Goal: Information Seeking & Learning: Learn about a topic

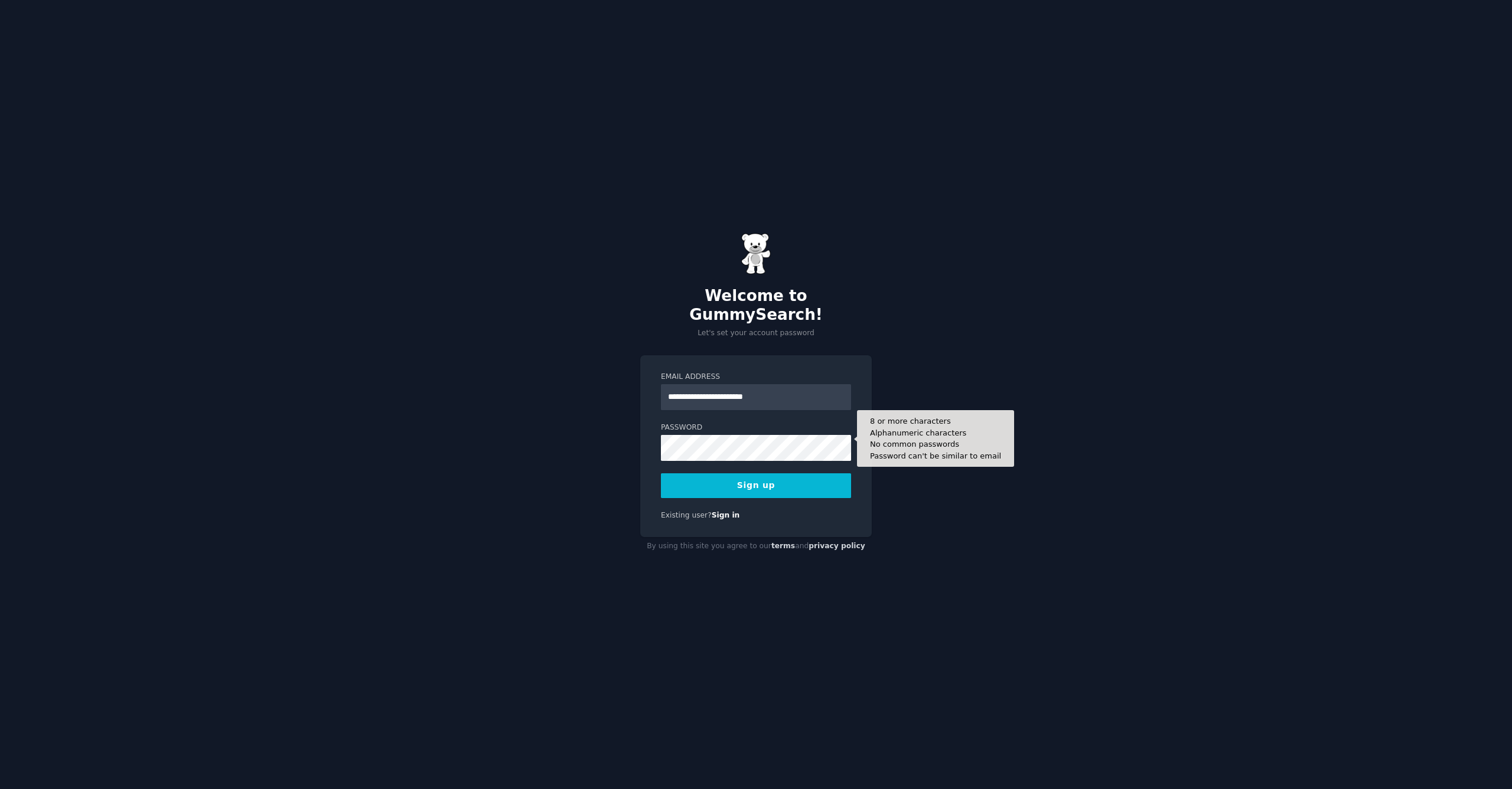
type input "**********"
click at [755, 481] on button "Sign up" at bounding box center [756, 486] width 190 height 25
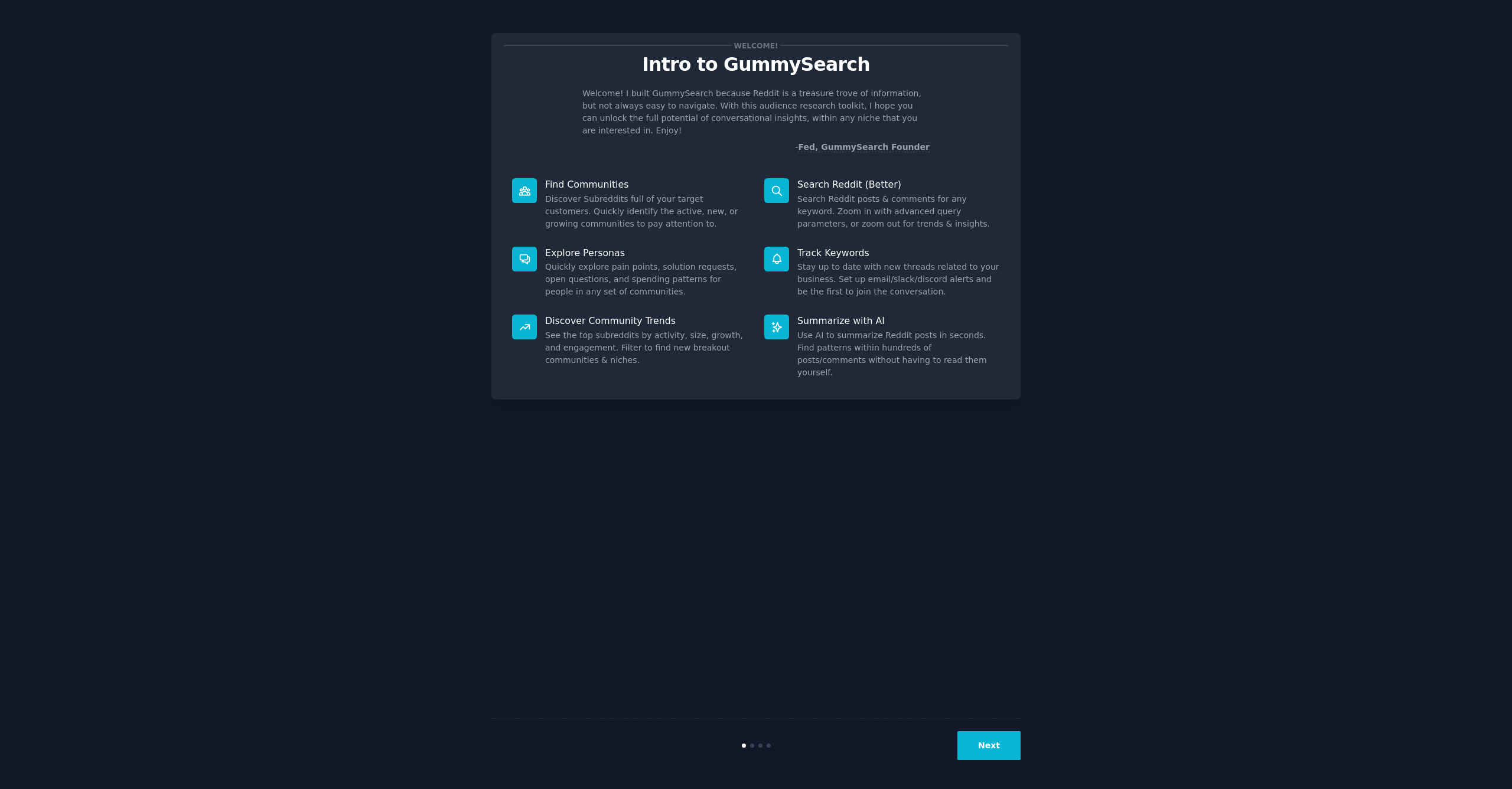
click at [988, 748] on button "Next" at bounding box center [989, 745] width 63 height 29
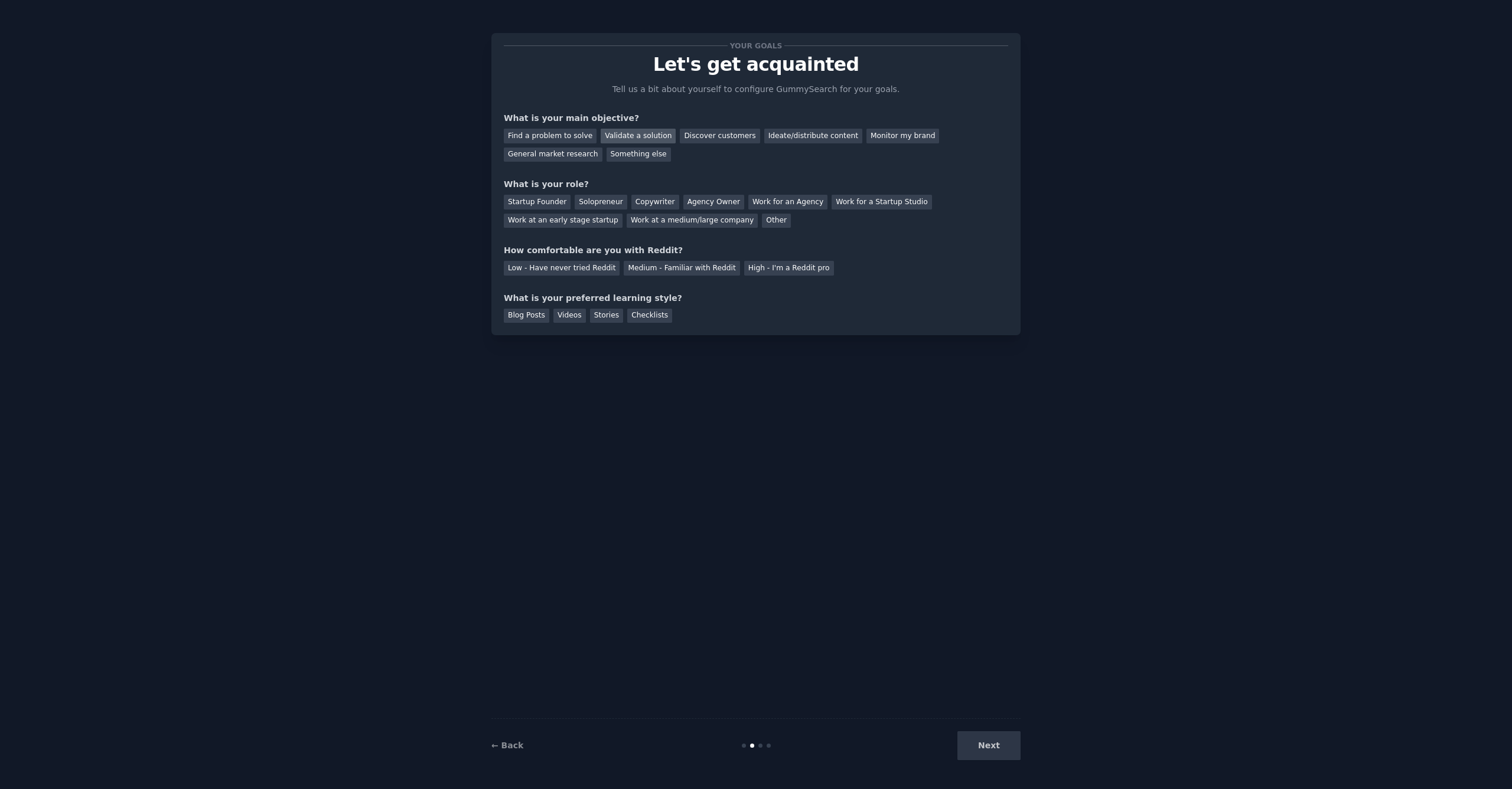
scroll to position [1, 0]
click at [550, 134] on div "Find a problem to solve" at bounding box center [550, 136] width 93 height 15
click at [572, 153] on div "General market research" at bounding box center [553, 155] width 98 height 15
click at [690, 137] on div "Discover customers" at bounding box center [720, 136] width 80 height 15
click at [541, 130] on div "Find a problem to solve" at bounding box center [550, 136] width 93 height 15
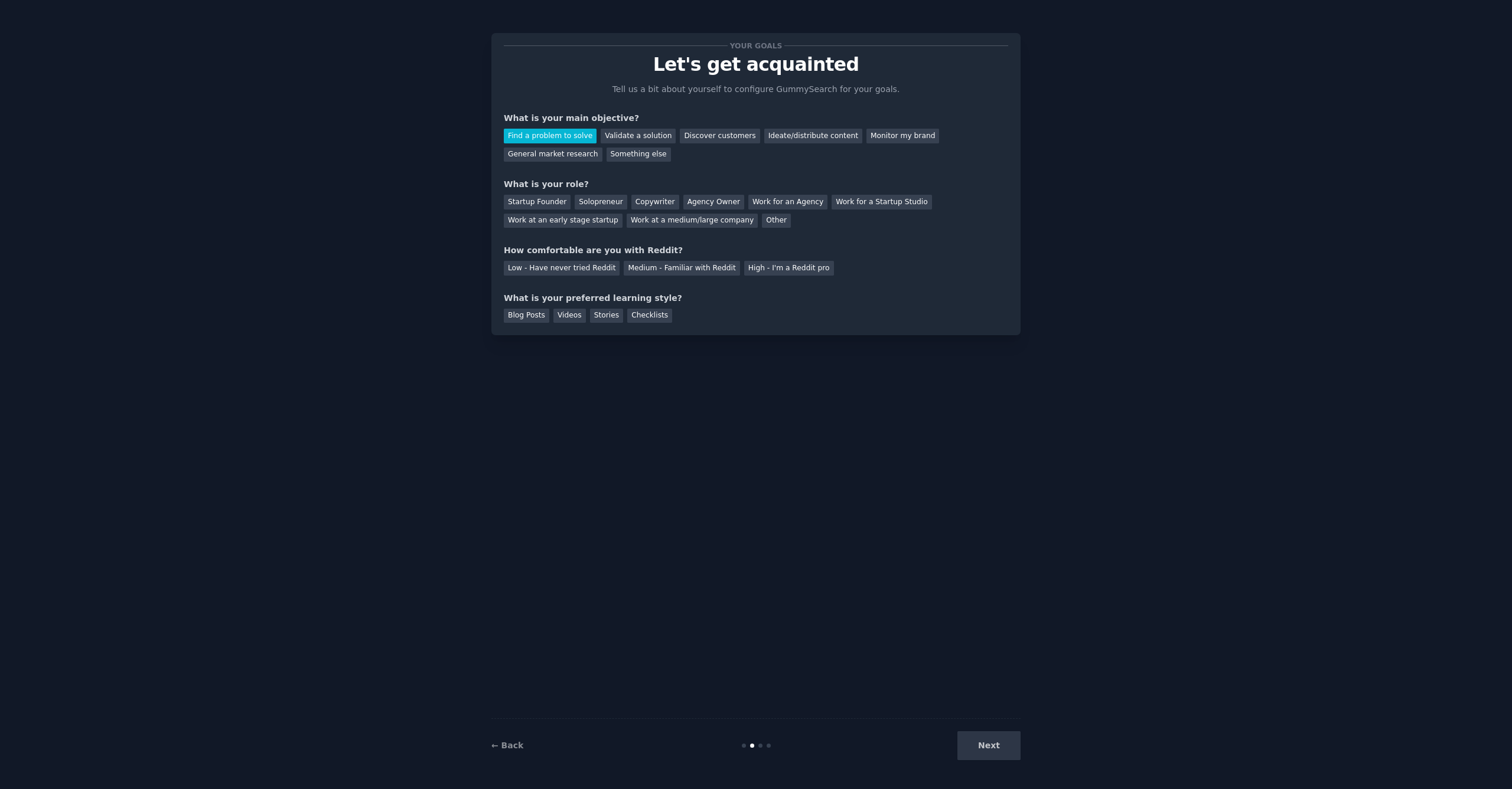
scroll to position [0, 0]
click at [553, 206] on div "Startup Founder" at bounding box center [537, 202] width 67 height 15
click at [773, 269] on div "High - I'm a Reddit pro" at bounding box center [789, 268] width 90 height 15
click at [573, 317] on div "Videos" at bounding box center [570, 316] width 33 height 15
click at [532, 316] on div "Blog Posts" at bounding box center [526, 316] width 46 height 15
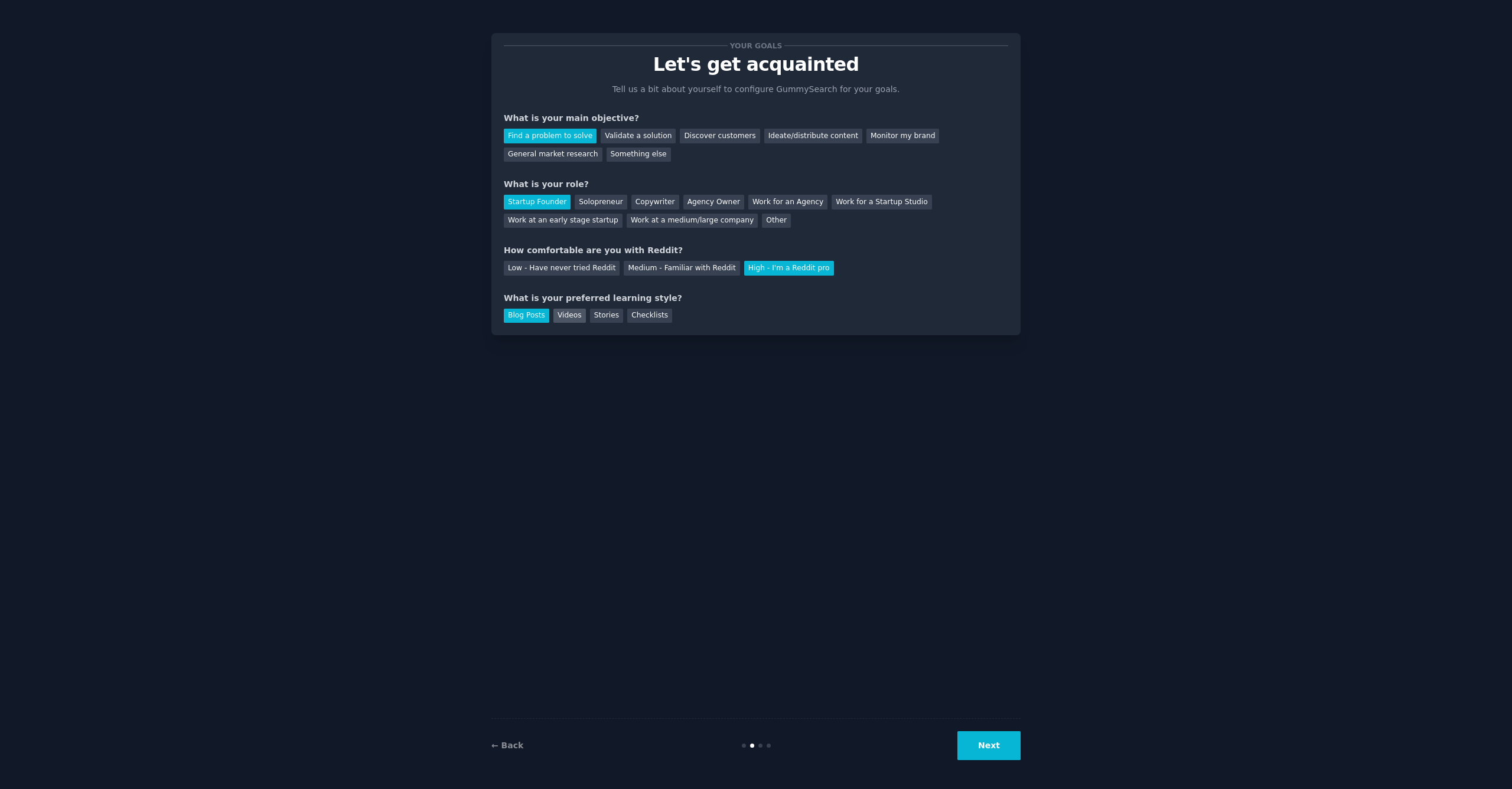
click at [578, 317] on div "Videos" at bounding box center [570, 316] width 33 height 15
click at [522, 314] on div "Blog Posts" at bounding box center [526, 316] width 46 height 15
click at [1007, 750] on button "Next" at bounding box center [989, 745] width 63 height 29
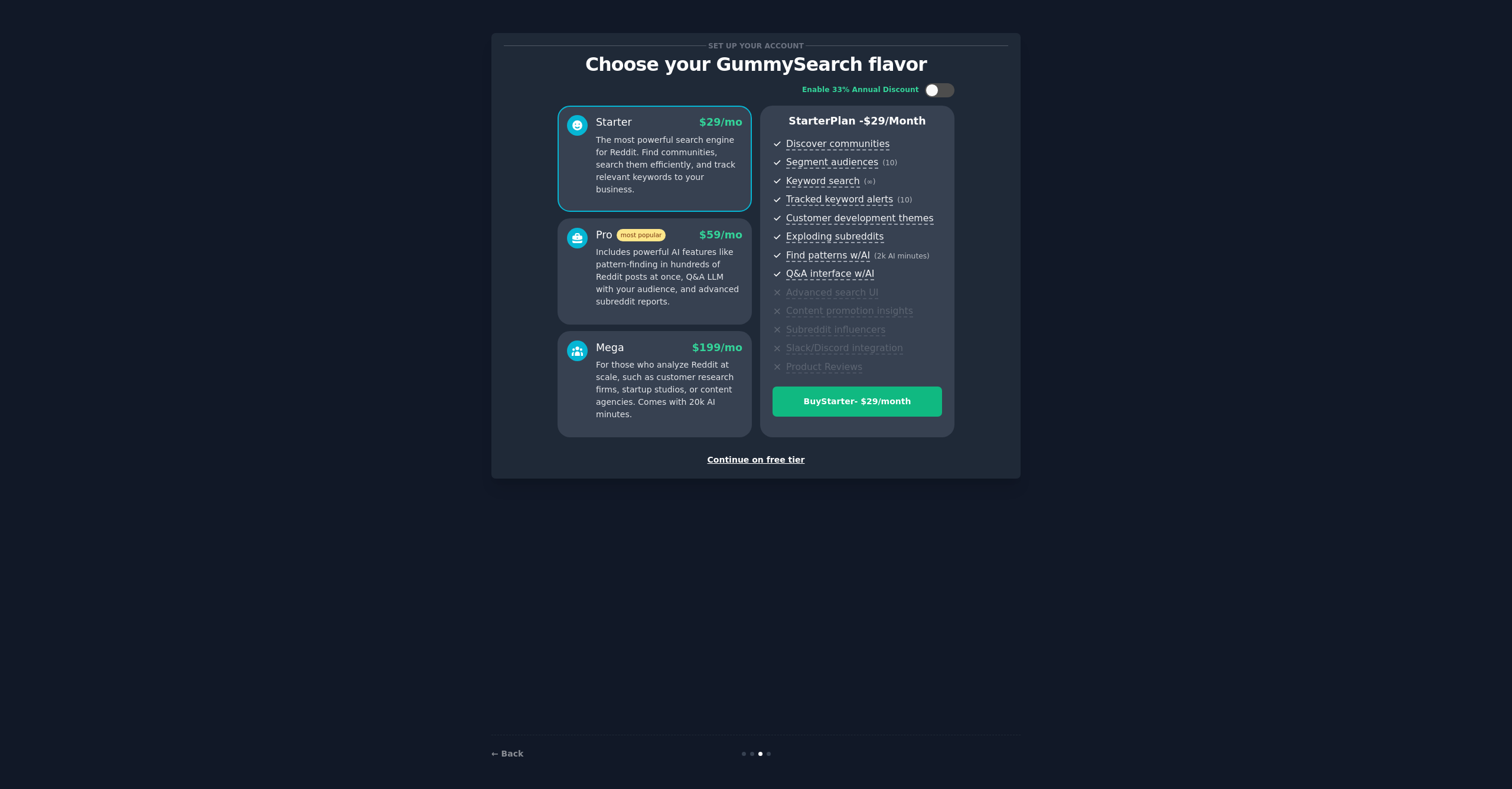
click at [767, 458] on div "Continue on free tier" at bounding box center [756, 460] width 505 height 12
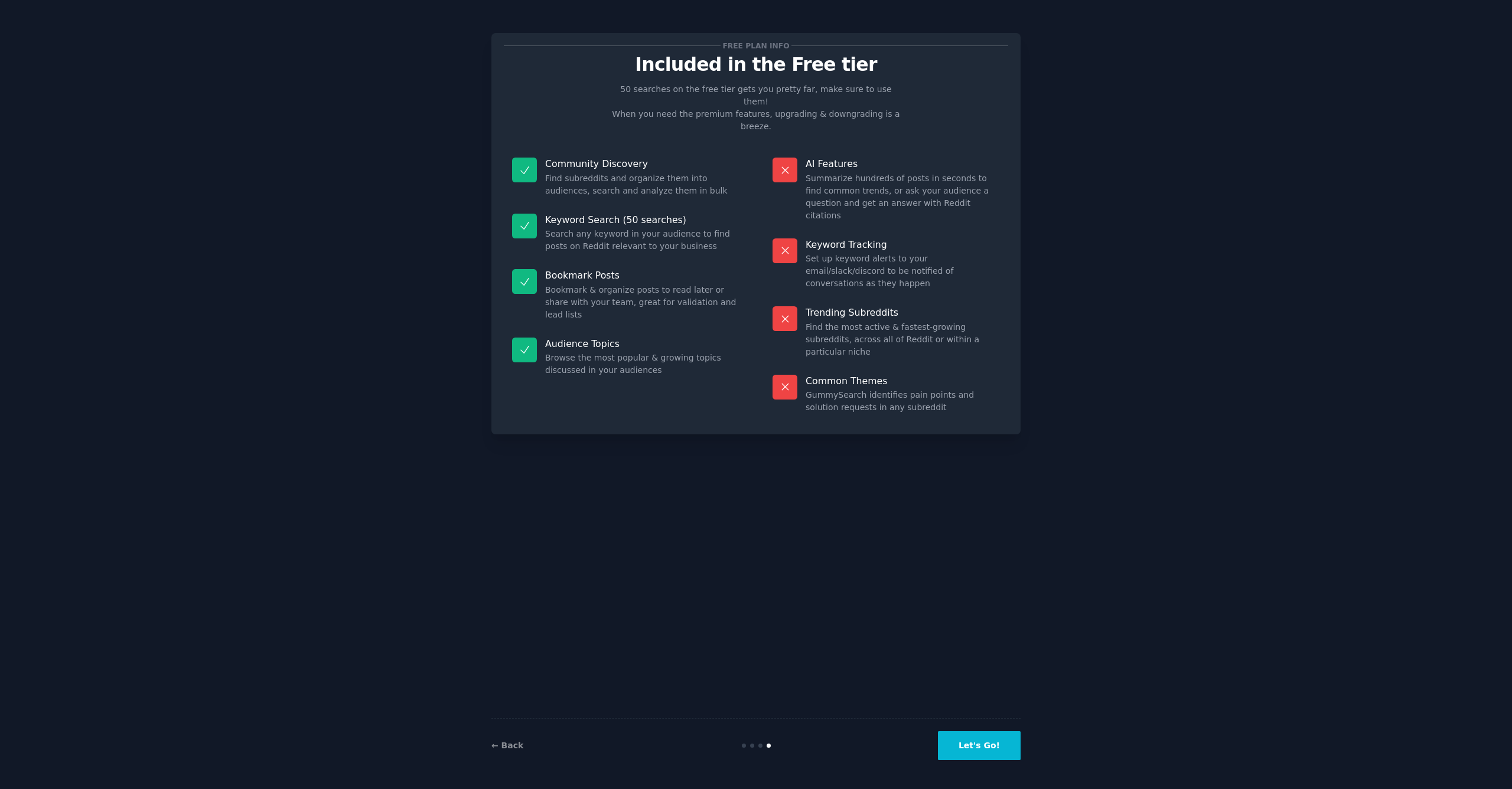
click at [982, 745] on button "Let's Go!" at bounding box center [979, 745] width 83 height 29
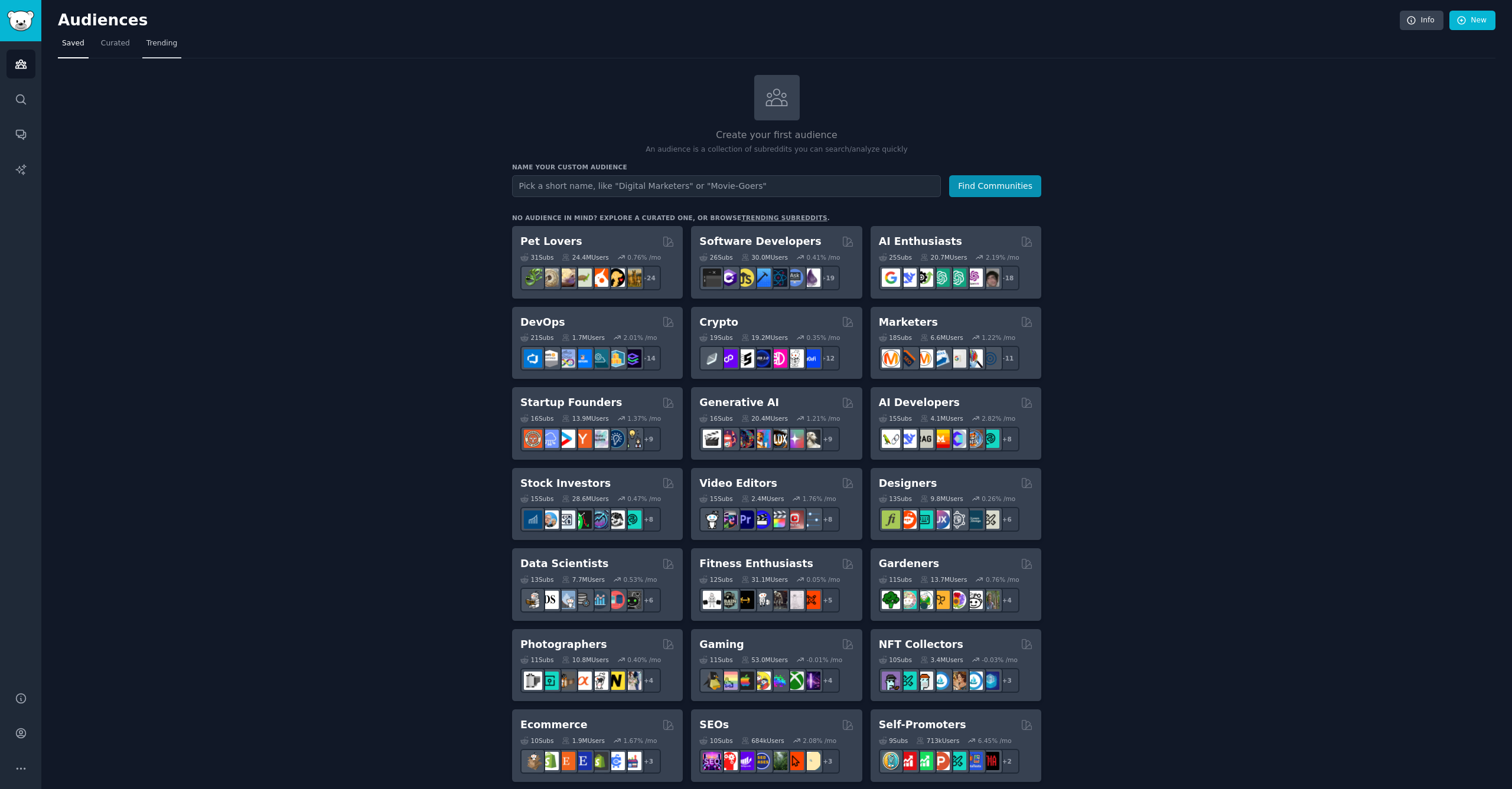
click at [158, 45] on span "Trending" at bounding box center [162, 44] width 31 height 11
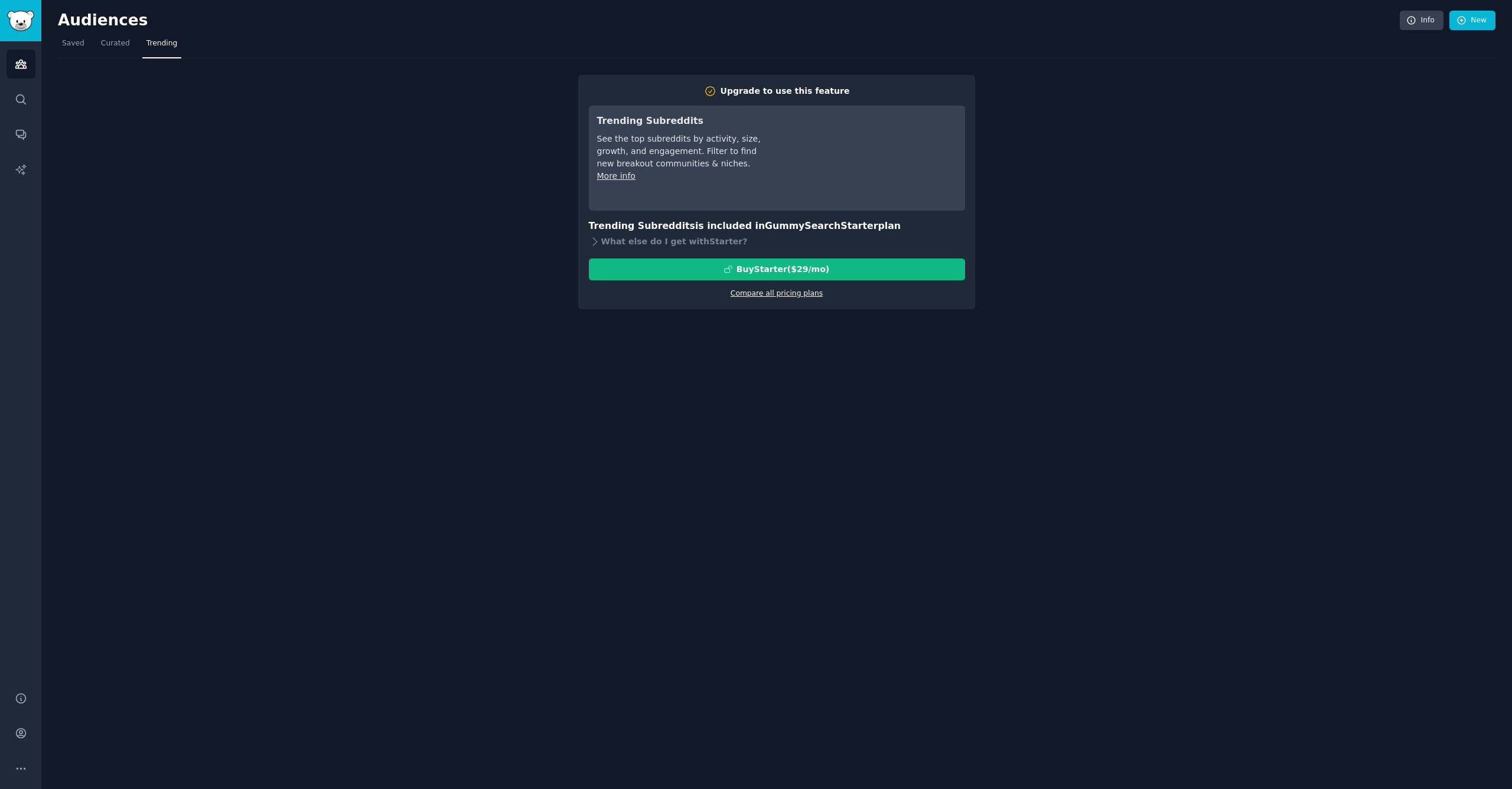
click at [789, 292] on link "Compare all pricing plans" at bounding box center [777, 293] width 92 height 8
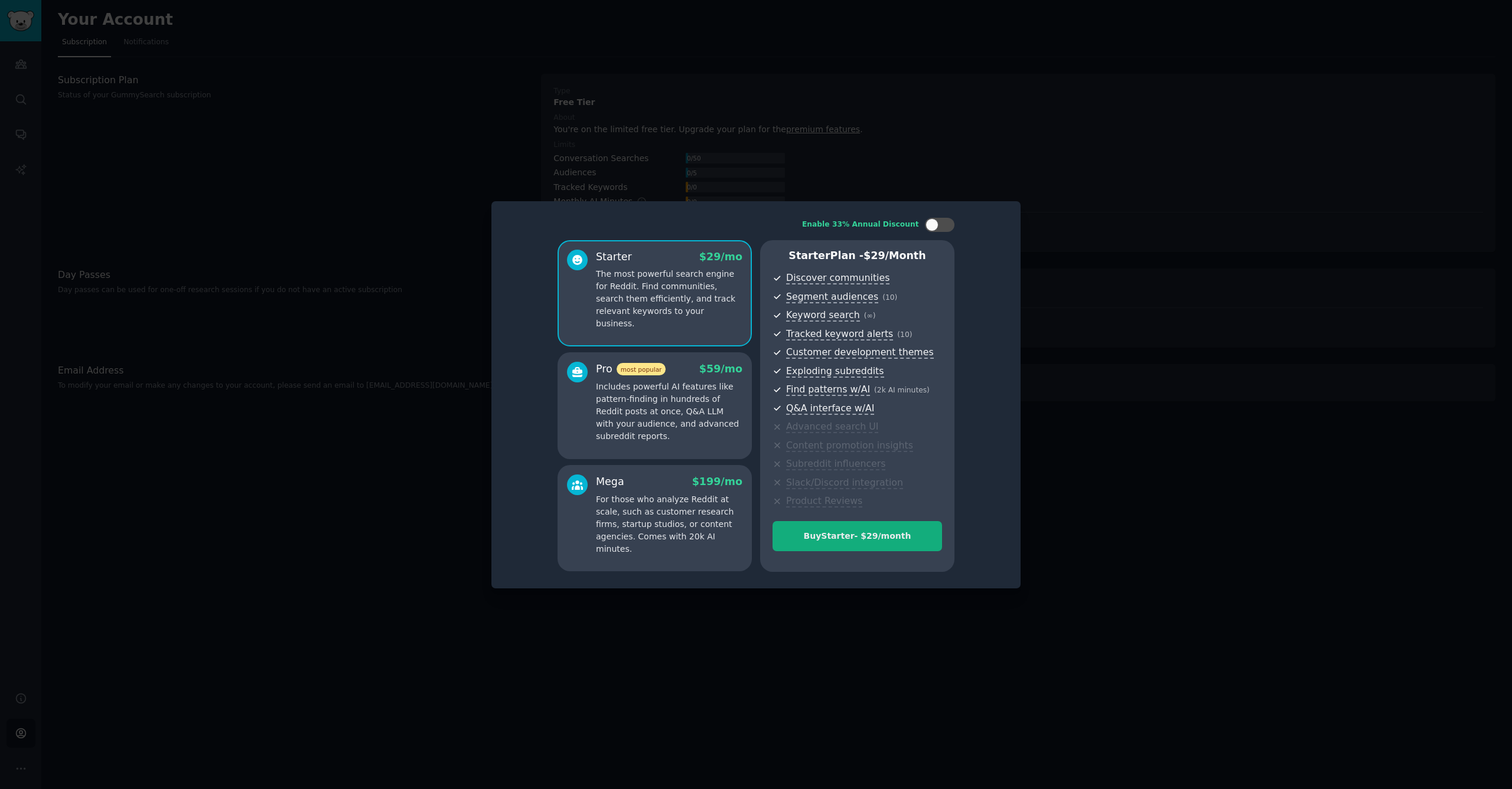
click at [861, 538] on div "Buy Starter - $ 29 /month" at bounding box center [858, 536] width 168 height 12
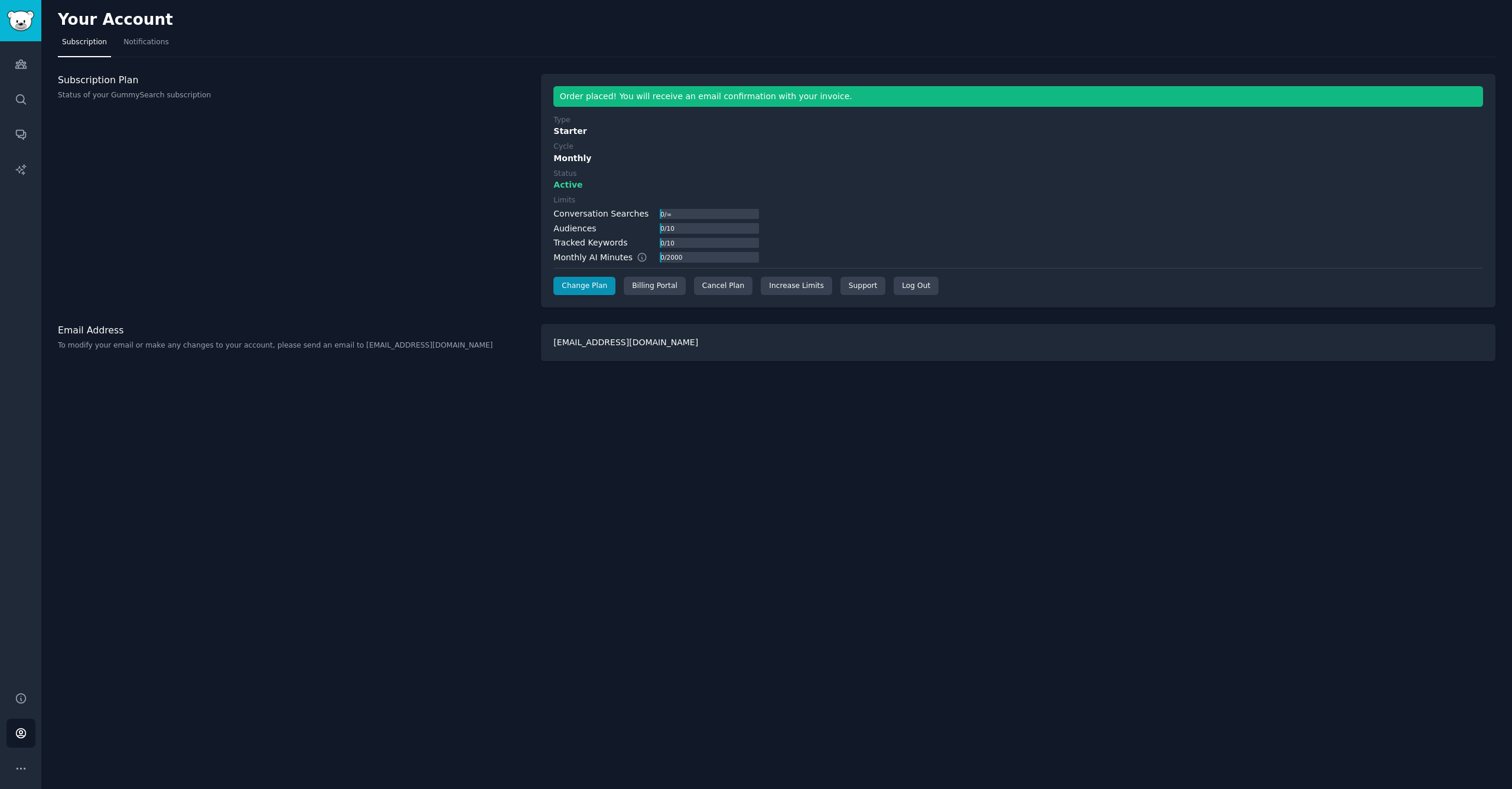
click at [19, 18] on img "Sidebar" at bounding box center [21, 21] width 27 height 21
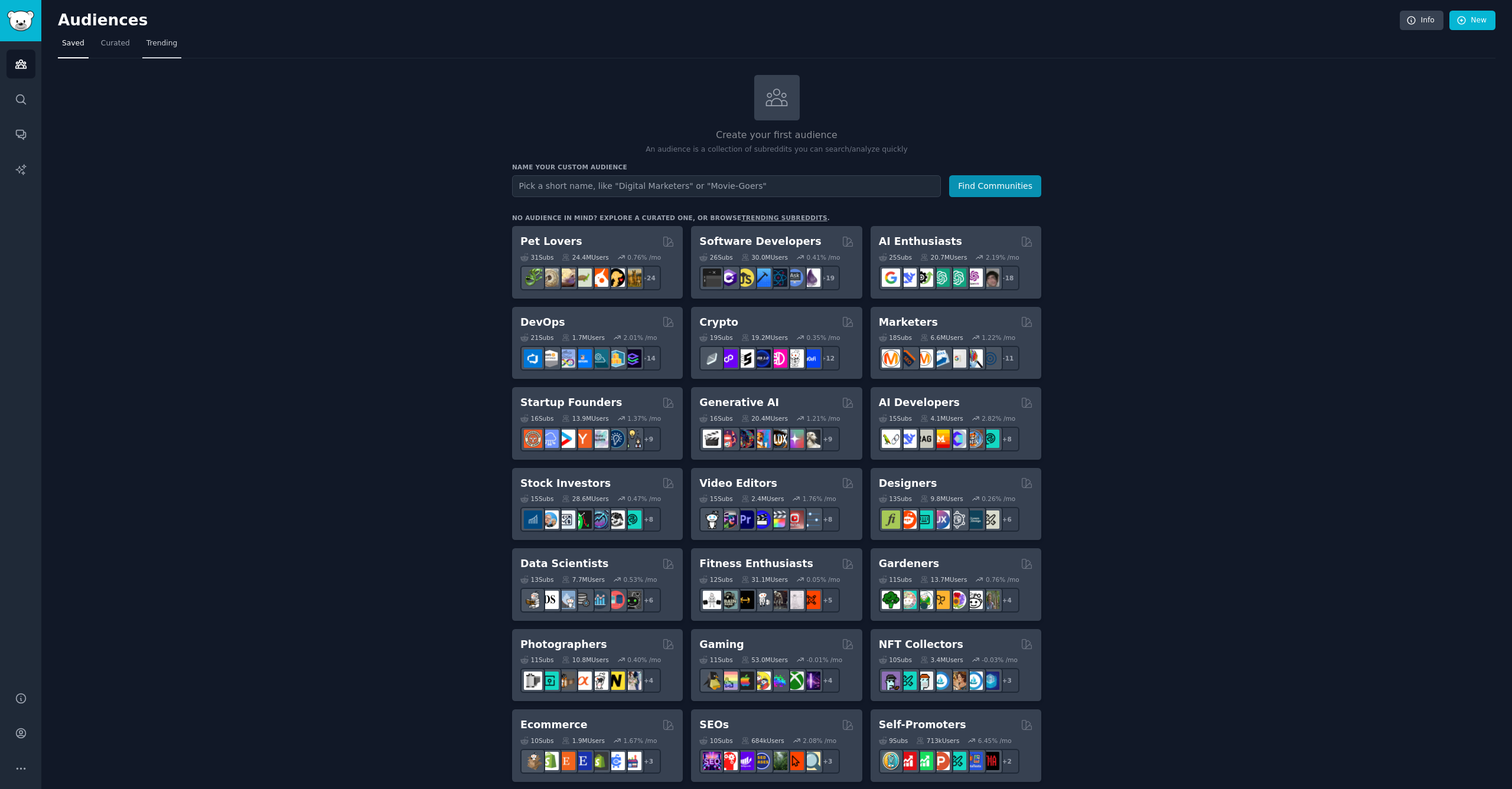
click at [151, 46] on span "Trending" at bounding box center [162, 44] width 31 height 11
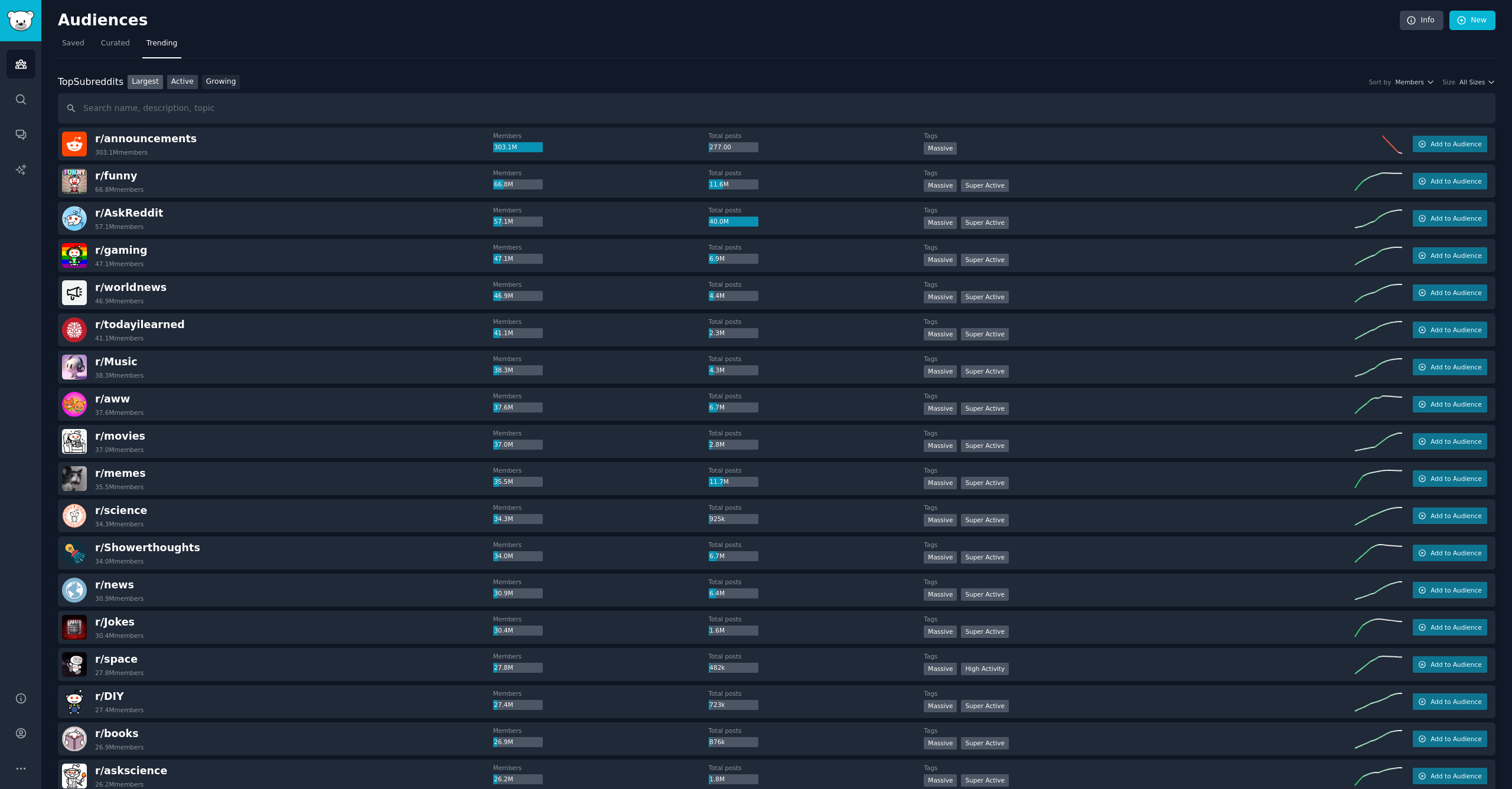
click at [179, 80] on link "Active" at bounding box center [183, 82] width 31 height 15
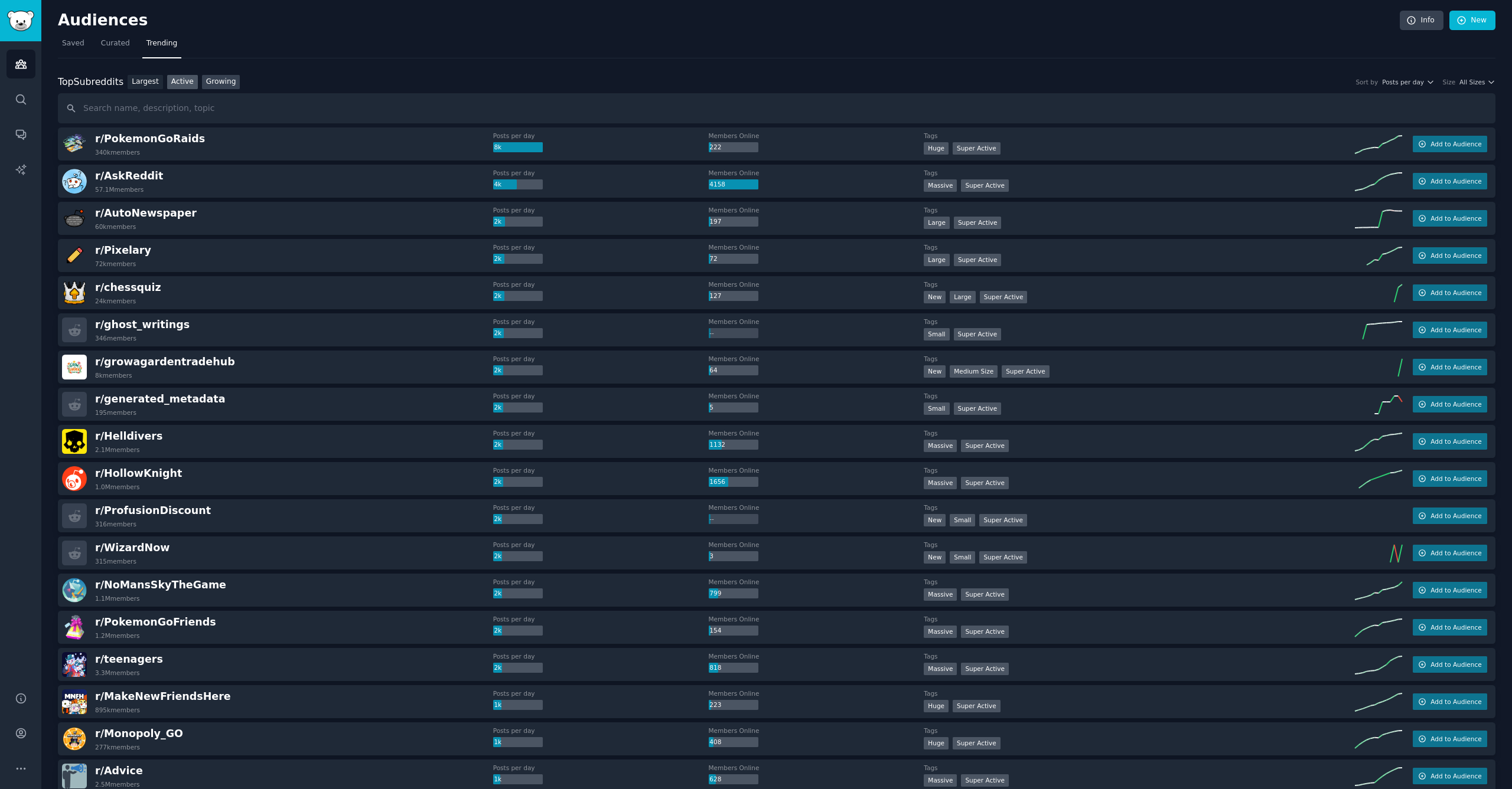
click at [220, 81] on link "Growing" at bounding box center [221, 82] width 39 height 15
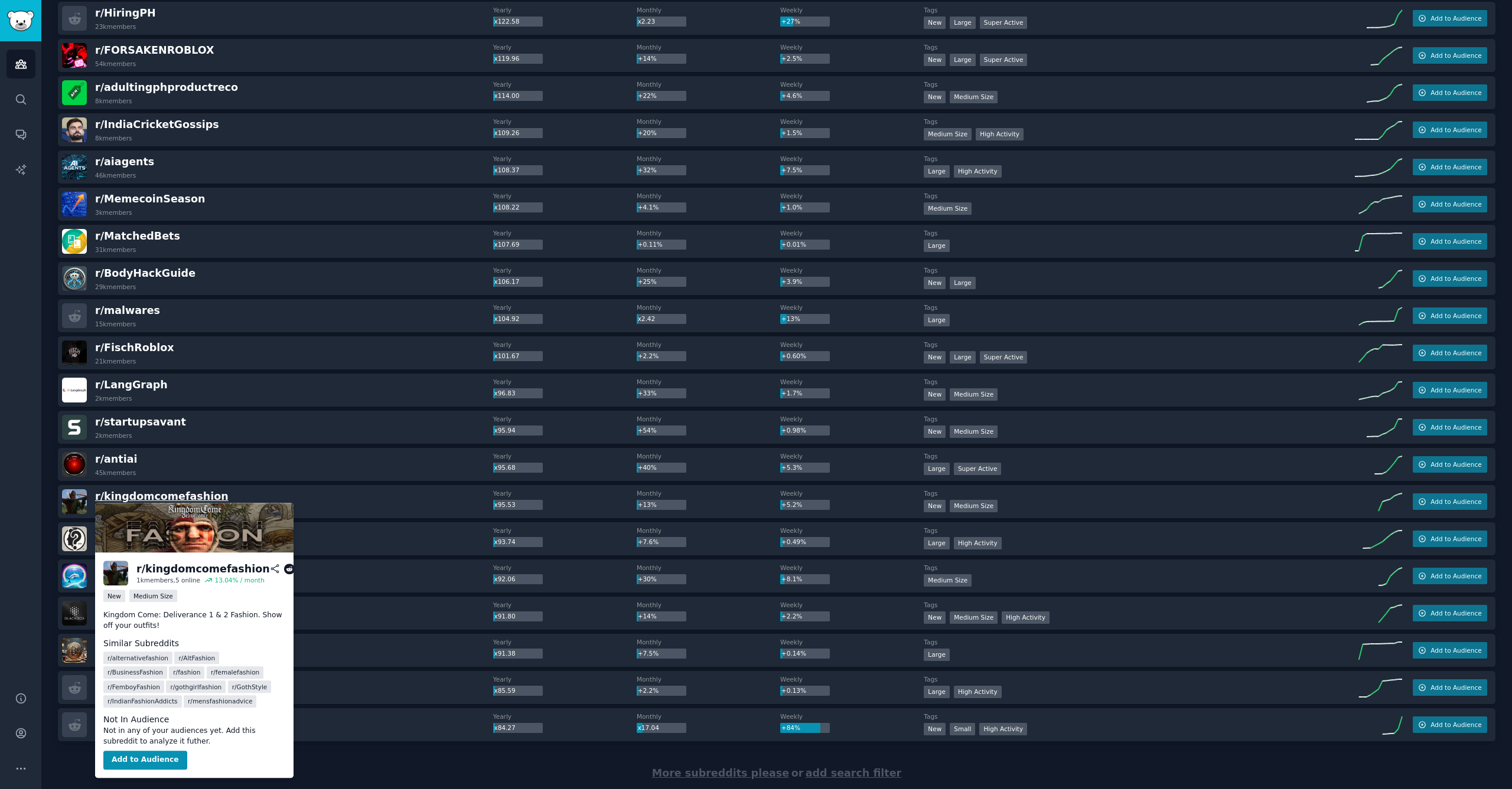
scroll to position [1222, 0]
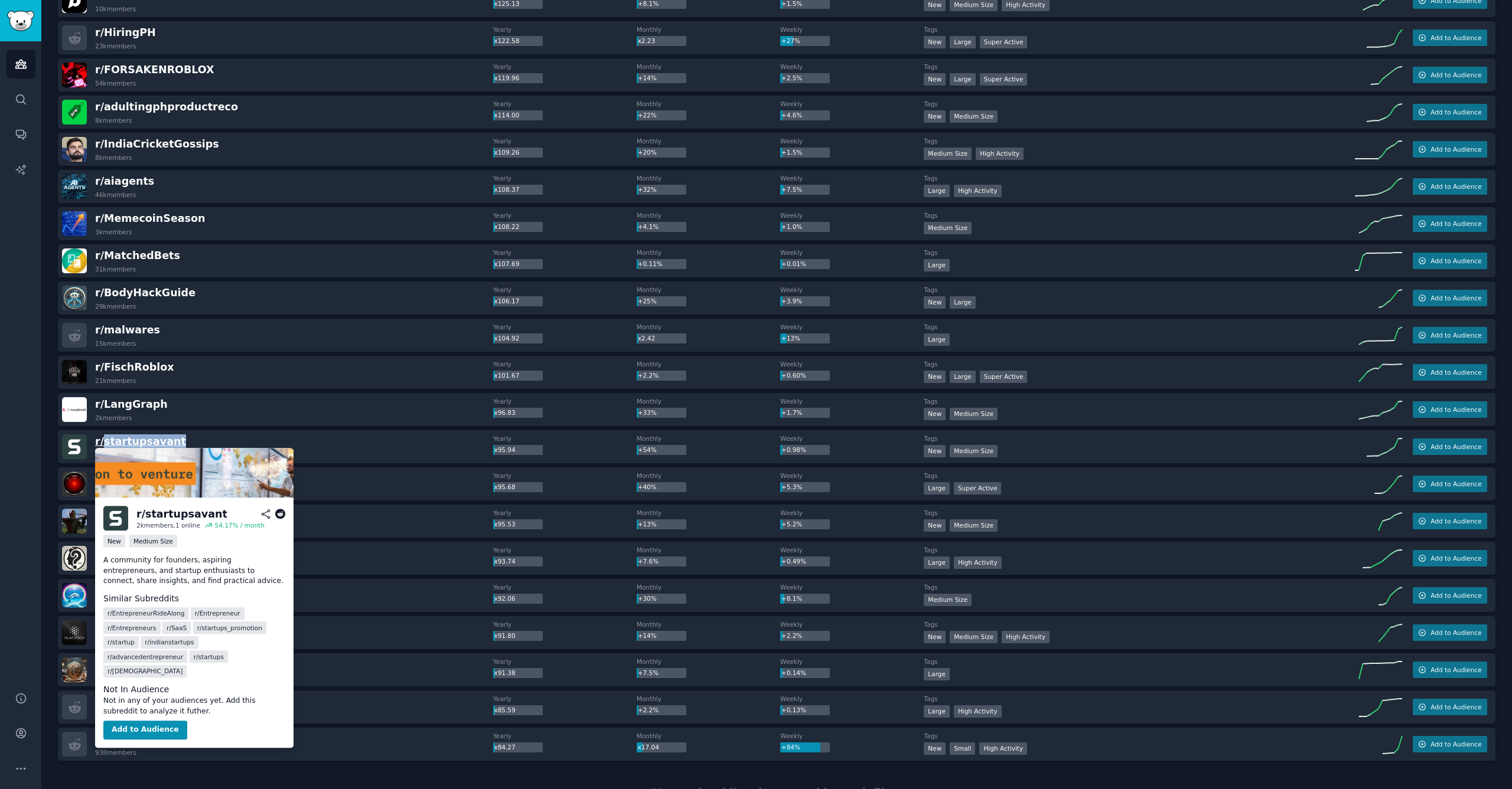
click at [130, 443] on span "r/ startupsavant" at bounding box center [140, 441] width 91 height 12
click at [125, 442] on span "r/ startupsavant" at bounding box center [140, 441] width 91 height 12
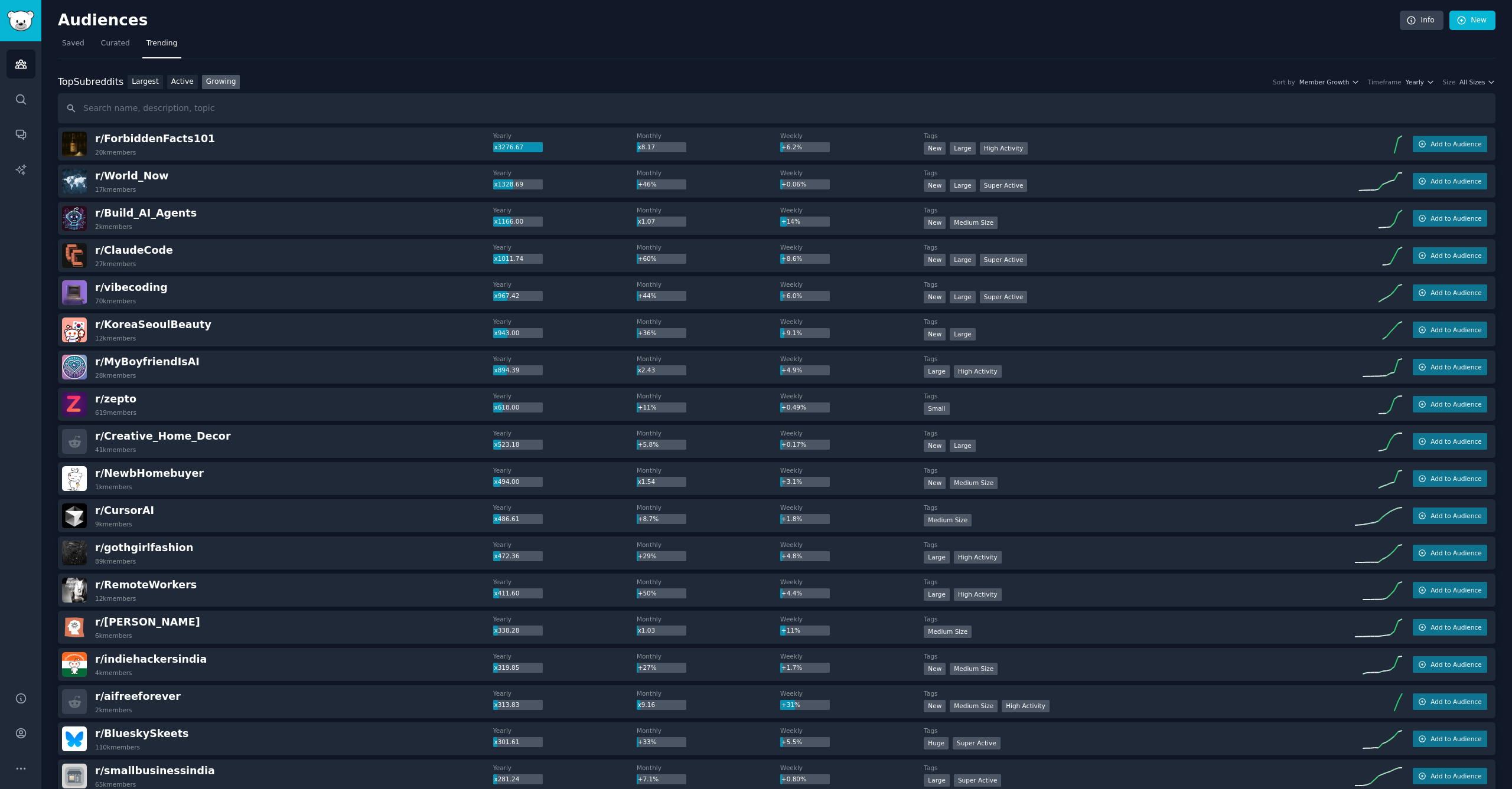
scroll to position [0, 0]
click at [1486, 85] on div "Top Subreddits Top Subreddits Largest Active Growing Sort by Member Growth Time…" at bounding box center [777, 82] width 1437 height 15
click at [1482, 83] on button "All Sizes" at bounding box center [1477, 82] width 36 height 8
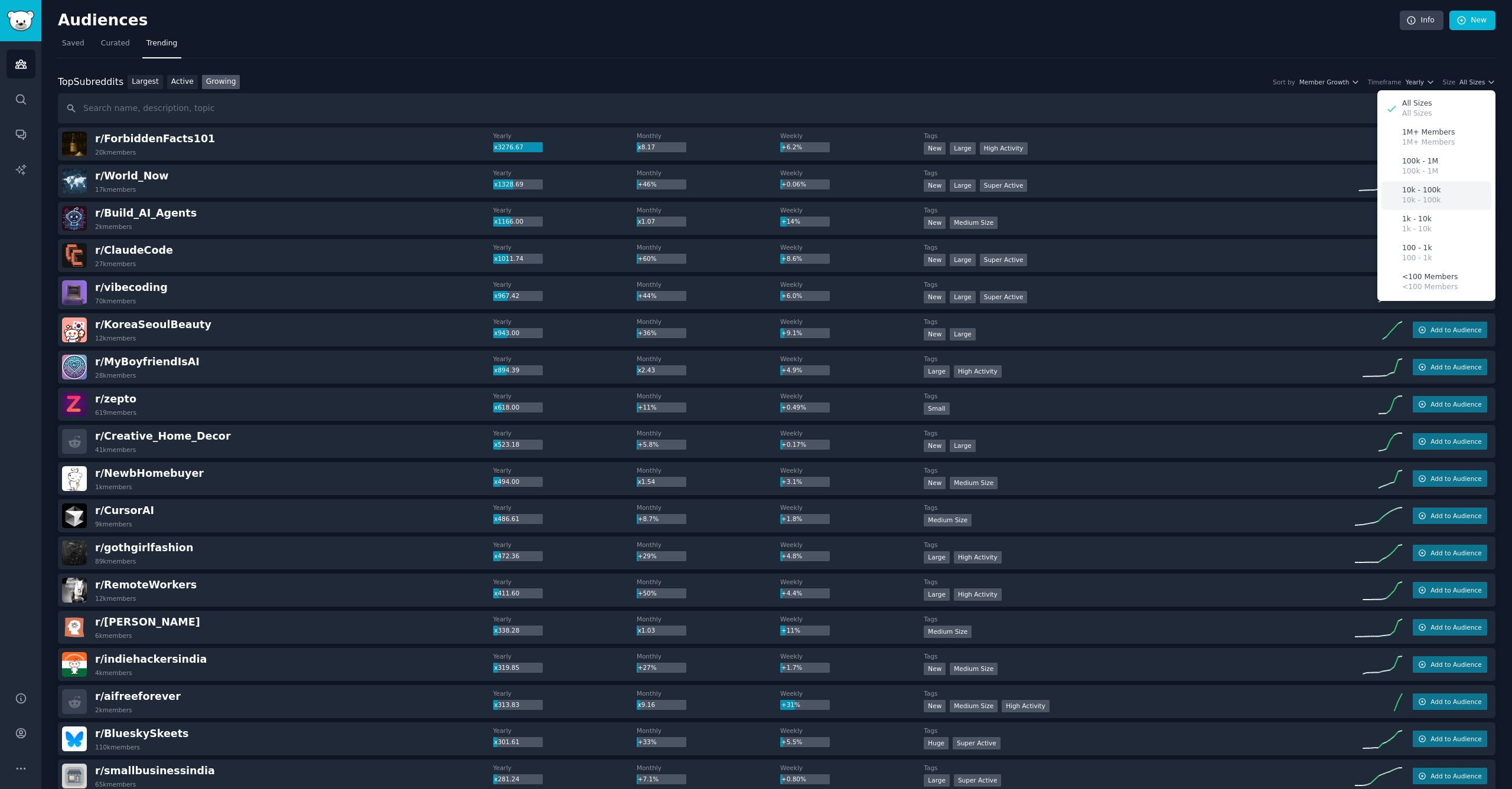
click at [1434, 200] on p "10k - 100k" at bounding box center [1421, 200] width 39 height 11
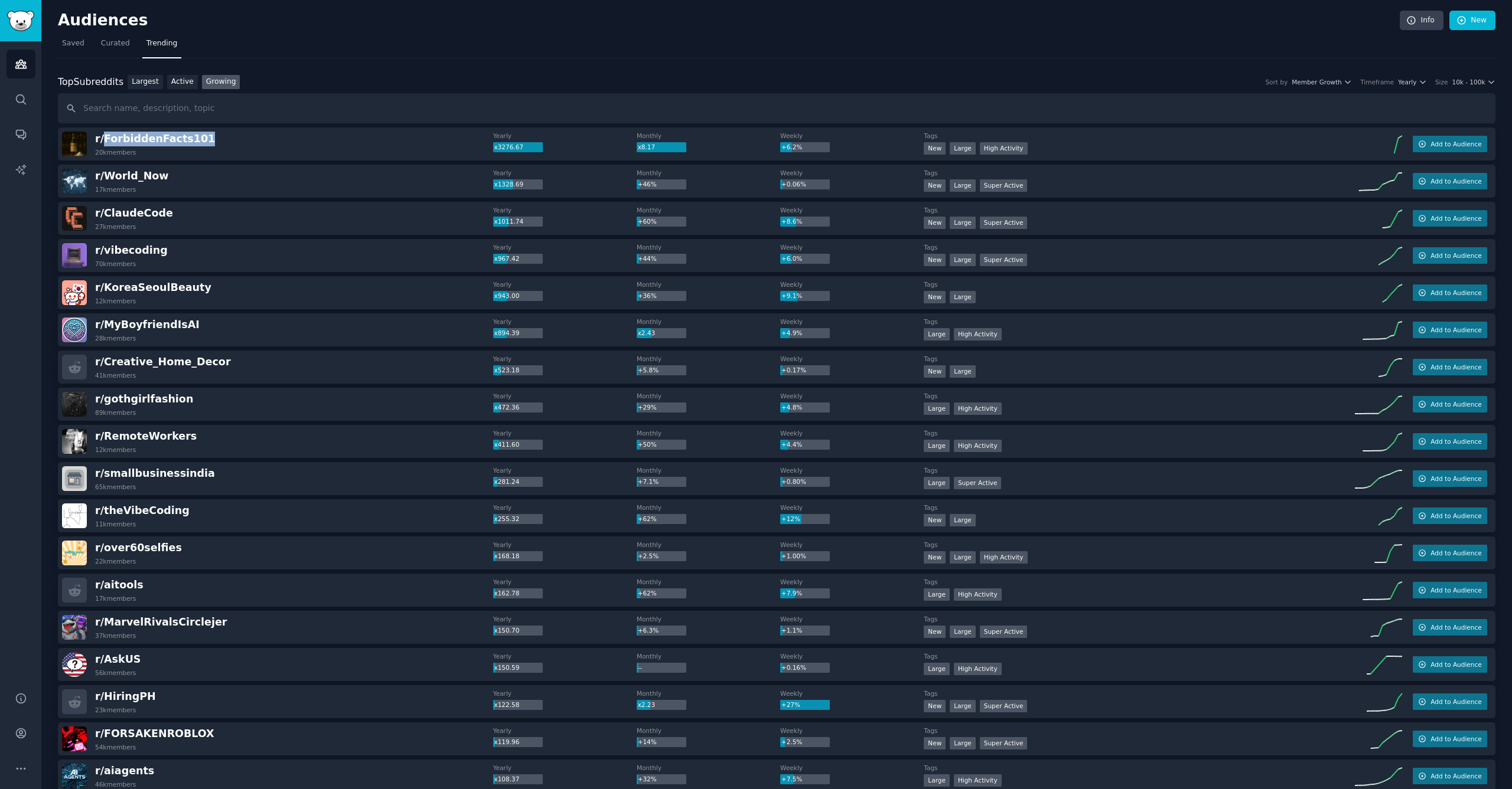
drag, startPoint x: 149, startPoint y: 396, endPoint x: 301, endPoint y: 332, distance: 164.9
click at [1470, 26] on link "New" at bounding box center [1473, 21] width 46 height 20
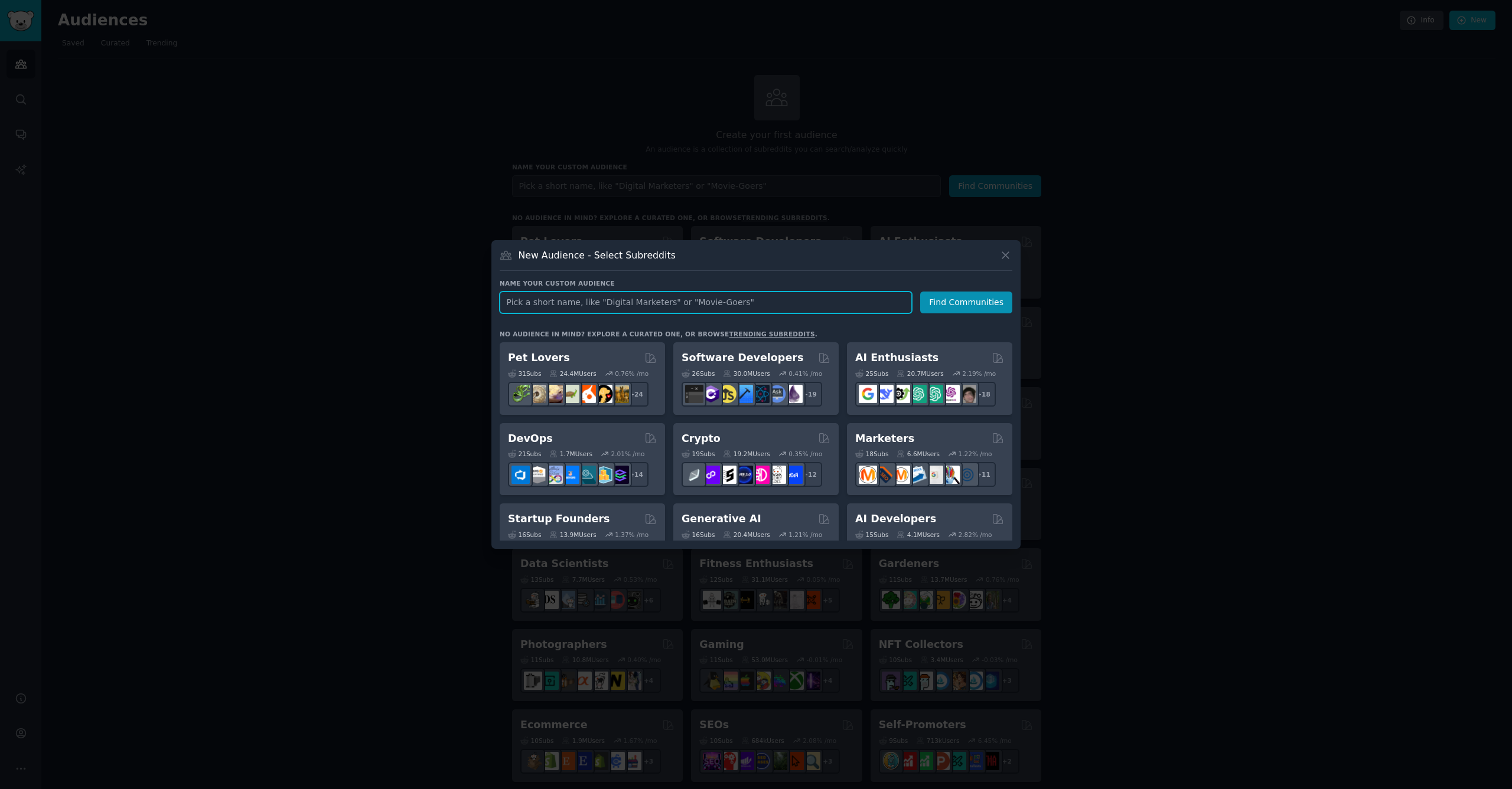
click at [748, 308] on input "text" at bounding box center [705, 303] width 412 height 22
type input "IDEAS"
click at [968, 302] on button "Find Communities" at bounding box center [966, 303] width 92 height 22
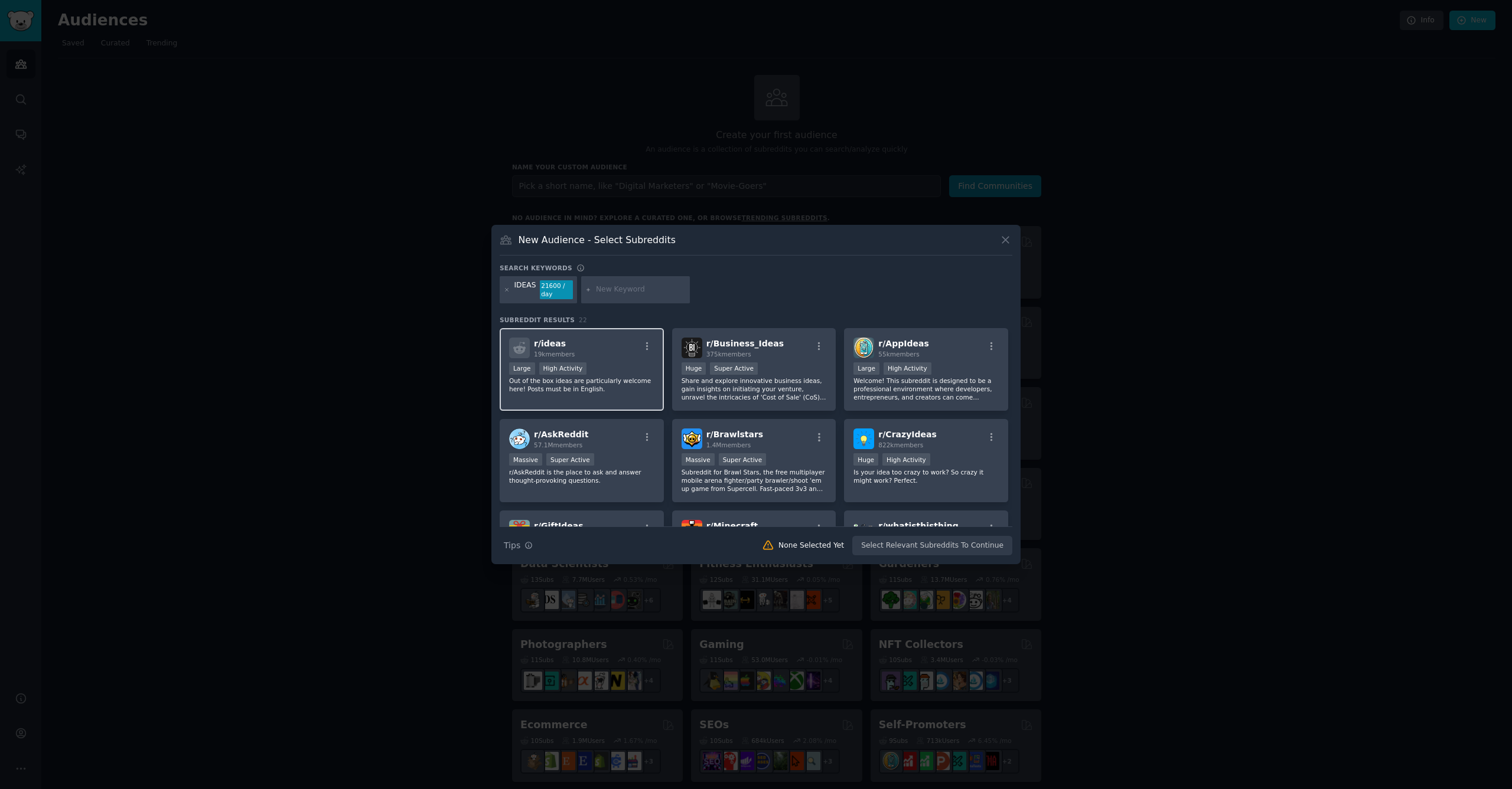
click at [598, 382] on p "Out of the box ideas are particularly welcome here! Posts must be in English." at bounding box center [582, 385] width 145 height 17
click at [788, 389] on p "Share and explore innovative business ideas, gain insights on initiating your v…" at bounding box center [754, 389] width 145 height 25
click at [903, 396] on p "Welcome! This subreddit is designed to be a professional environment where deve…" at bounding box center [926, 389] width 145 height 25
click at [900, 476] on p "Is your idea too crazy to work? So crazy it might work? Perfect." at bounding box center [926, 477] width 145 height 17
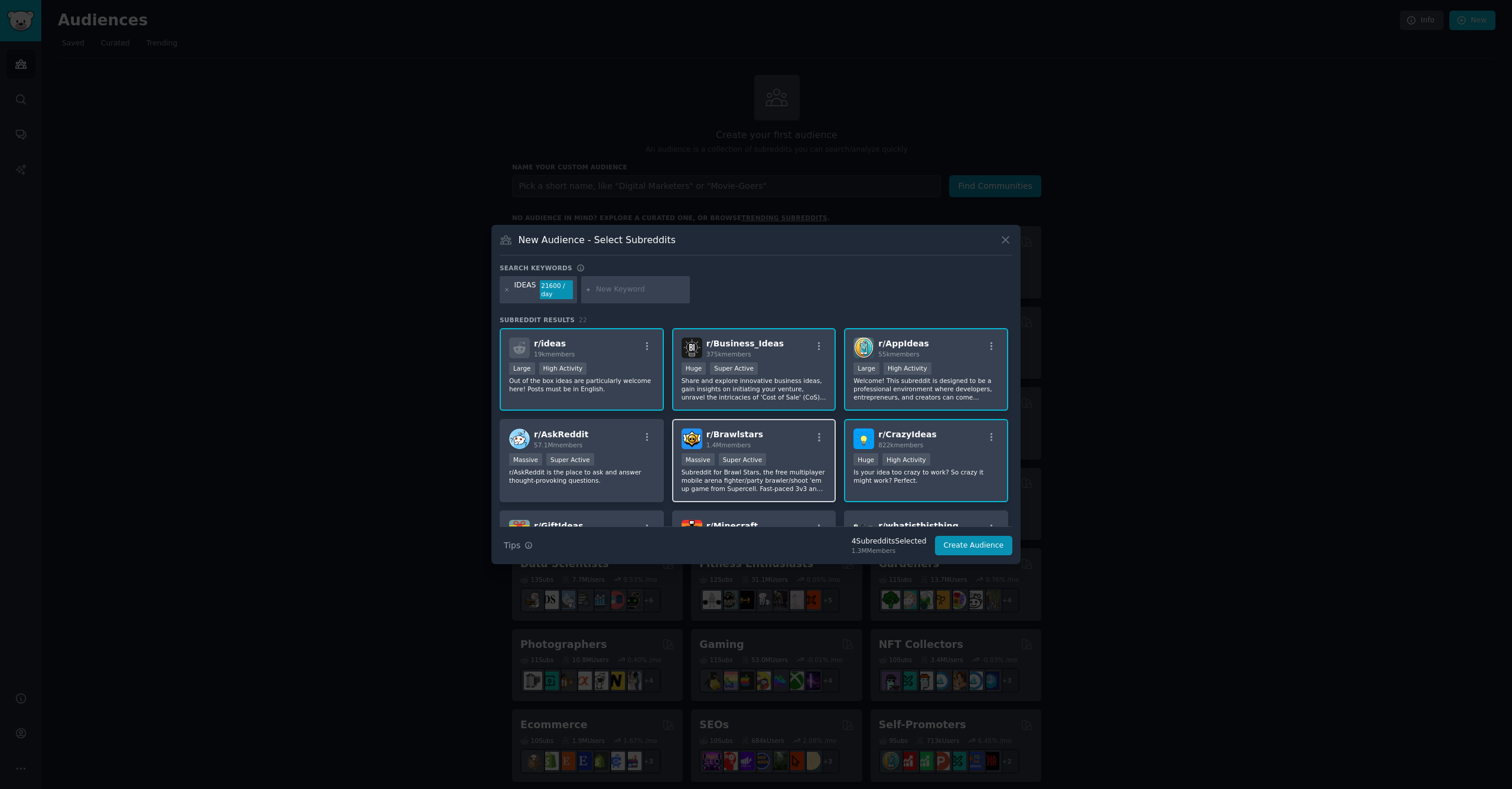
click at [775, 478] on p "Subreddit for Brawl Stars, the free multiplayer mobile arena fighter/party braw…" at bounding box center [754, 481] width 145 height 25
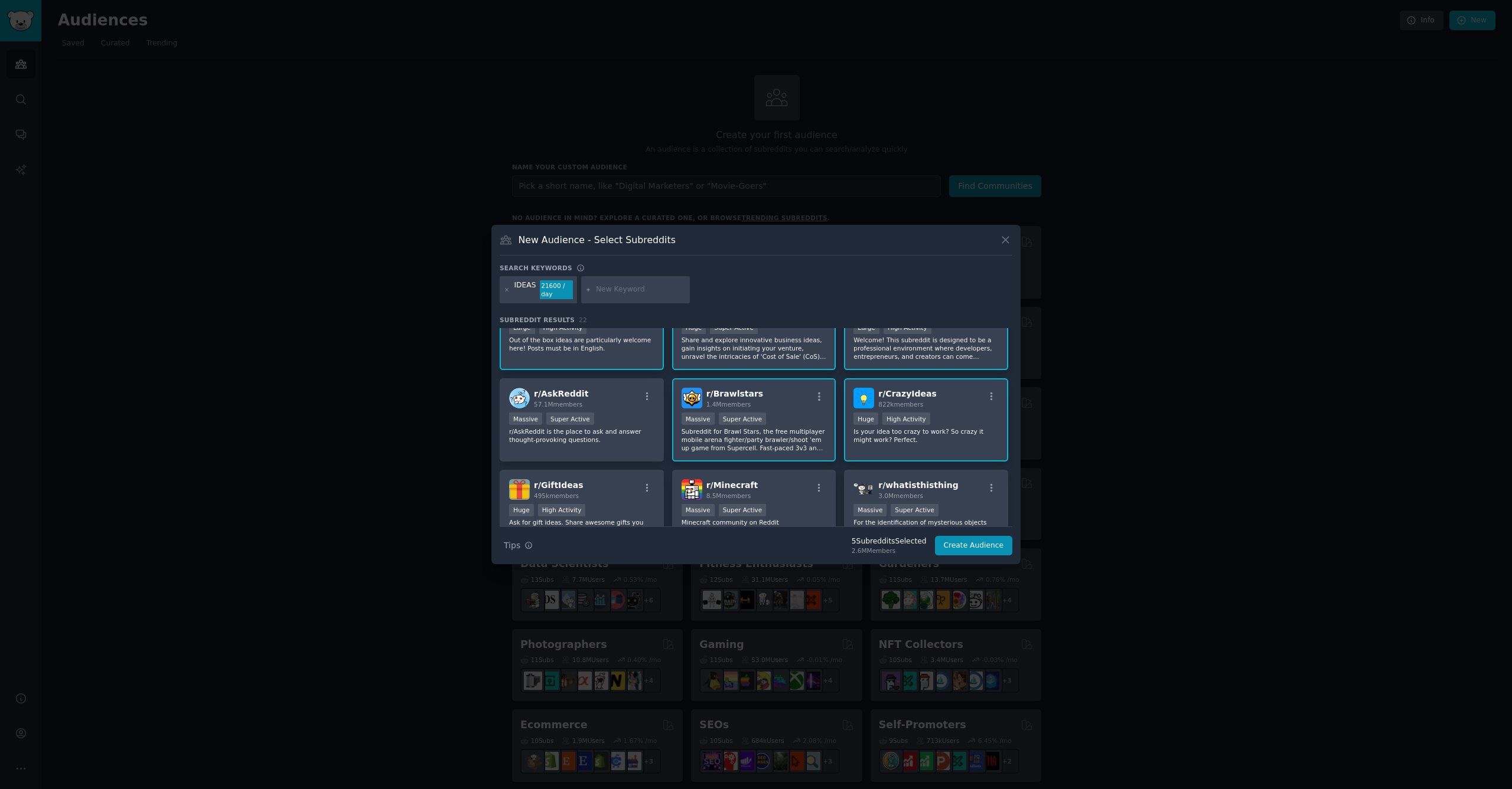
scroll to position [42, 0]
click at [621, 432] on p "r/AskReddit is the place to ask and answer thought-provoking questions." at bounding box center [582, 434] width 145 height 17
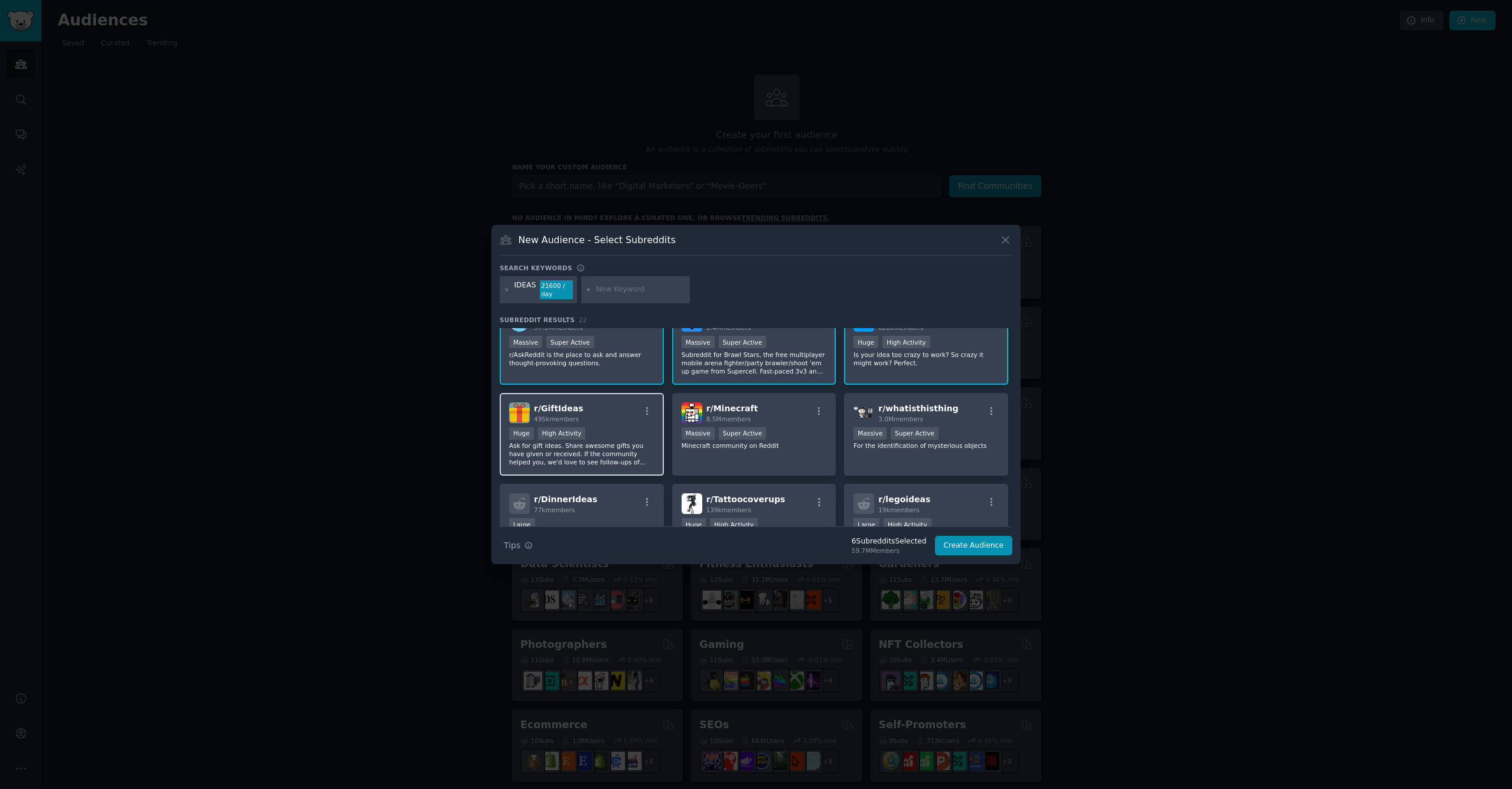
scroll to position [126, 0]
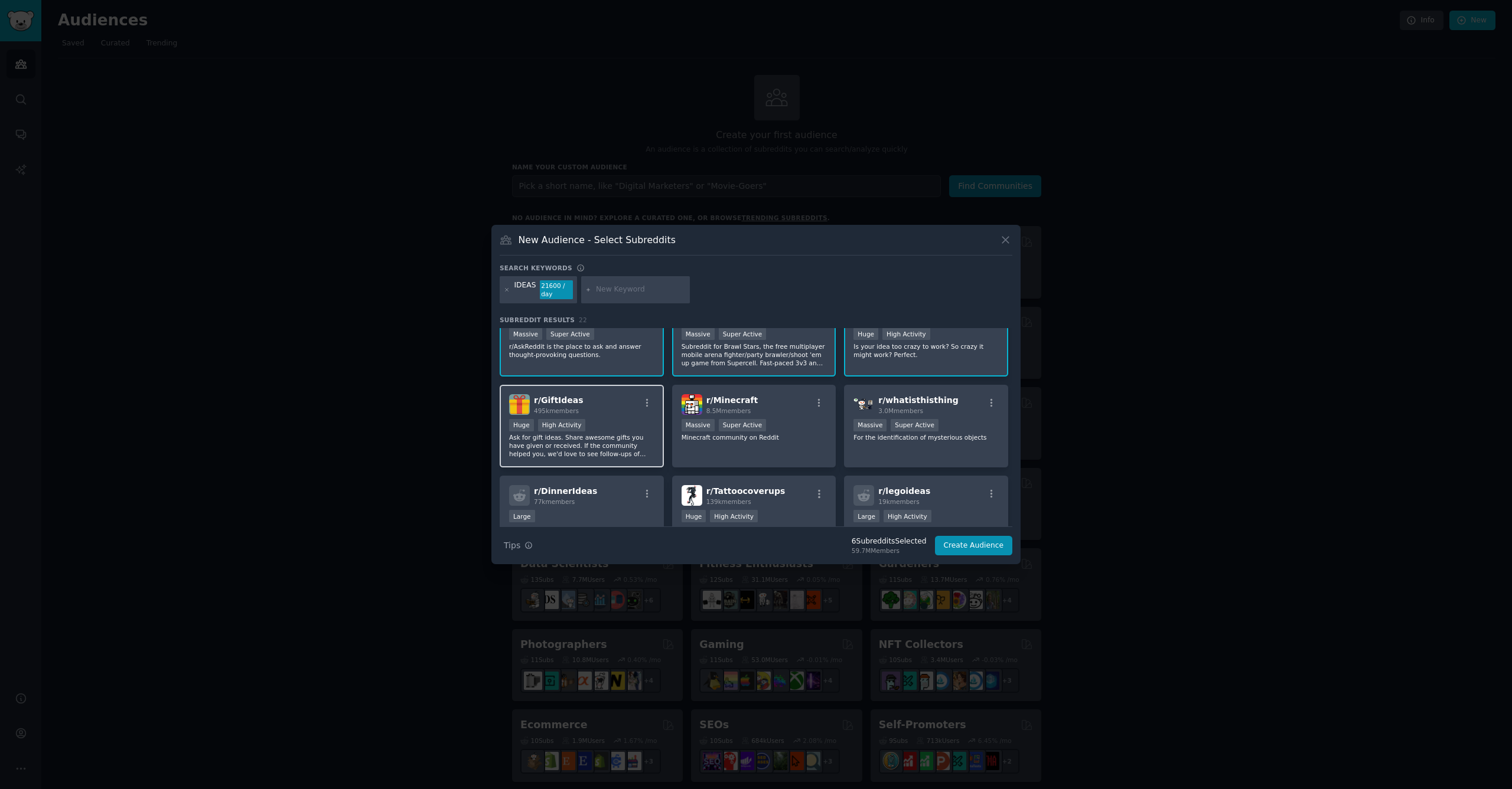
click at [623, 432] on div "Huge High Activity" at bounding box center [582, 426] width 145 height 15
click at [908, 447] on div "r/ whatisthisthing 3.0M members Massive Super Active For the identification of …" at bounding box center [926, 427] width 164 height 84
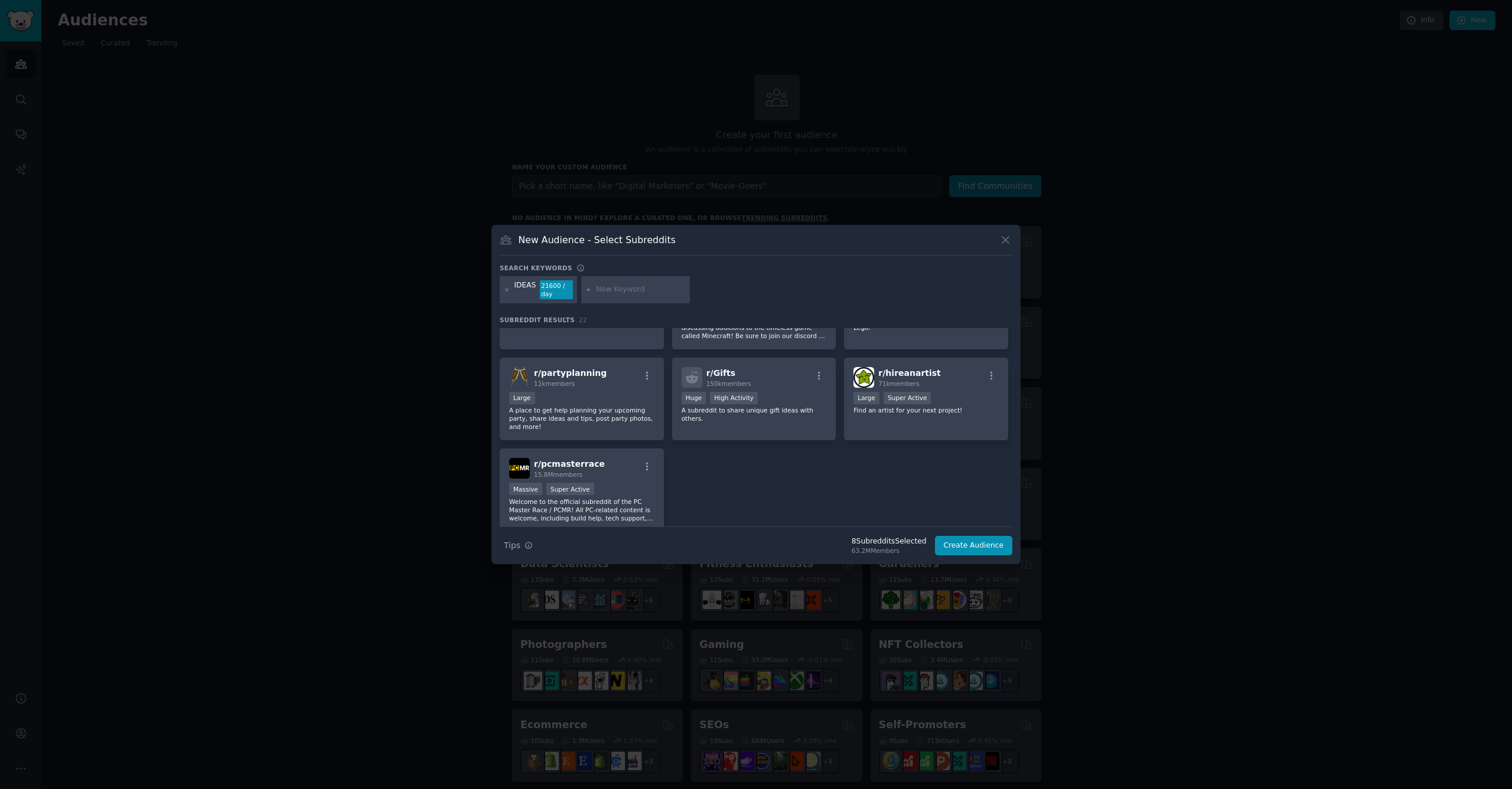
scroll to position [506, 0]
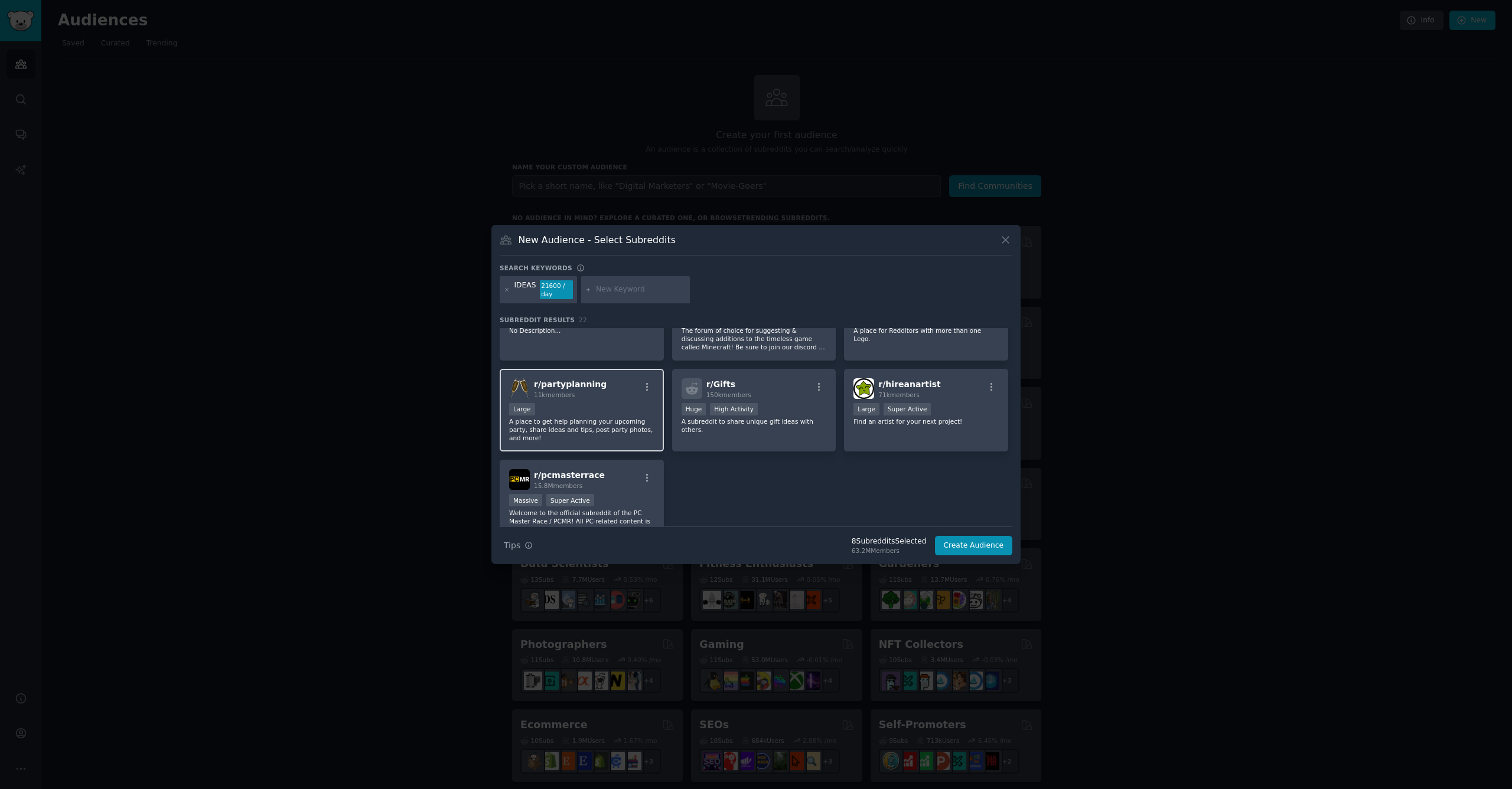
click at [616, 404] on div "Large" at bounding box center [582, 411] width 145 height 15
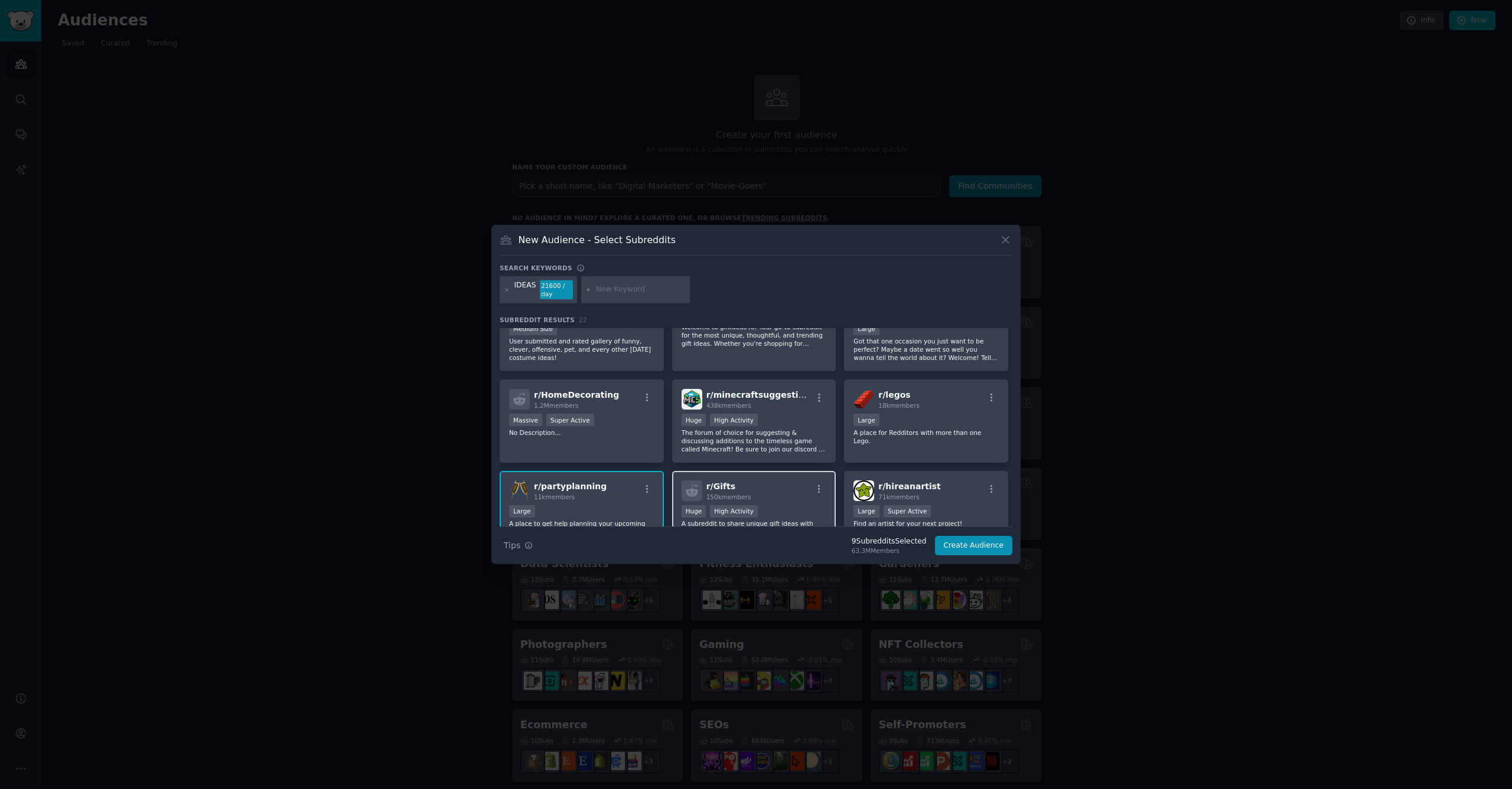
scroll to position [403, 0]
click at [788, 485] on div "r/ Gifts 150k members" at bounding box center [754, 492] width 145 height 21
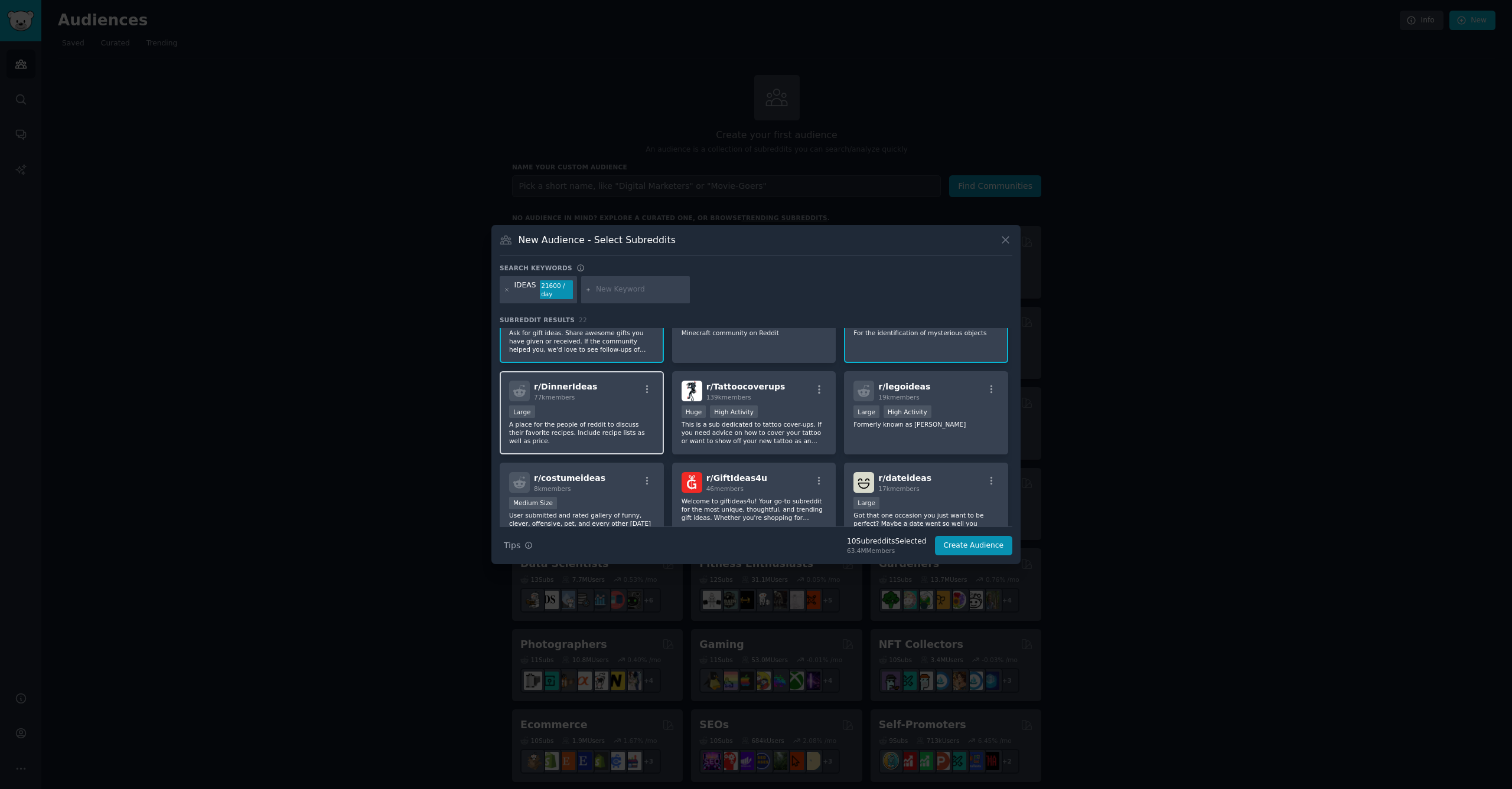
scroll to position [229, 0]
click at [611, 481] on div "r/ costumeideas 8k members" at bounding box center [582, 483] width 145 height 21
click at [977, 549] on button "Create Audience" at bounding box center [973, 545] width 78 height 20
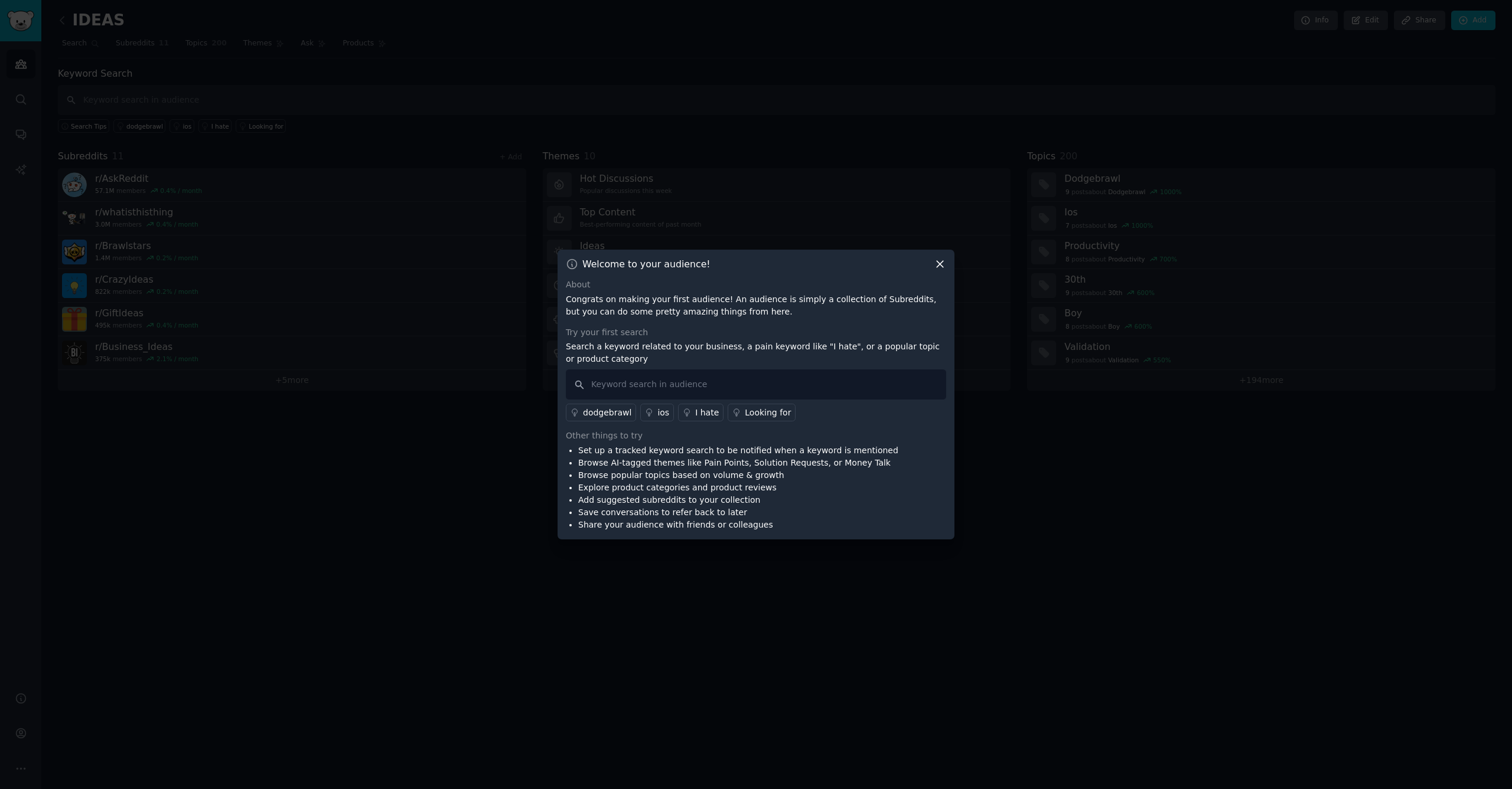
click at [944, 267] on icon at bounding box center [940, 264] width 12 height 12
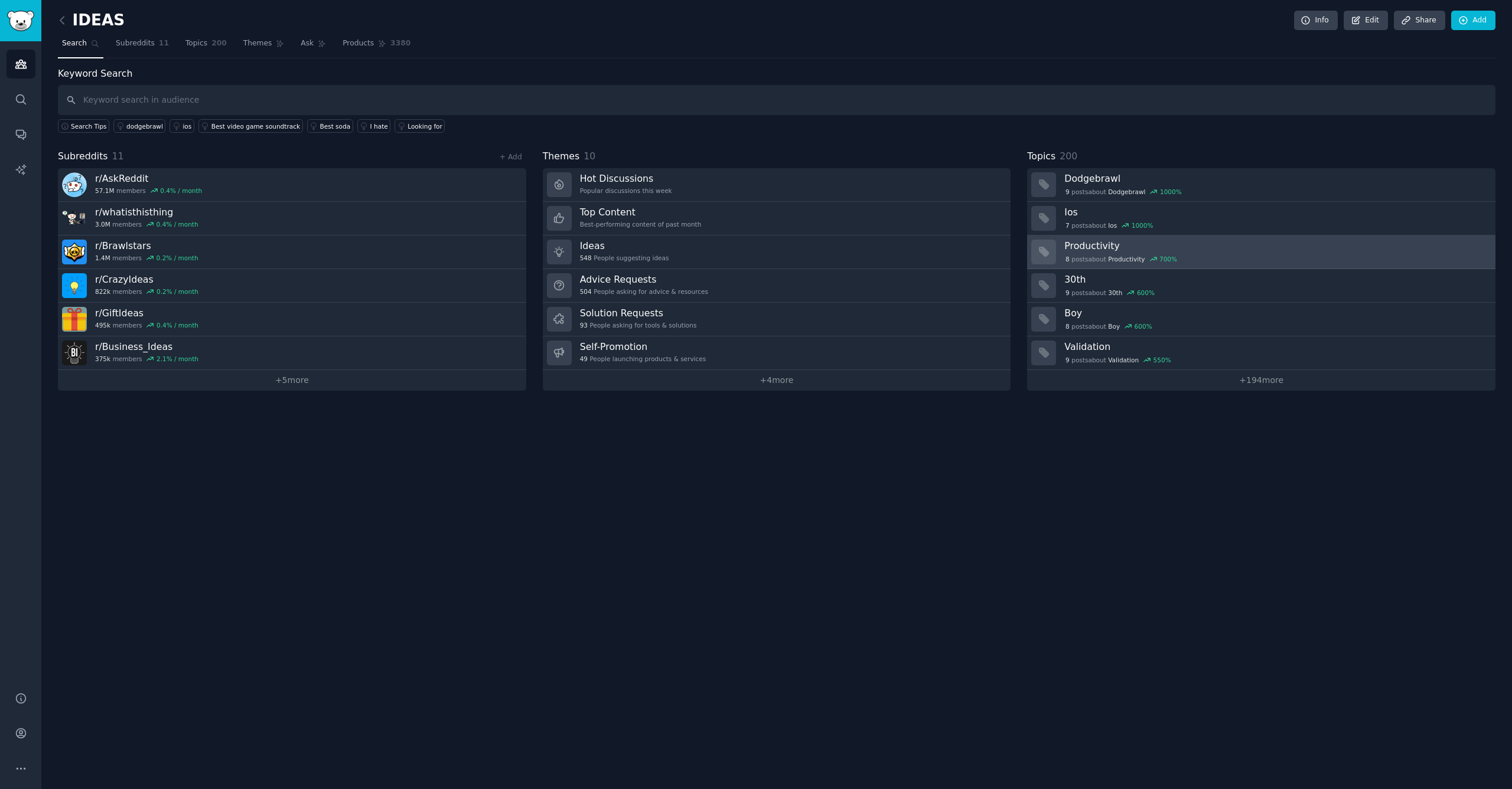
click at [1090, 245] on h3 "Productivity" at bounding box center [1276, 245] width 423 height 12
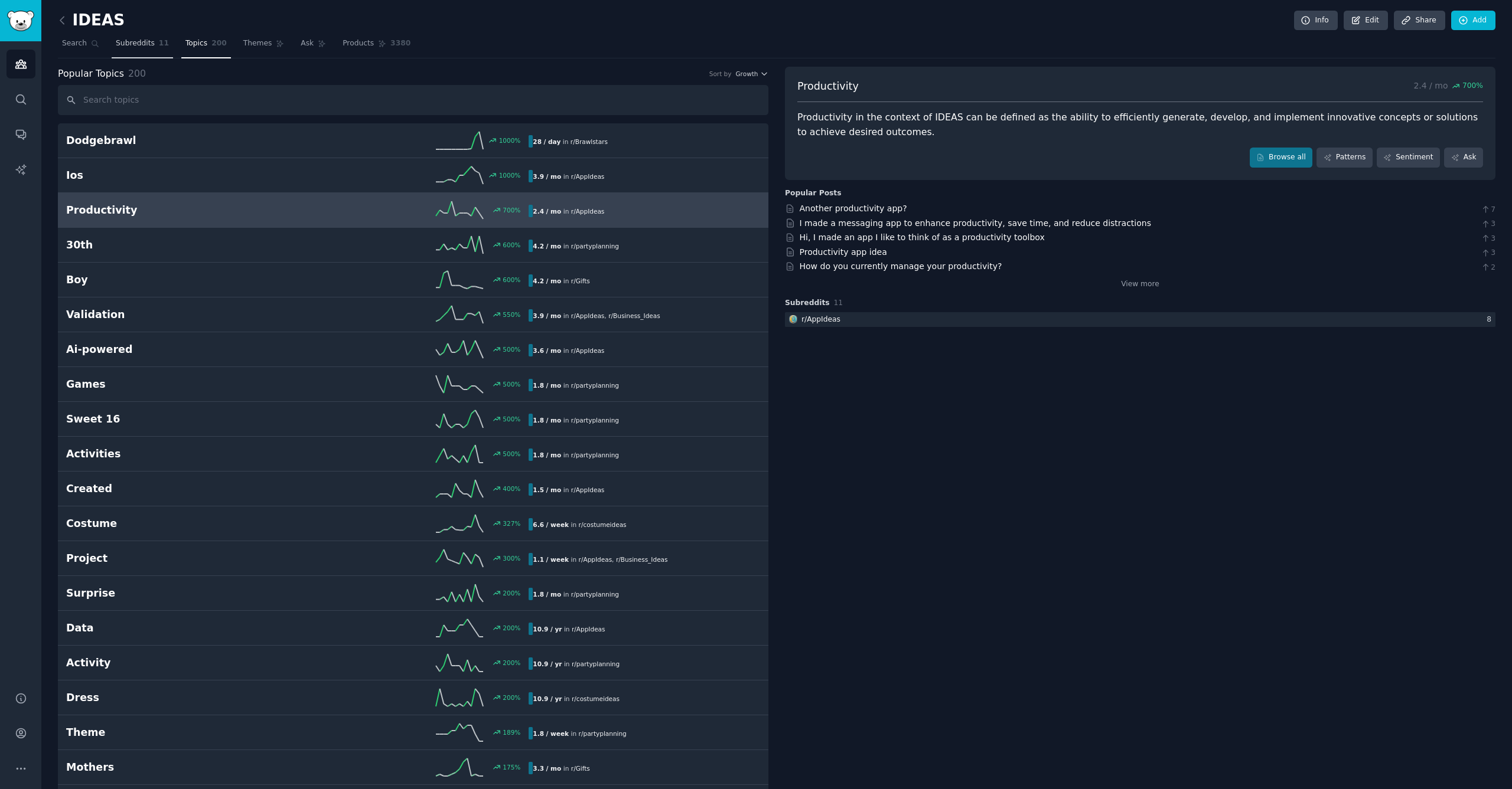
click at [133, 44] on span "Subreddits" at bounding box center [135, 44] width 39 height 11
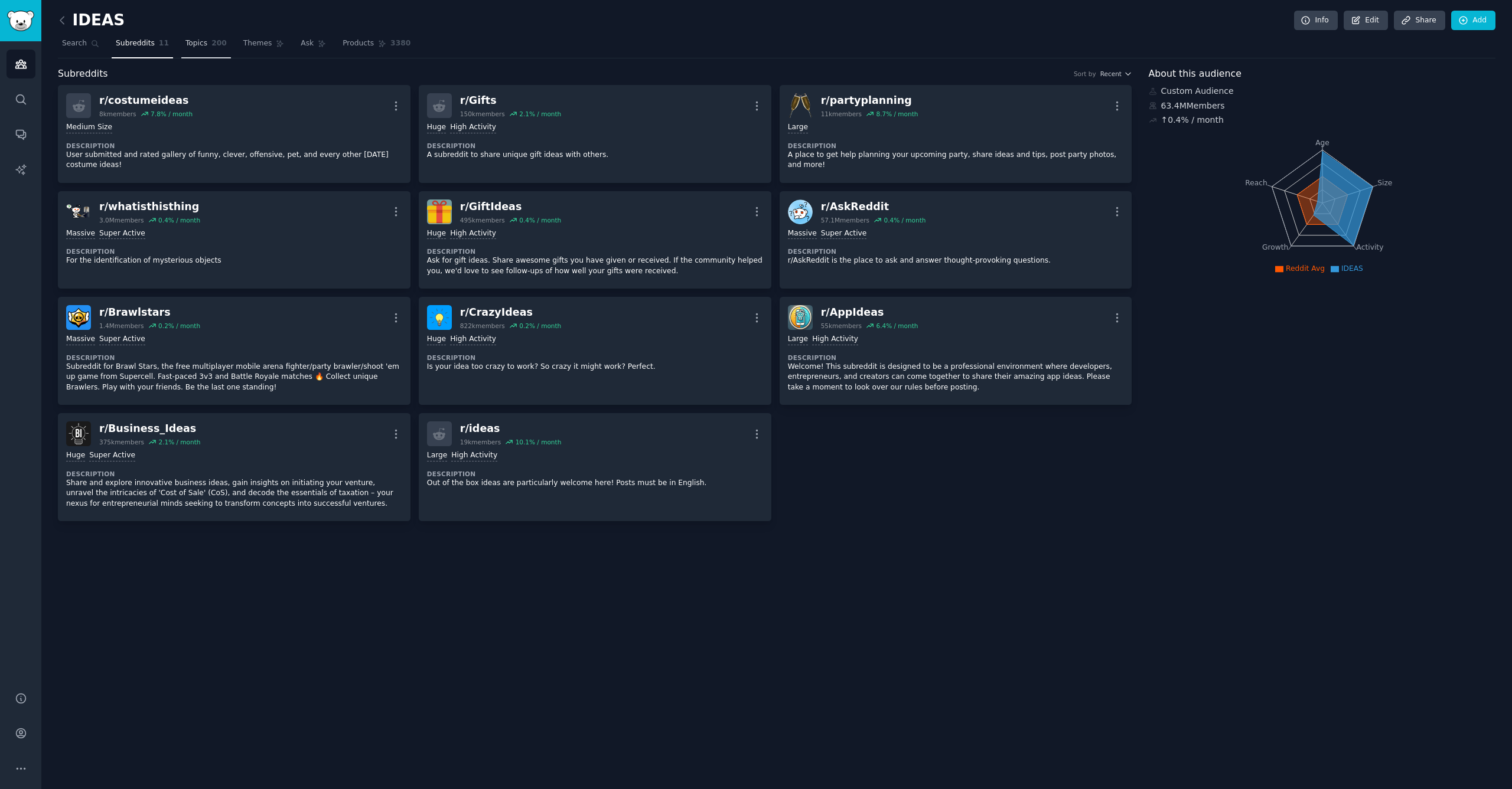
click at [194, 45] on span "Topics" at bounding box center [196, 44] width 22 height 11
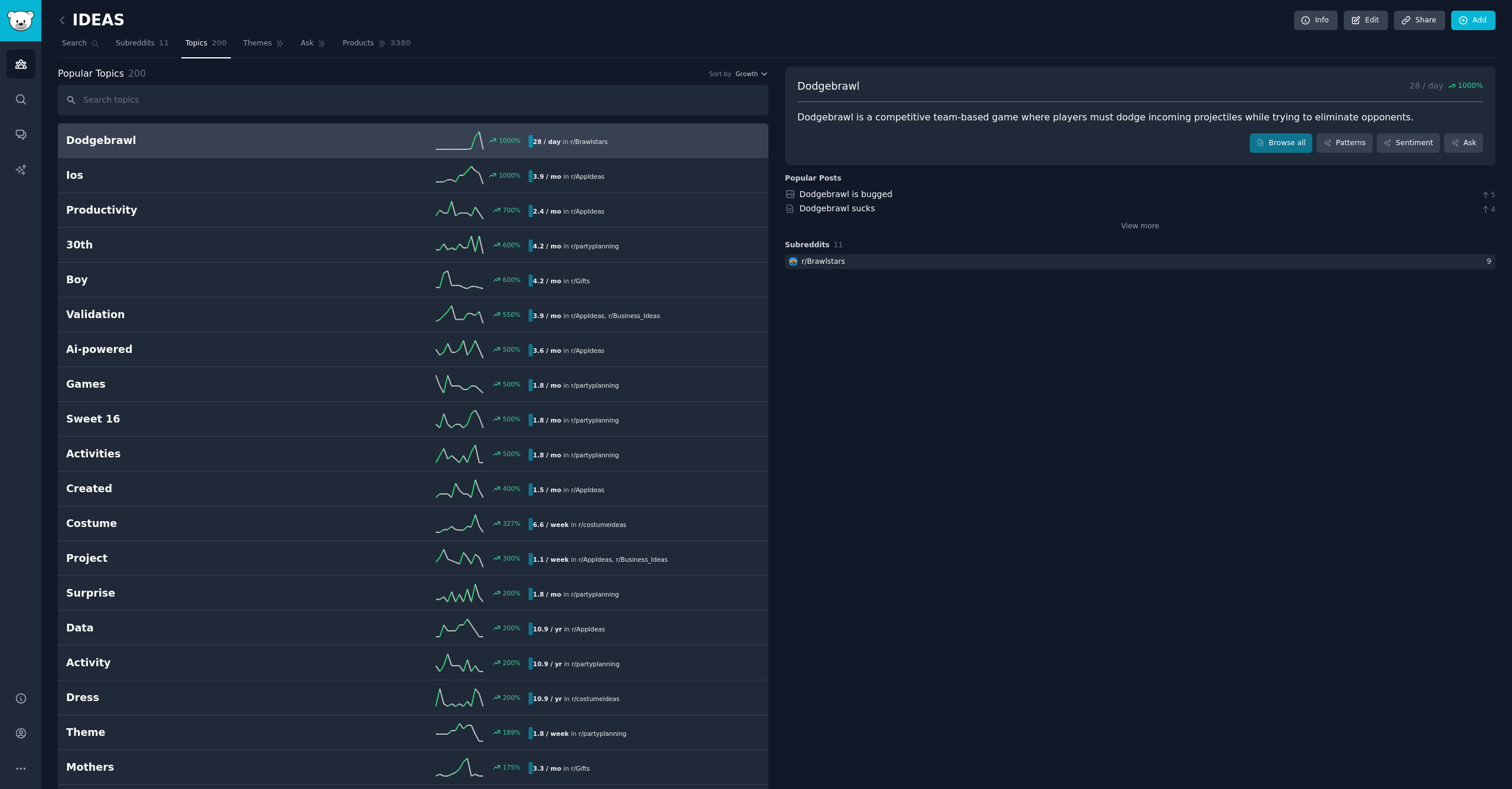
click at [120, 136] on h2 "Dodgebrawl" at bounding box center [182, 141] width 231 height 15
click at [1292, 145] on link "Browse all" at bounding box center [1281, 143] width 63 height 20
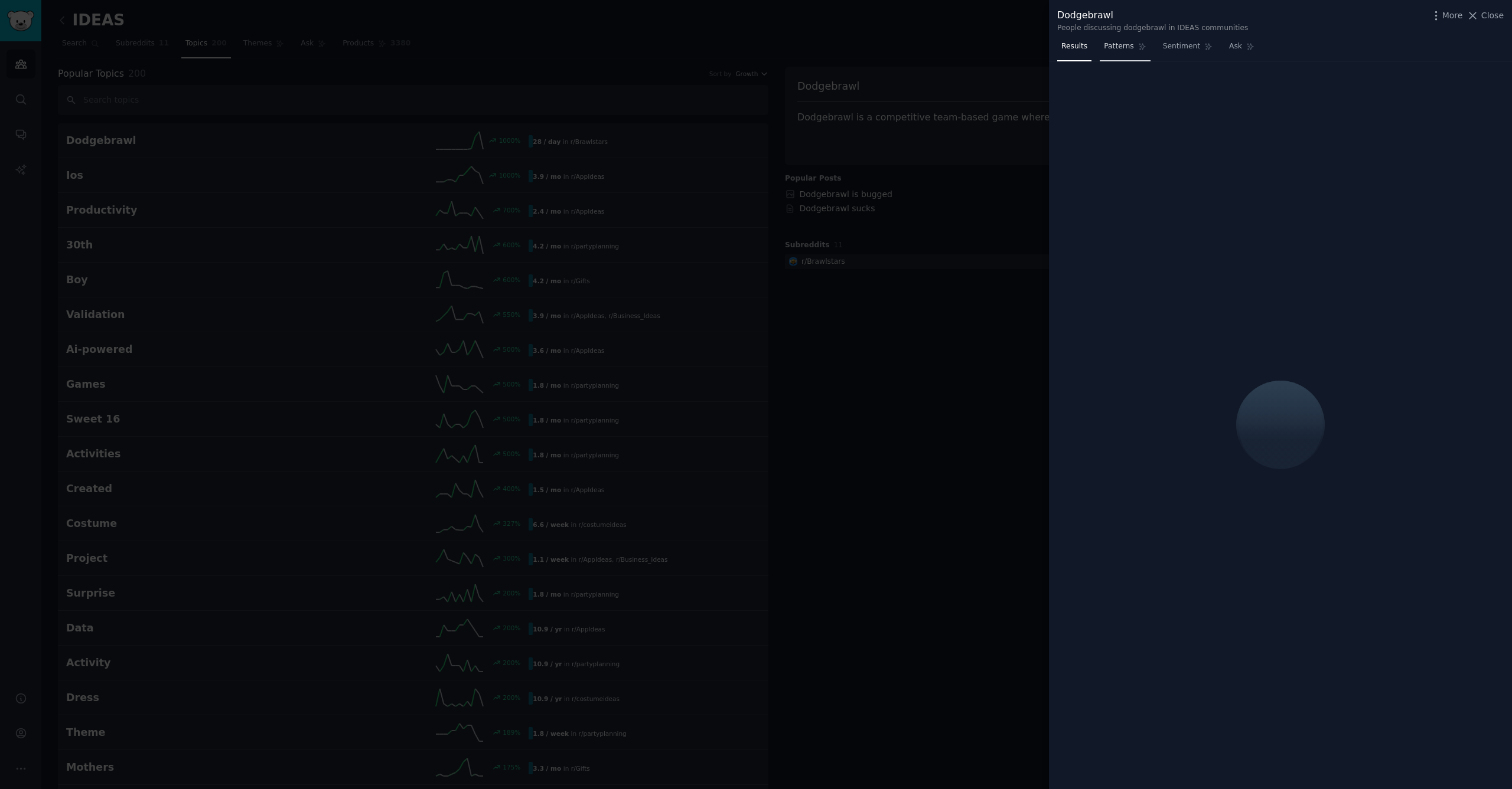
click at [1119, 49] on span "Patterns" at bounding box center [1119, 46] width 30 height 11
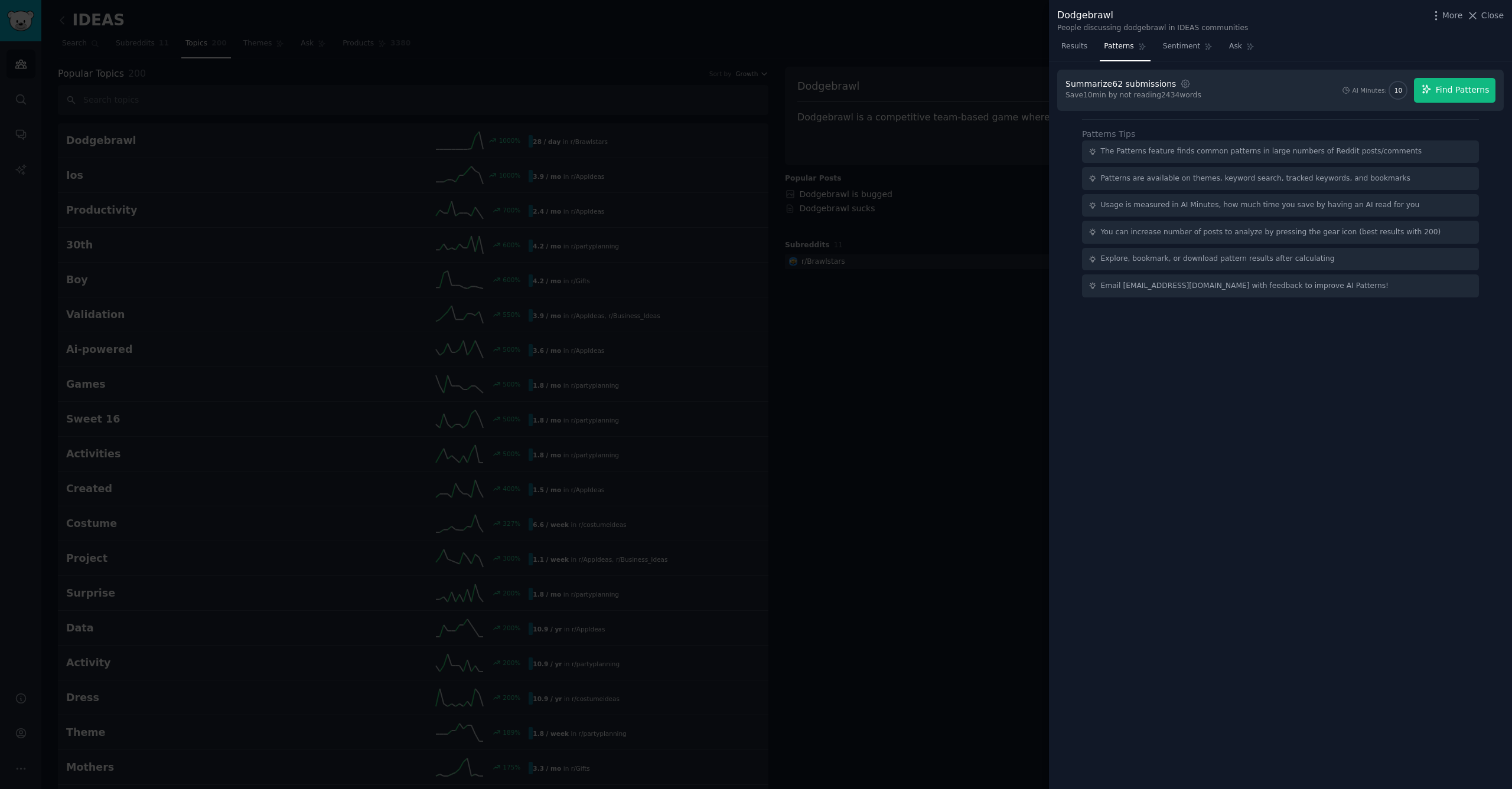
click at [1457, 91] on span "Find Patterns" at bounding box center [1463, 89] width 54 height 12
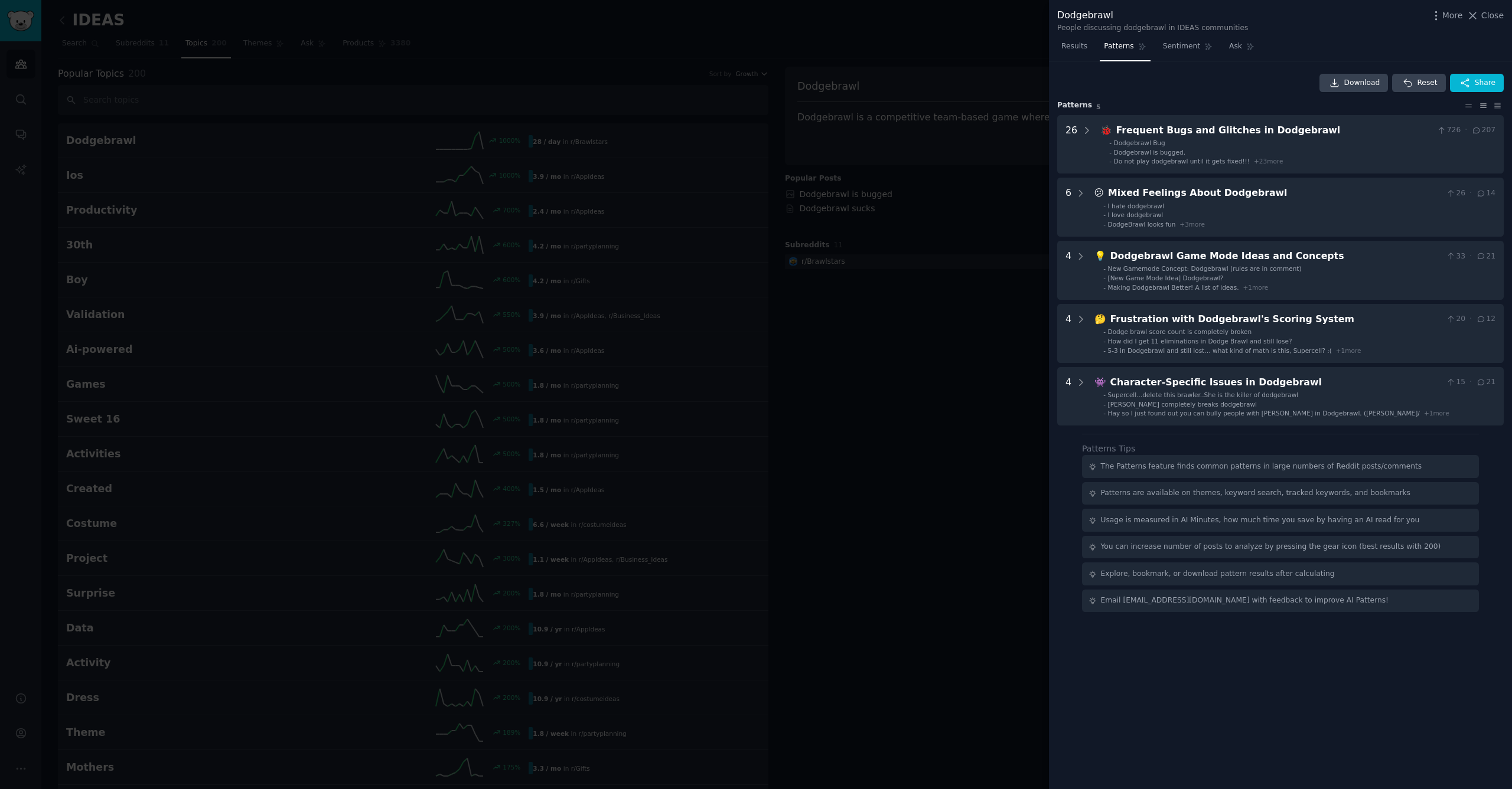
click at [942, 389] on div at bounding box center [756, 394] width 1512 height 789
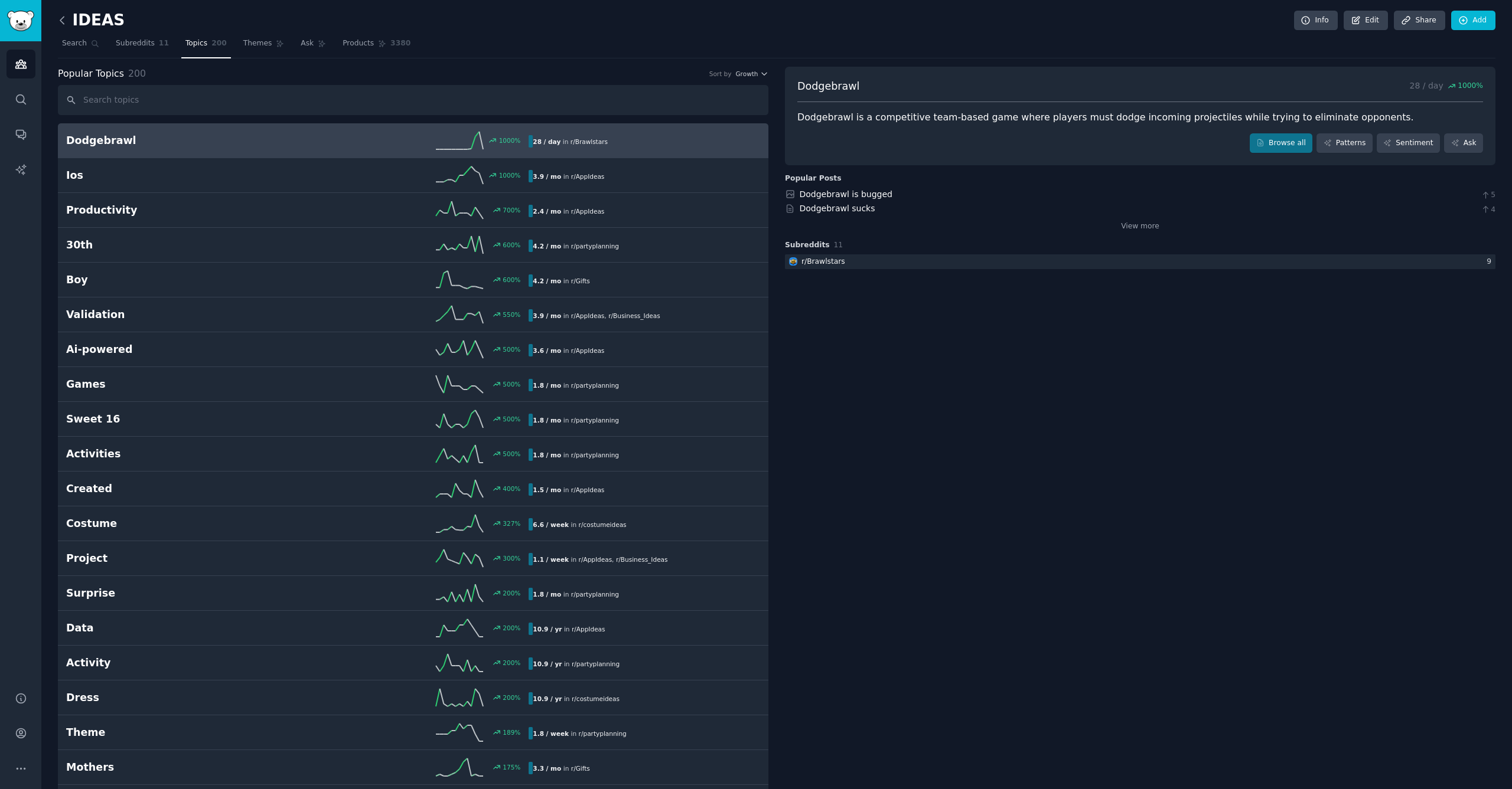
click at [64, 26] on icon at bounding box center [62, 20] width 12 height 12
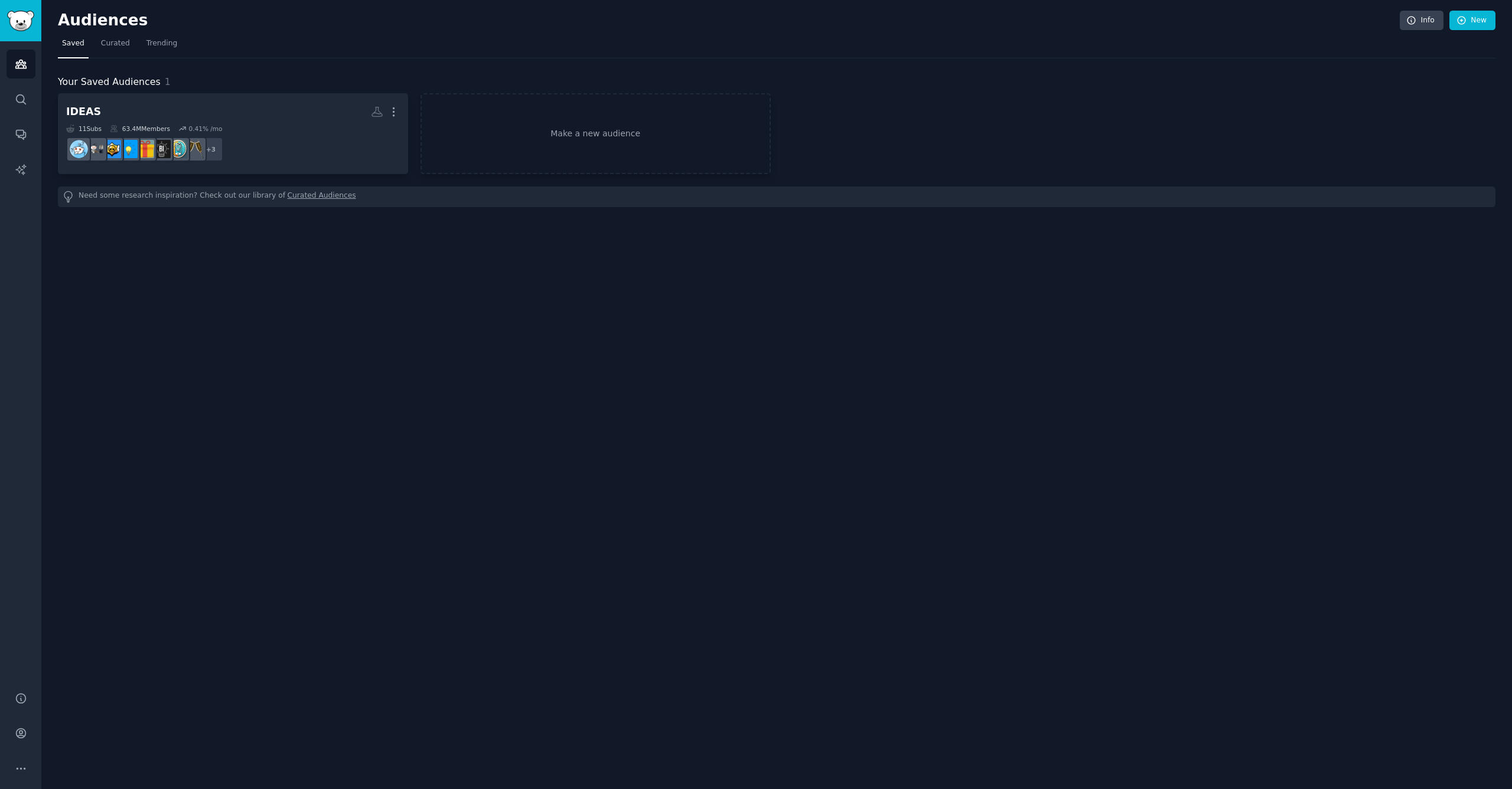
click at [180, 50] on nav "Saved Curated Trending" at bounding box center [777, 46] width 1437 height 24
click at [168, 49] on link "Trending" at bounding box center [161, 46] width 39 height 24
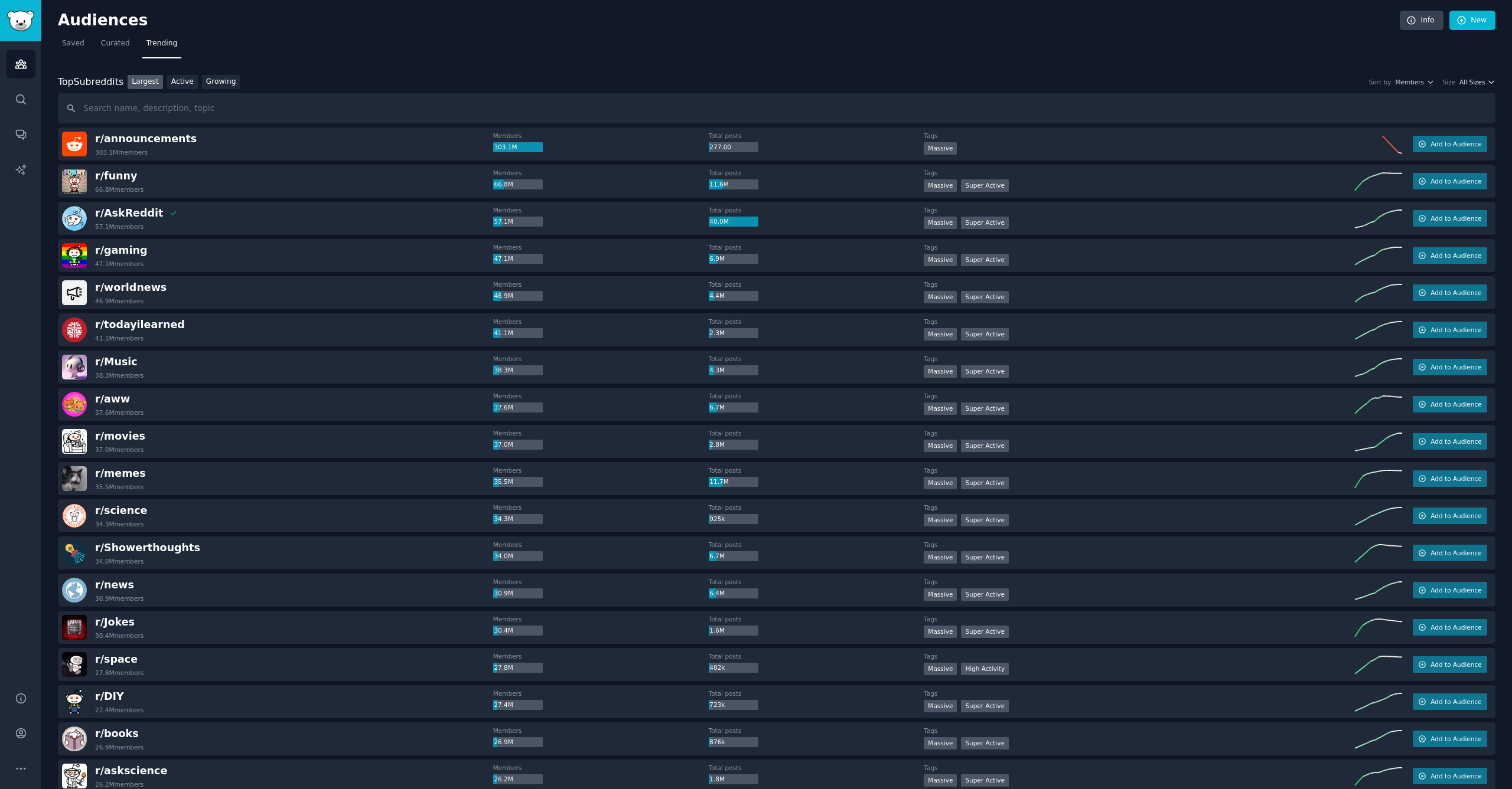
click at [1479, 82] on span "All Sizes" at bounding box center [1472, 82] width 26 height 8
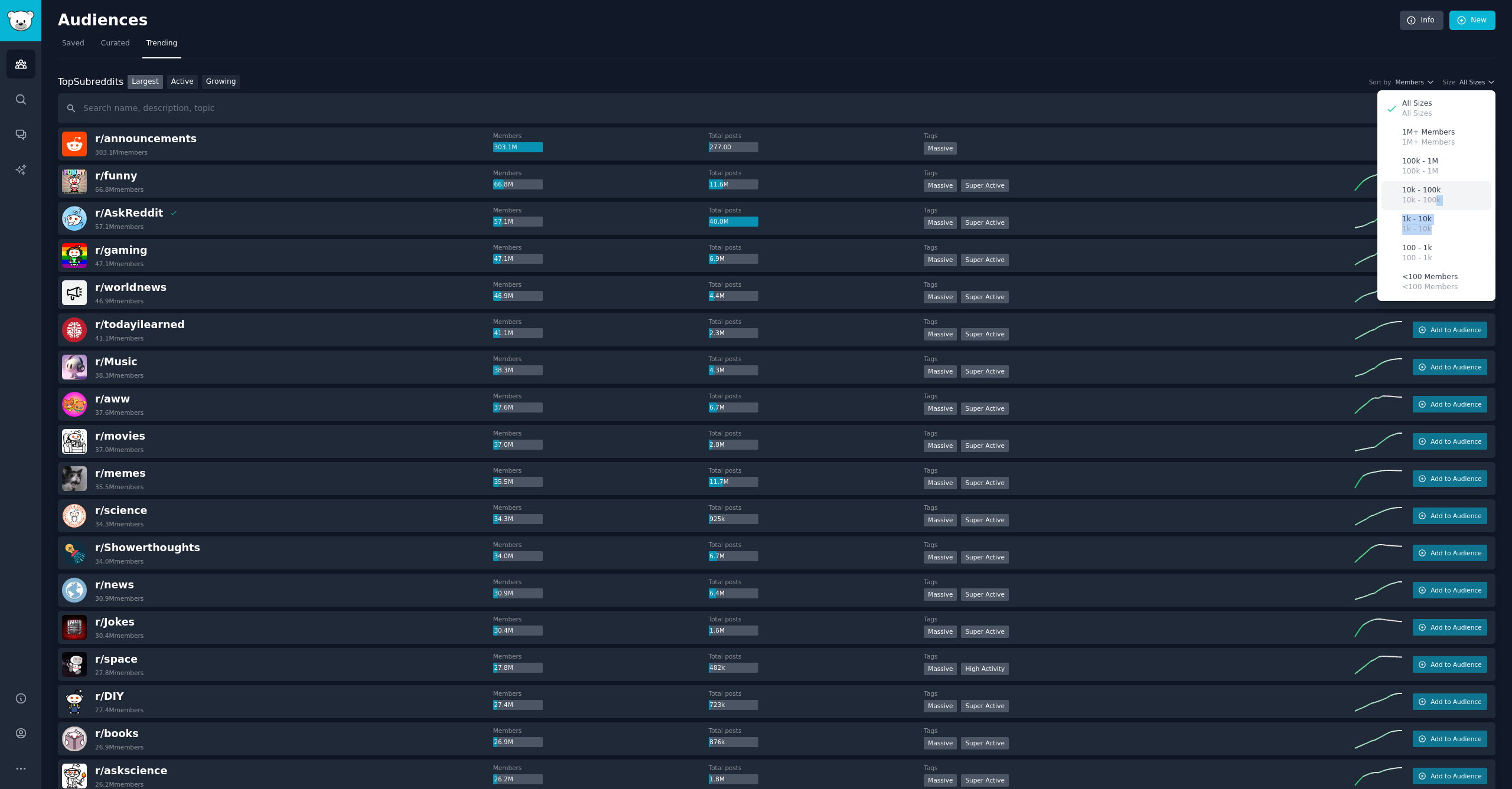
drag, startPoint x: 1428, startPoint y: 226, endPoint x: 1432, endPoint y: 195, distance: 31.3
click at [1432, 195] on div "All Sizes All Sizes 1M+ Members 1M+ Members 100k - 1M 100k - 1M 10k - 100k 10k …" at bounding box center [1437, 196] width 118 height 211
click at [1422, 195] on p "10k - 100k" at bounding box center [1421, 200] width 39 height 11
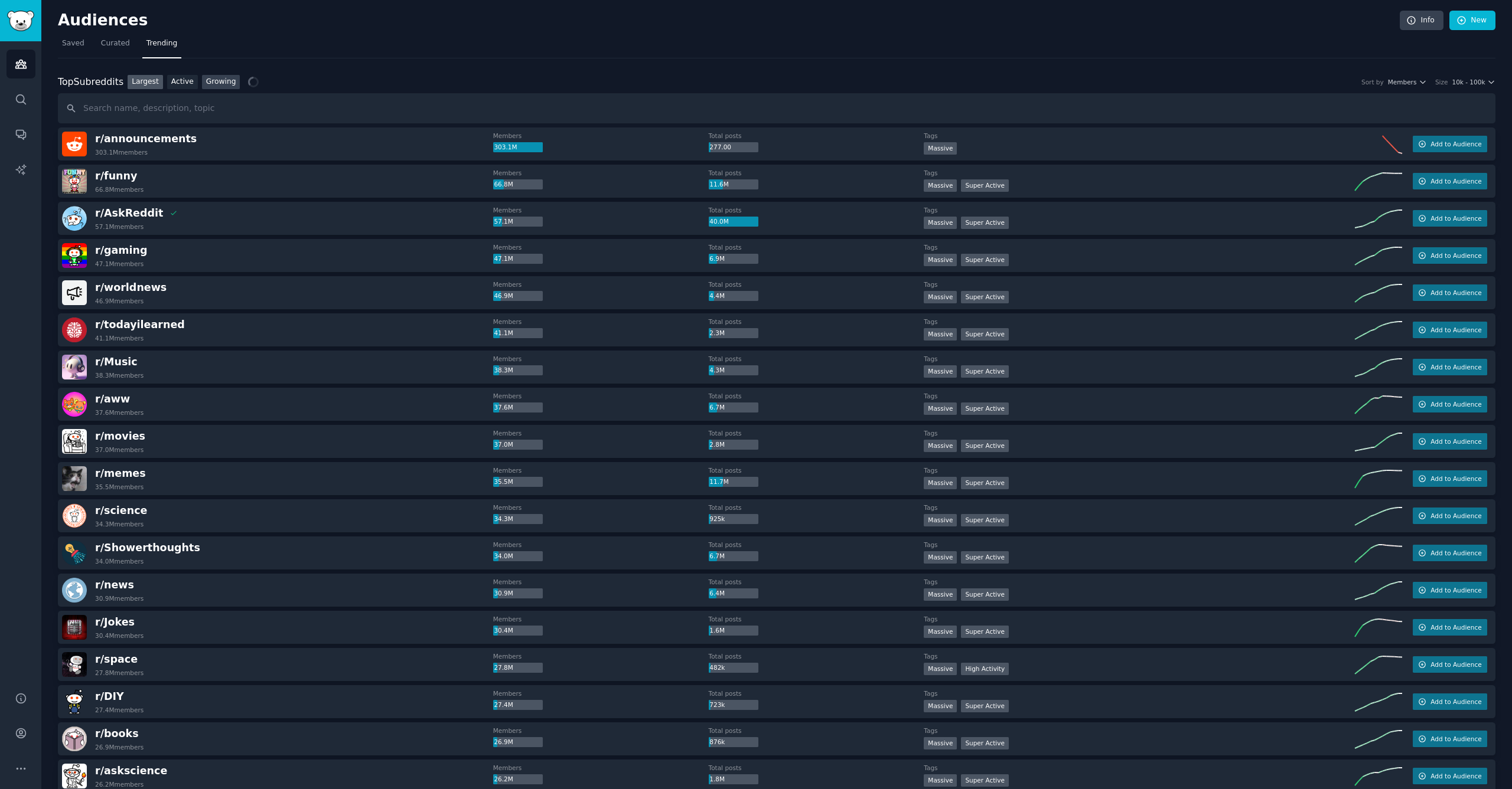
click at [224, 79] on link "Growing" at bounding box center [221, 82] width 39 height 15
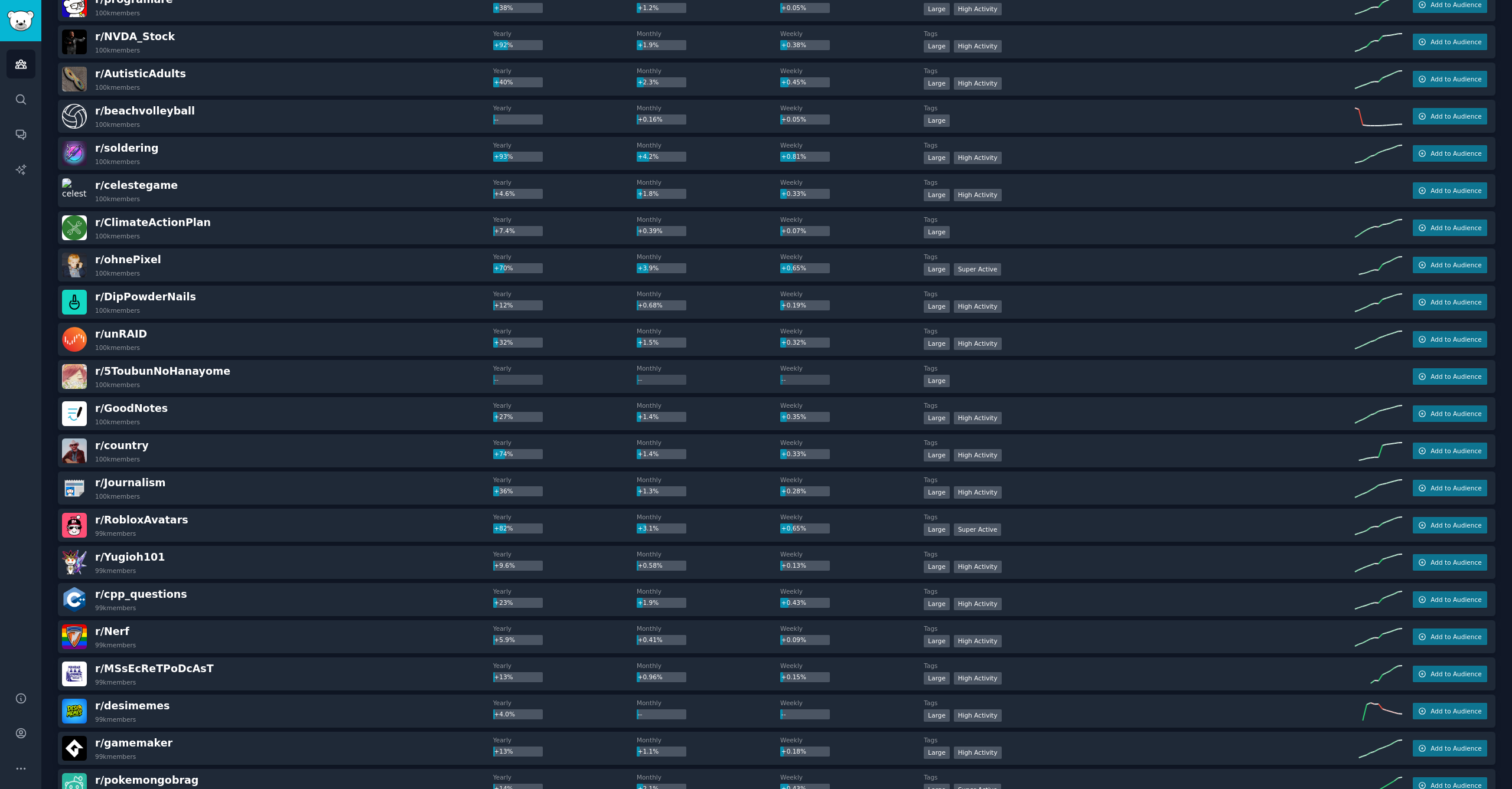
scroll to position [380, 0]
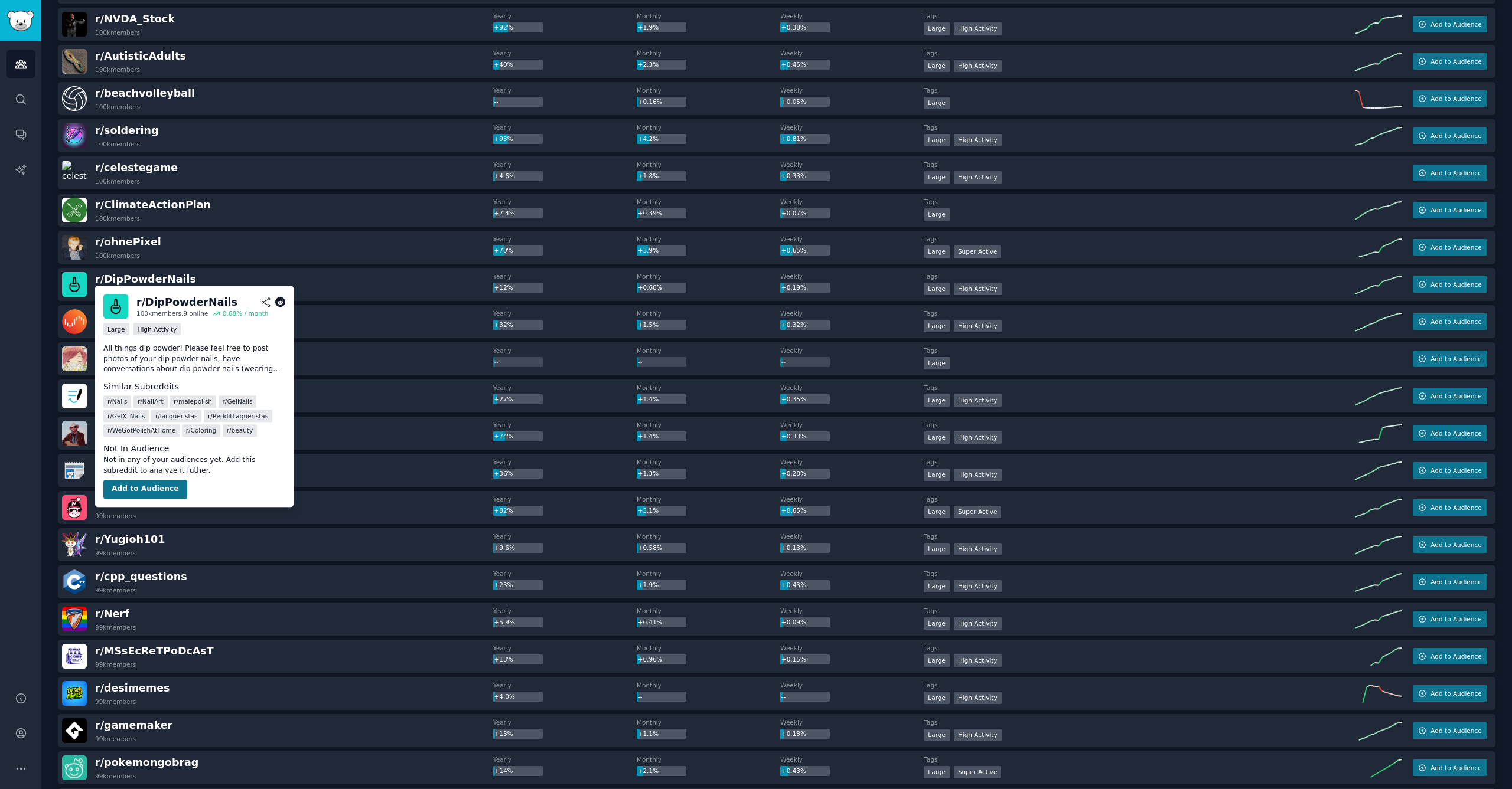
click at [156, 490] on button "Add to Audience" at bounding box center [145, 489] width 84 height 19
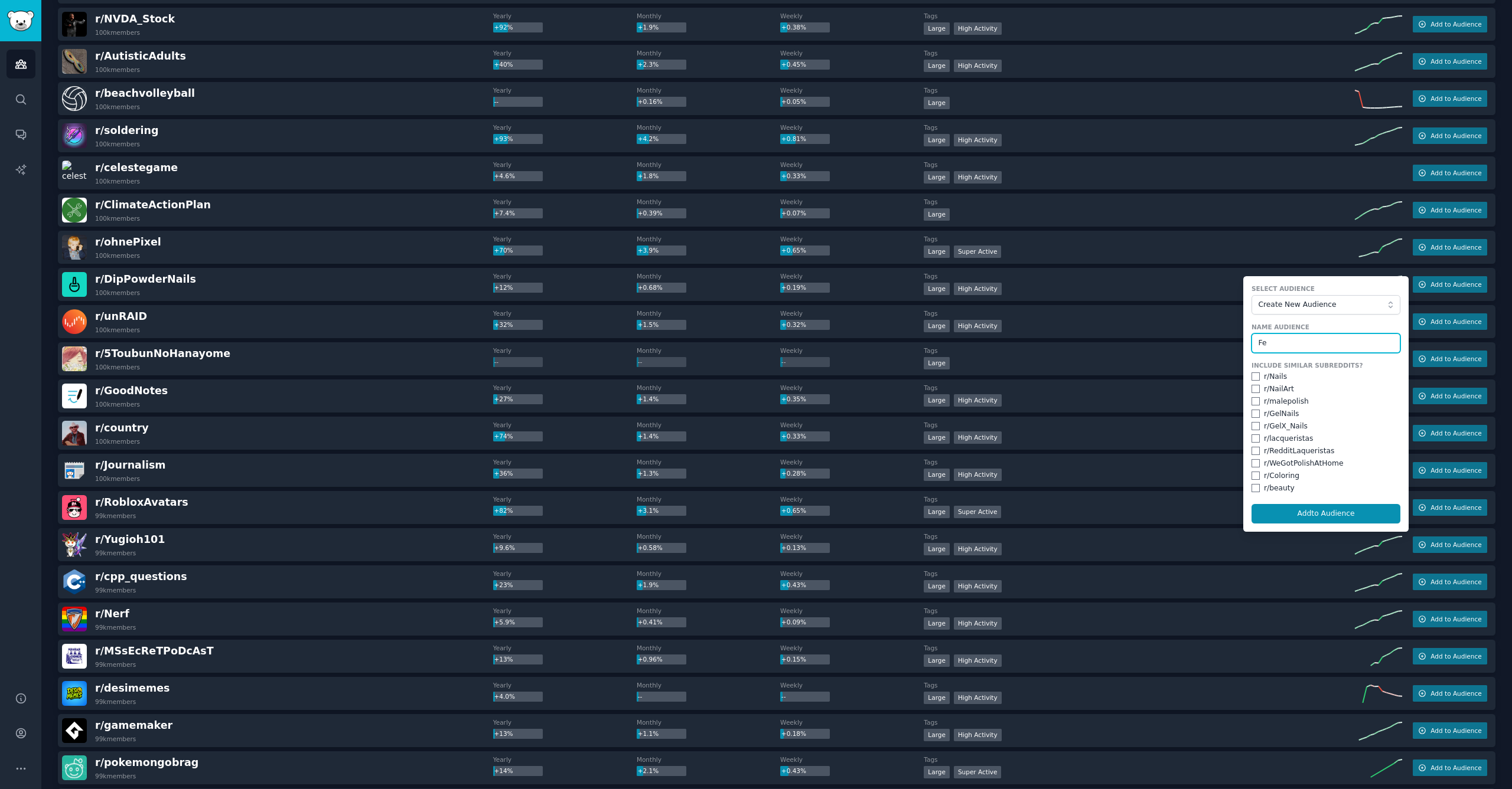
type input "F"
type input "Women"
click at [1252, 377] on input "checkbox" at bounding box center [1256, 377] width 8 height 8
checkbox input "true"
drag, startPoint x: 1254, startPoint y: 387, endPoint x: 1254, endPoint y: 396, distance: 9.0
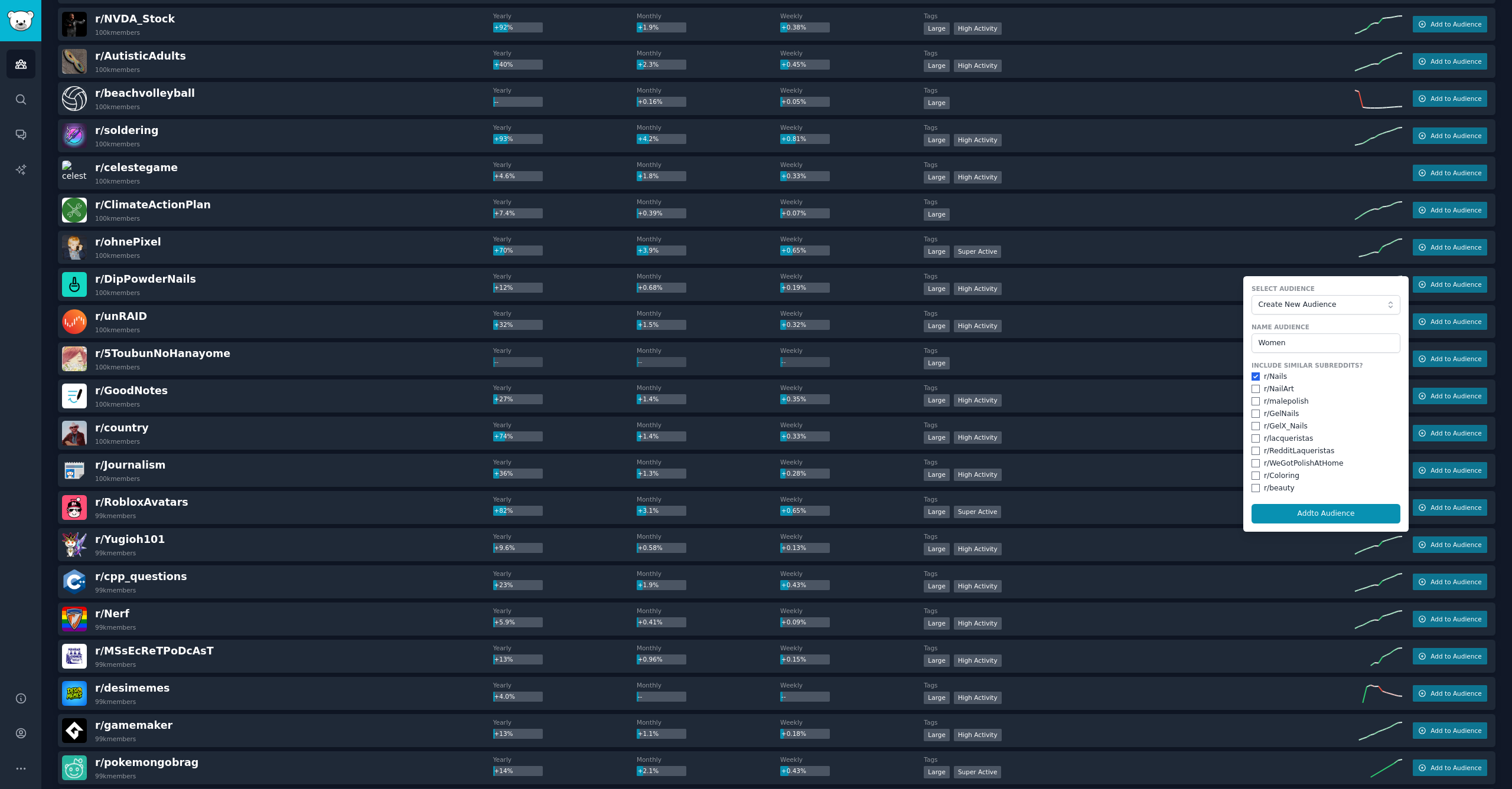
click at [1254, 389] on input "checkbox" at bounding box center [1256, 389] width 8 height 8
checkbox input "true"
click at [1254, 403] on input "checkbox" at bounding box center [1256, 401] width 8 height 8
checkbox input "true"
drag, startPoint x: 1254, startPoint y: 411, endPoint x: 1255, endPoint y: 420, distance: 9.1
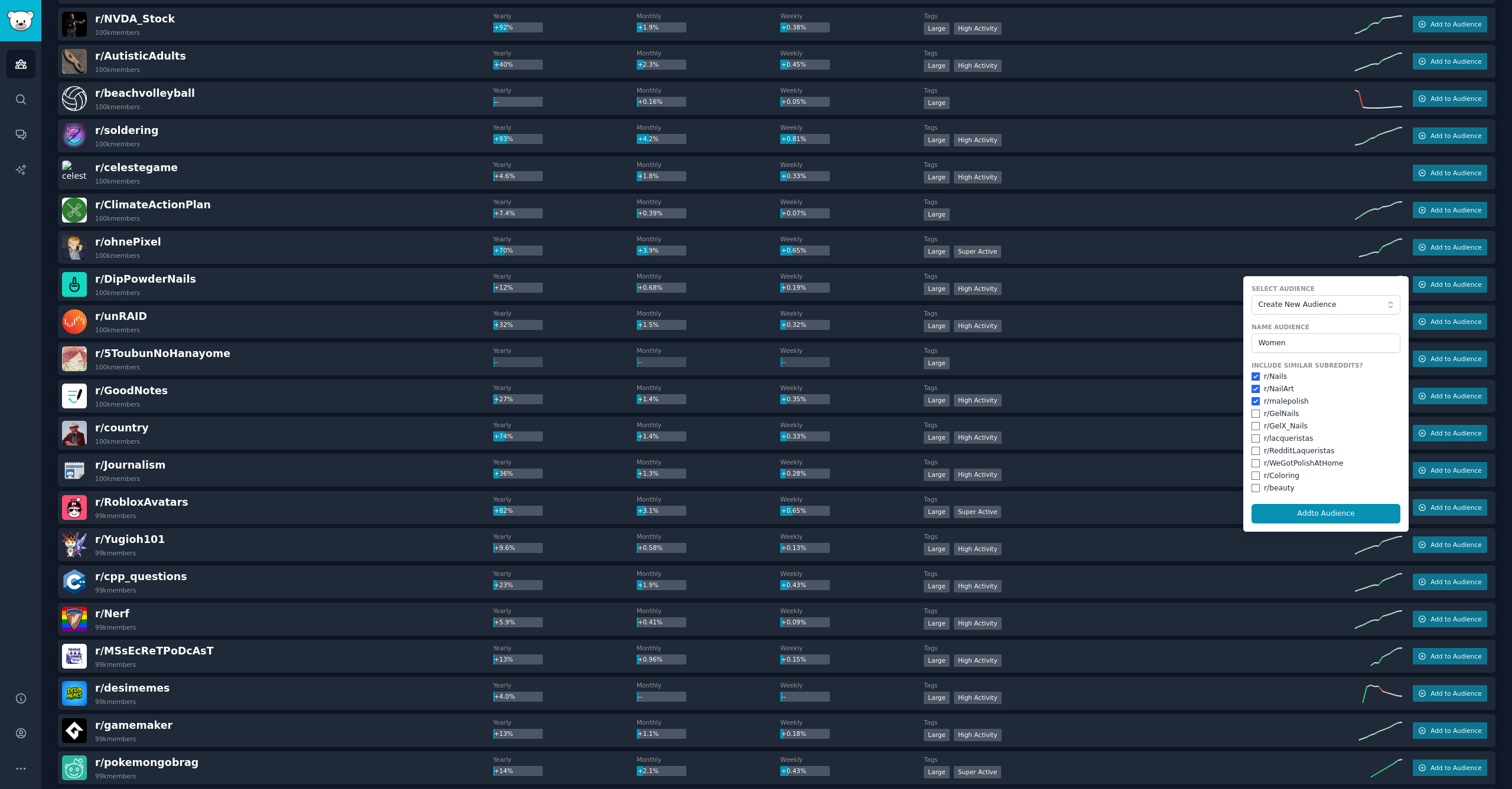
click at [1254, 411] on input "checkbox" at bounding box center [1256, 414] width 8 height 8
checkbox input "true"
click at [1255, 426] on input "checkbox" at bounding box center [1256, 426] width 8 height 8
checkbox input "true"
click at [1255, 439] on input "checkbox" at bounding box center [1256, 438] width 8 height 8
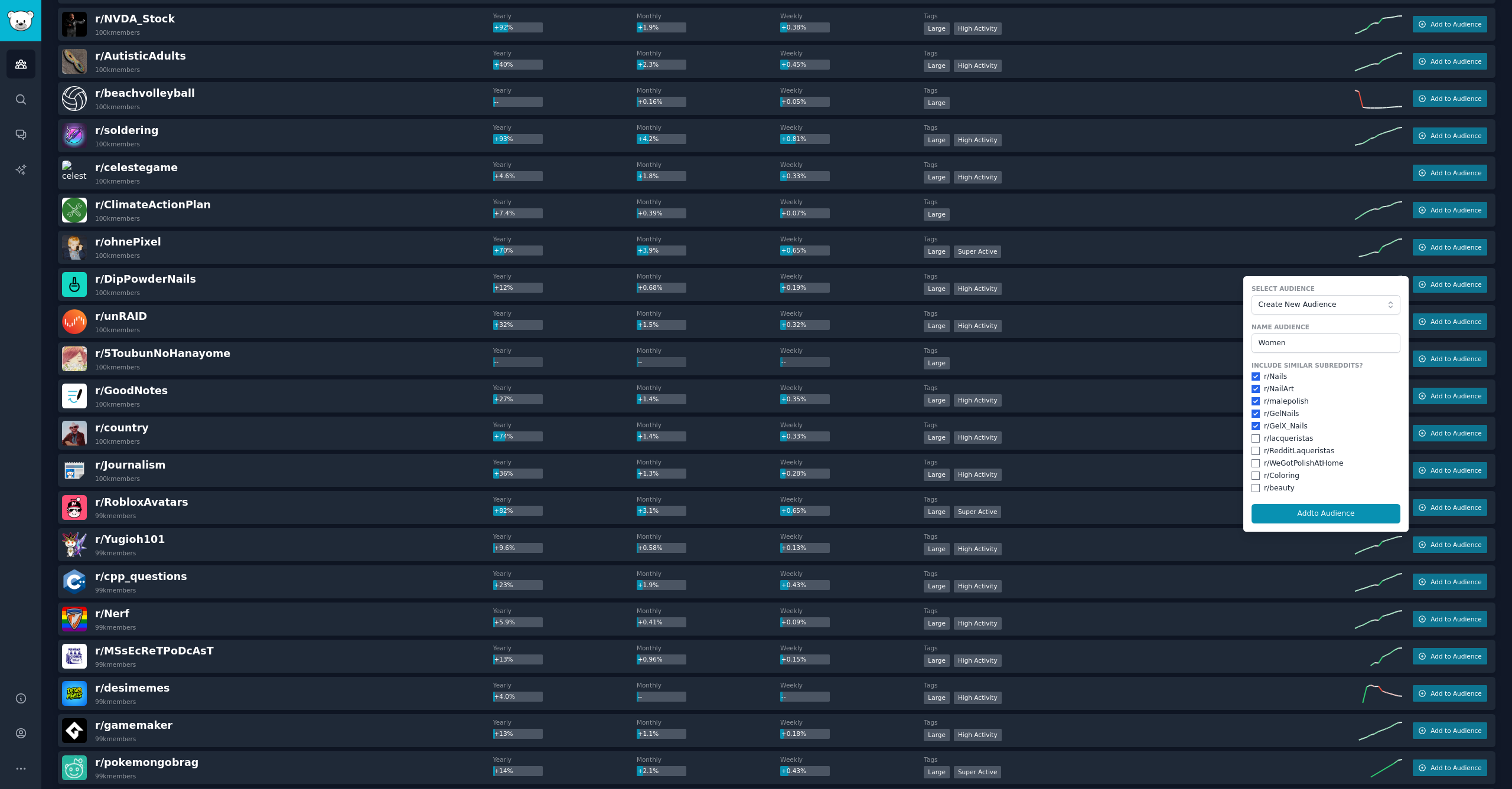
checkbox input "true"
click at [1256, 449] on input "checkbox" at bounding box center [1256, 451] width 8 height 8
checkbox input "true"
click at [1254, 461] on input "checkbox" at bounding box center [1256, 463] width 8 height 8
checkbox input "true"
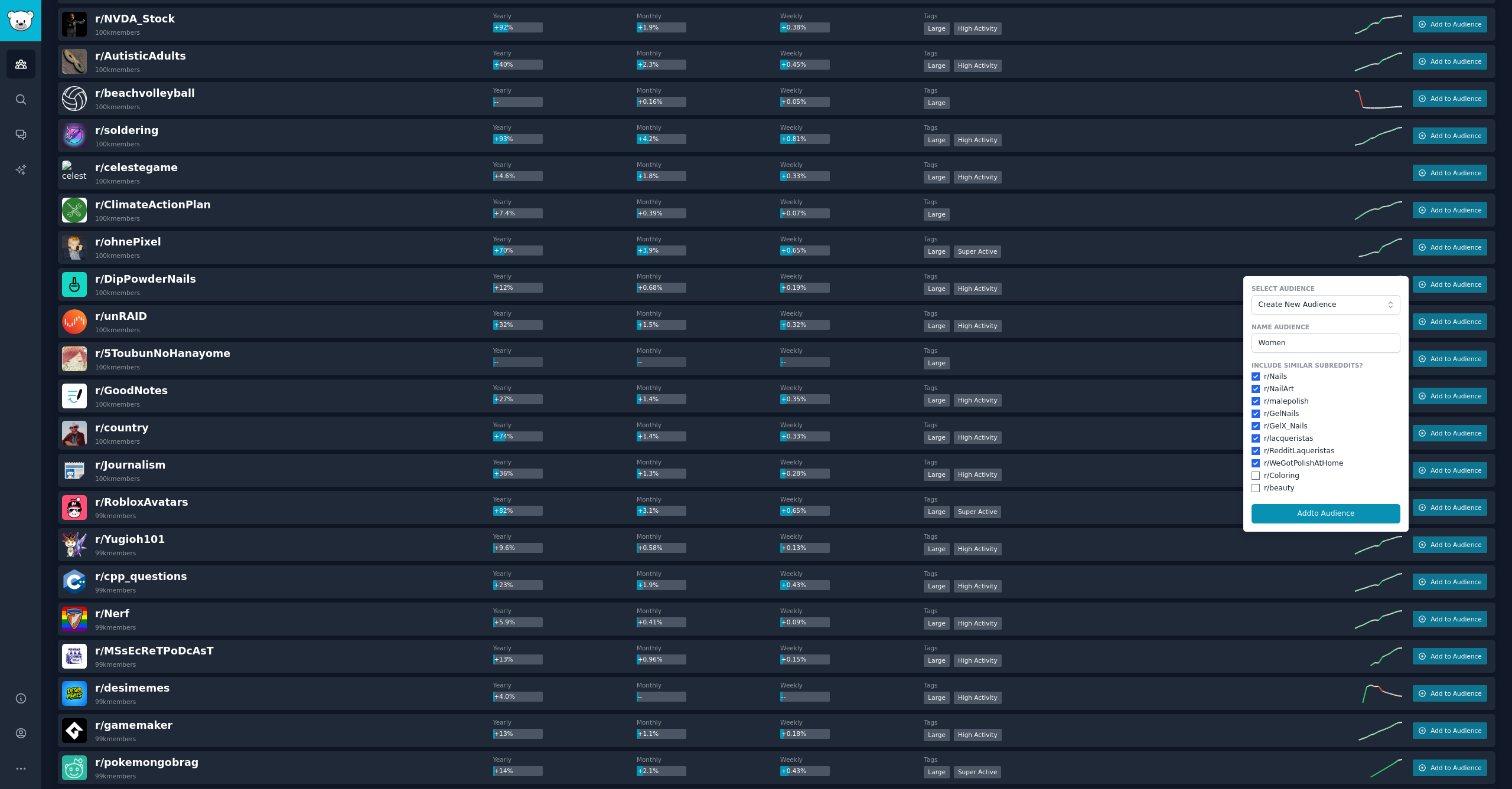
click at [1254, 474] on input "checkbox" at bounding box center [1256, 475] width 8 height 8
checkbox input "true"
click at [1253, 484] on input "checkbox" at bounding box center [1256, 488] width 8 height 8
checkbox input "true"
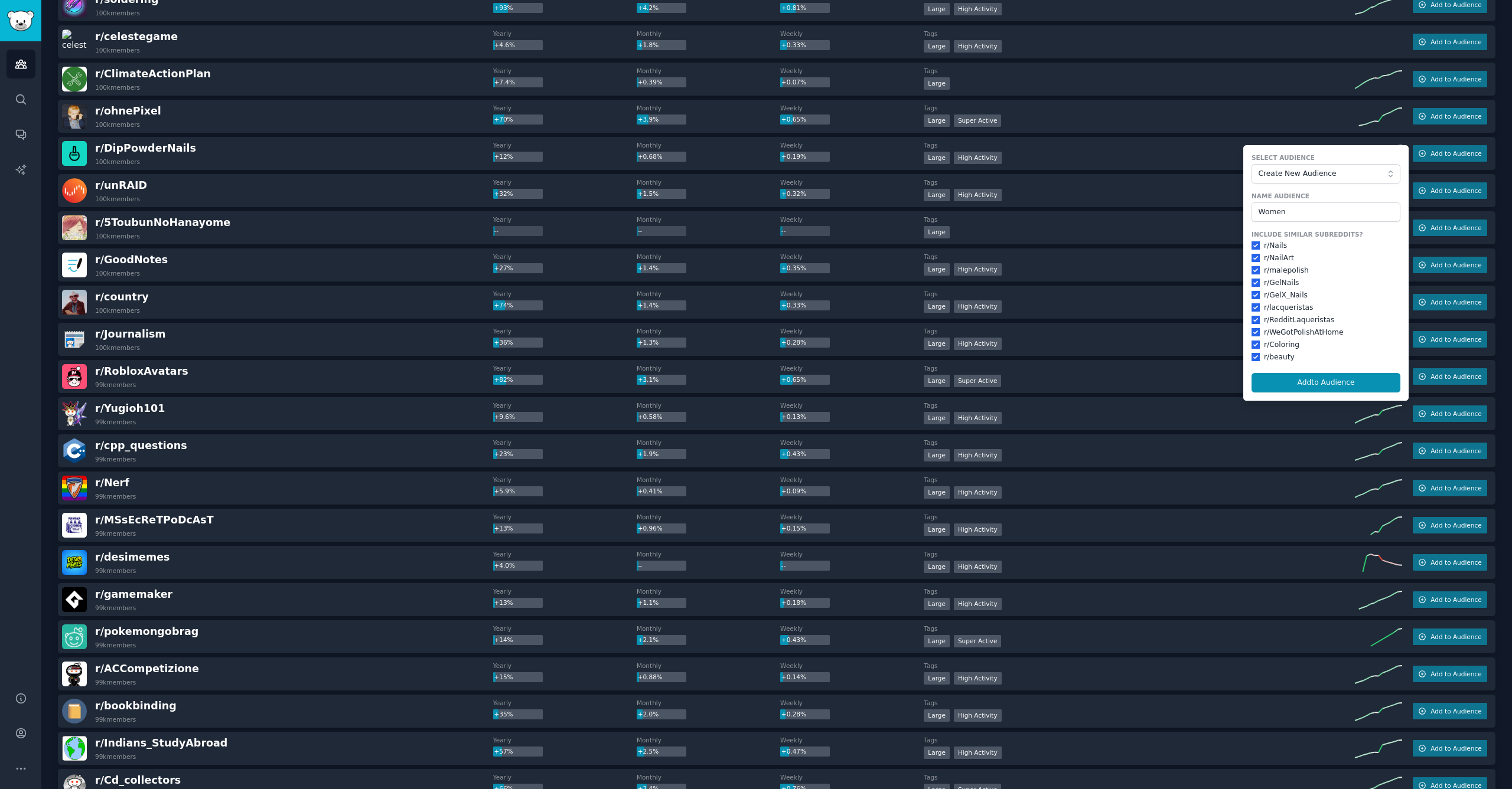
scroll to position [519, 0]
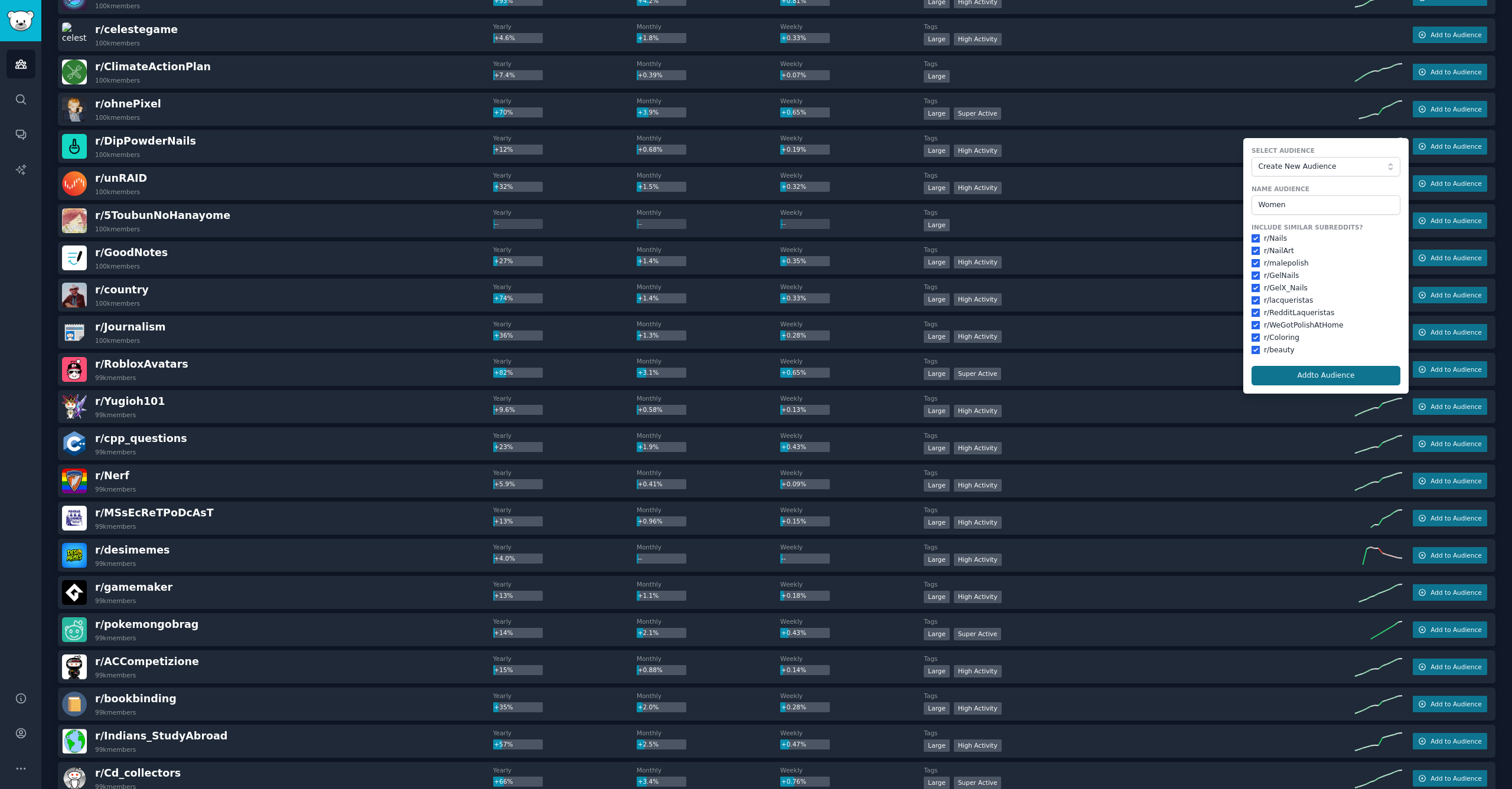
click at [1327, 375] on button "Add to Audience" at bounding box center [1326, 376] width 149 height 20
checkbox input "false"
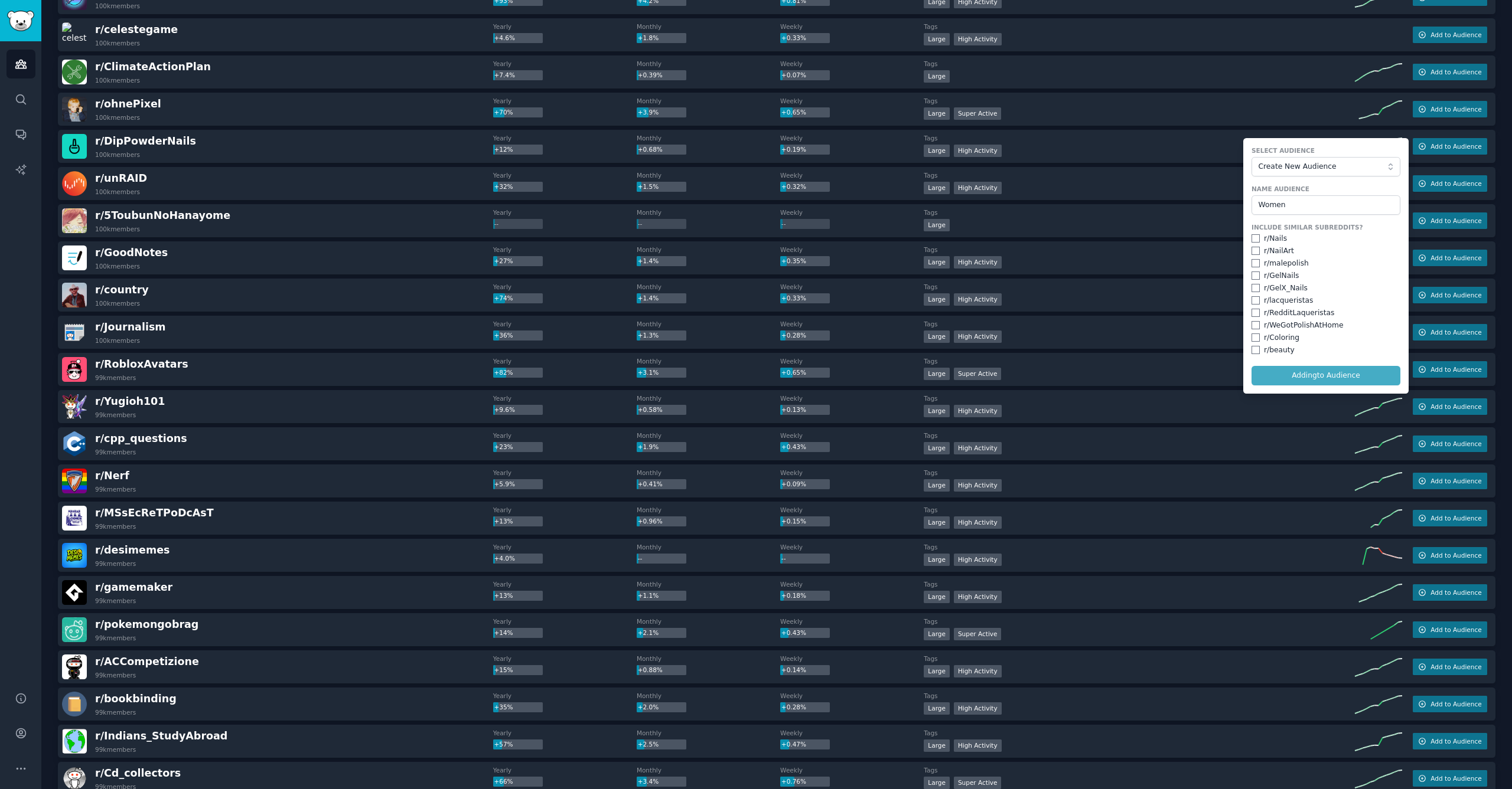
checkbox input "false"
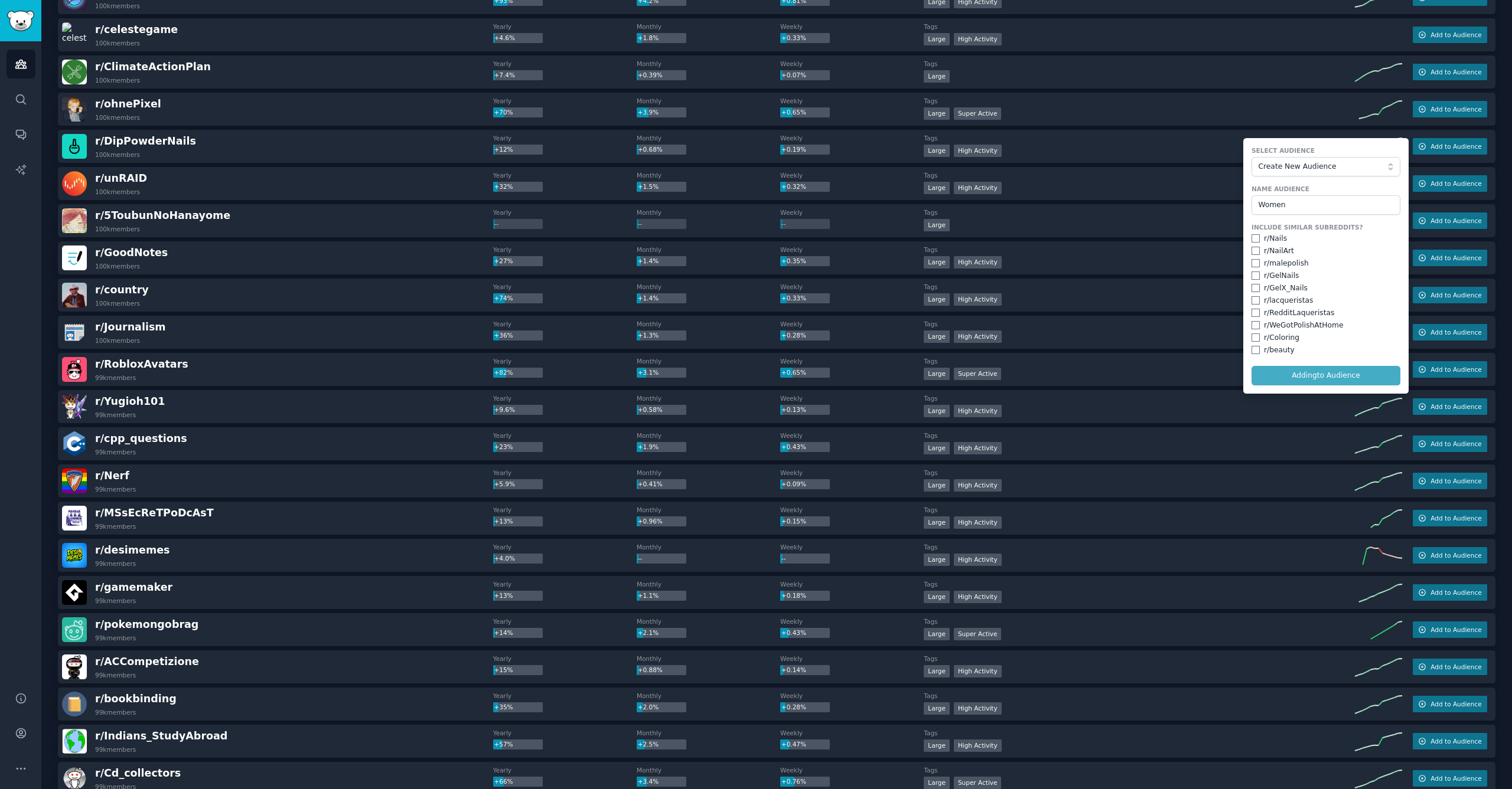
checkbox input "false"
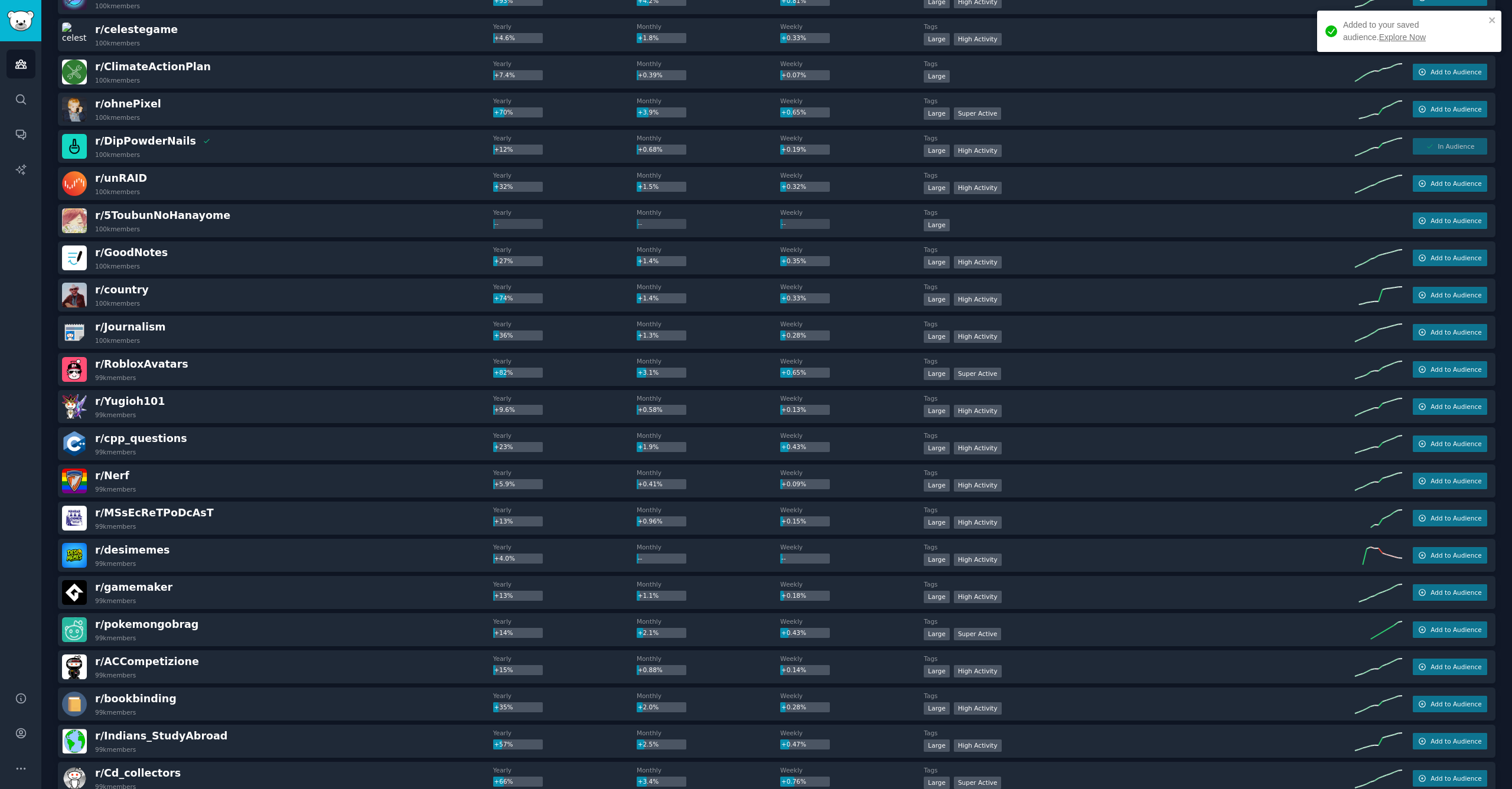
click at [1379, 40] on link "Explore Now" at bounding box center [1402, 37] width 47 height 10
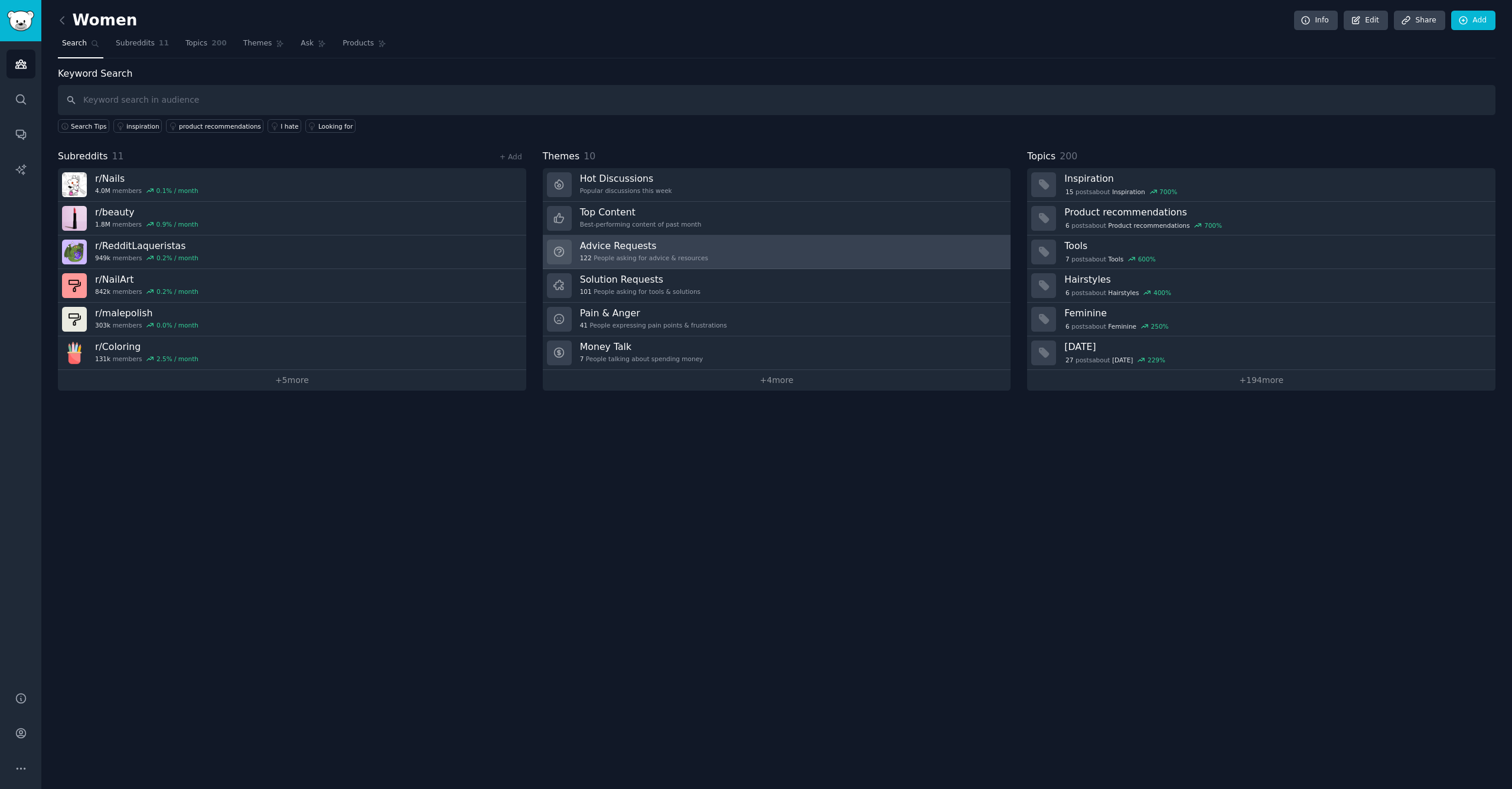
click at [637, 248] on h3 "Advice Requests" at bounding box center [644, 245] width 128 height 12
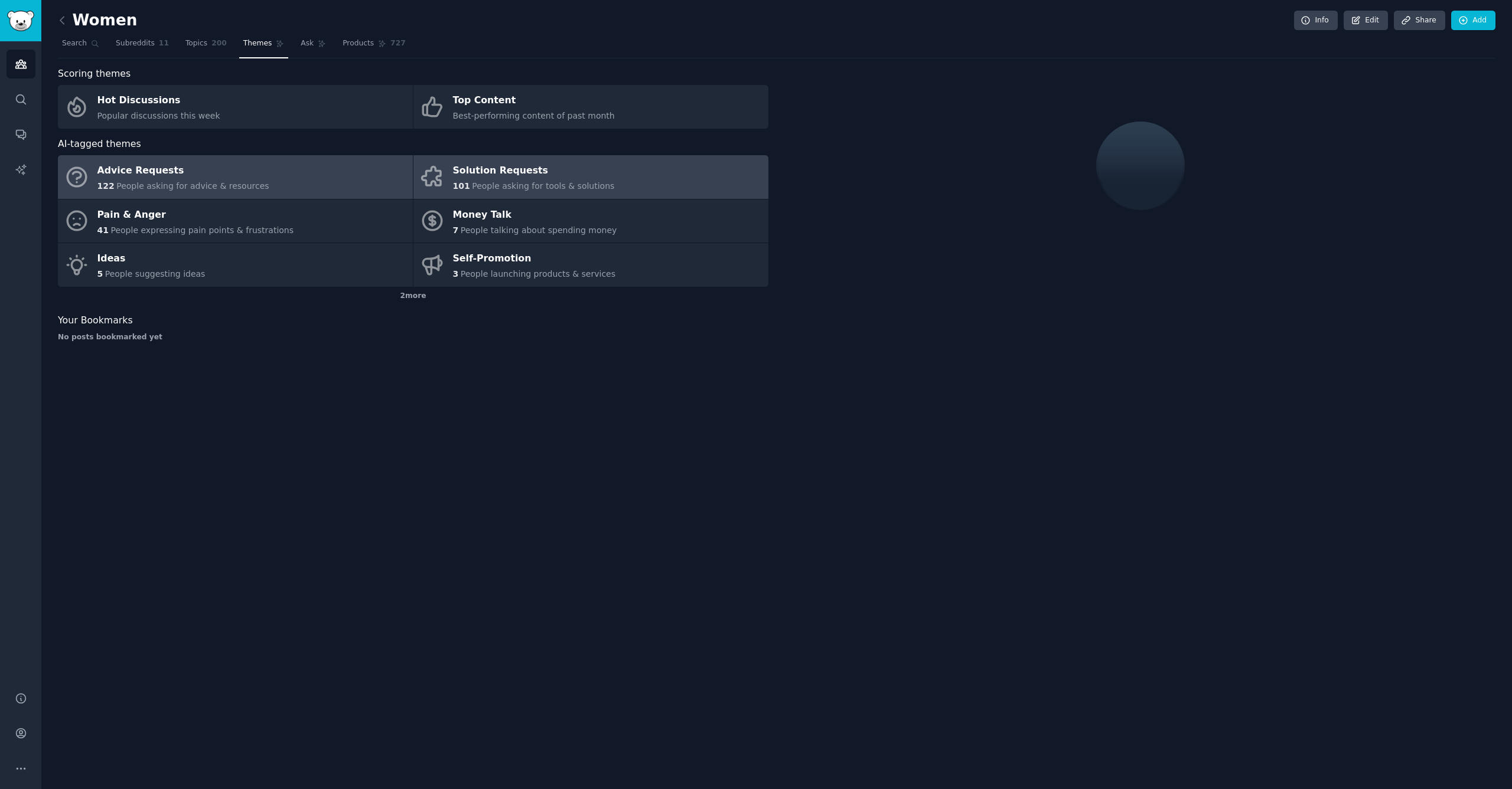
click at [498, 175] on div "Solution Requests" at bounding box center [534, 171] width 162 height 19
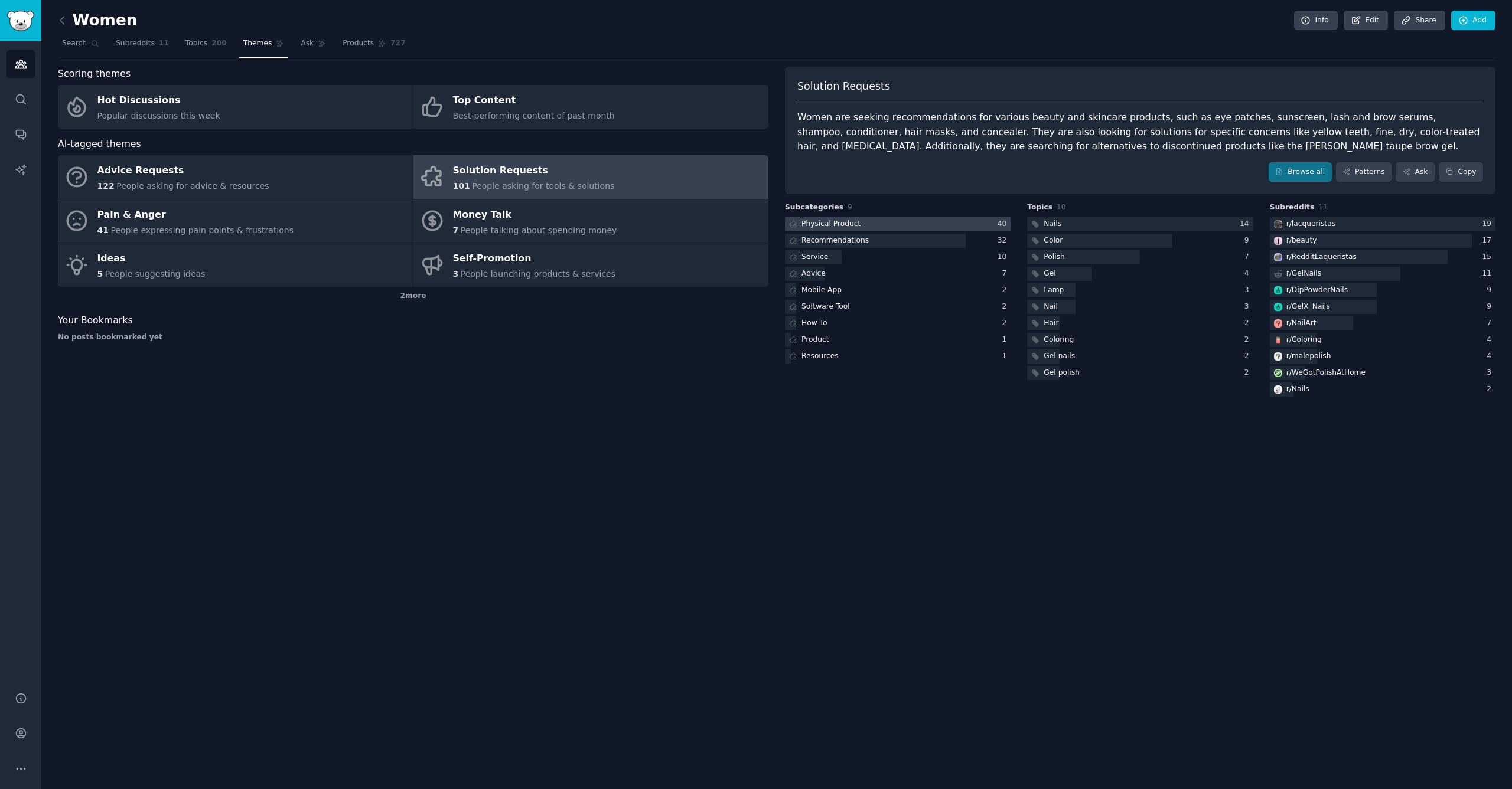
click at [870, 224] on div at bounding box center [897, 224] width 226 height 15
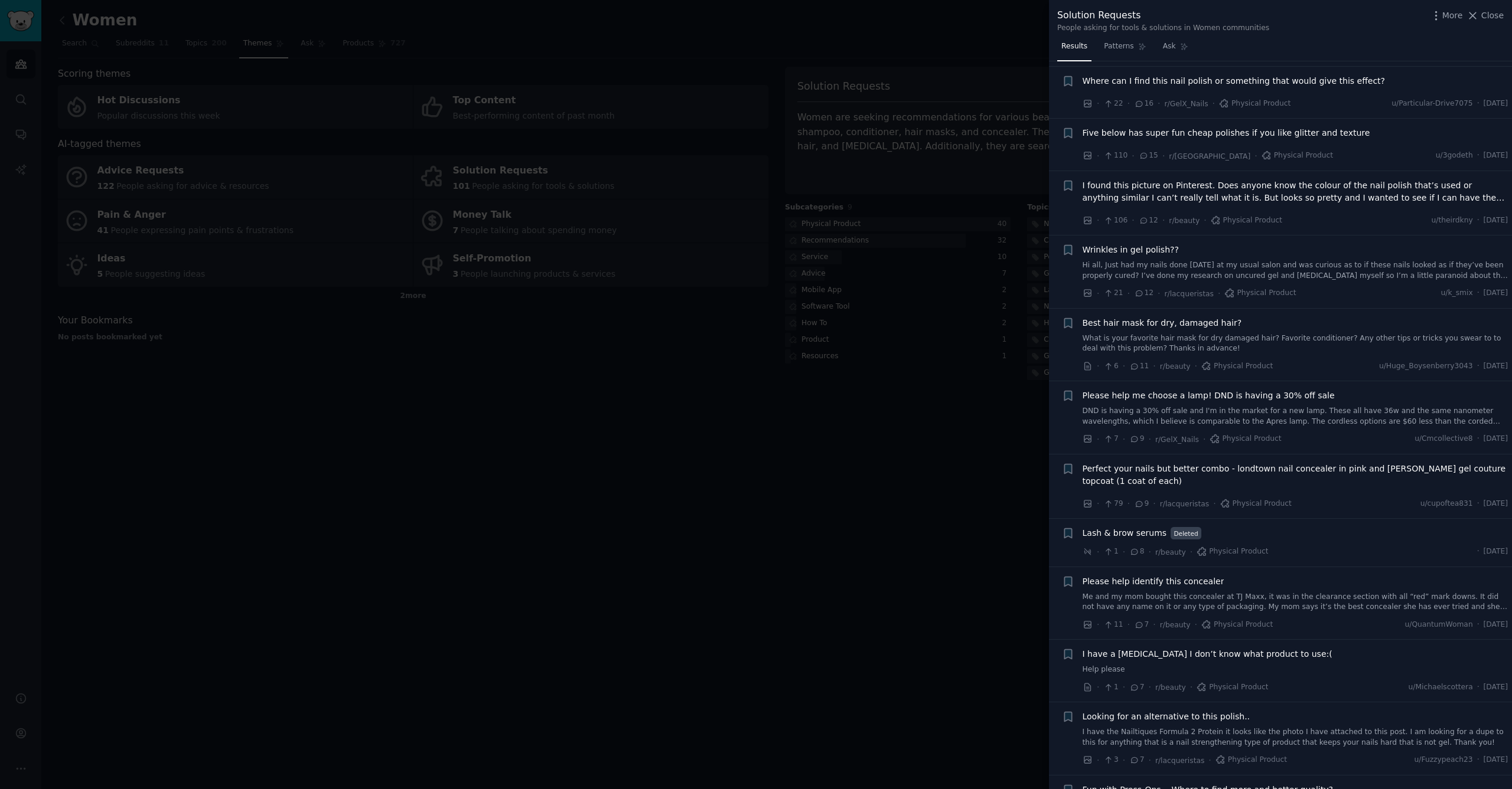
scroll to position [772, 0]
click at [528, 531] on div at bounding box center [756, 394] width 1512 height 789
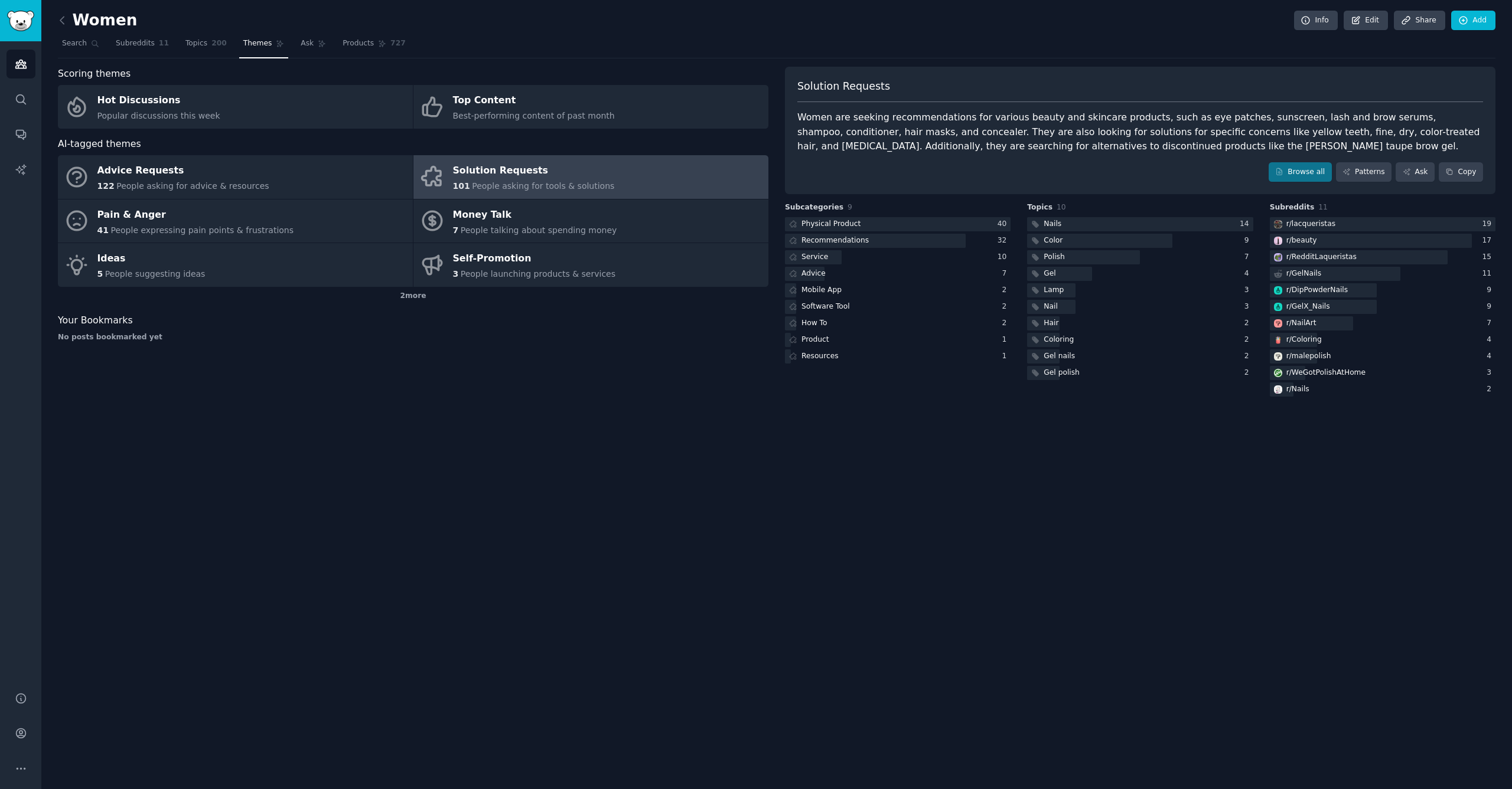
click at [520, 180] on div "101 People asking for tools & solutions" at bounding box center [534, 186] width 162 height 12
click at [500, 175] on div "Solution Requests" at bounding box center [534, 171] width 162 height 19
click at [820, 340] on div "Product" at bounding box center [815, 340] width 28 height 11
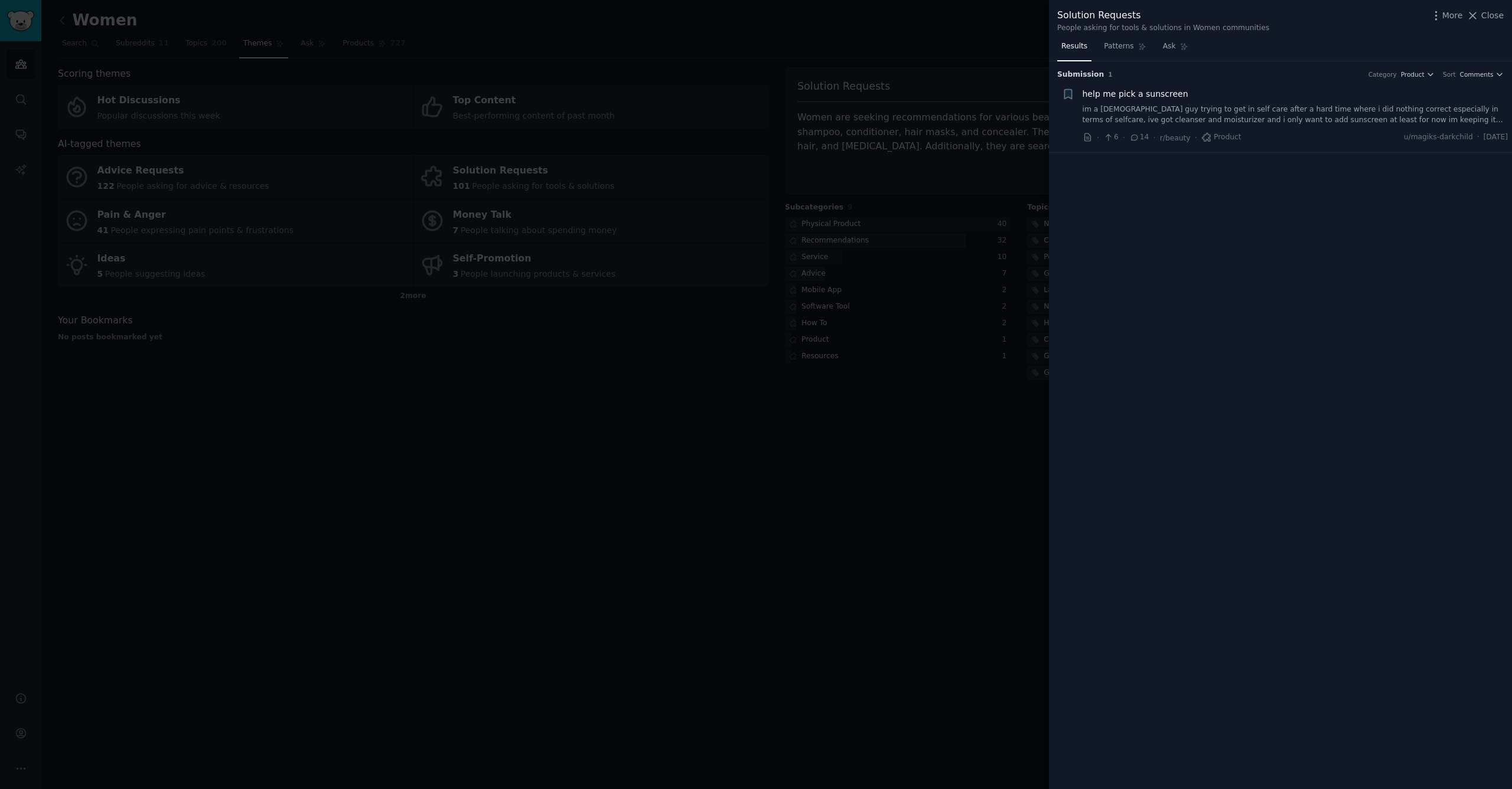
click at [846, 492] on div at bounding box center [756, 394] width 1512 height 789
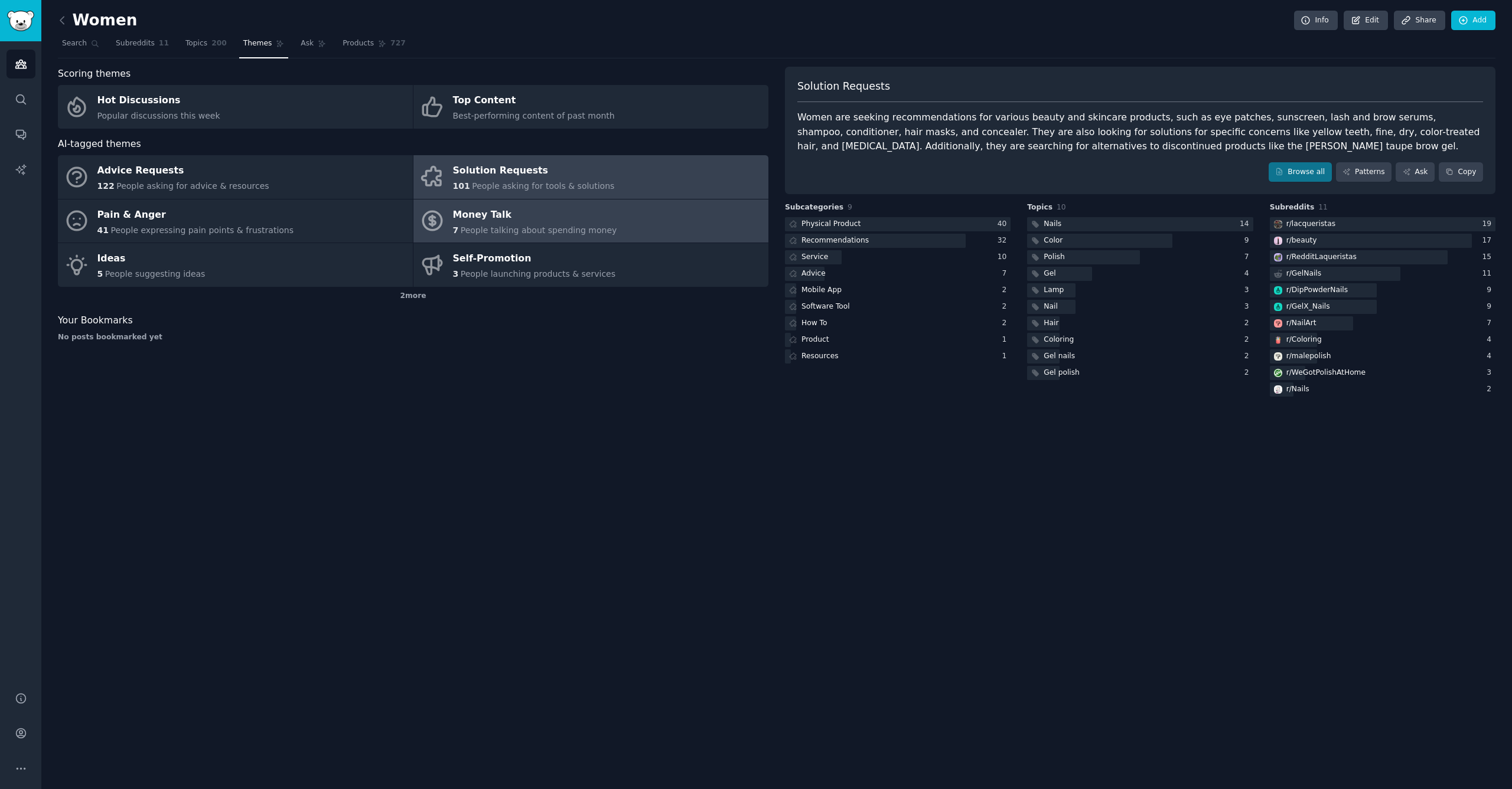
click at [498, 218] on div "Money Talk" at bounding box center [535, 215] width 164 height 19
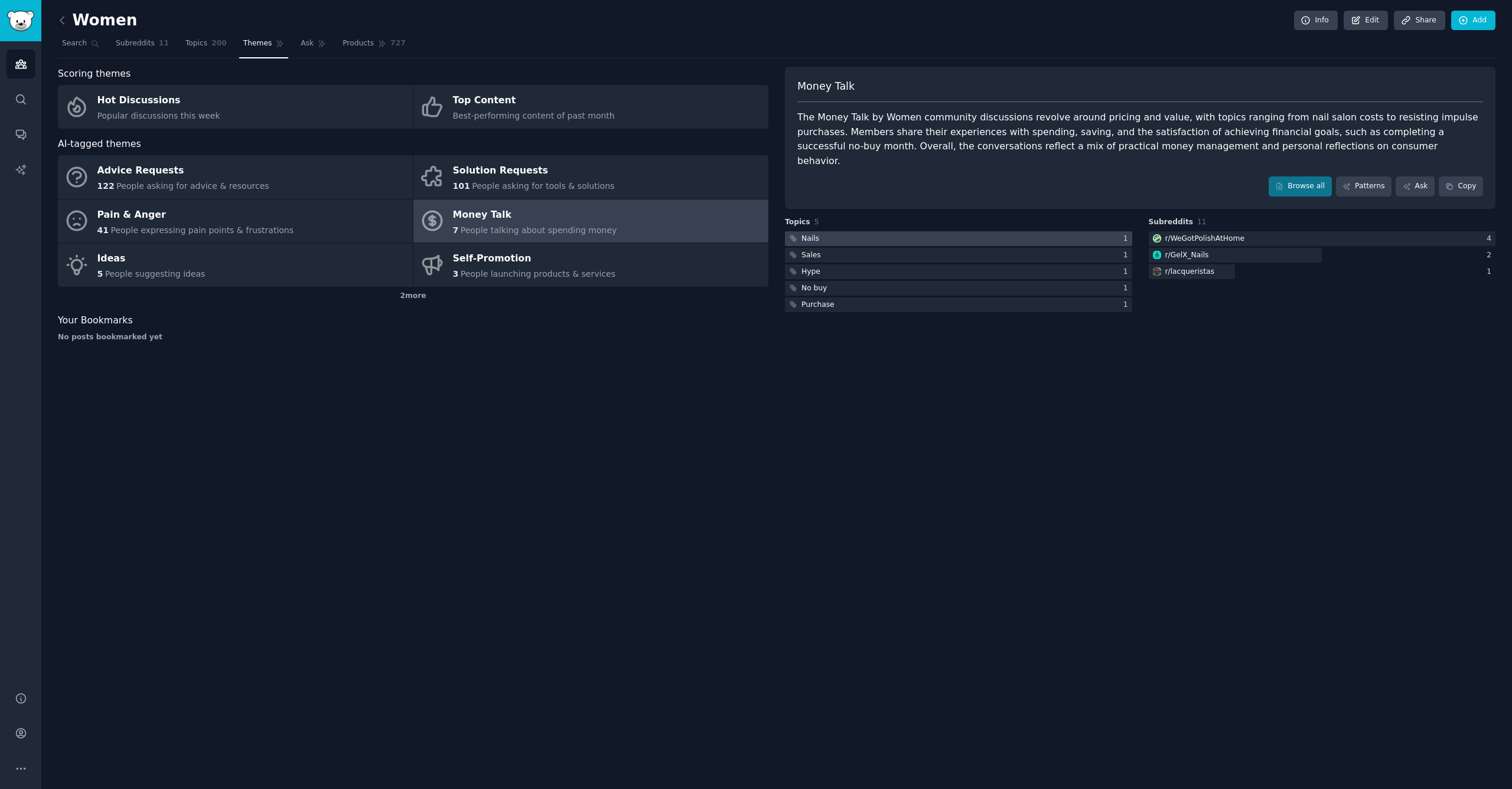
click at [928, 231] on div at bounding box center [959, 238] width 347 height 15
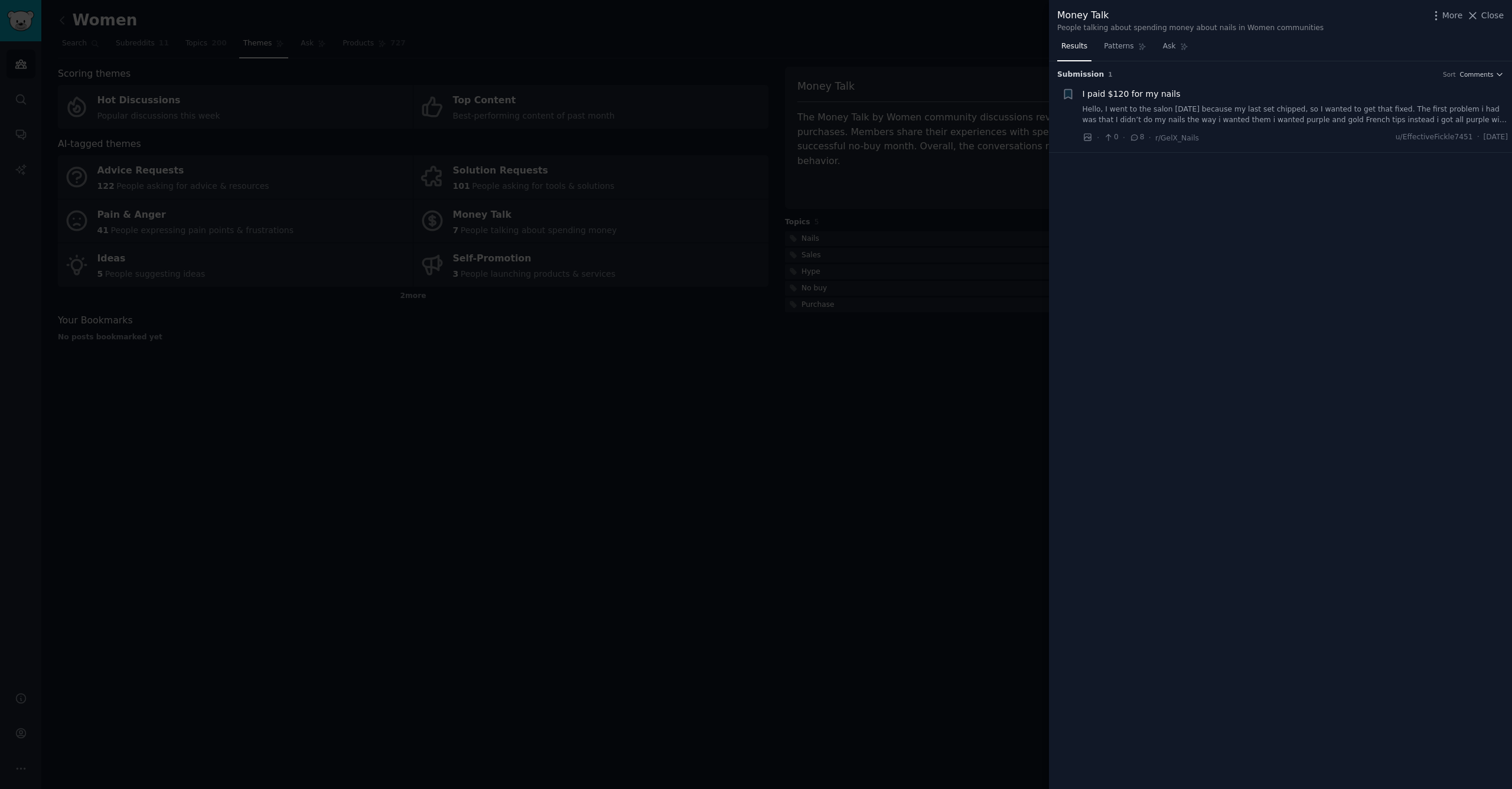
click at [185, 279] on div at bounding box center [756, 394] width 1512 height 789
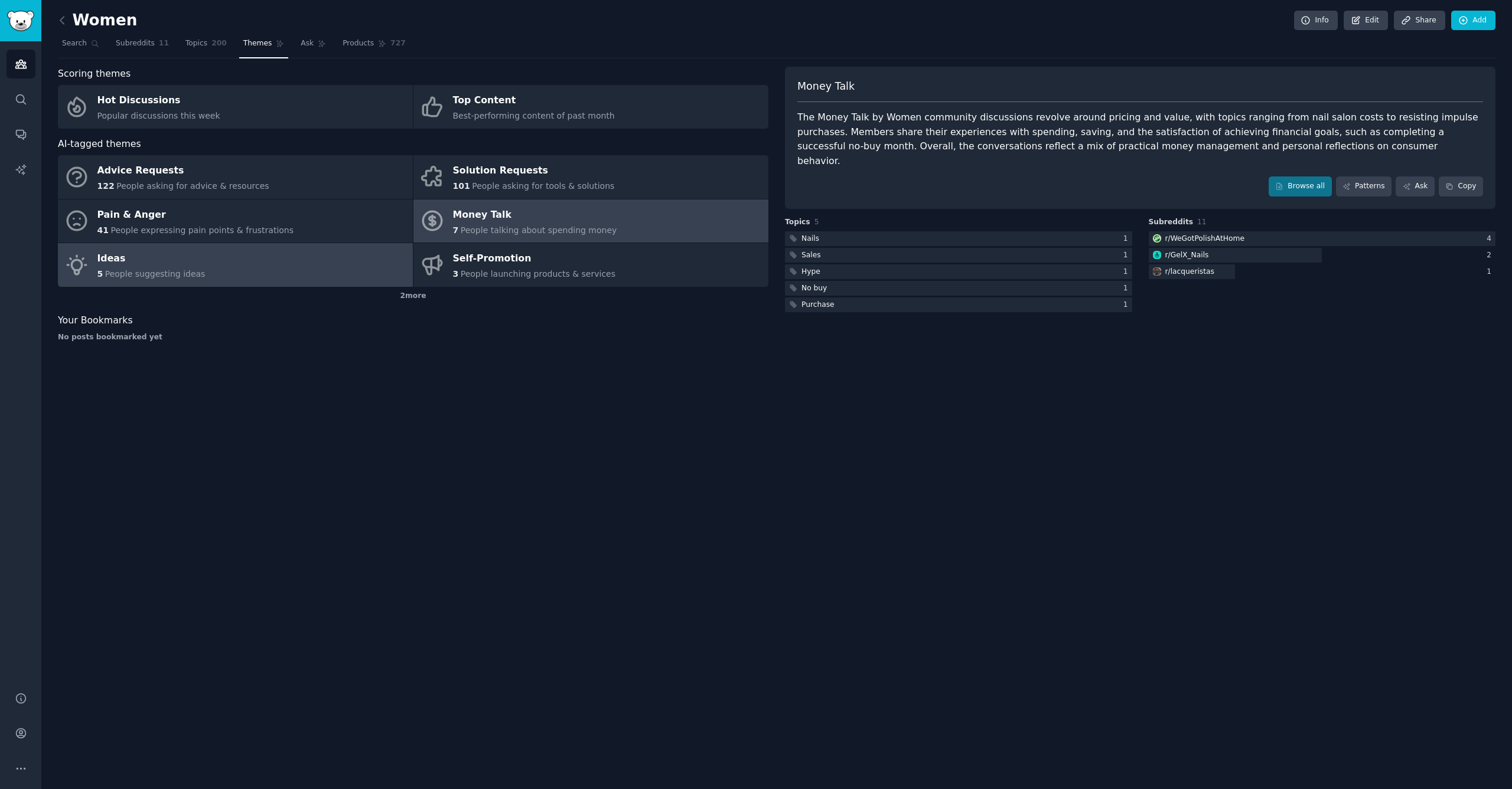
click at [164, 268] on div "5 People suggesting ideas" at bounding box center [152, 274] width 108 height 12
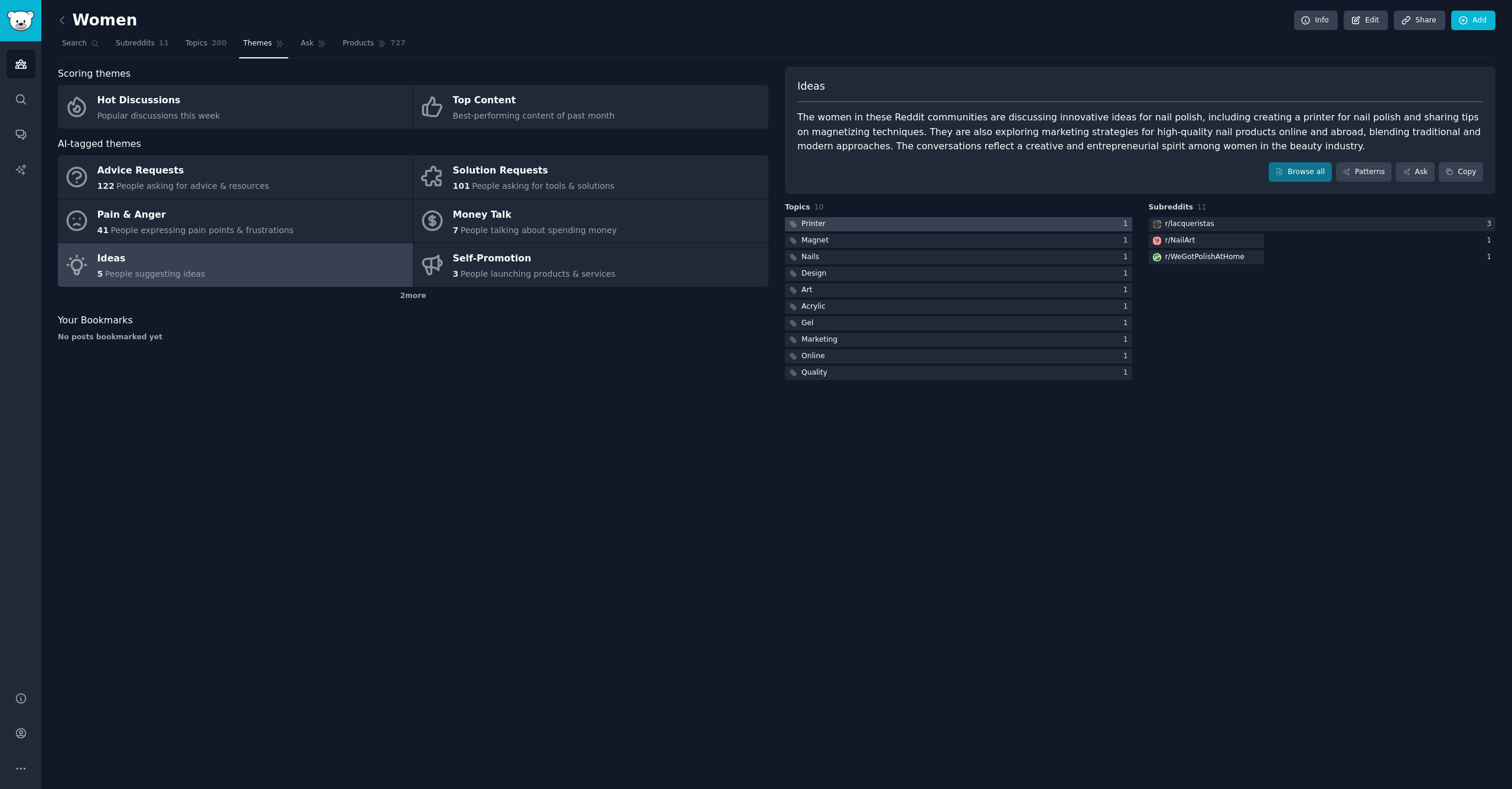
click at [941, 220] on div at bounding box center [959, 224] width 347 height 15
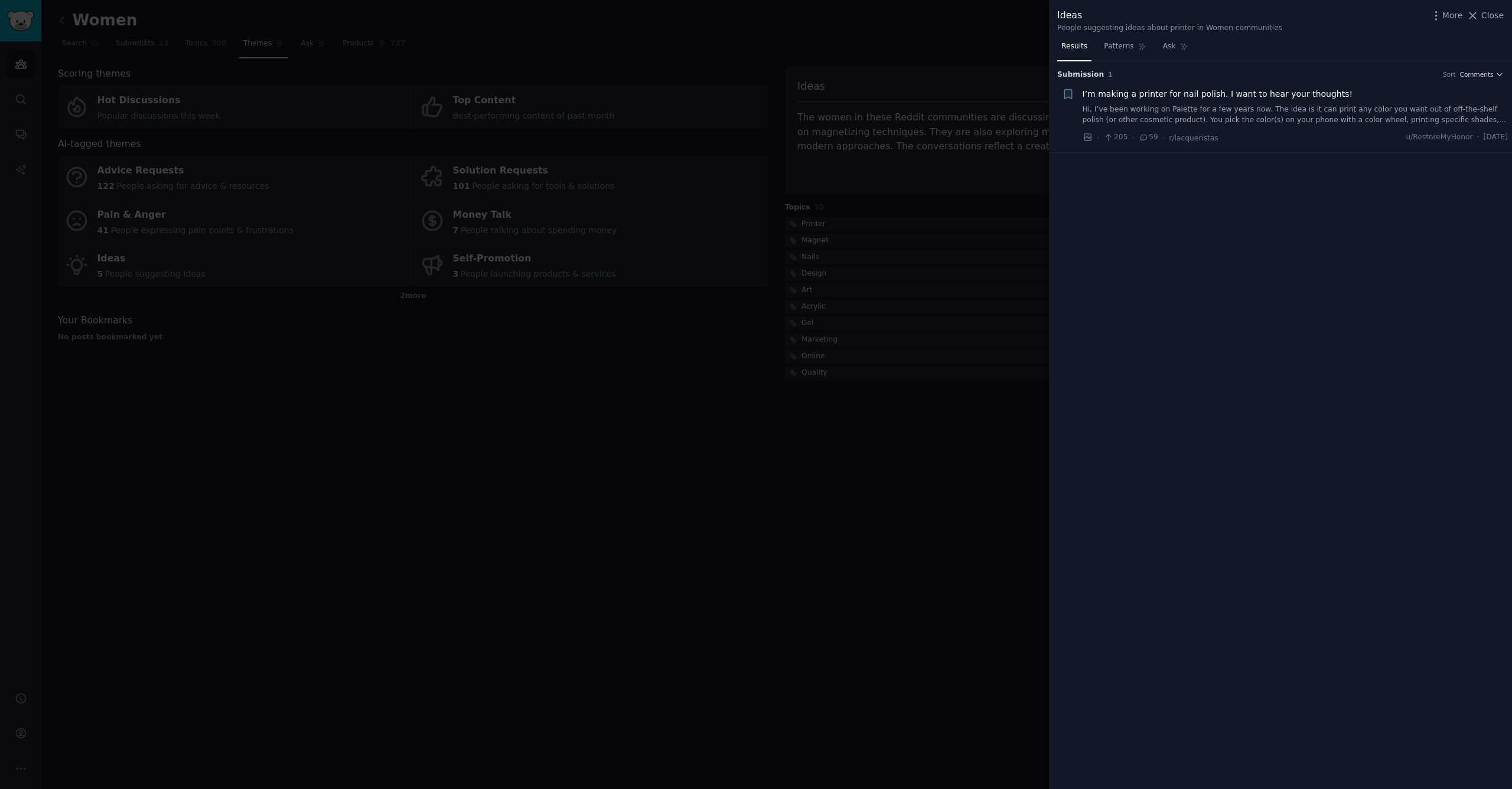
click at [1207, 93] on span "I’m making a printer for nail polish. I want to hear your thoughts!" at bounding box center [1218, 94] width 271 height 12
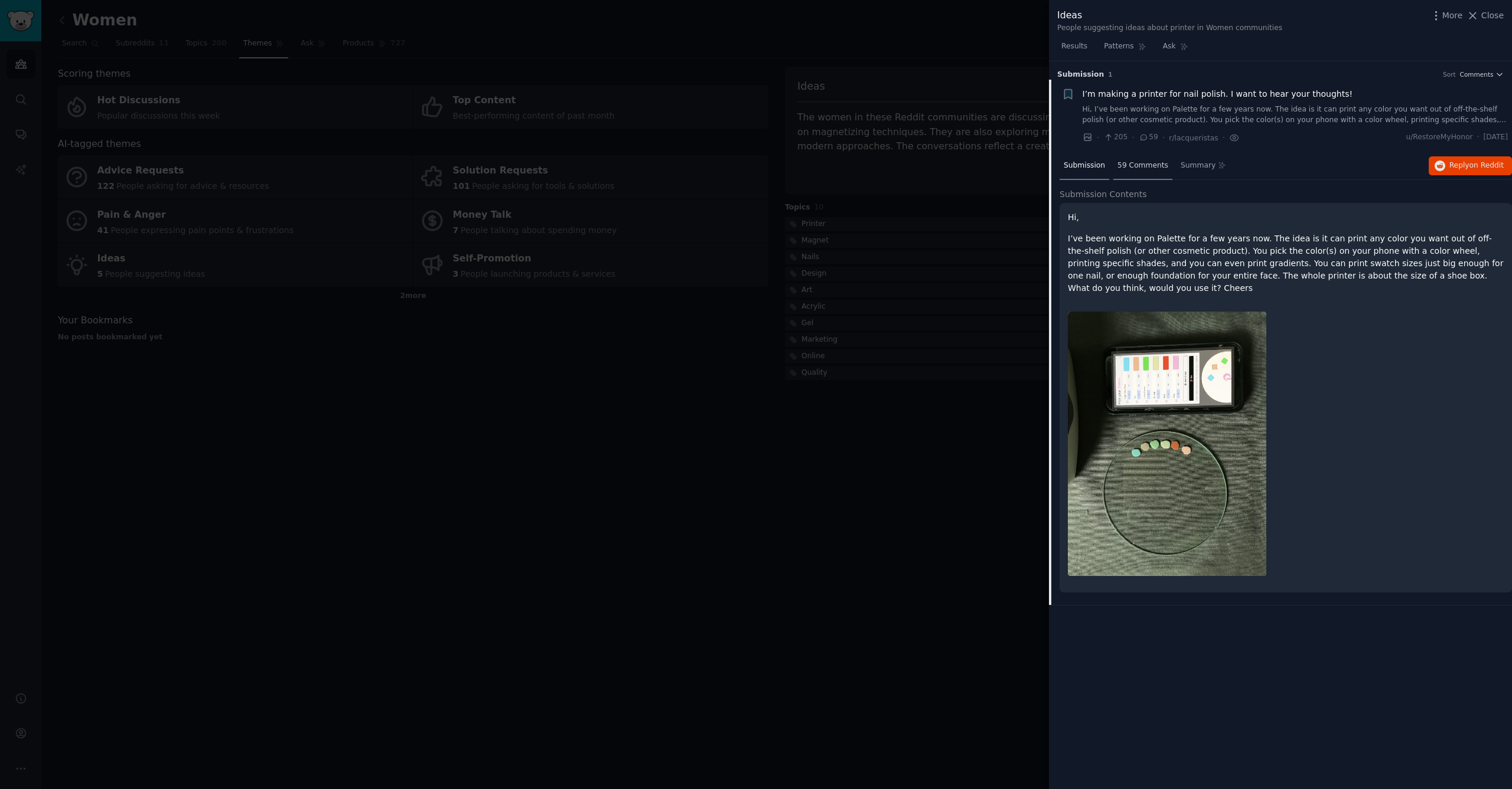
click at [1139, 163] on span "59 Comments" at bounding box center [1142, 166] width 51 height 11
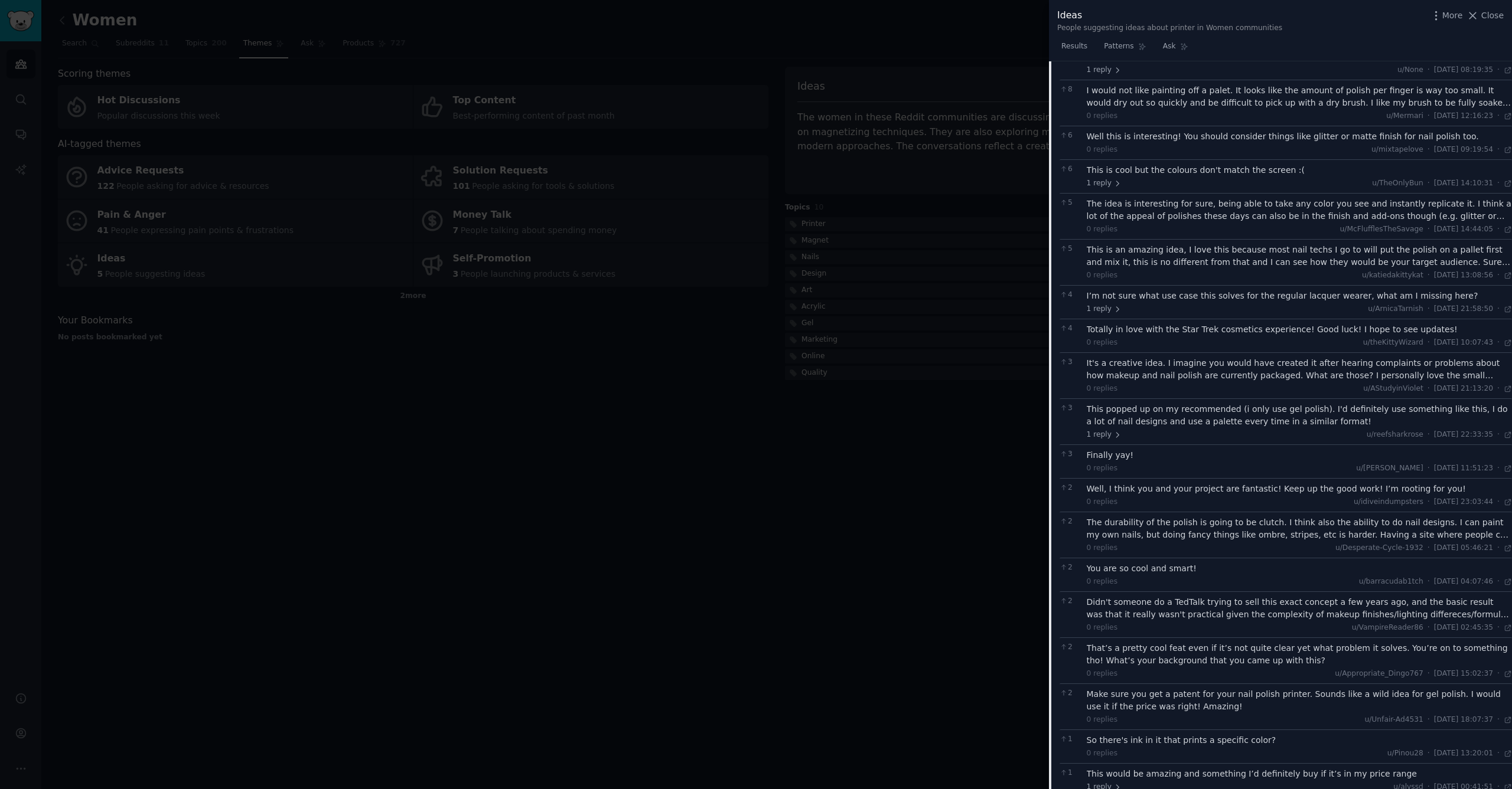
scroll to position [421, 0]
click at [526, 454] on div at bounding box center [756, 394] width 1512 height 789
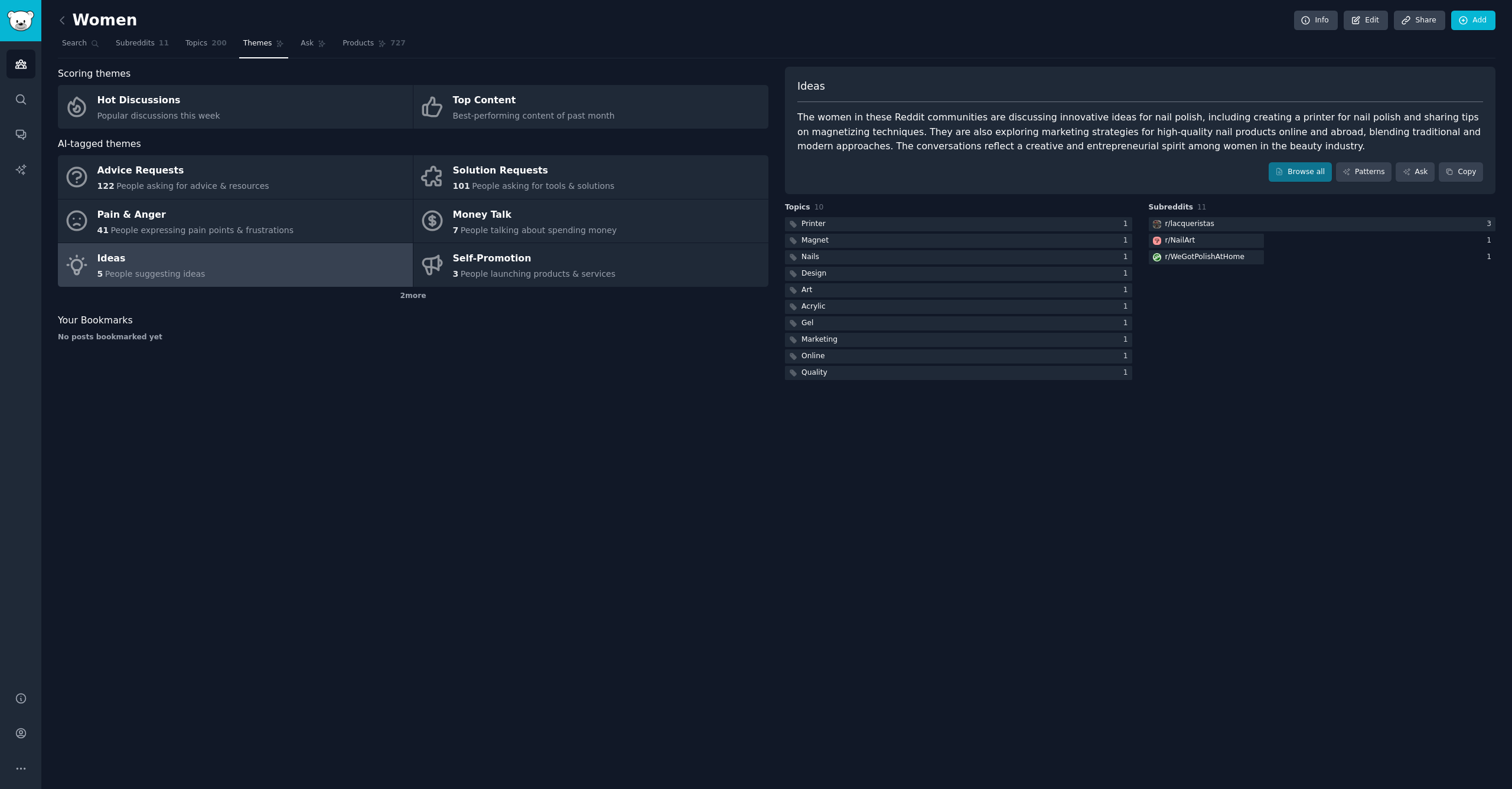
click at [73, 25] on h2 "Women" at bounding box center [97, 20] width 79 height 19
click at [64, 23] on icon at bounding box center [62, 20] width 12 height 12
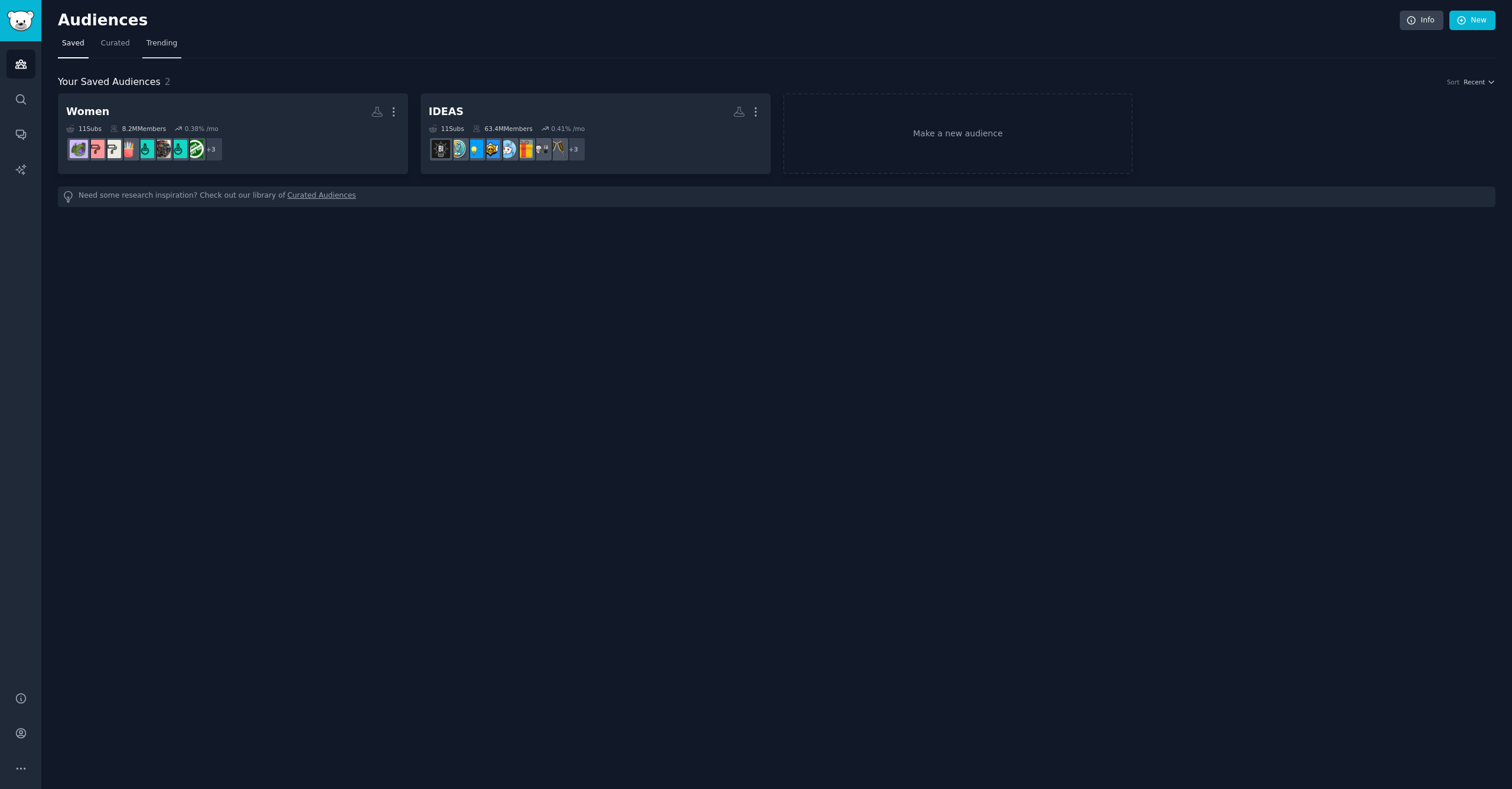
click at [154, 45] on span "Trending" at bounding box center [162, 44] width 31 height 11
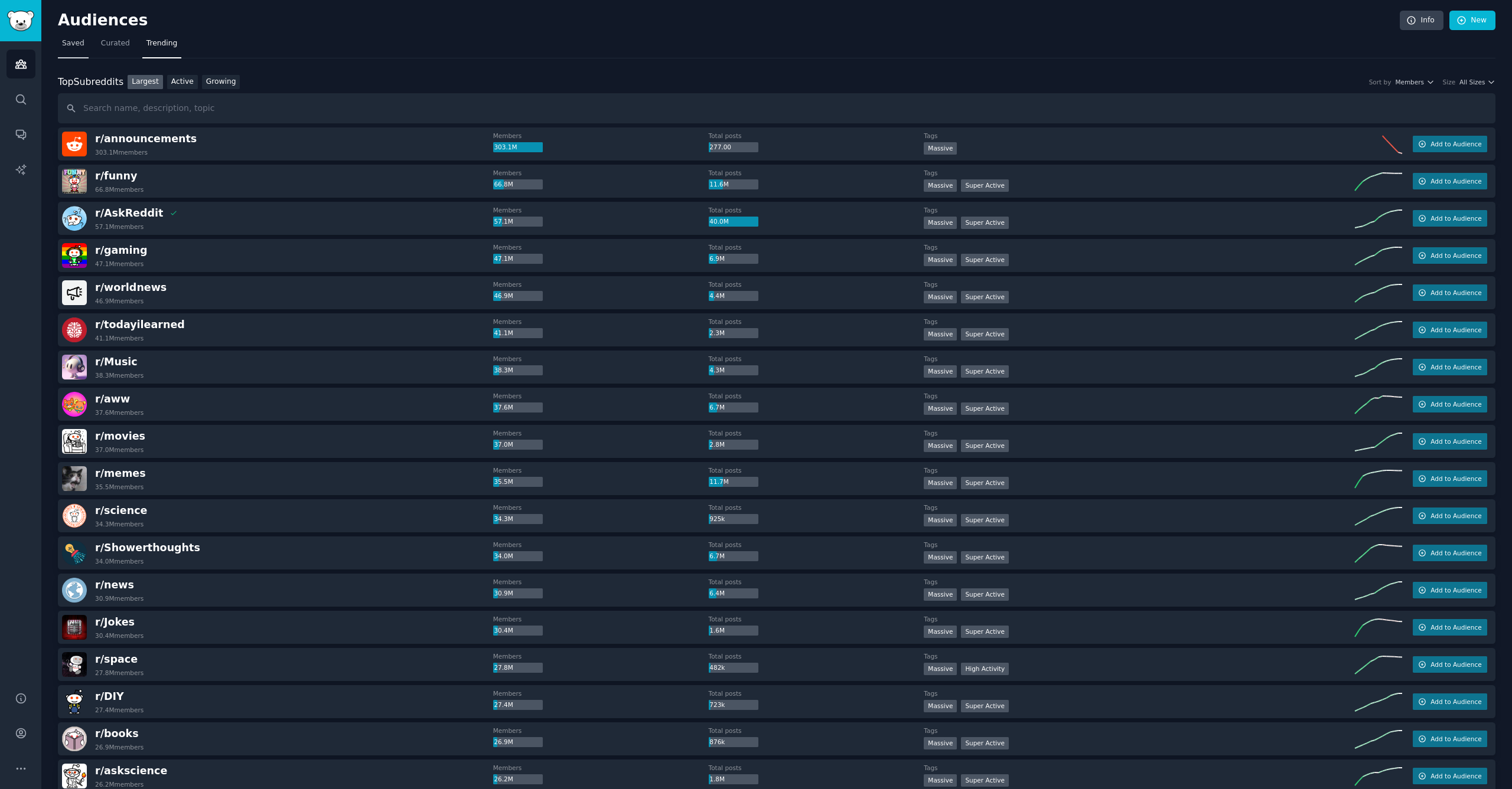
click at [76, 49] on link "Saved" at bounding box center [73, 46] width 31 height 24
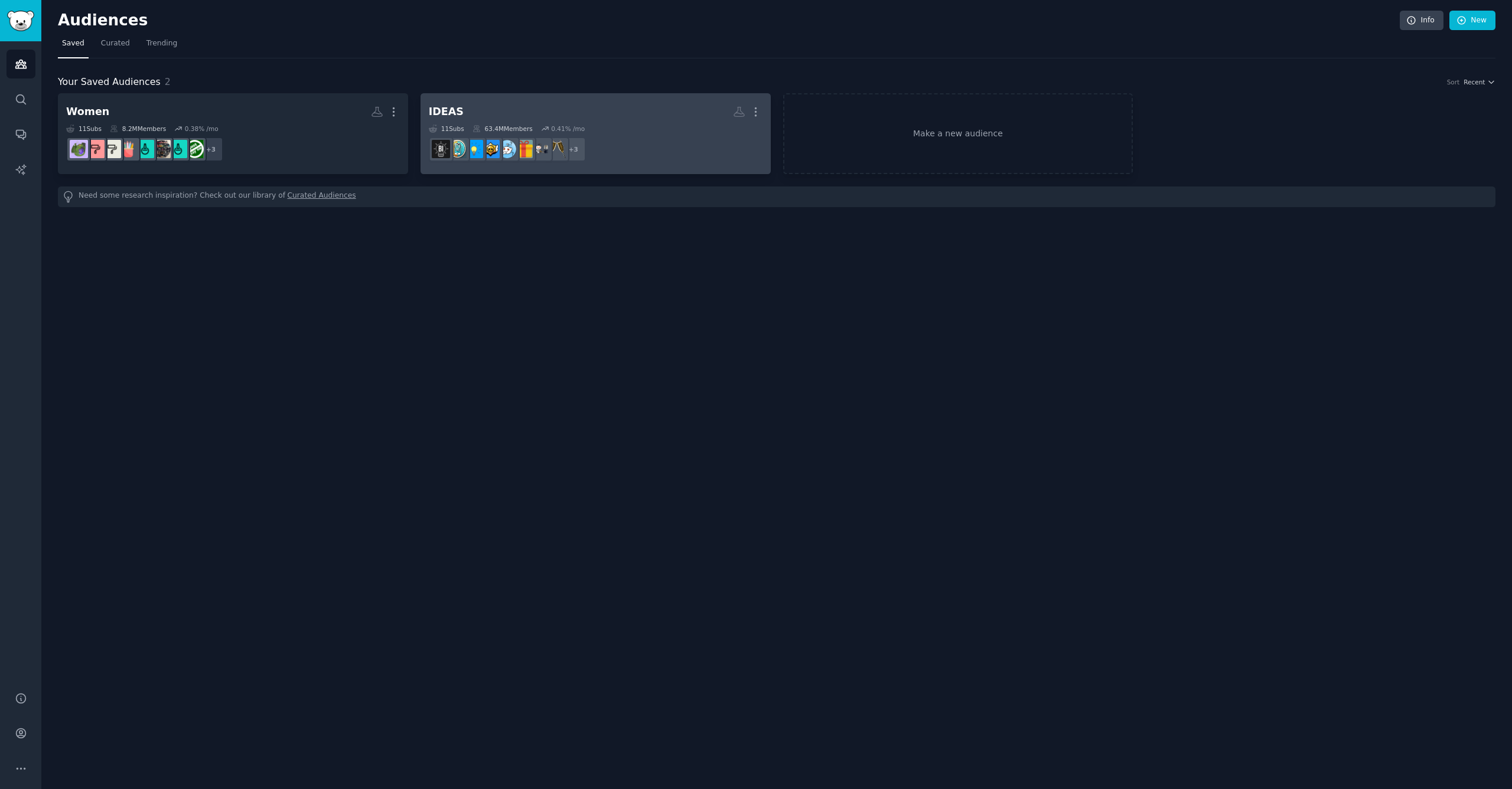
click at [501, 121] on h2 "IDEAS More" at bounding box center [595, 112] width 334 height 21
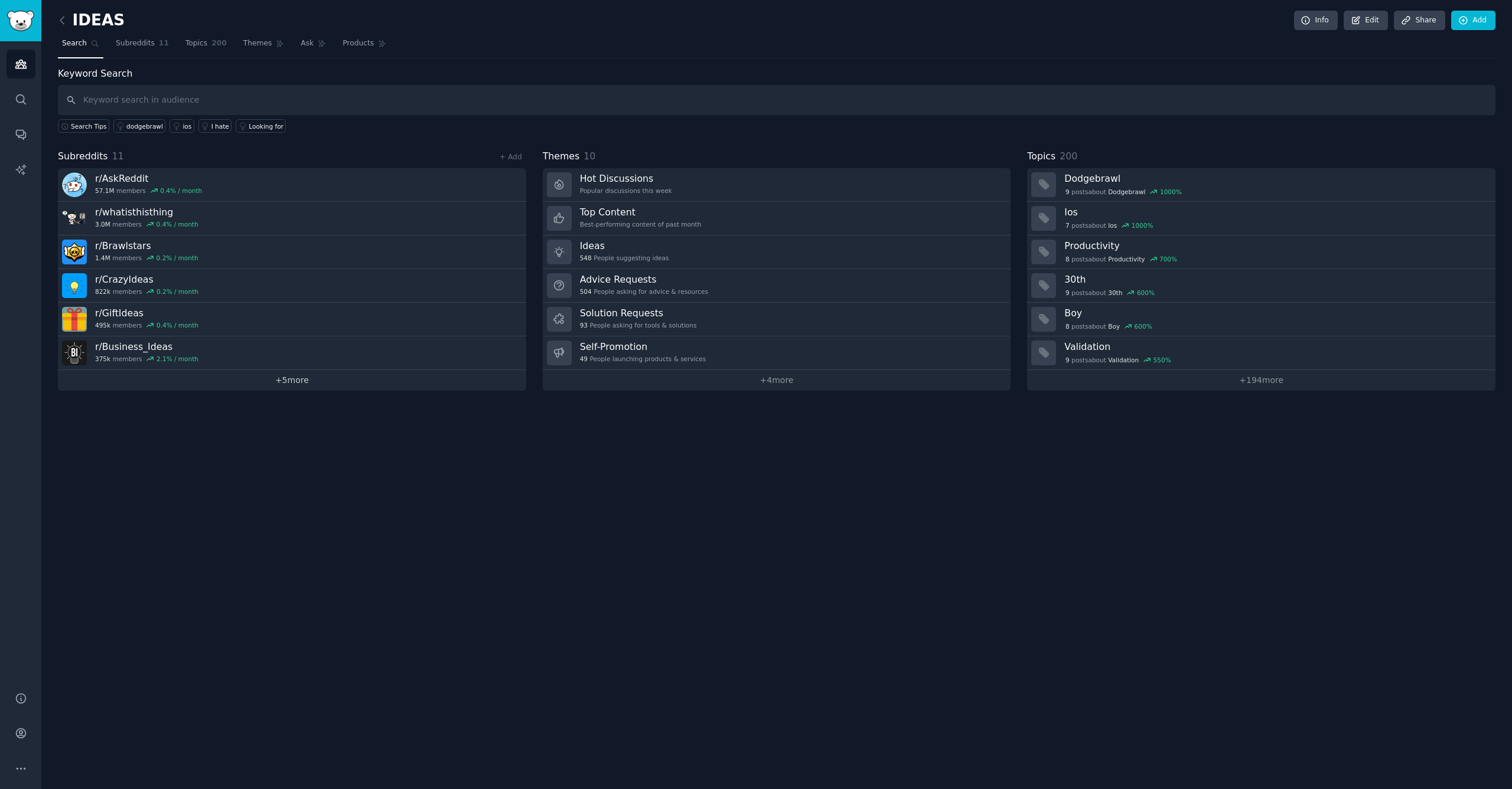
click at [289, 389] on link "+ 5 more" at bounding box center [292, 380] width 469 height 21
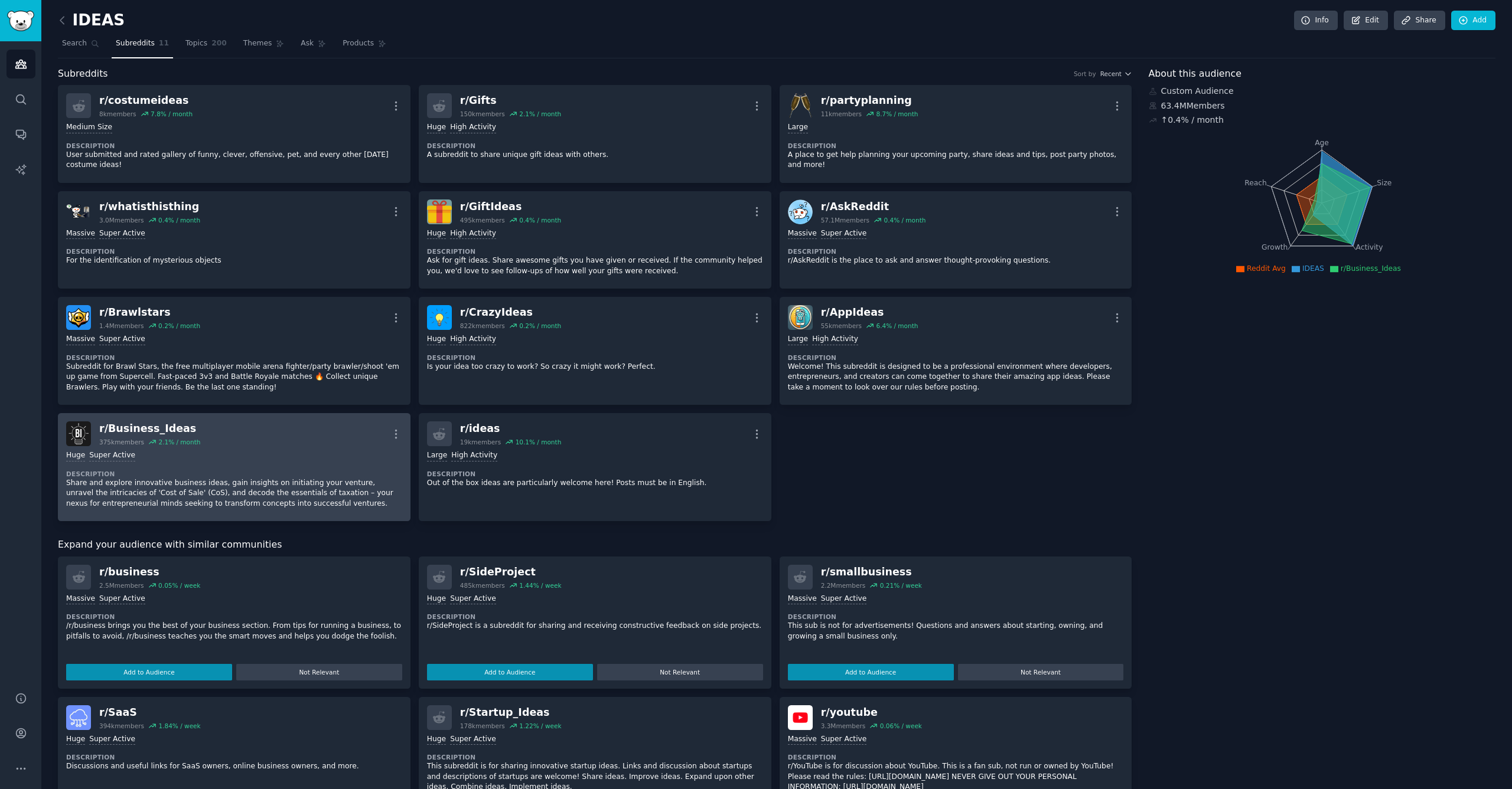
click at [242, 438] on div "r/ Business_Ideas 375k members 2.1 % / month More" at bounding box center [234, 434] width 336 height 25
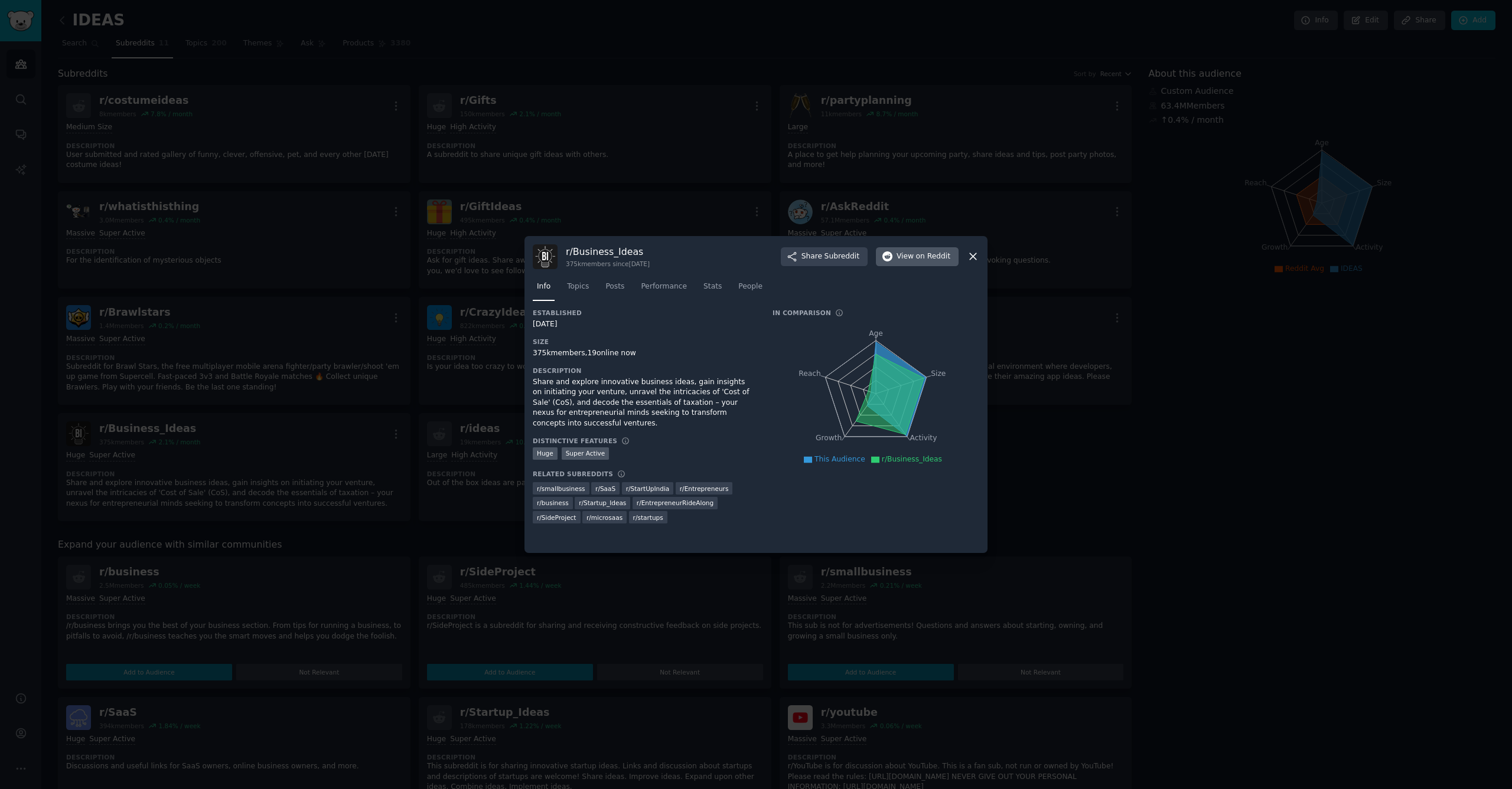
click at [921, 260] on span "on Reddit" at bounding box center [933, 256] width 34 height 11
click at [974, 260] on icon at bounding box center [973, 256] width 12 height 12
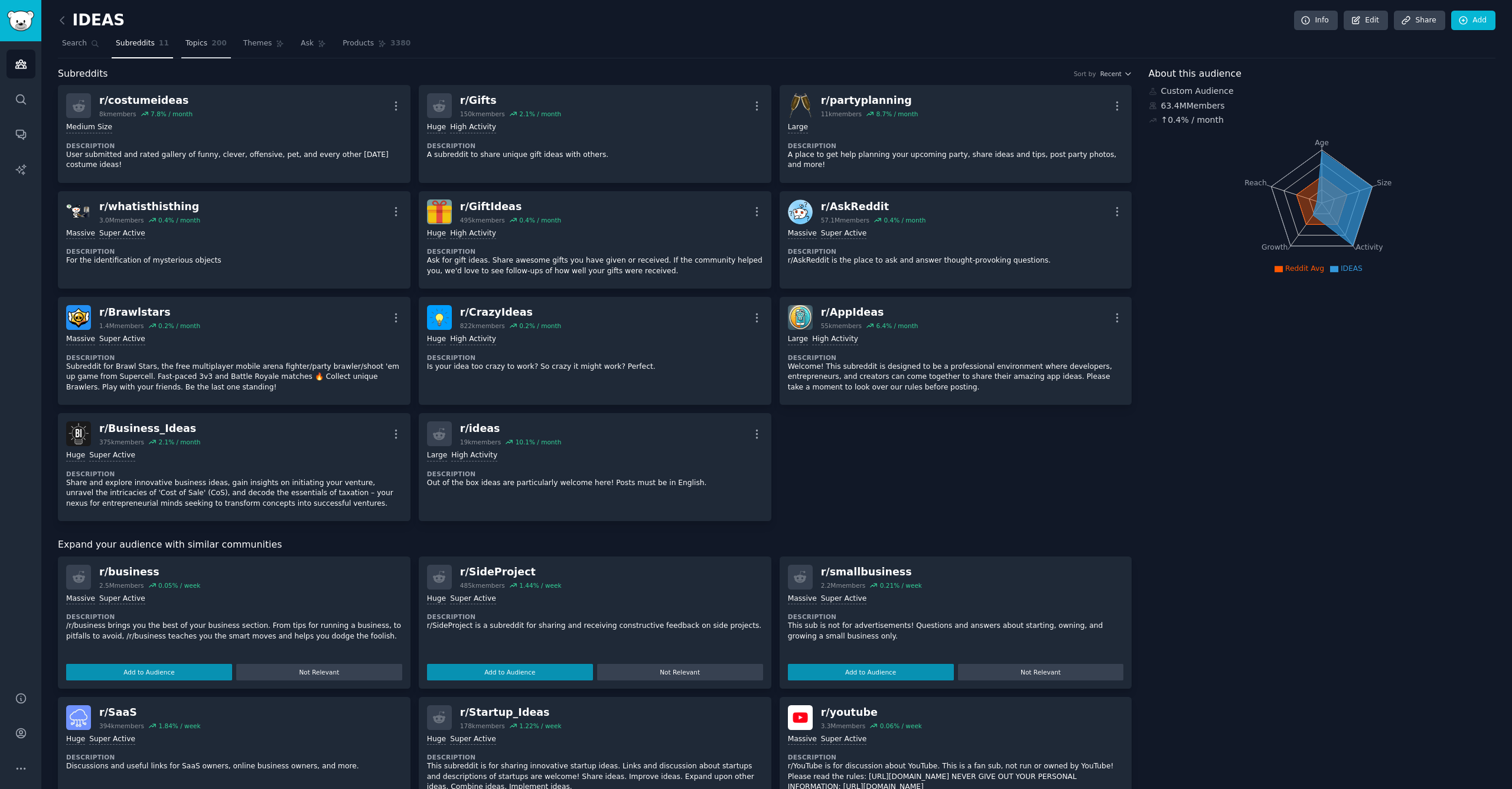
click at [212, 54] on link "Topics 200" at bounding box center [206, 46] width 50 height 24
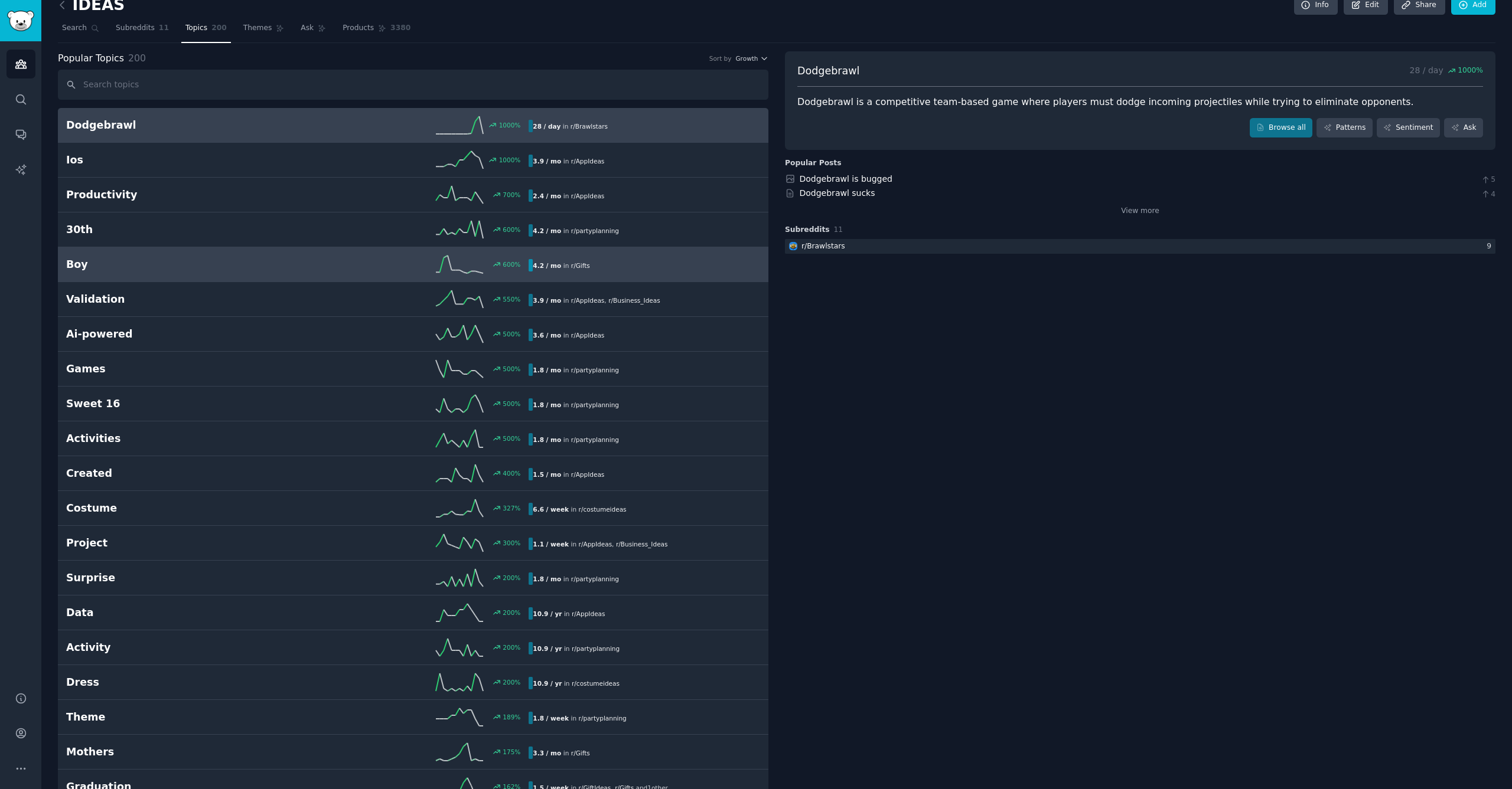
scroll to position [21, 0]
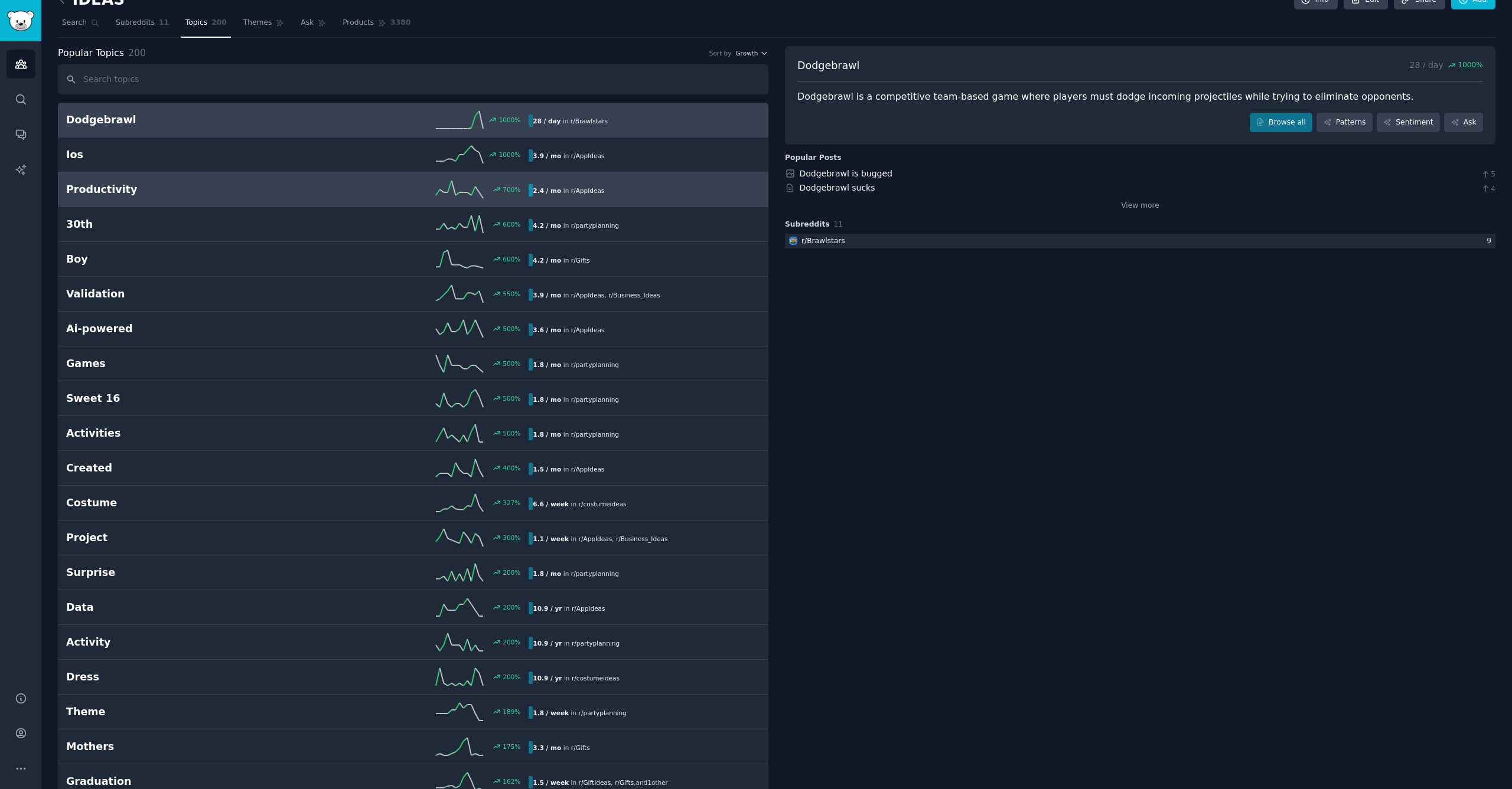
click at [187, 193] on h2 "Productivity" at bounding box center [182, 190] width 231 height 15
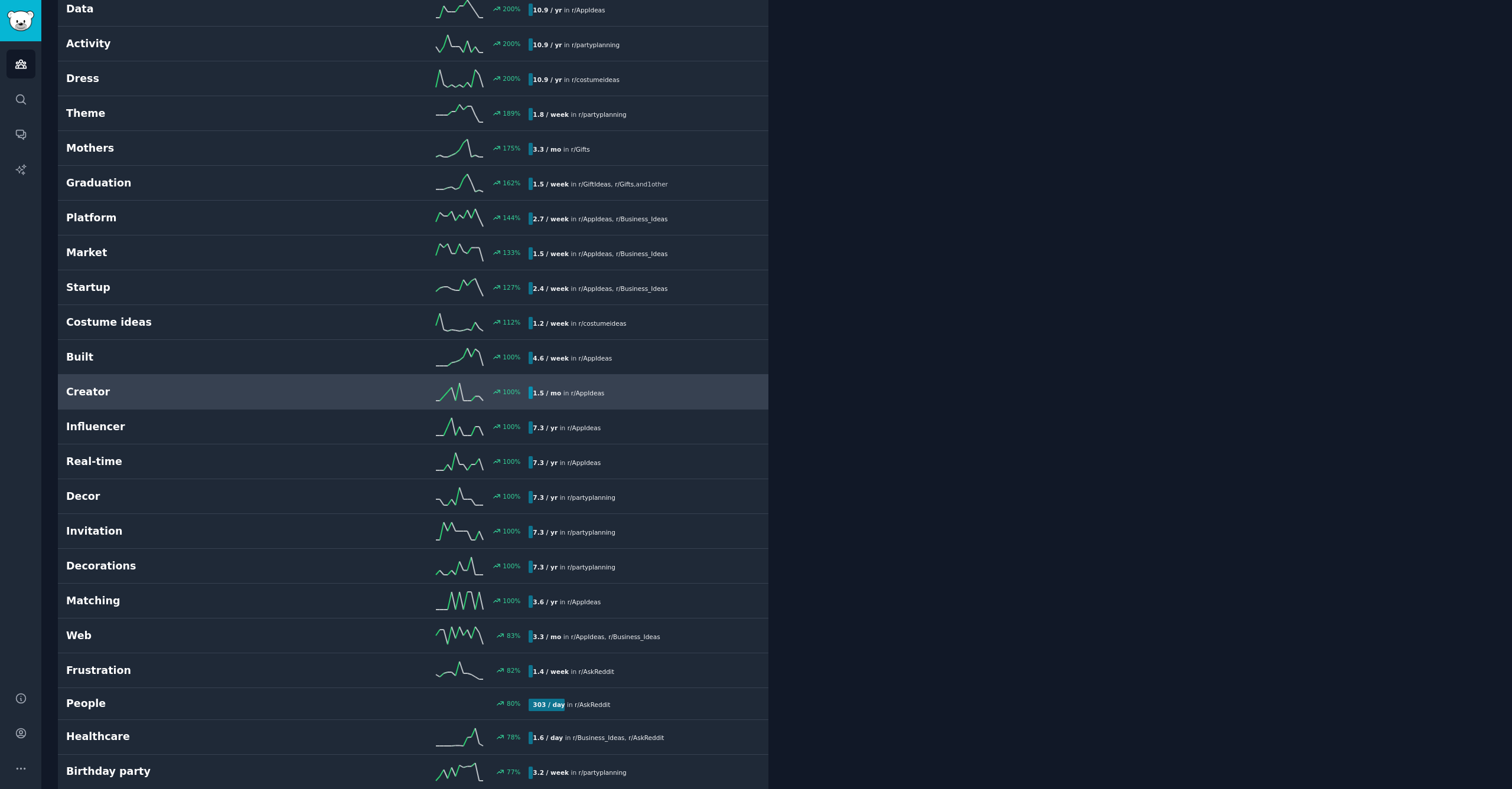
scroll to position [621, 0]
click at [225, 391] on h2 "Creator" at bounding box center [182, 390] width 231 height 15
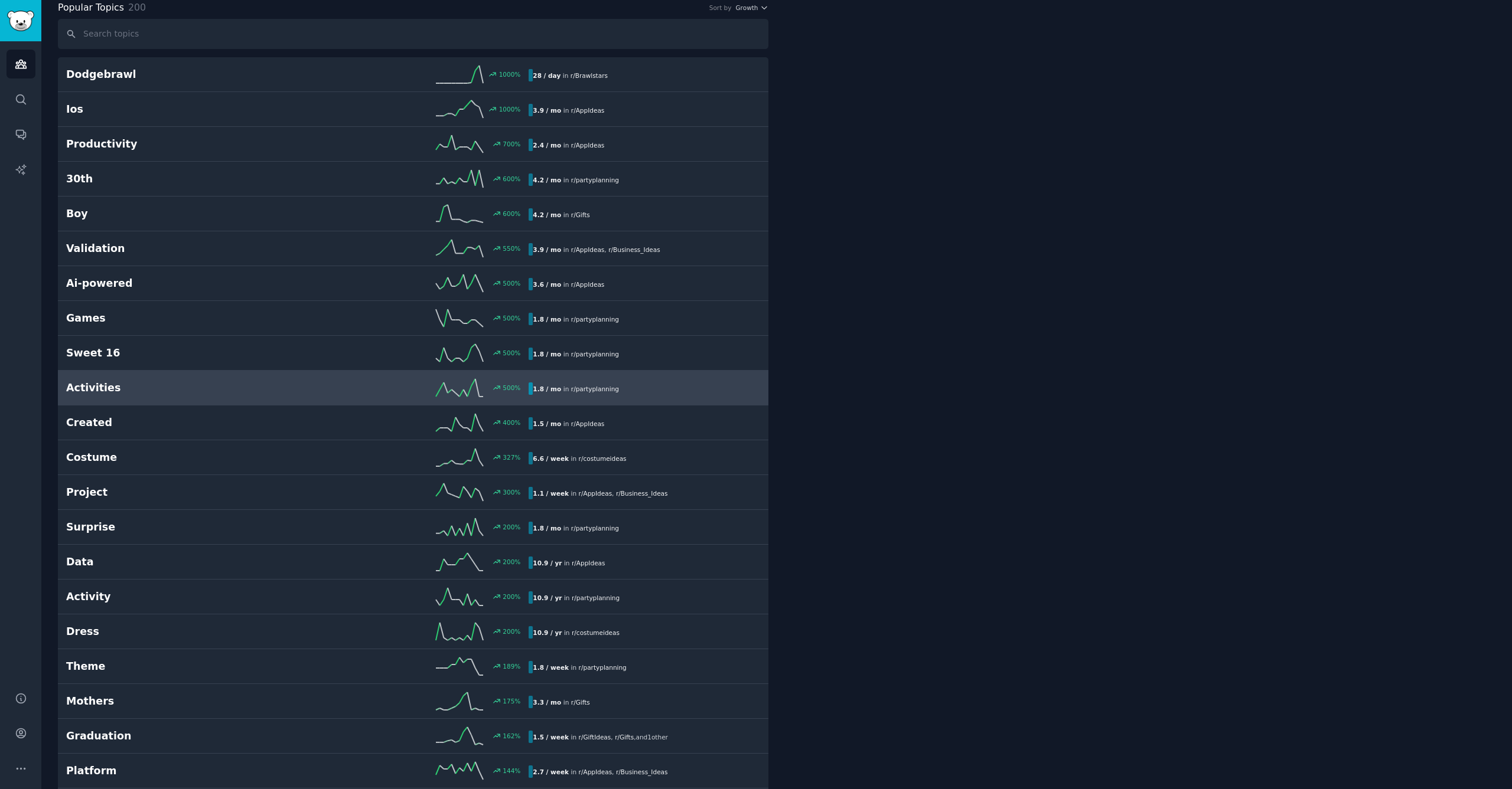
scroll to position [66, 0]
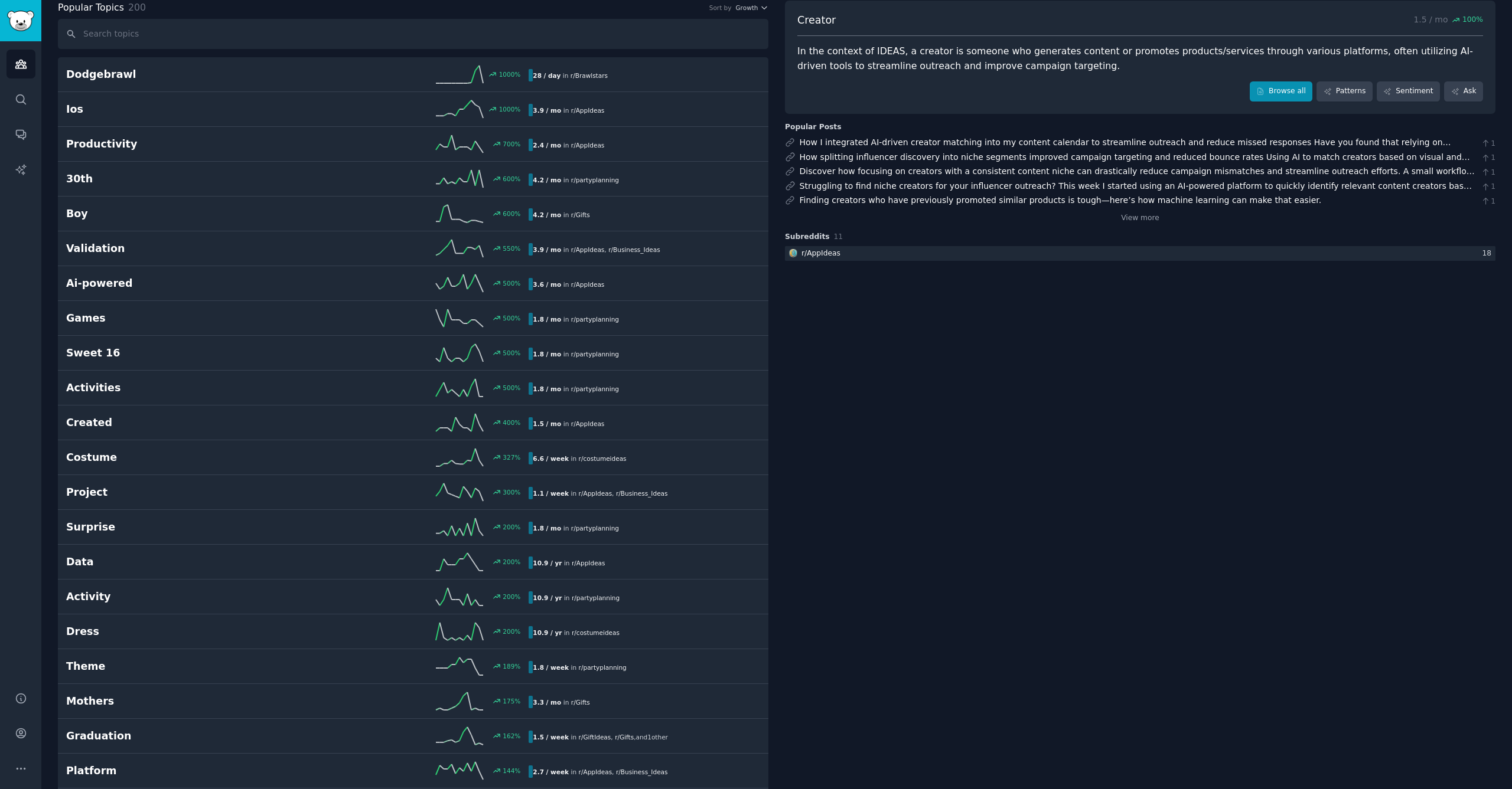
click at [1299, 94] on link "Browse all" at bounding box center [1281, 91] width 63 height 20
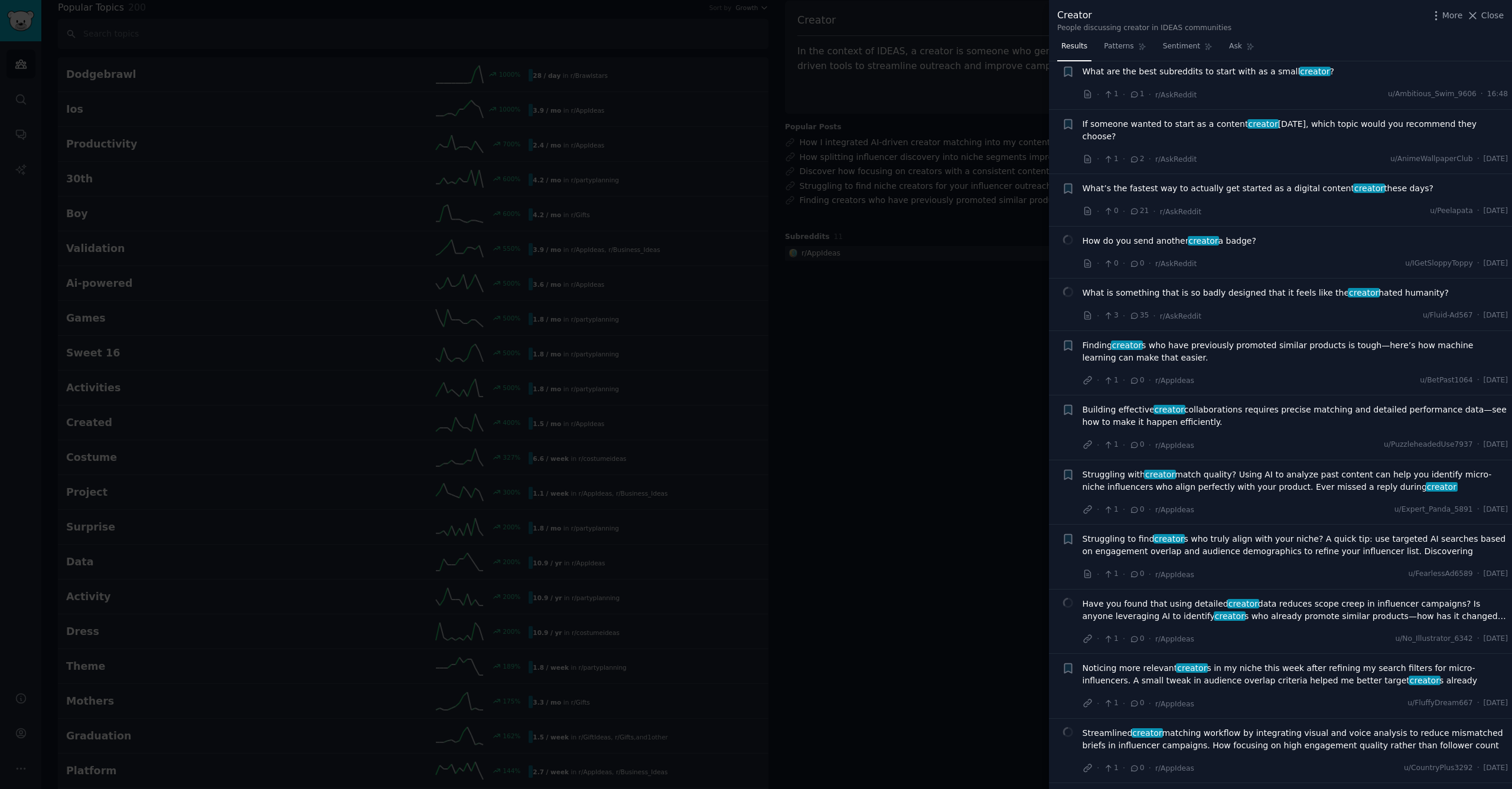
scroll to position [25, 0]
click at [1121, 51] on link "Patterns" at bounding box center [1125, 49] width 50 height 24
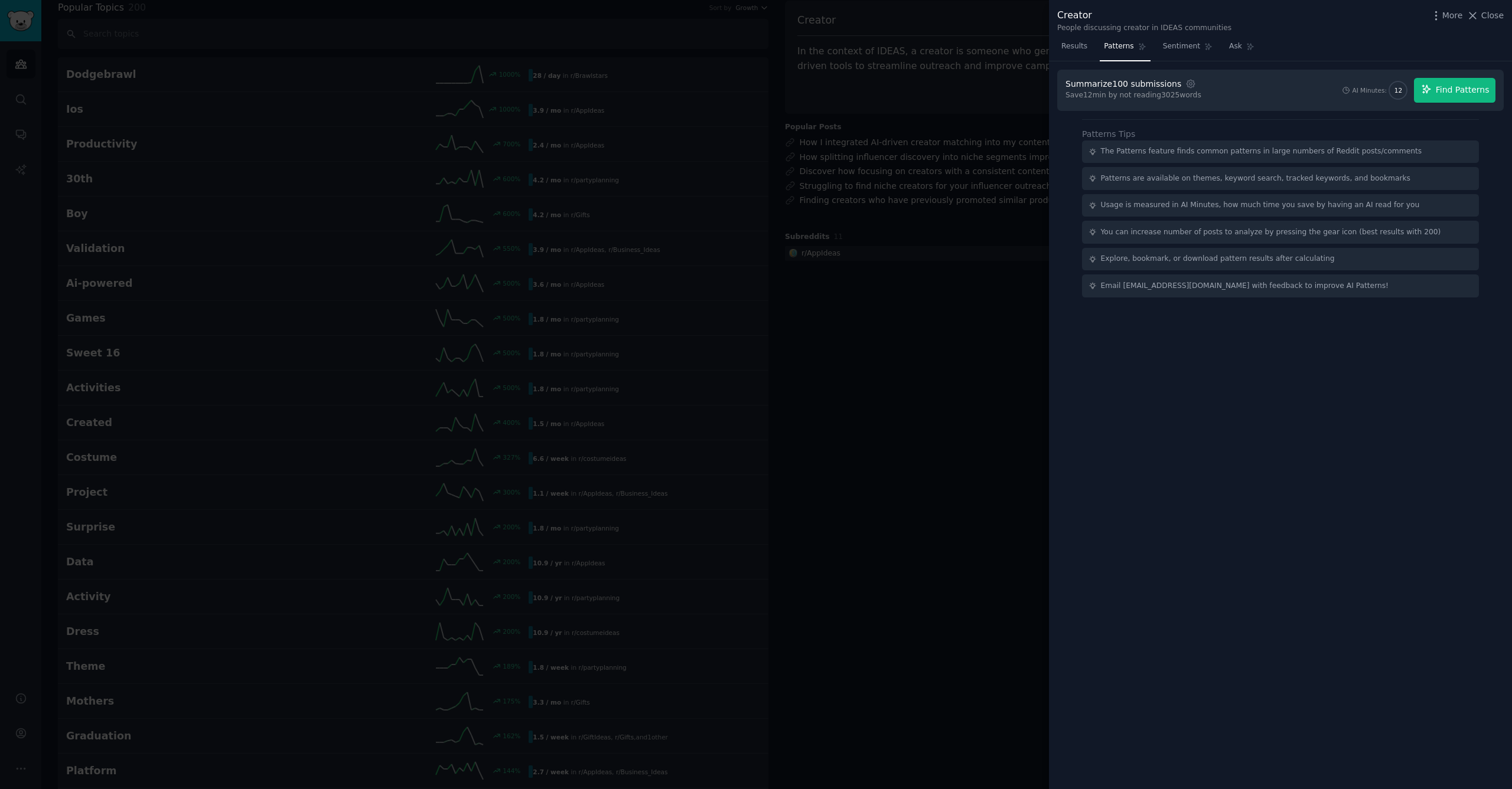
click at [1449, 91] on span "Find Patterns" at bounding box center [1463, 89] width 54 height 12
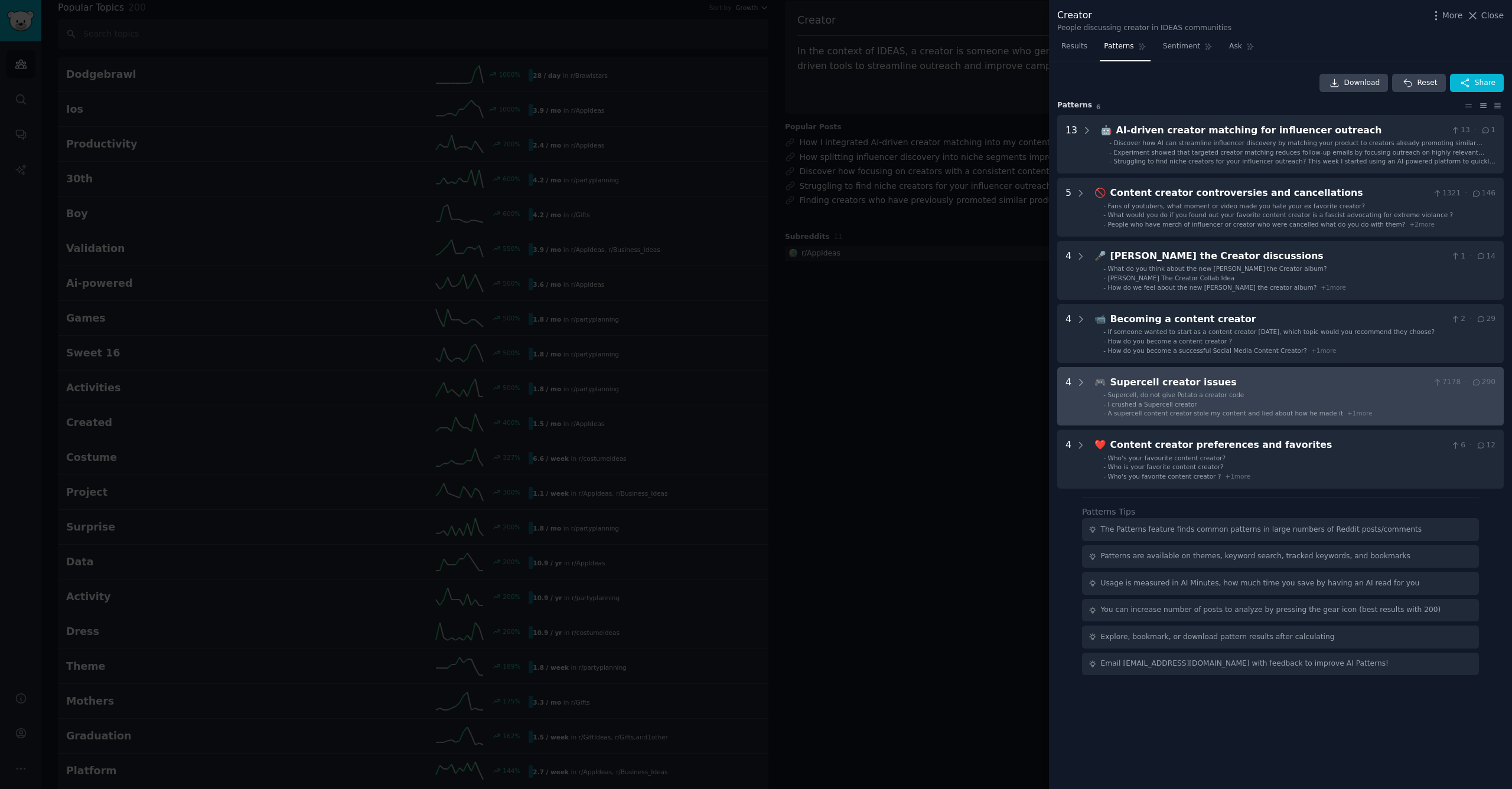
click at [1205, 382] on div "Supercell creator issues" at bounding box center [1269, 382] width 318 height 15
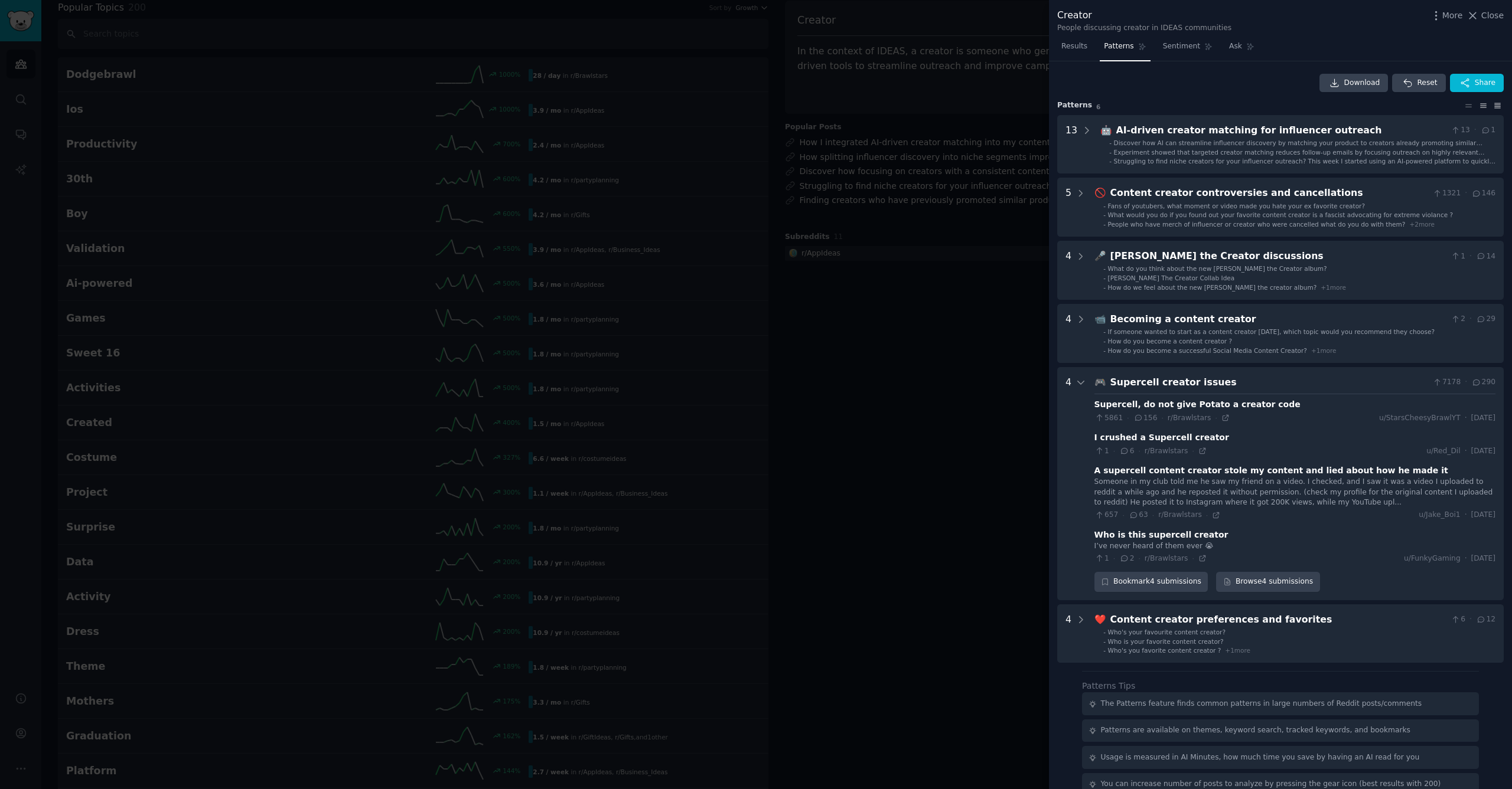
click at [1495, 105] on icon at bounding box center [1497, 105] width 6 height 4
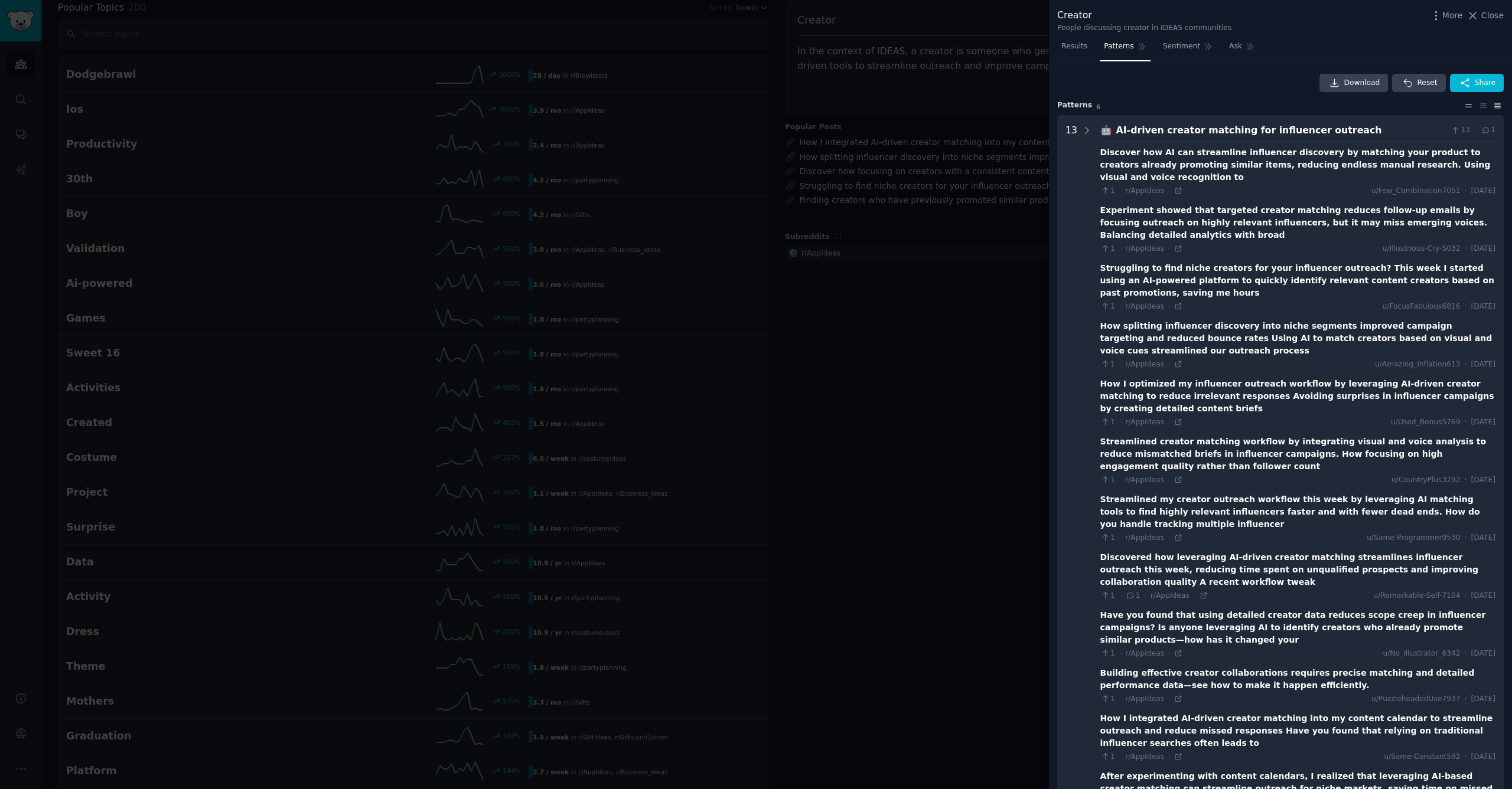
click at [1469, 105] on icon at bounding box center [1468, 105] width 12 height 8
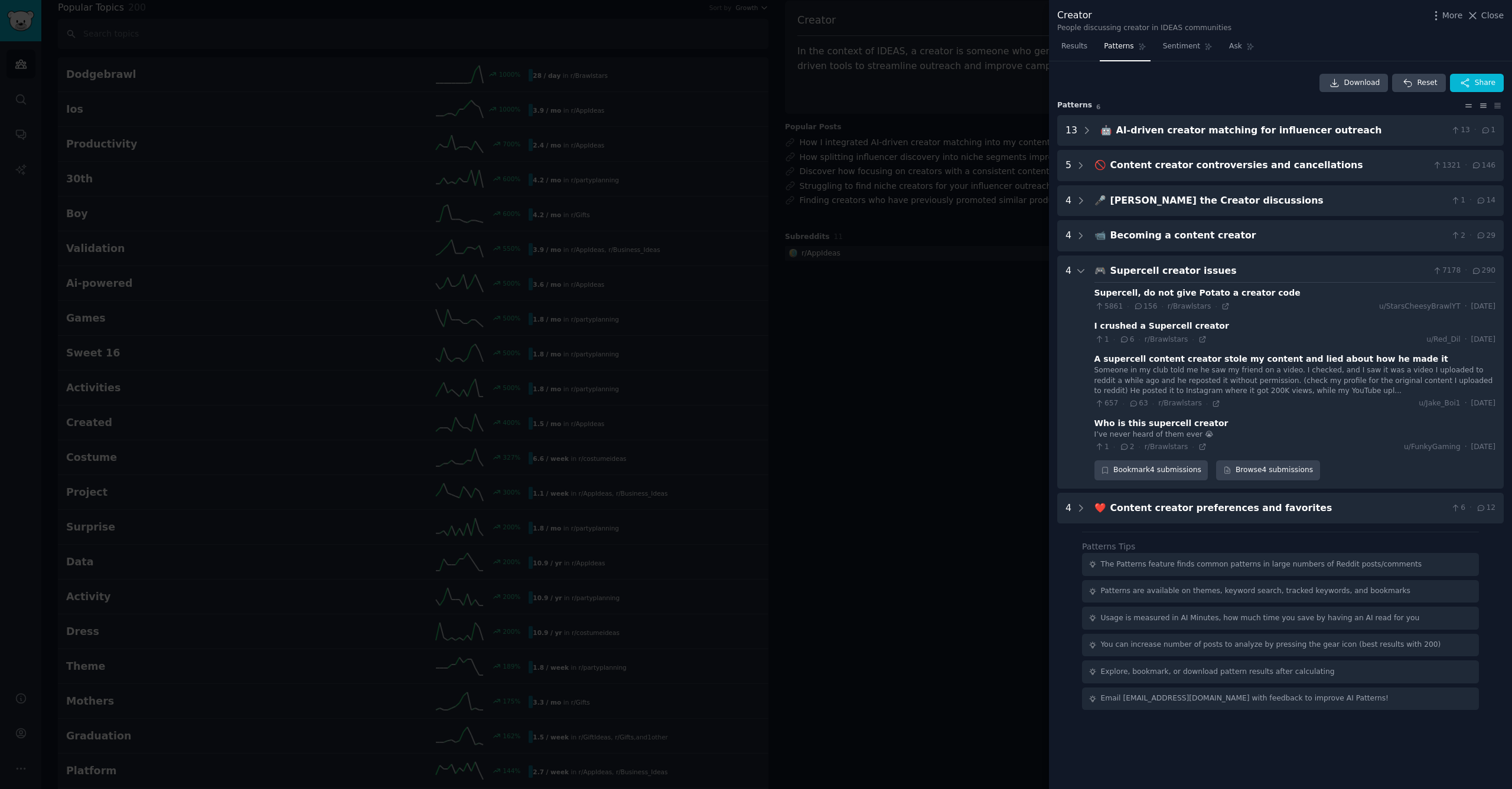
click at [1480, 105] on icon at bounding box center [1483, 105] width 12 height 8
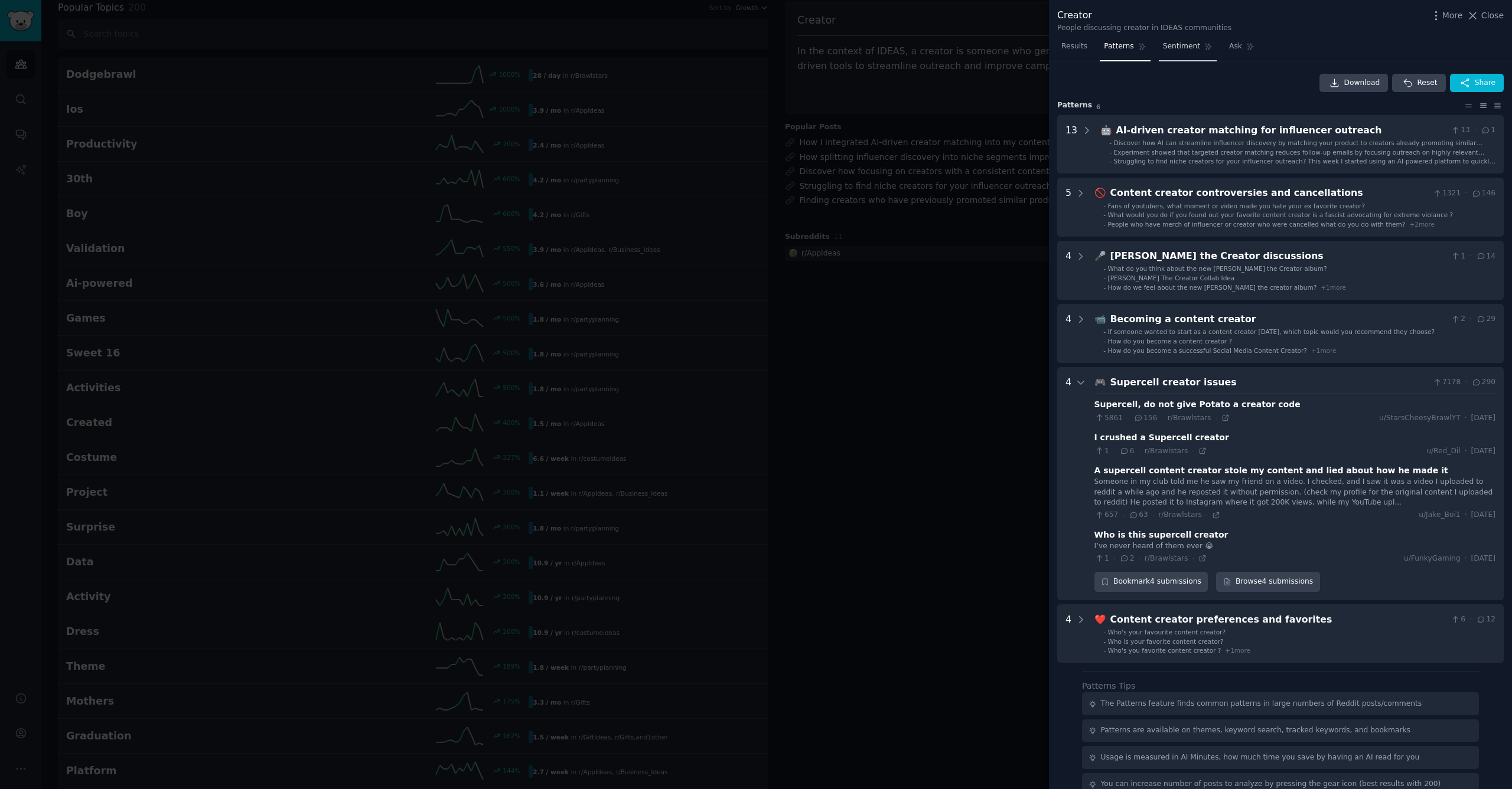
click at [1169, 48] on span "Sentiment" at bounding box center [1182, 46] width 37 height 11
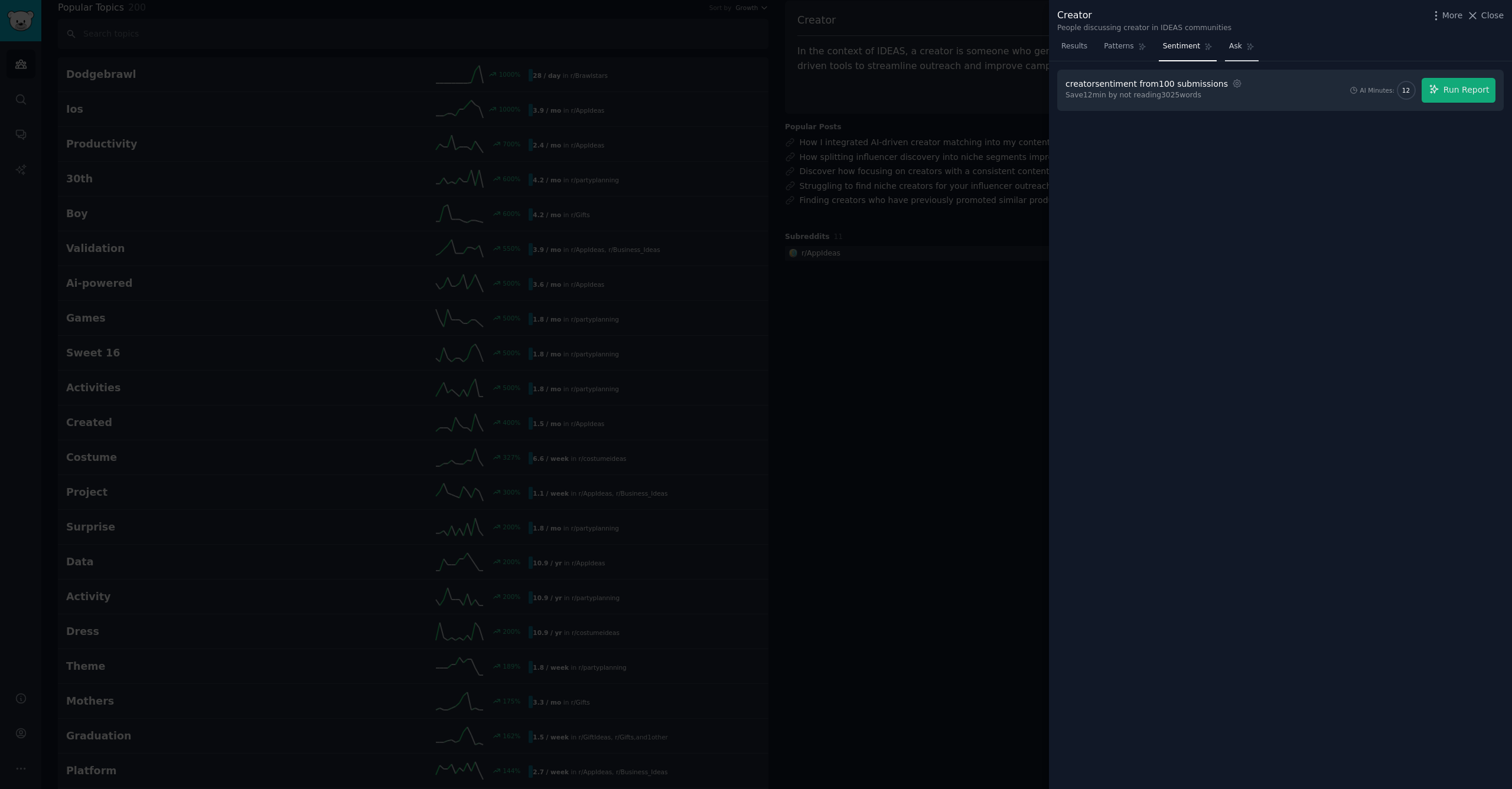
click at [1236, 47] on span "Ask" at bounding box center [1236, 46] width 13 height 11
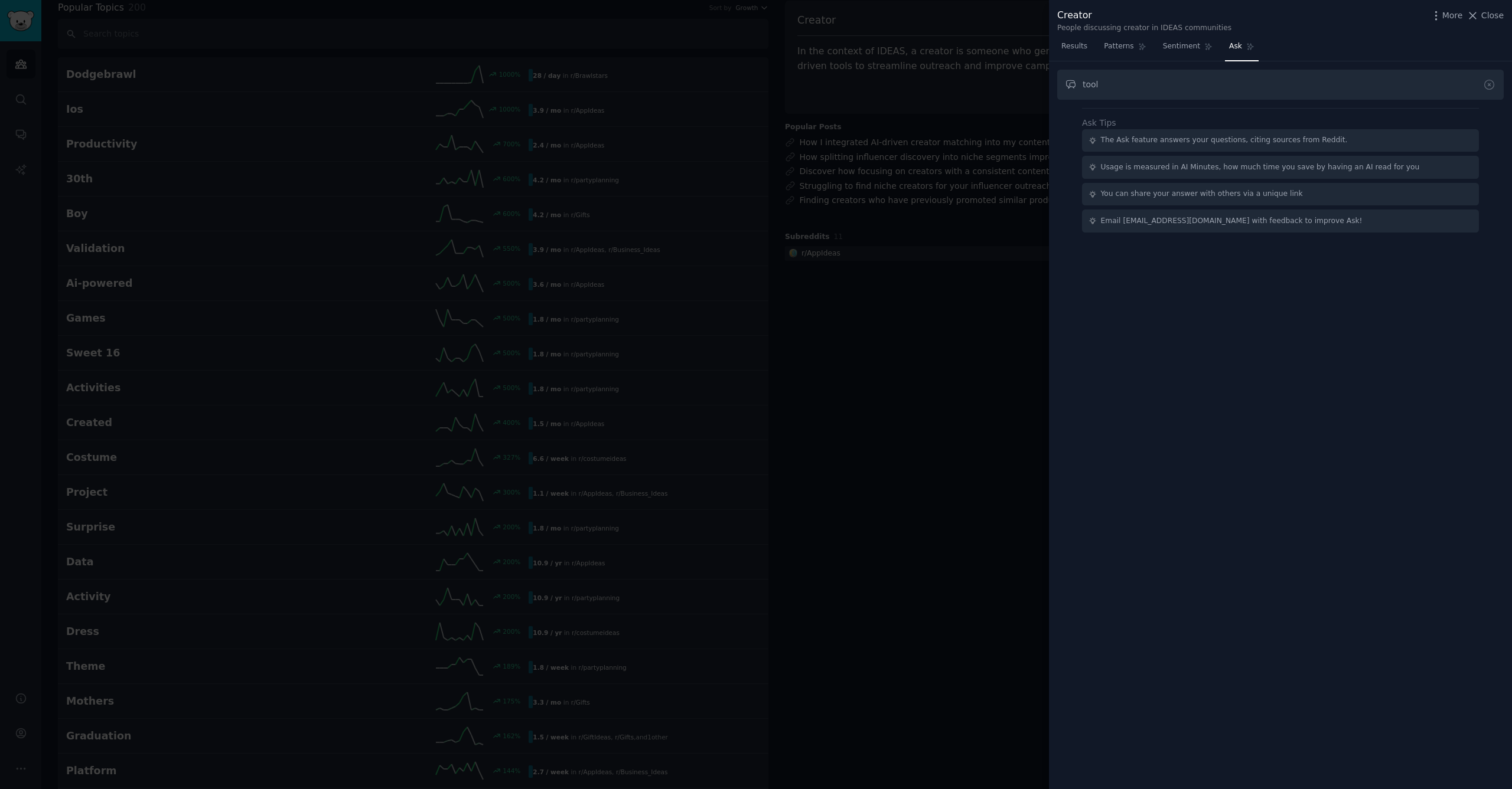
type input "tool"
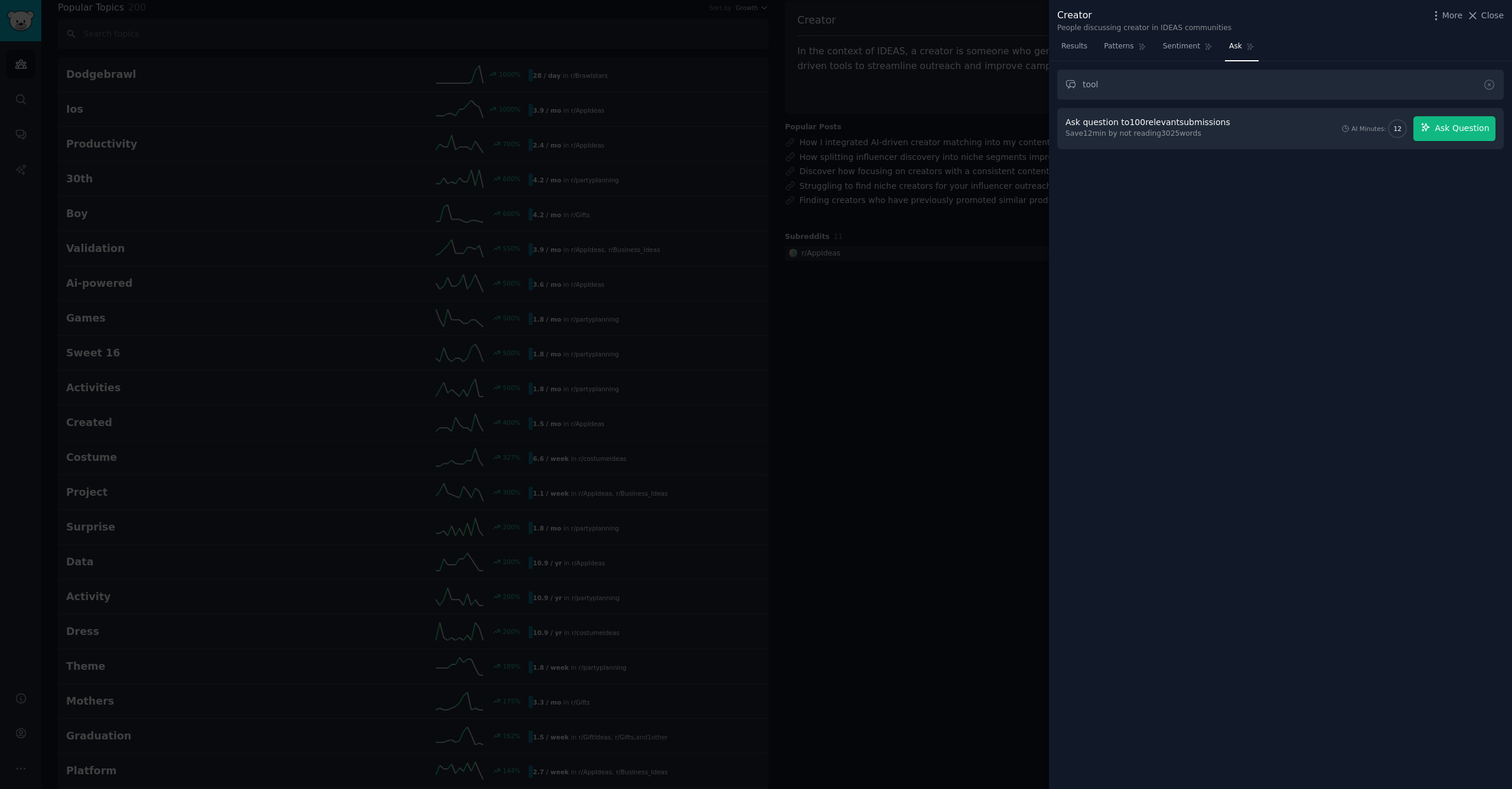
click at [1436, 129] on button "Ask Question" at bounding box center [1455, 129] width 82 height 25
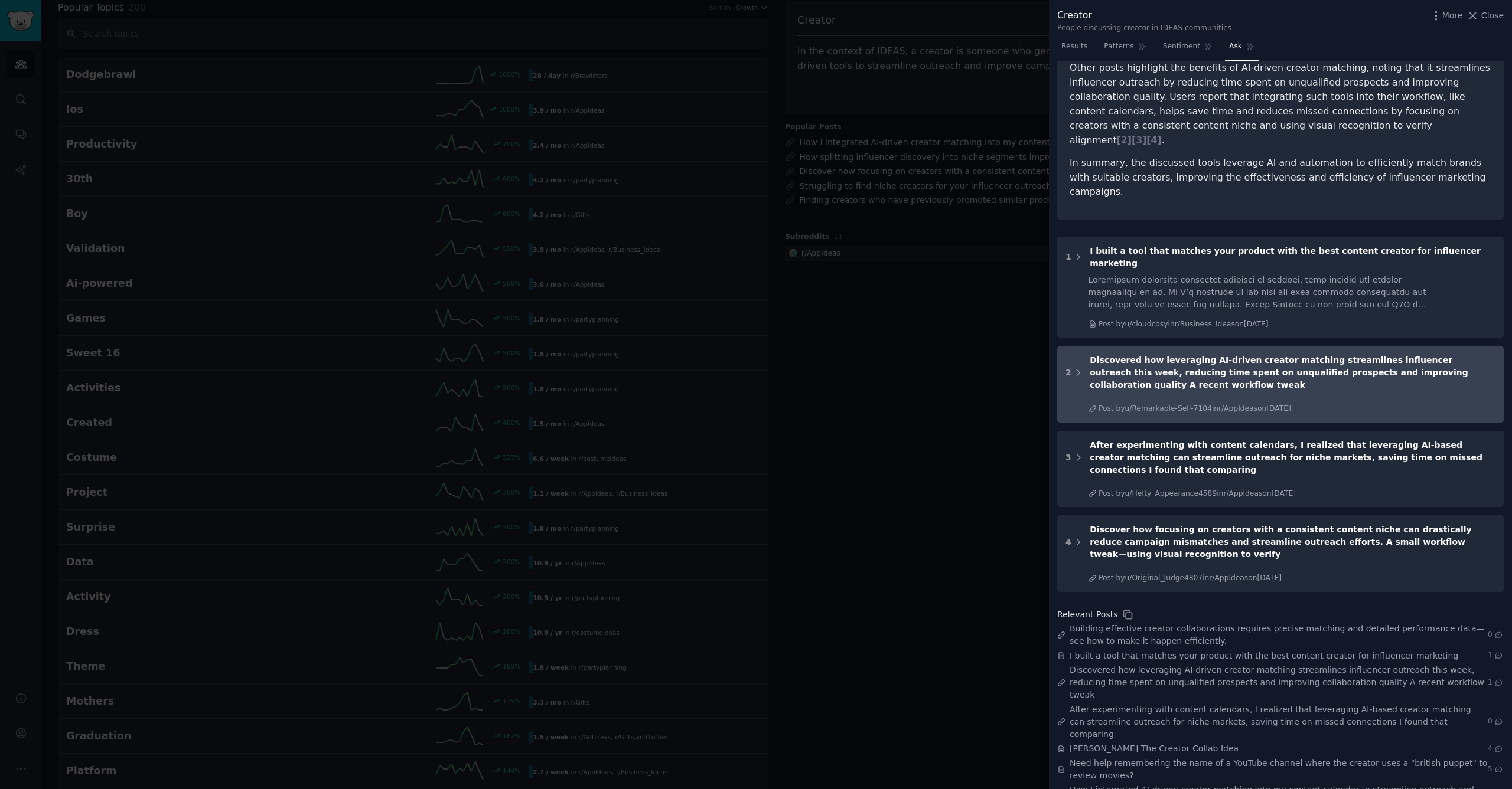
scroll to position [190, 0]
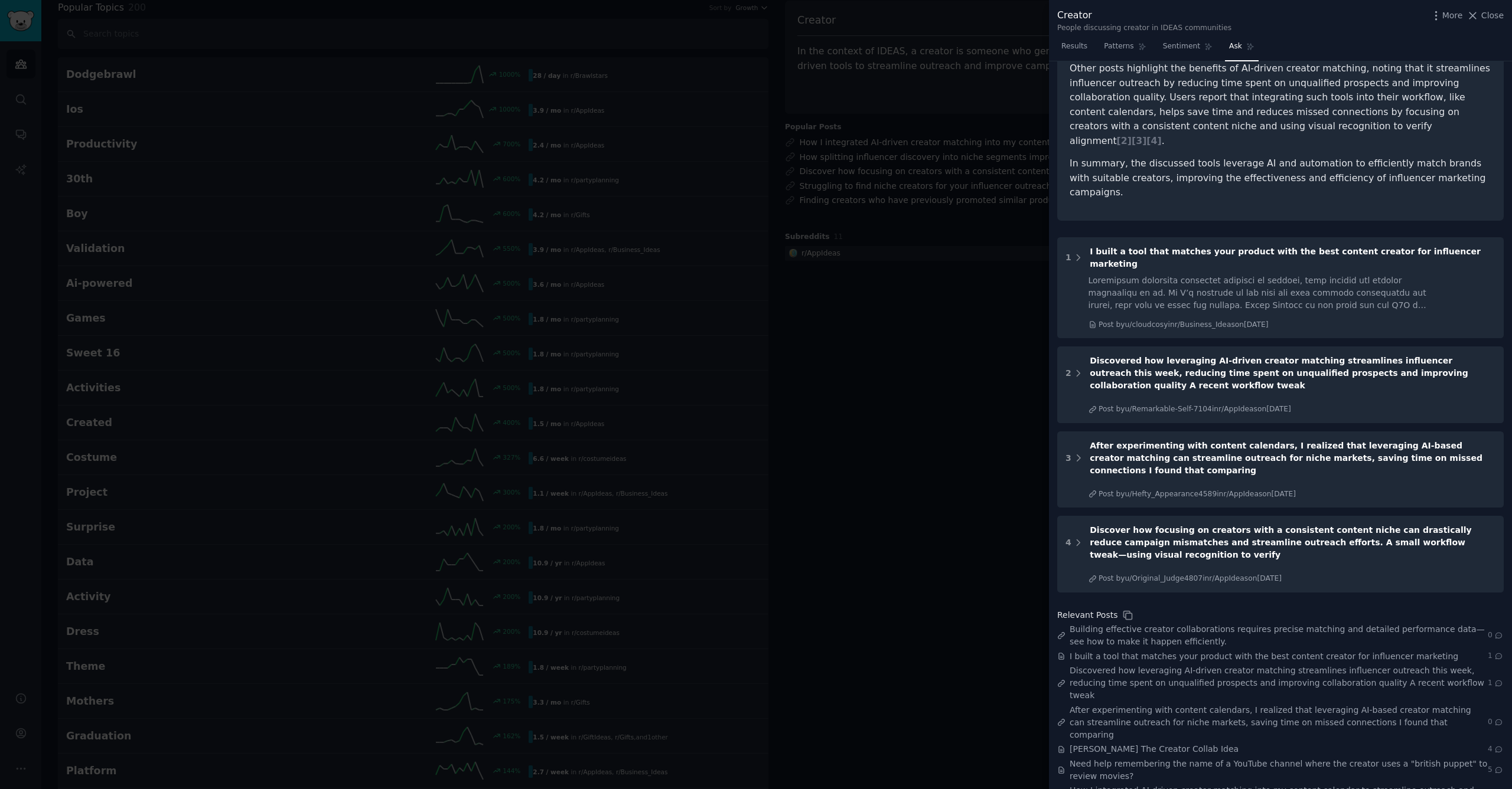
click at [874, 309] on div at bounding box center [756, 394] width 1512 height 789
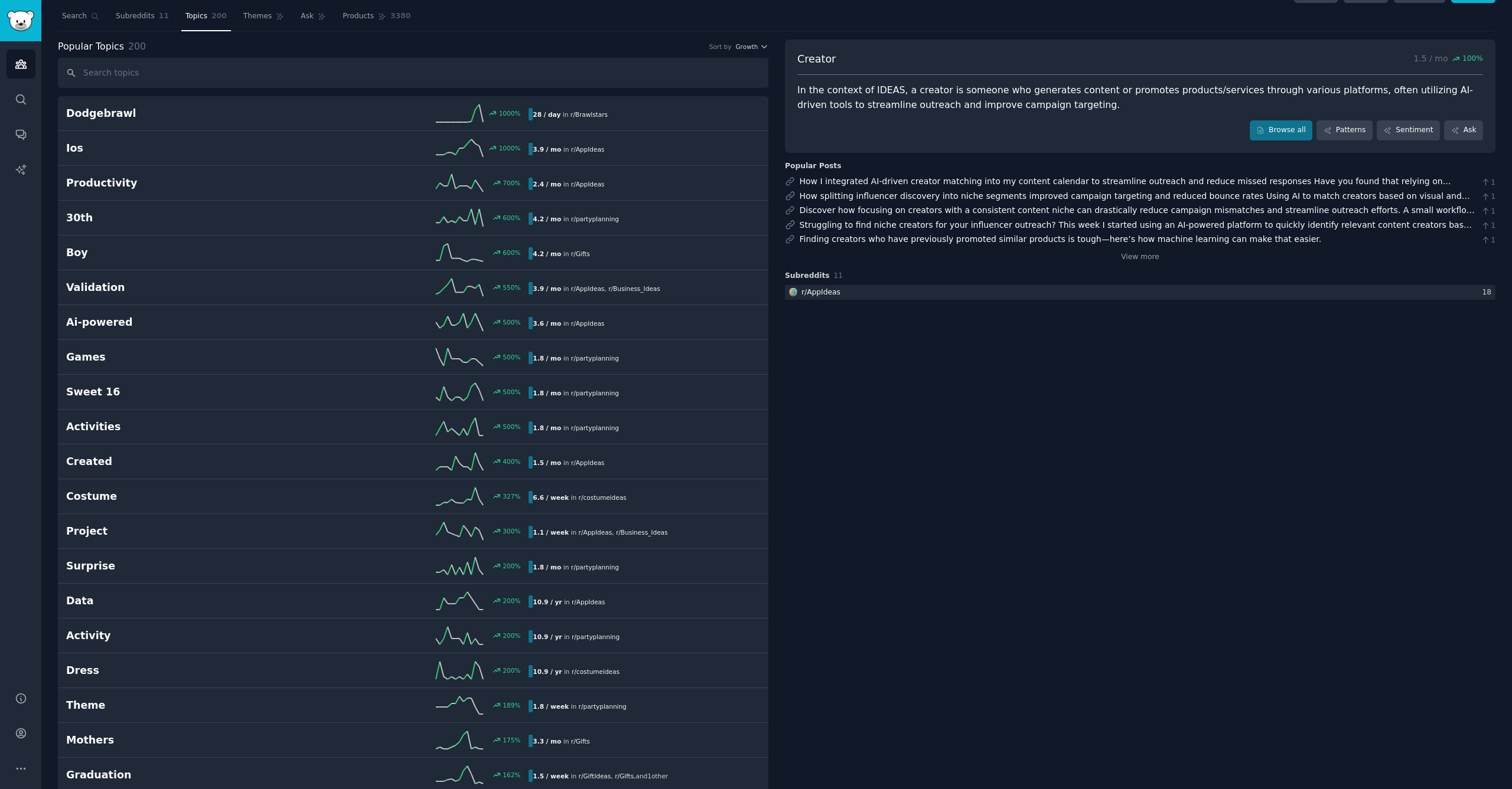
scroll to position [30, 0]
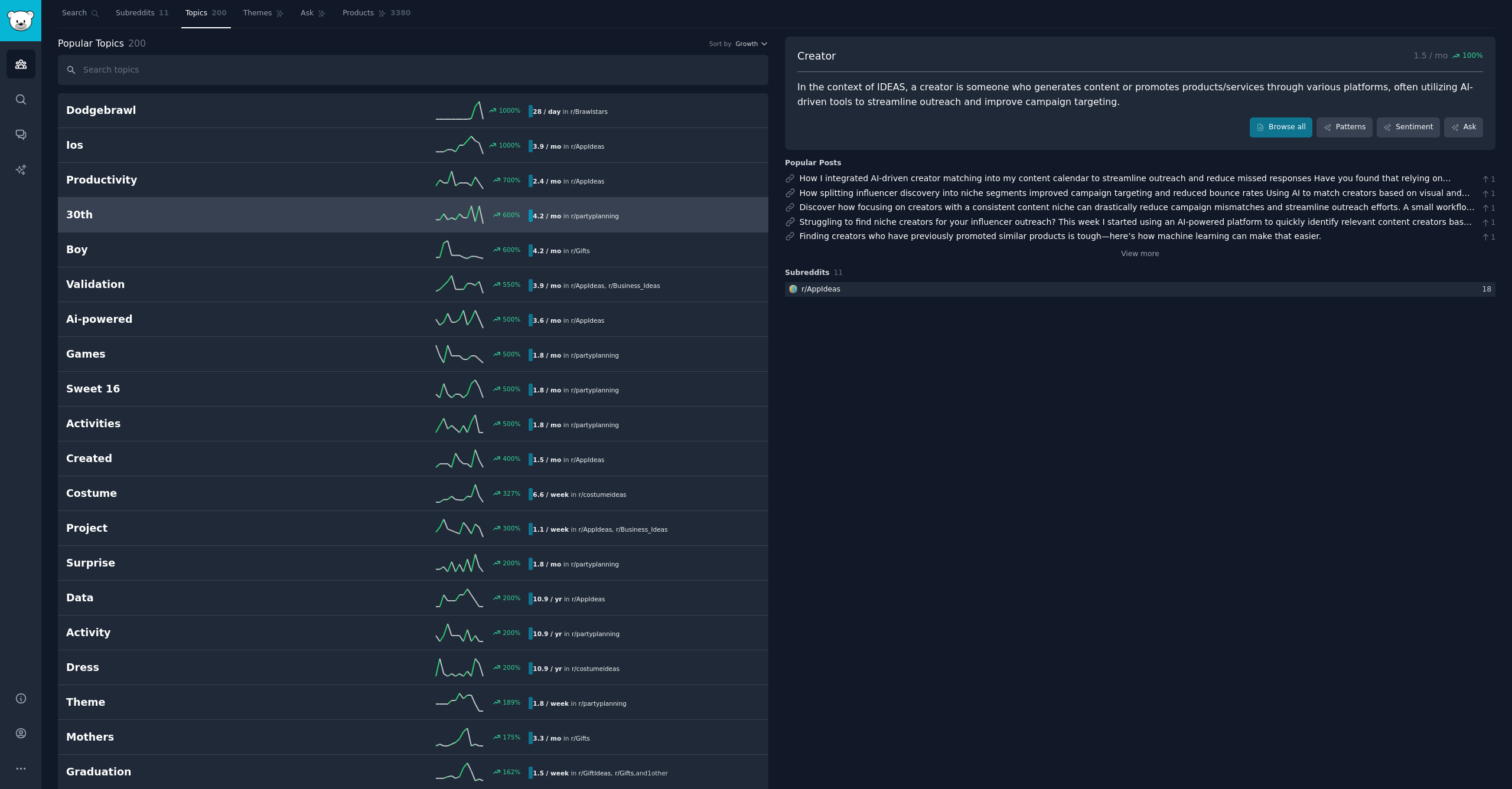
click at [210, 218] on h2 "30th" at bounding box center [182, 215] width 231 height 15
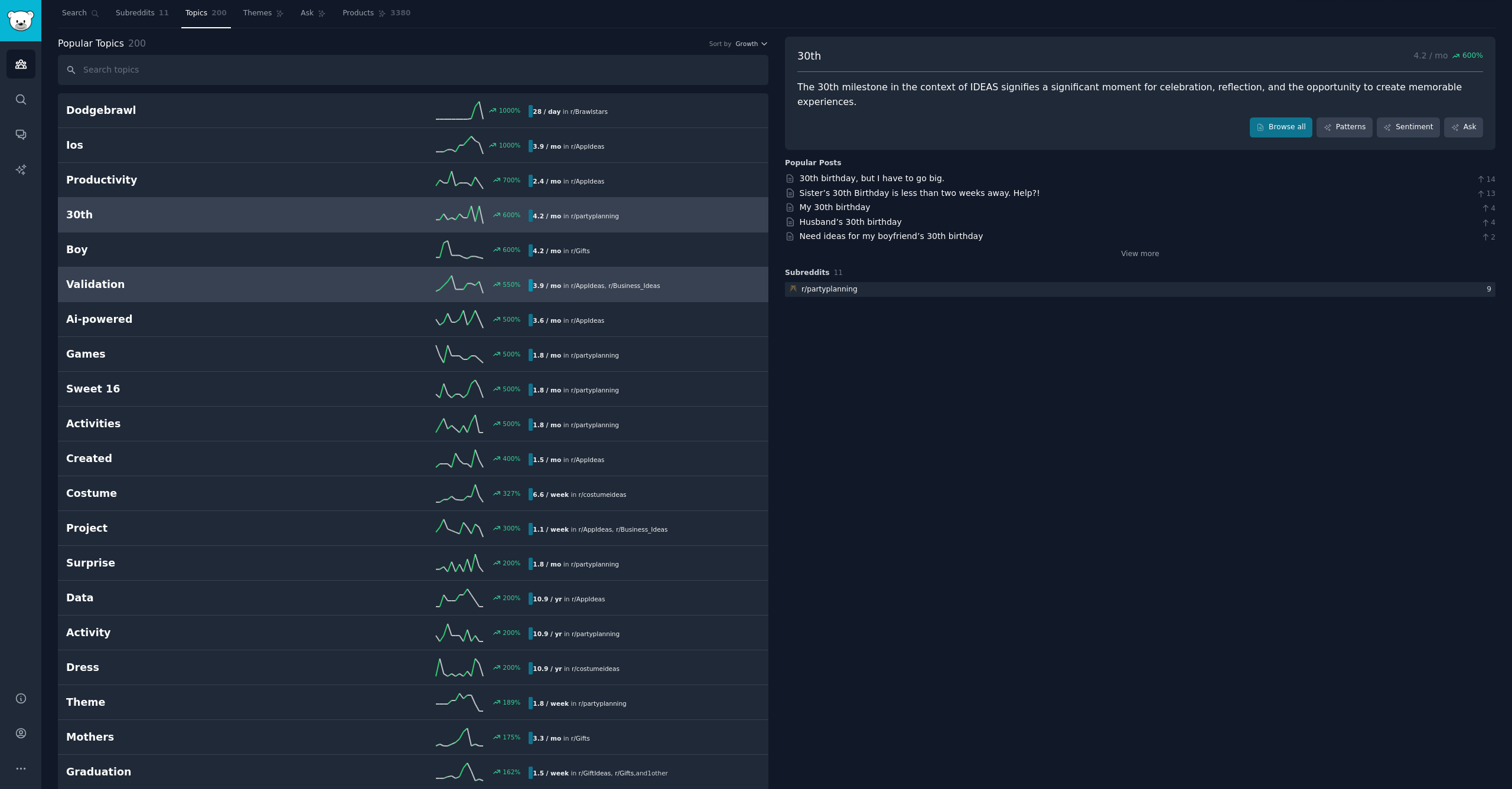
click at [321, 280] on div "550 %" at bounding box center [413, 285] width 231 height 18
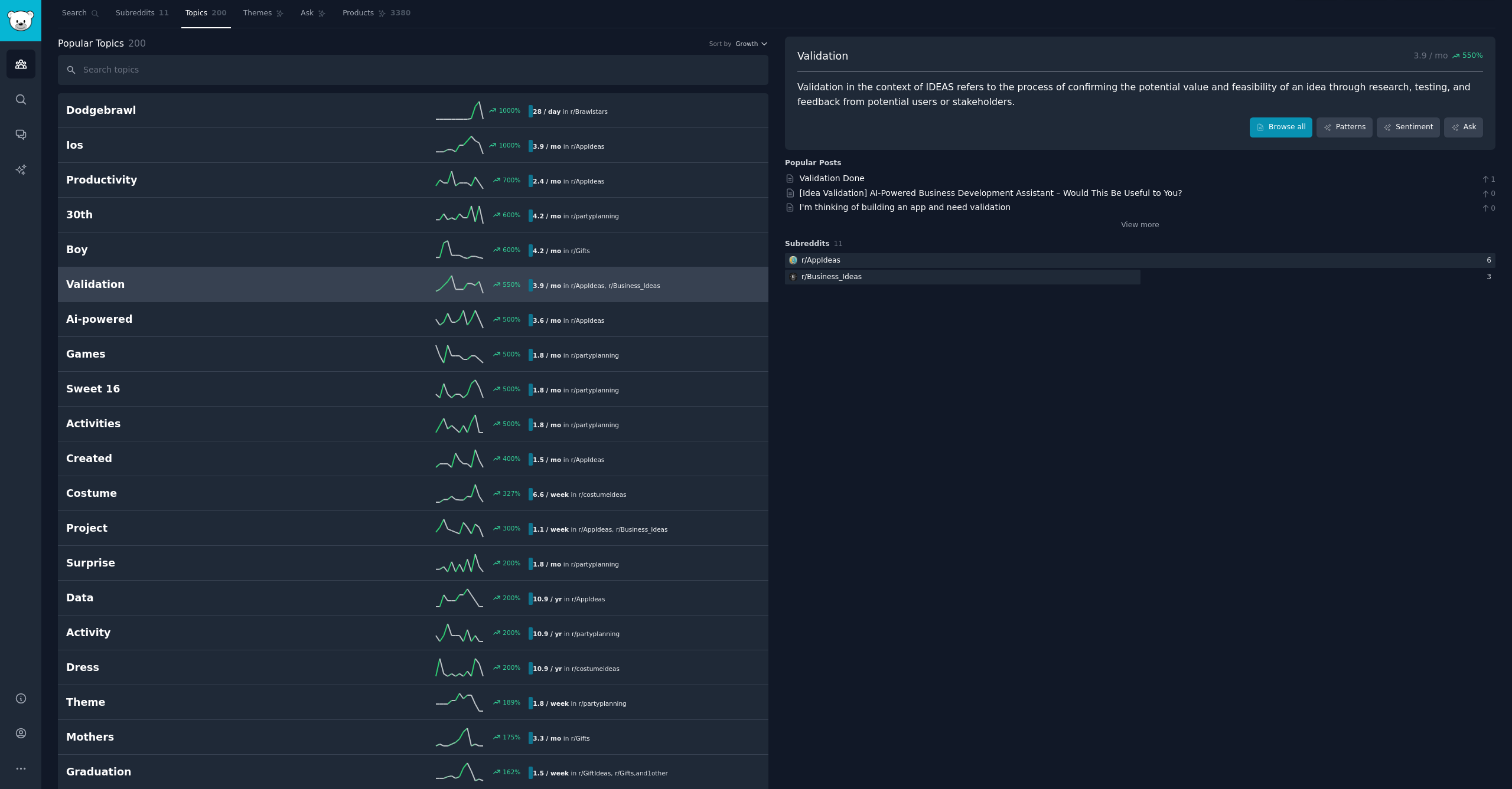
click at [1306, 126] on link "Browse all" at bounding box center [1281, 127] width 63 height 20
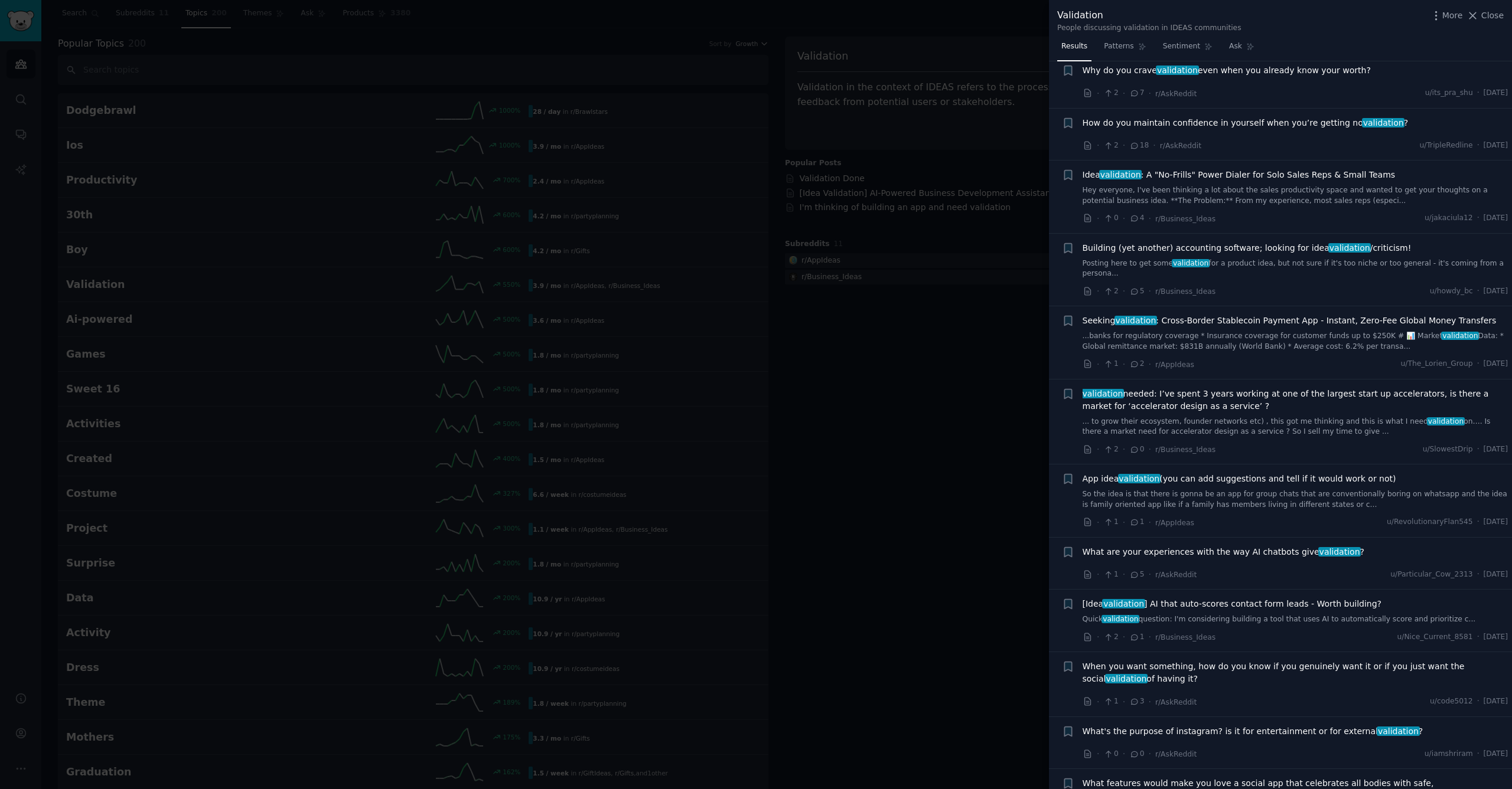
scroll to position [30, 0]
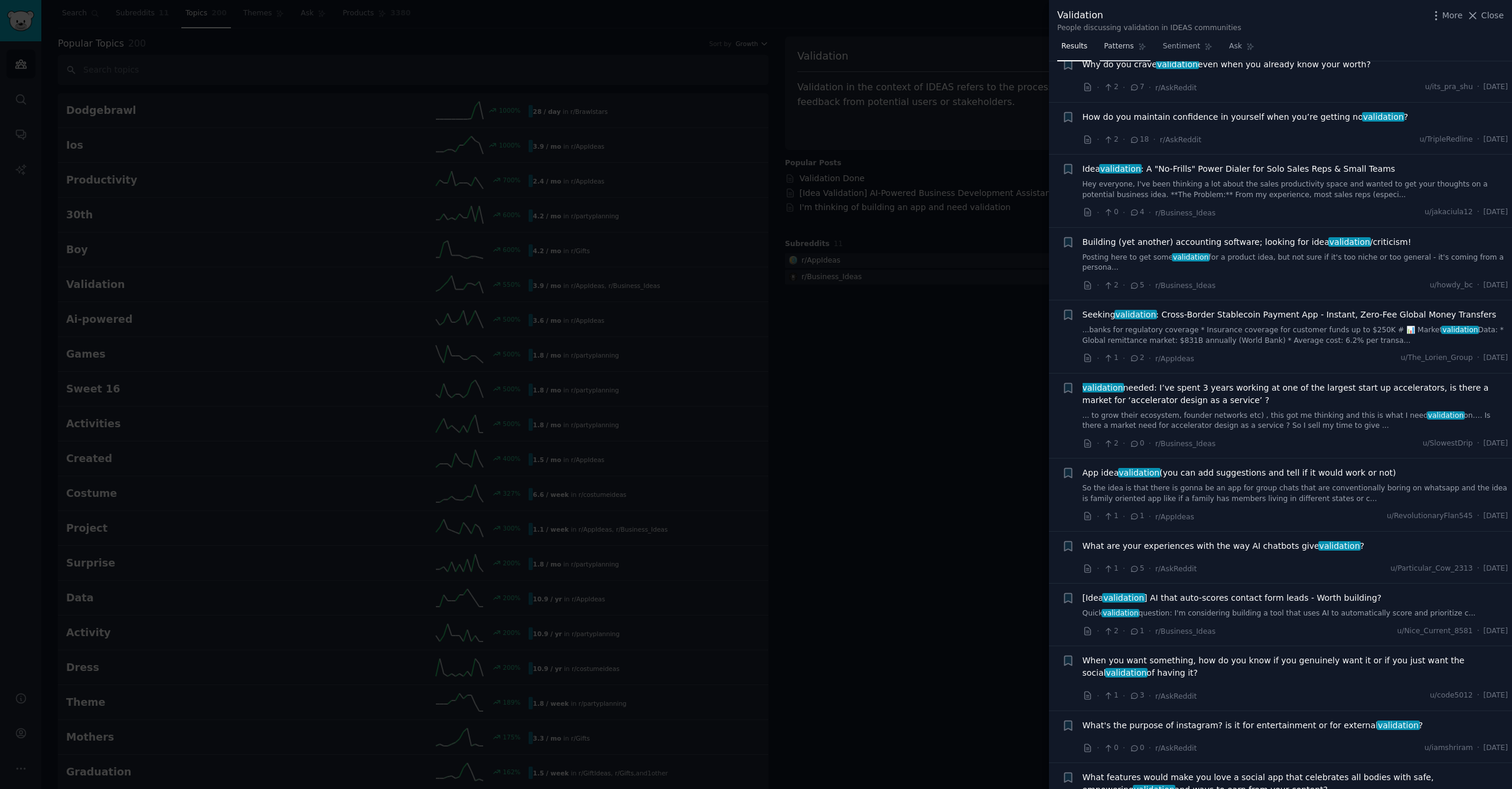
click at [1119, 52] on link "Patterns" at bounding box center [1125, 49] width 50 height 24
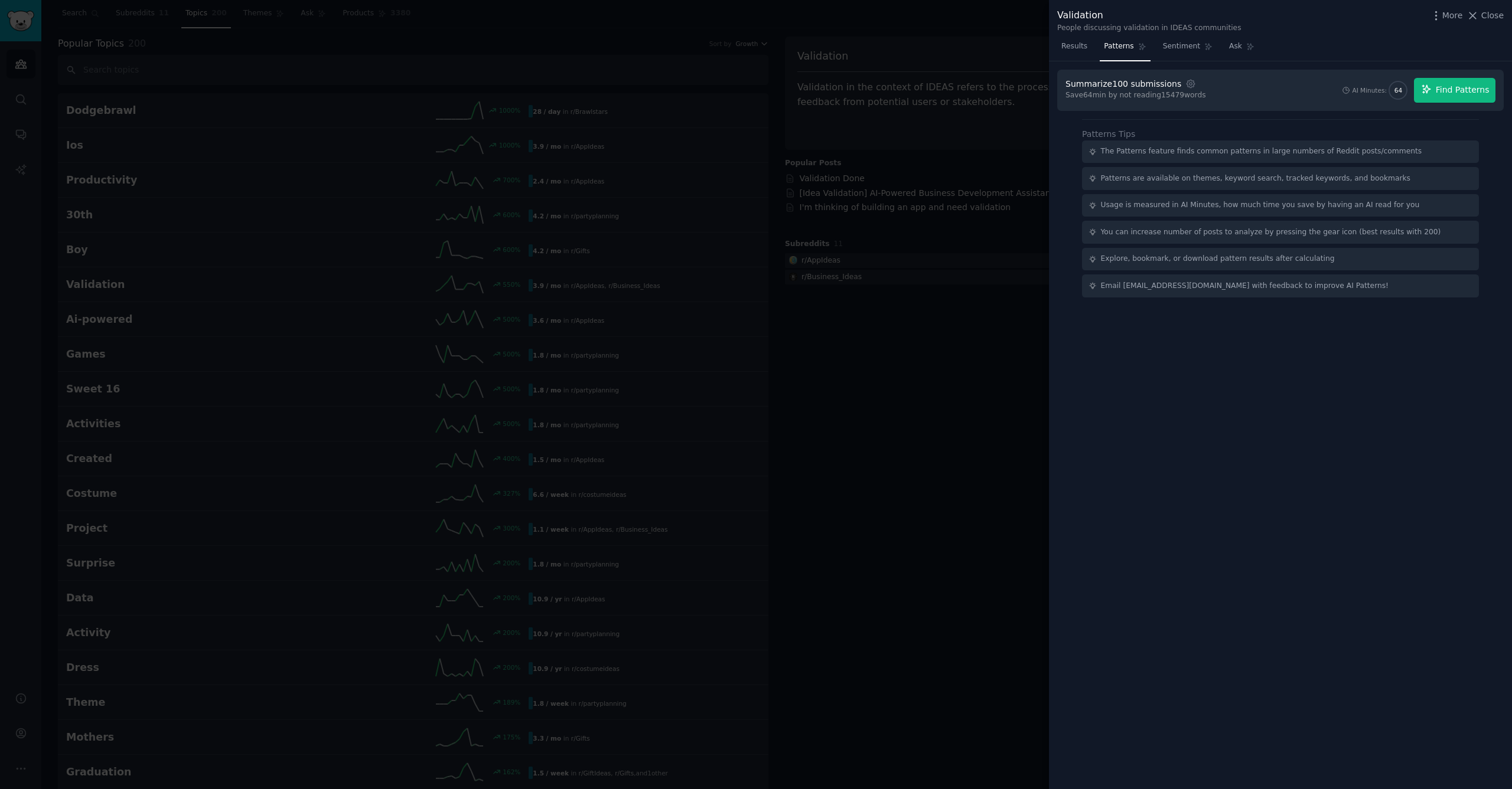
click at [1472, 89] on span "Find Patterns" at bounding box center [1463, 89] width 54 height 12
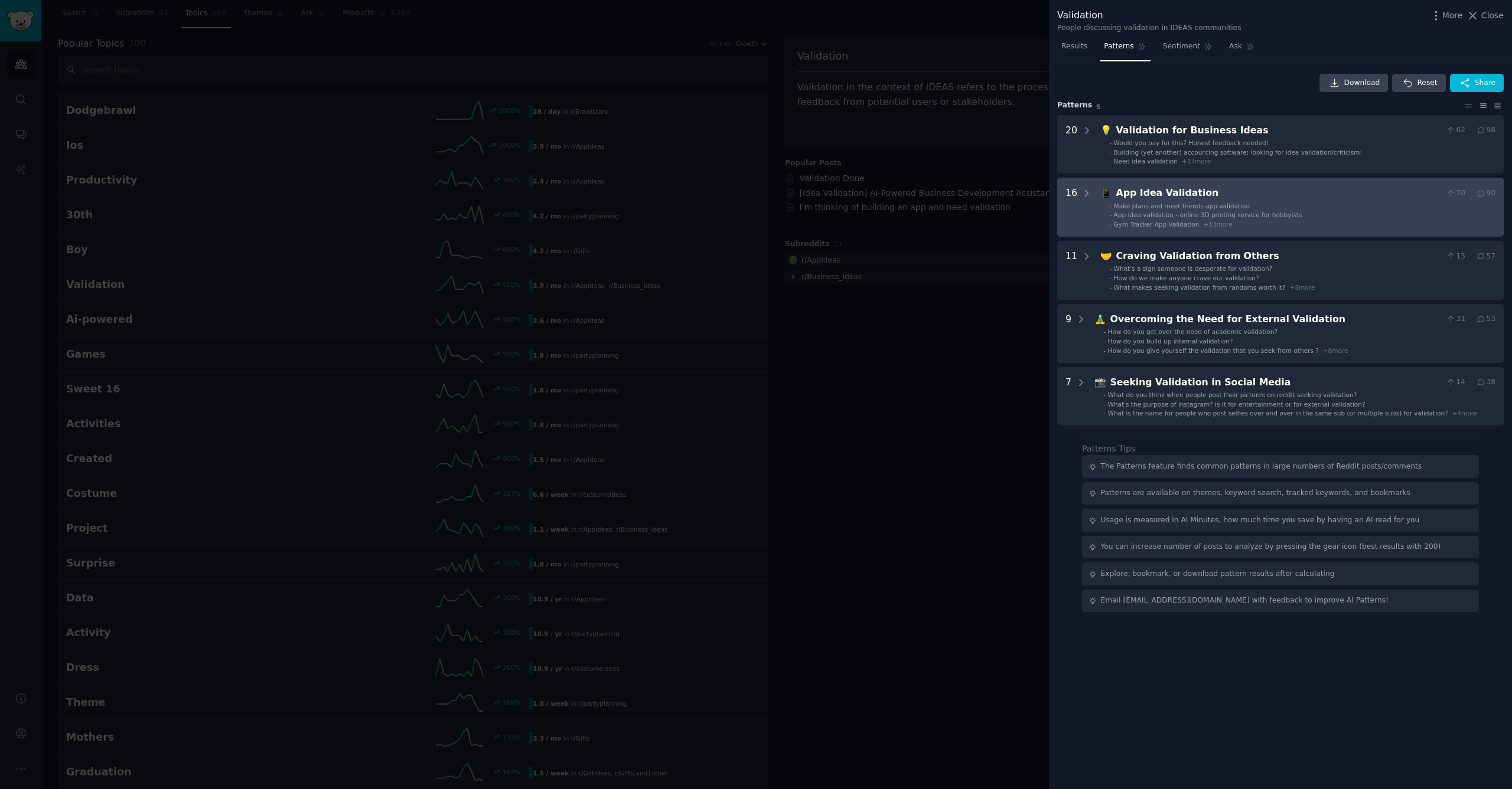
click at [1171, 197] on div "App Idea Validation" at bounding box center [1279, 193] width 325 height 15
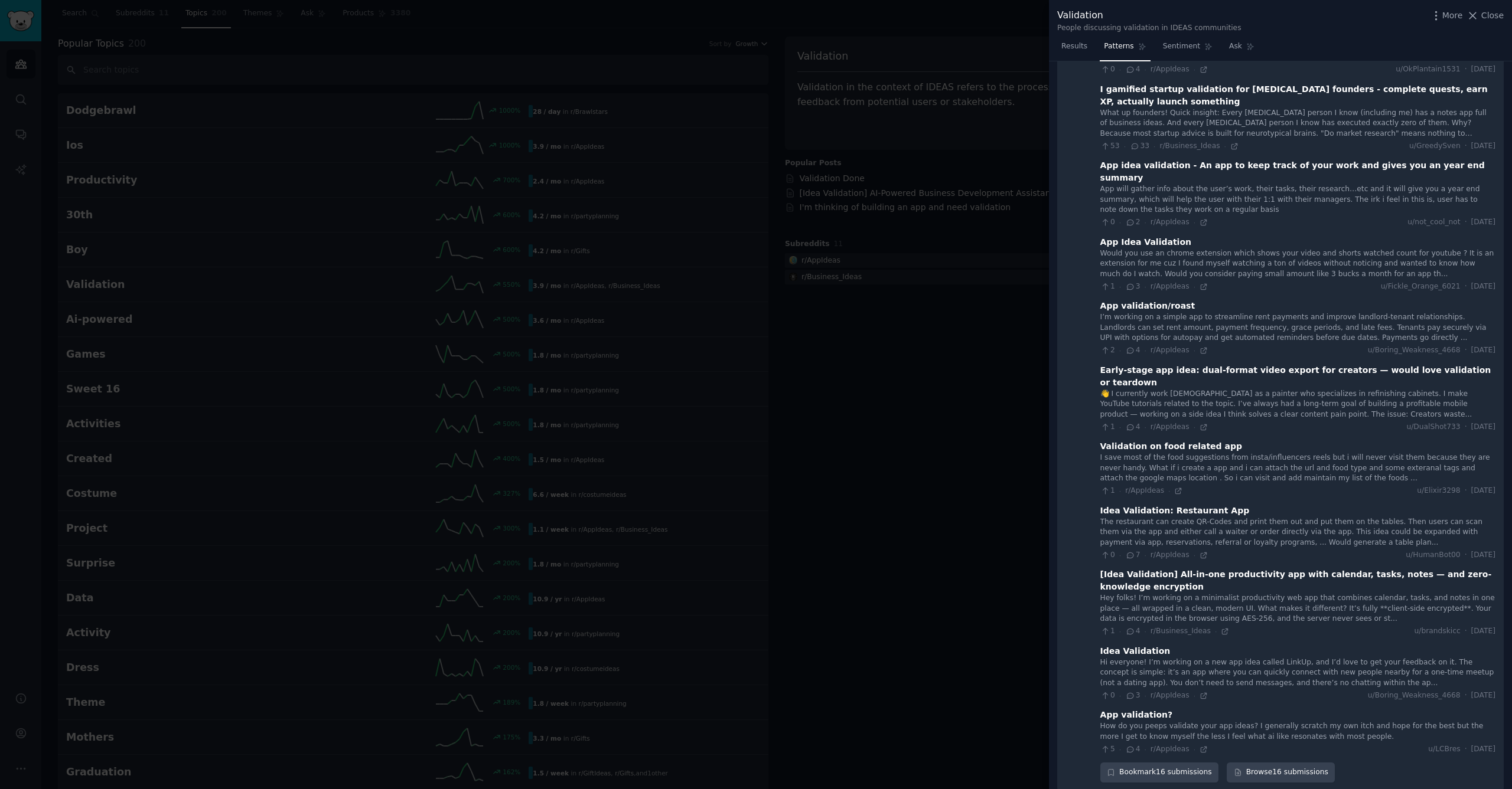
scroll to position [526, 0]
click at [1254, 362] on div "Early-stage app idea: dual-format video export for creators — would love valida…" at bounding box center [1298, 374] width 395 height 25
drag, startPoint x: 1227, startPoint y: 346, endPoint x: 1207, endPoint y: 348, distance: 20.1
click at [1225, 362] on div "Early-stage app idea: dual-format video export for creators — would love valida…" at bounding box center [1298, 374] width 395 height 25
click at [1200, 421] on icon at bounding box center [1203, 425] width 8 height 8
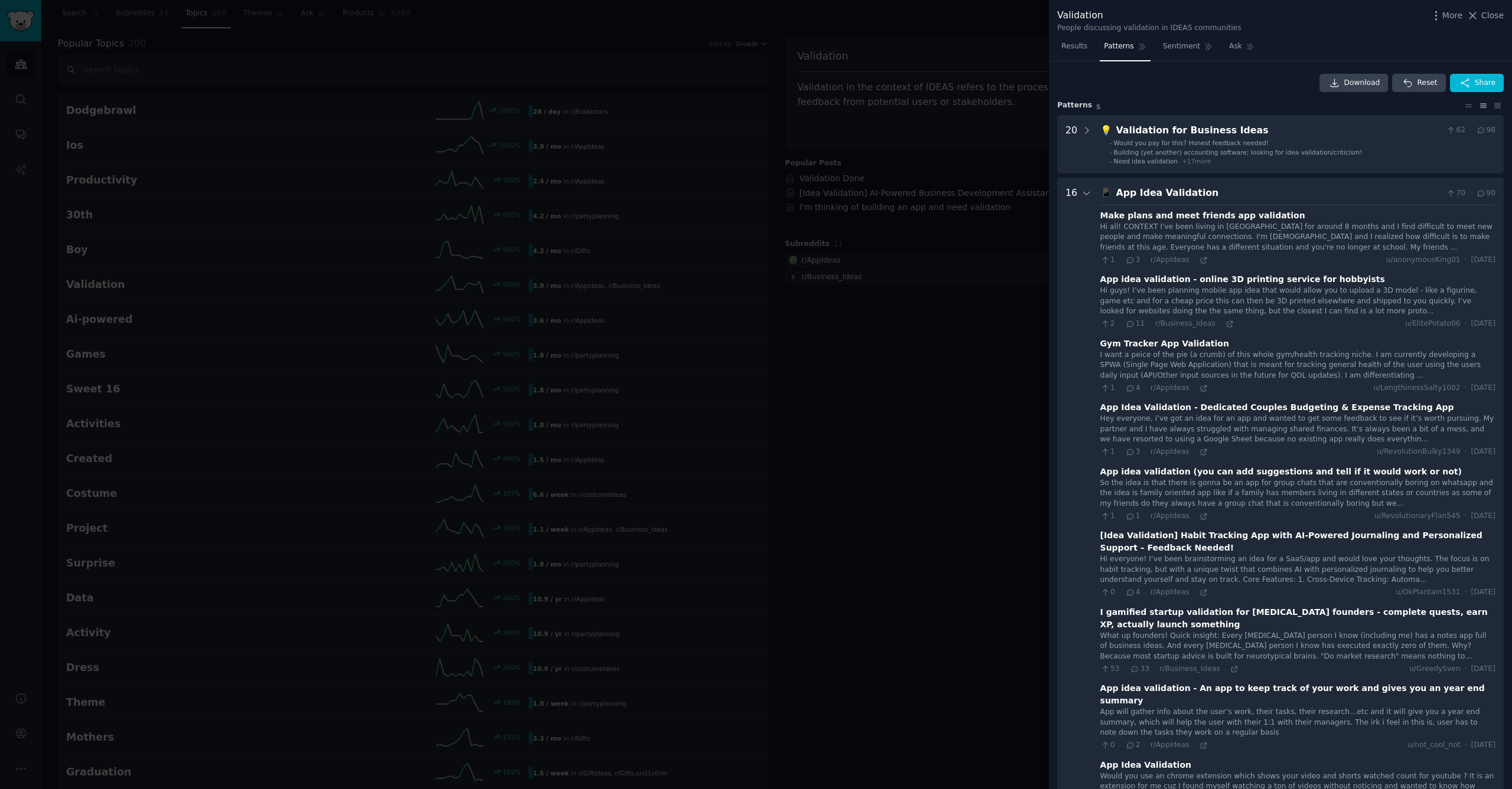
scroll to position [0, 0]
click at [1086, 190] on icon at bounding box center [1086, 193] width 11 height 11
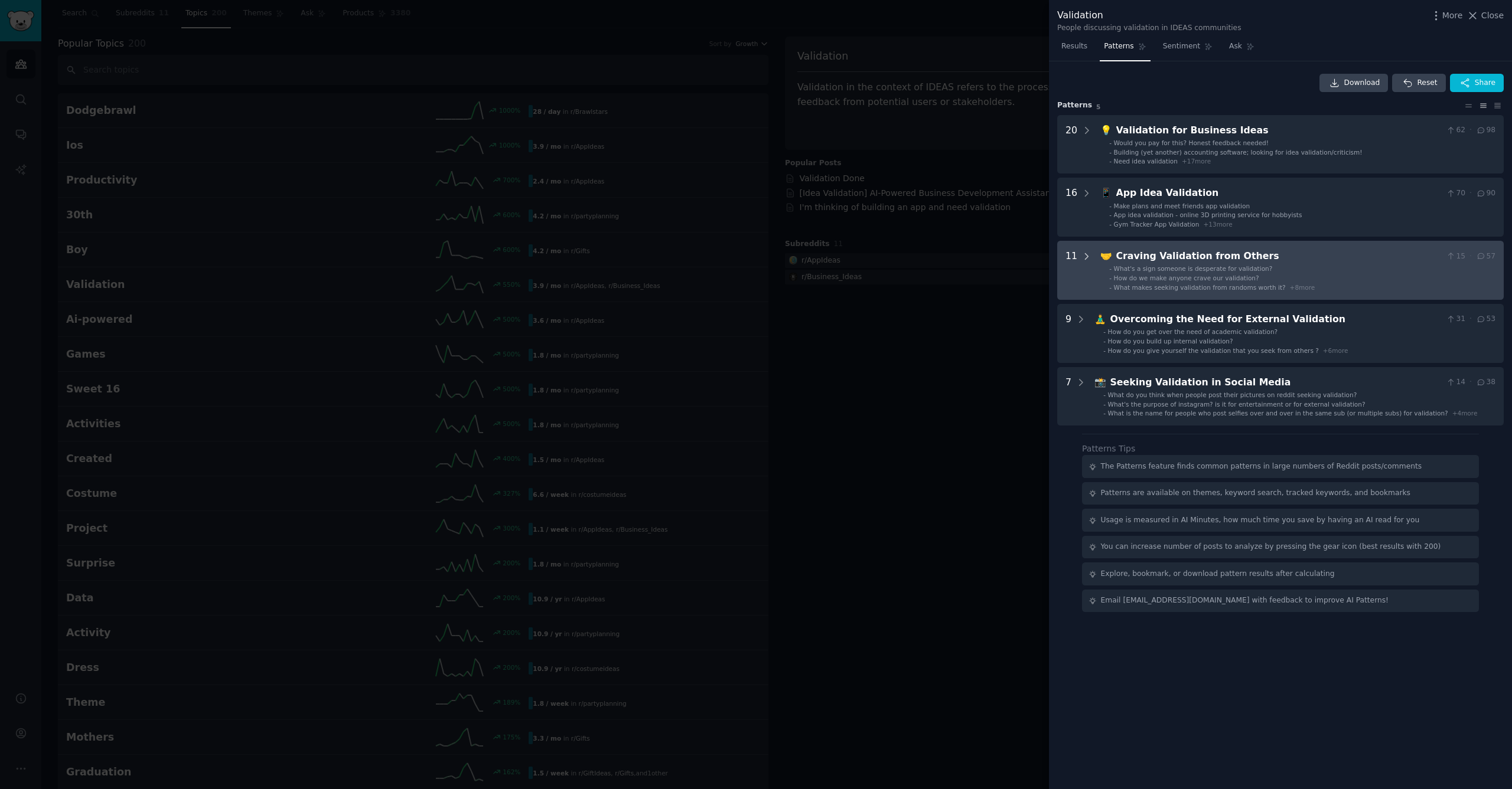
click at [1081, 254] on icon at bounding box center [1086, 256] width 11 height 11
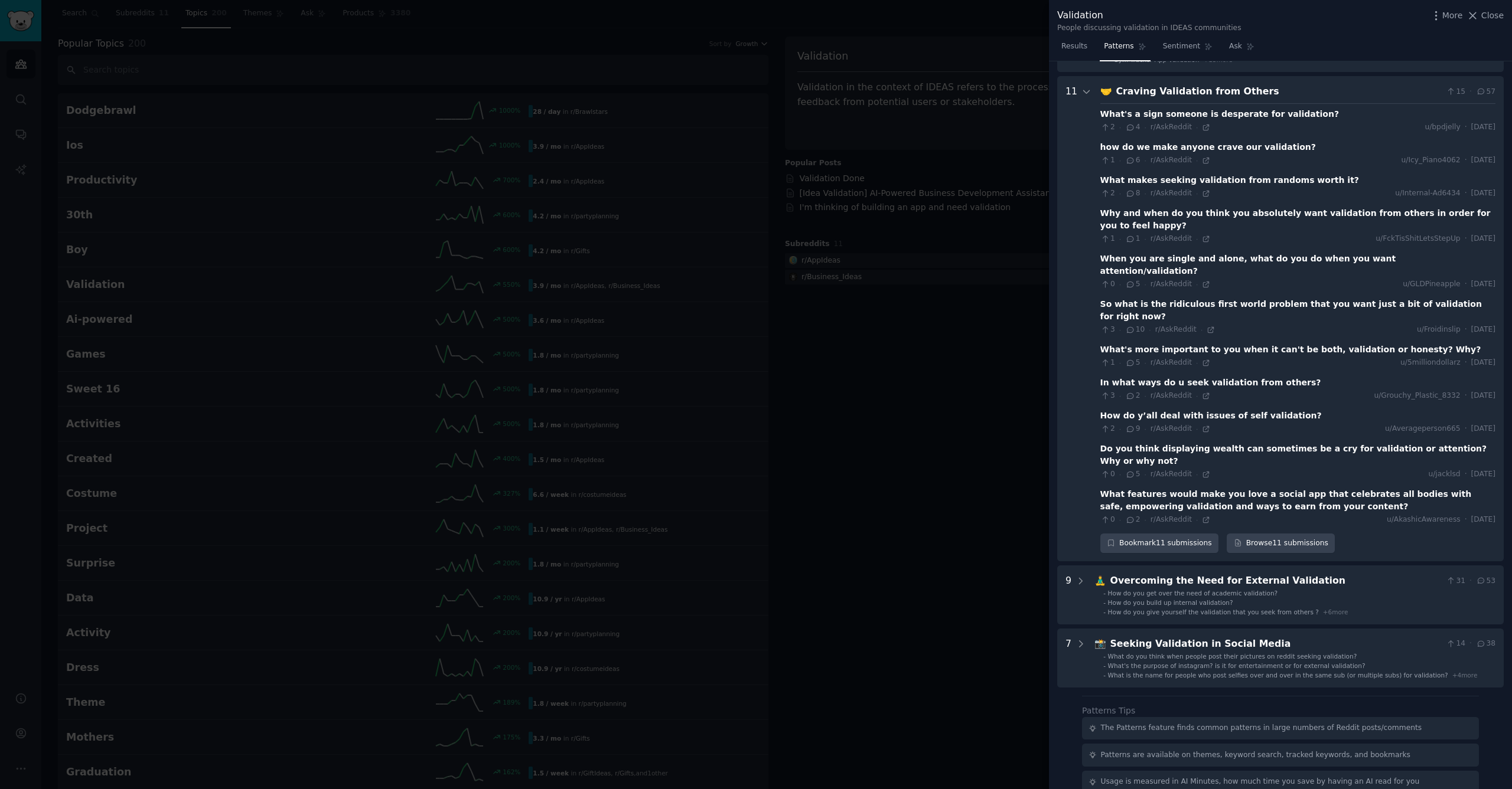
scroll to position [159, 0]
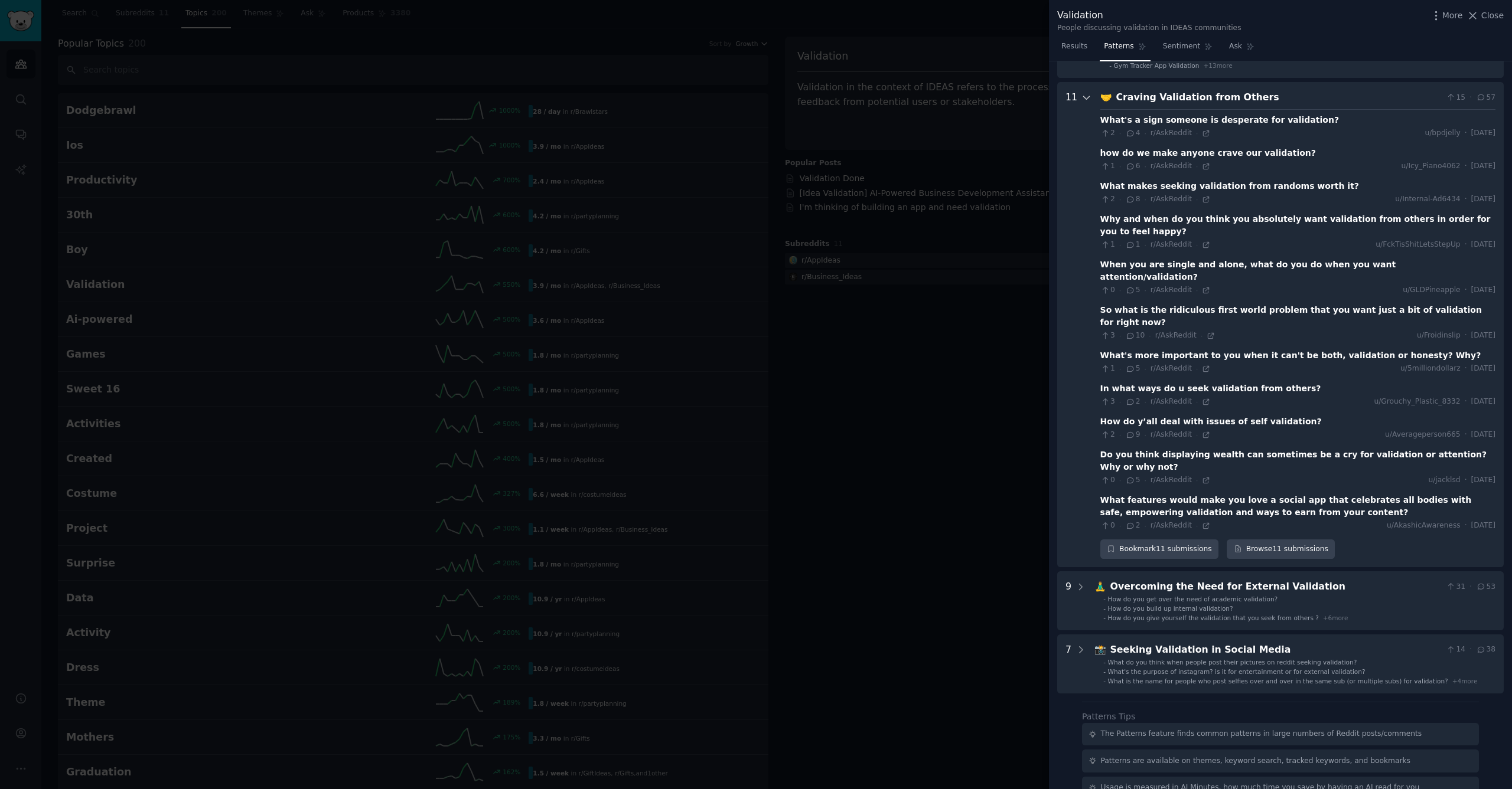
click at [1086, 102] on div at bounding box center [1086, 325] width 11 height 469
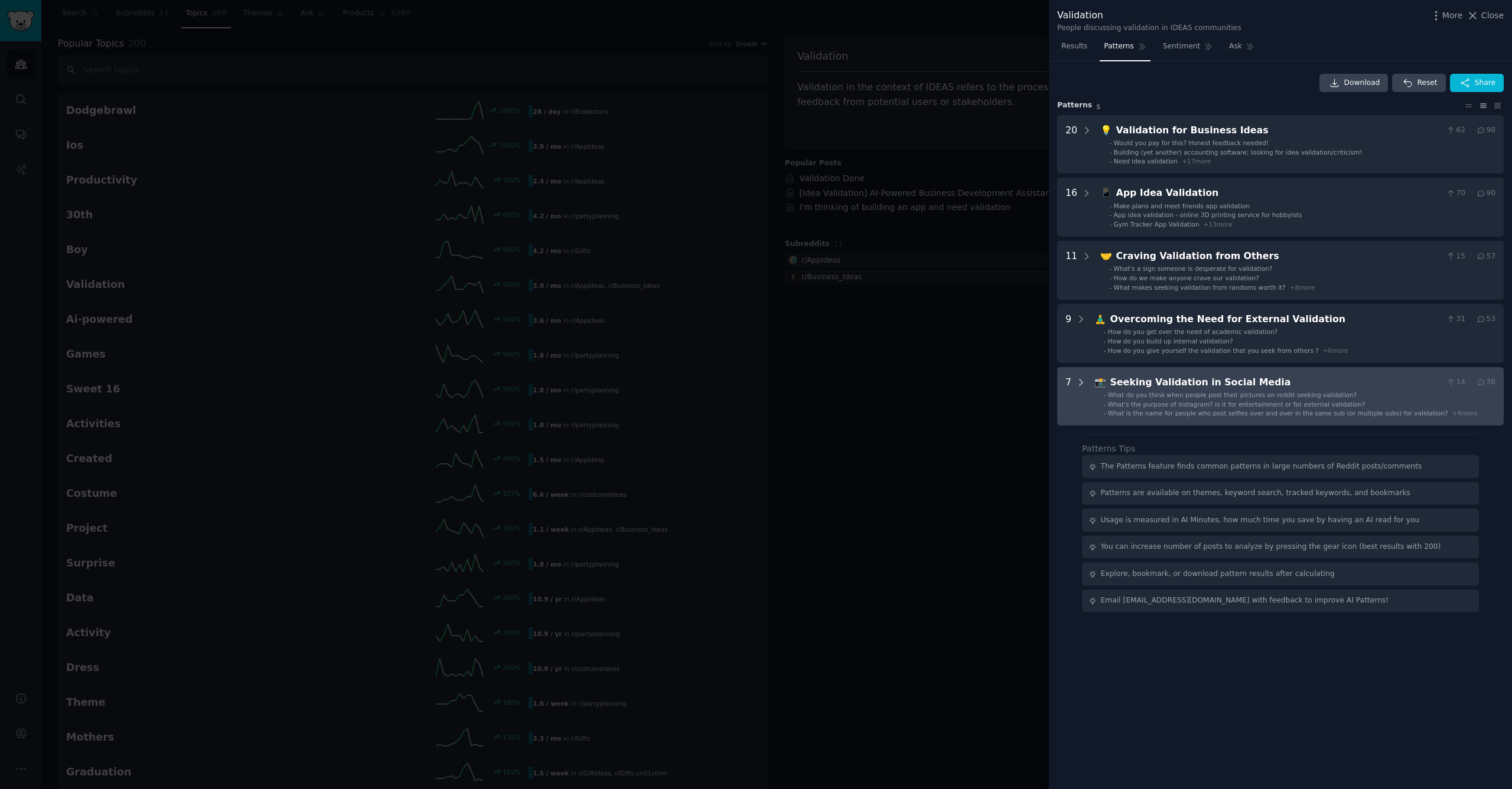
click at [1078, 378] on icon at bounding box center [1081, 382] width 11 height 11
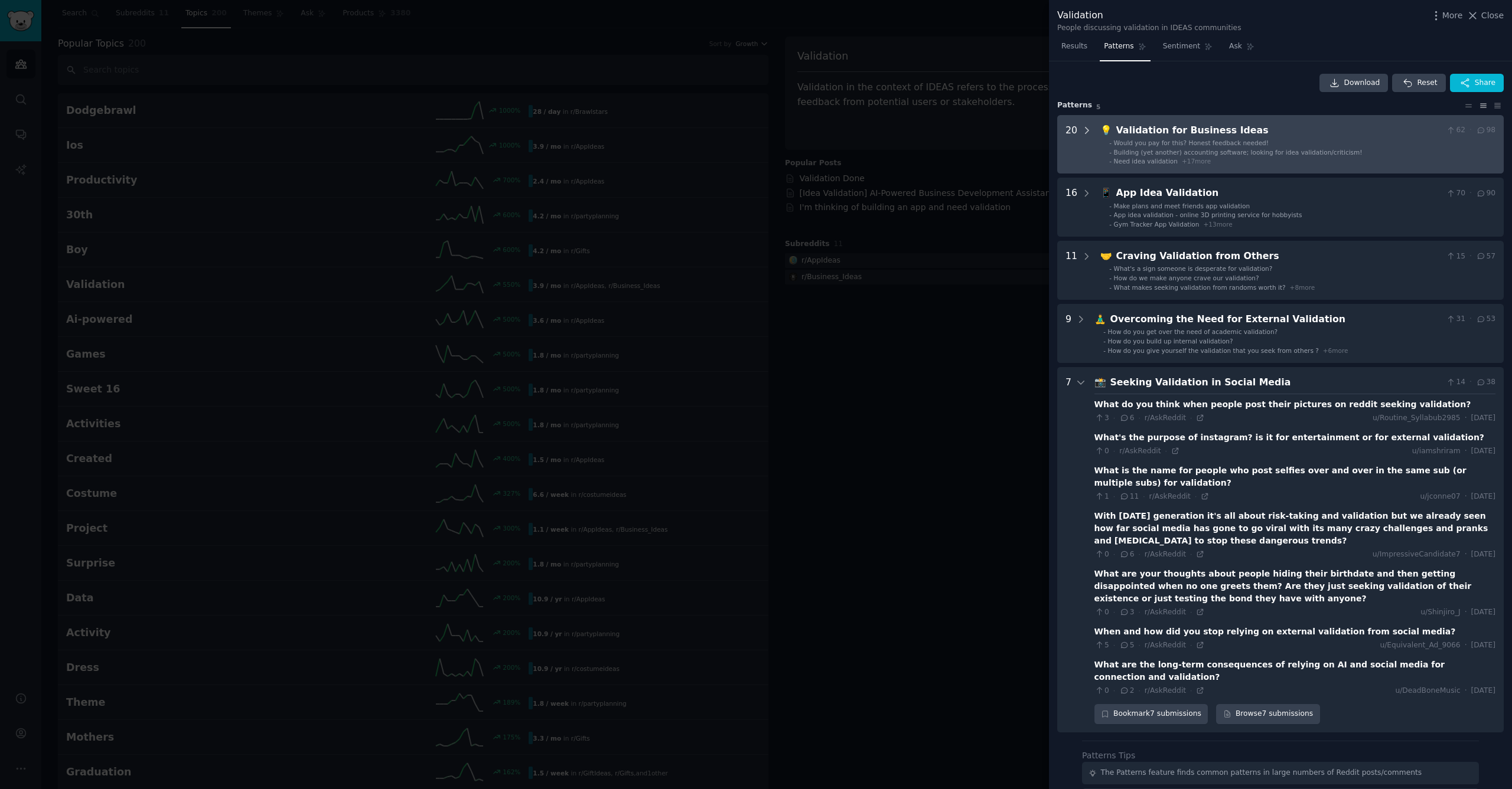
click at [1088, 127] on icon at bounding box center [1086, 130] width 11 height 11
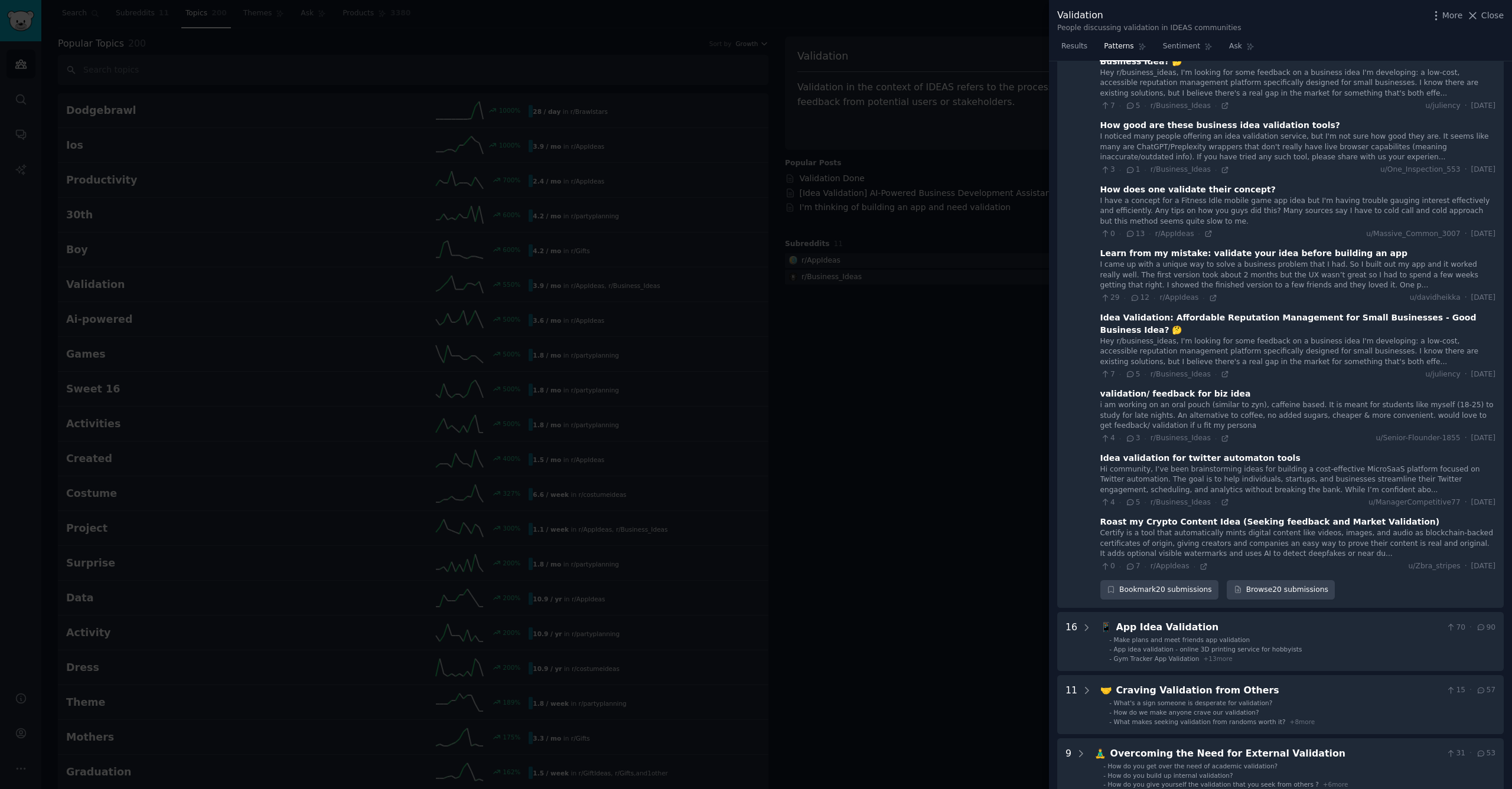
scroll to position [891, 0]
click at [803, 424] on div at bounding box center [756, 394] width 1512 height 789
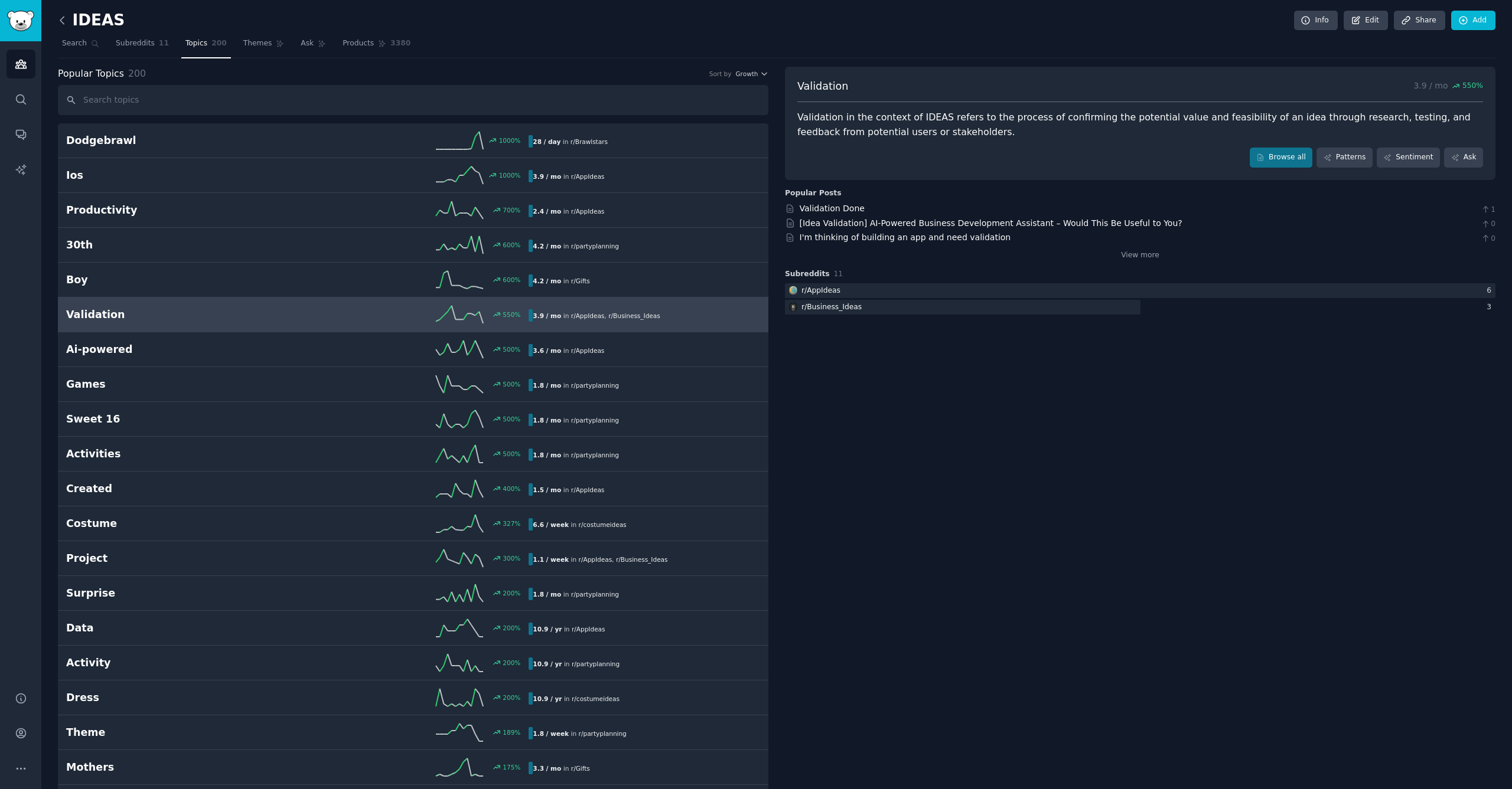
click at [62, 18] on icon at bounding box center [62, 20] width 12 height 12
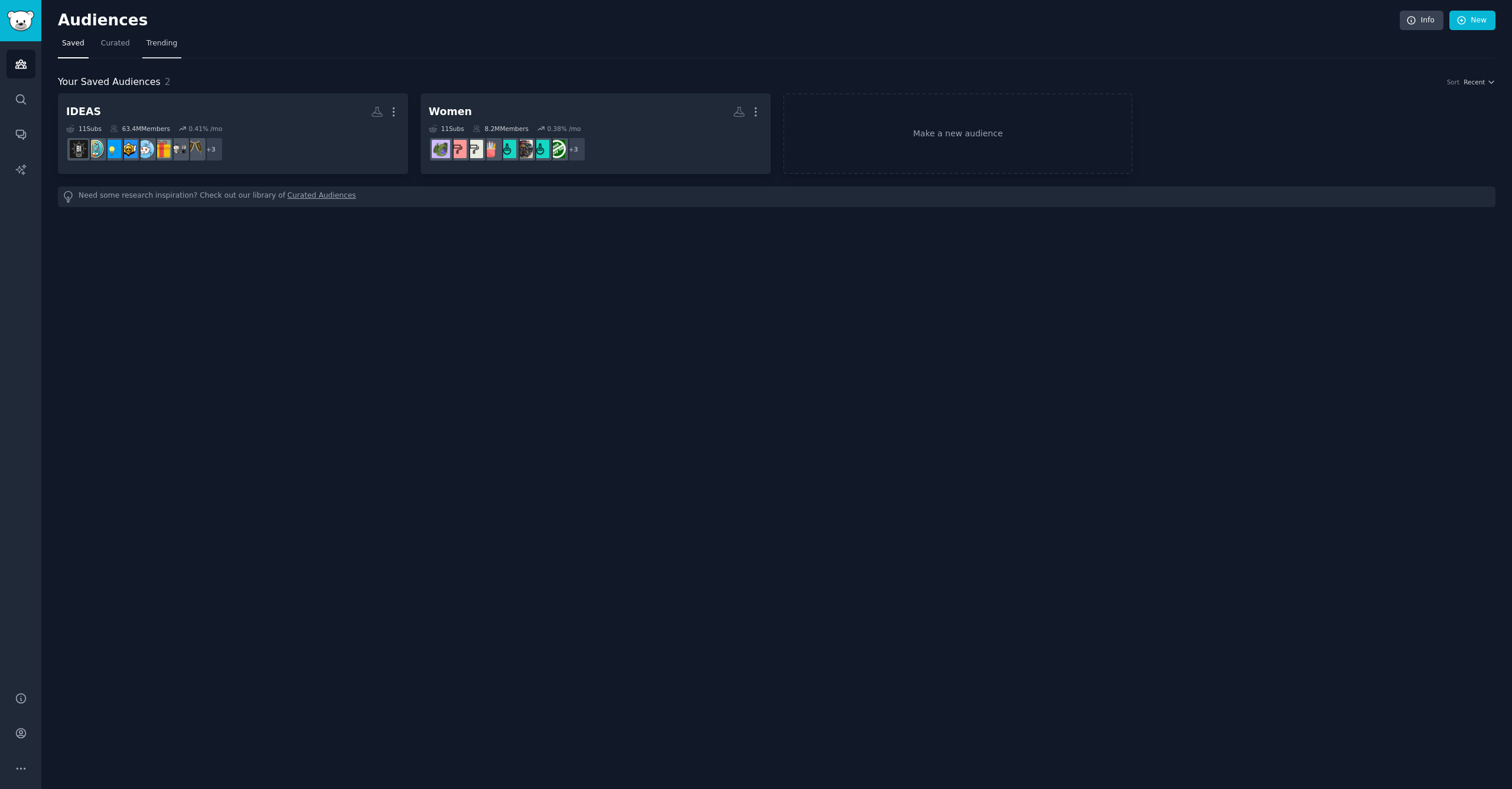
click at [158, 48] on span "Trending" at bounding box center [162, 44] width 31 height 11
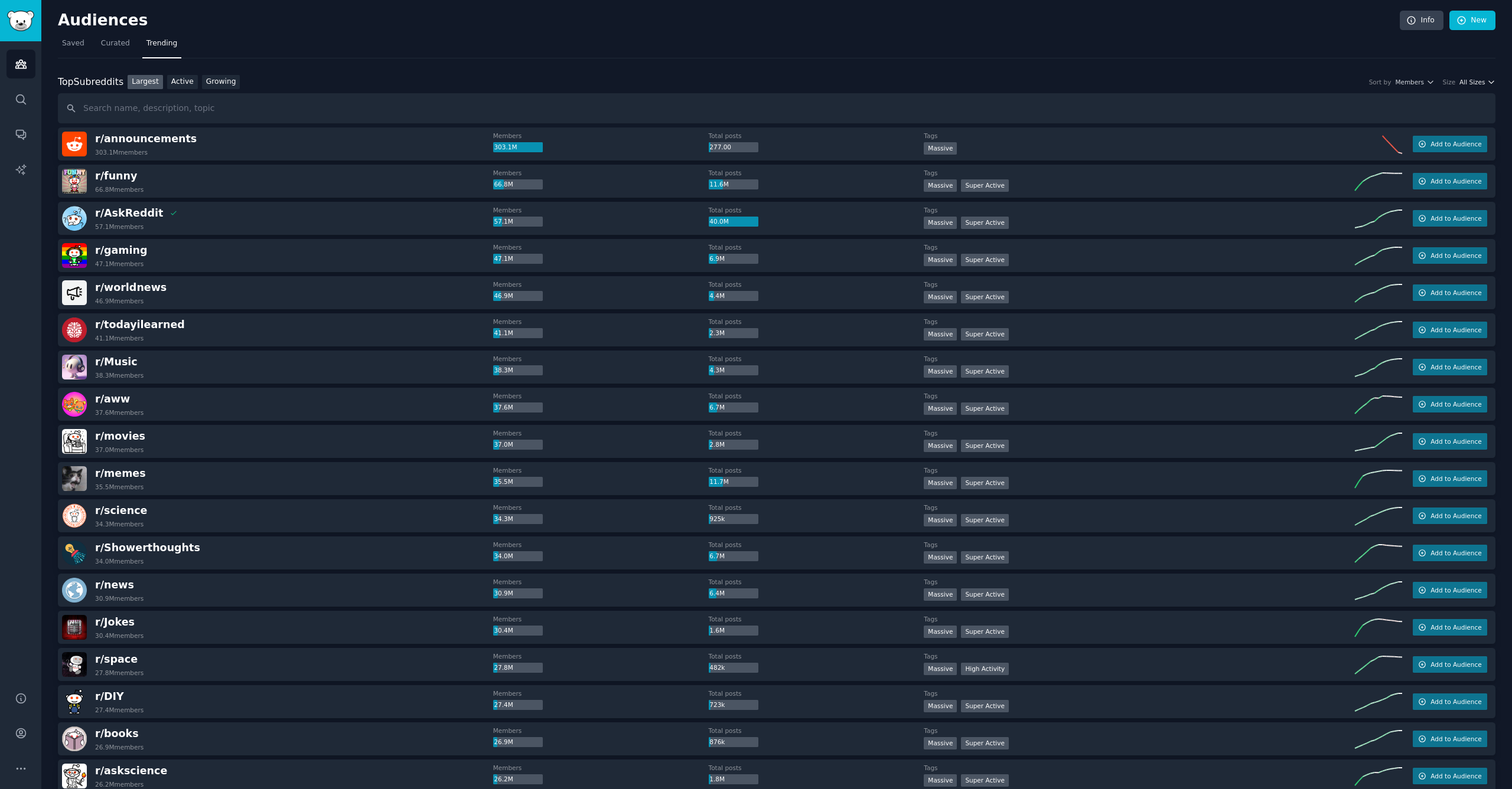
click at [1475, 82] on span "All Sizes" at bounding box center [1472, 82] width 26 height 8
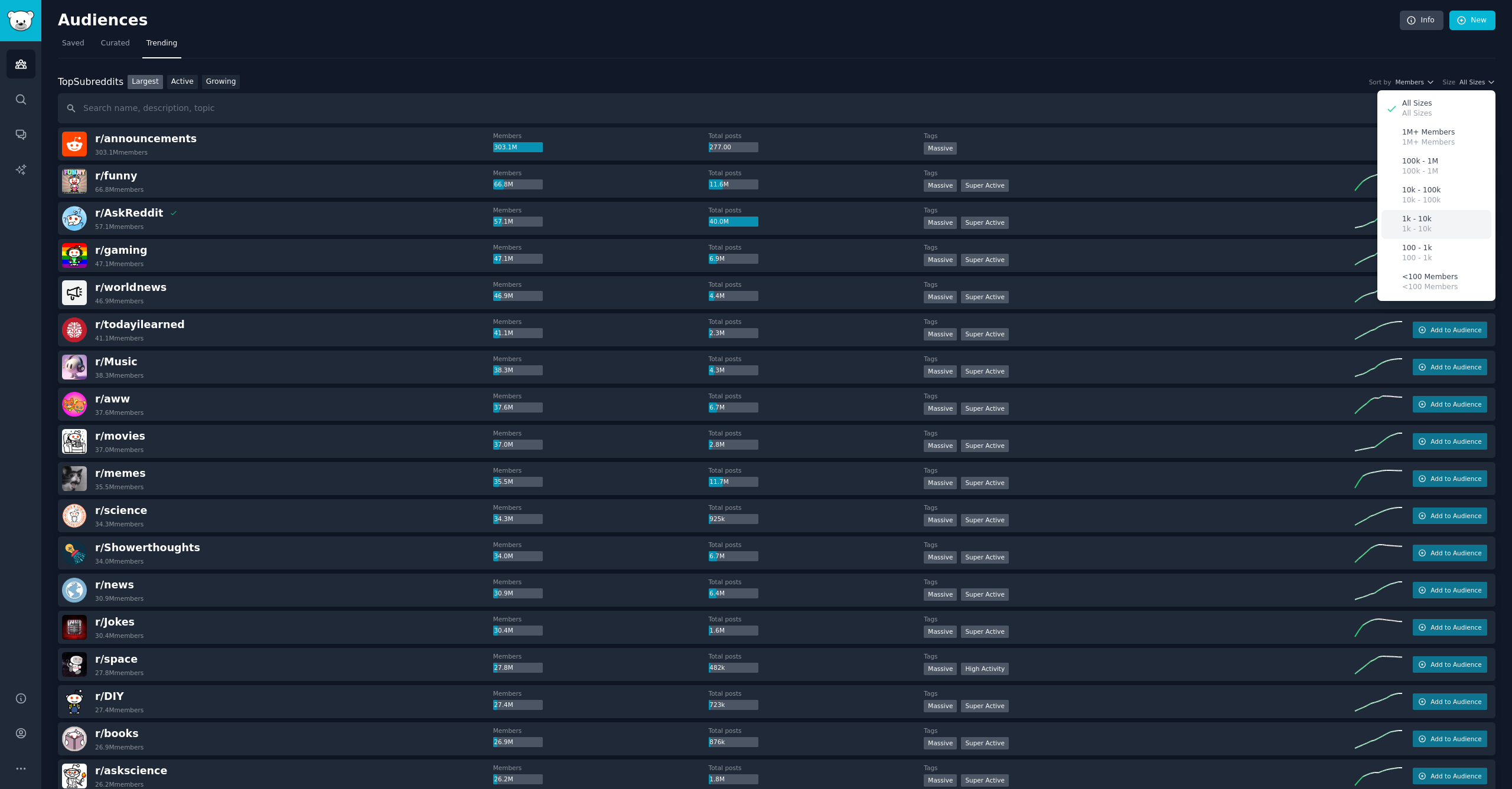
click at [1430, 222] on div "1k - 10k 1k - 10k" at bounding box center [1436, 224] width 110 height 29
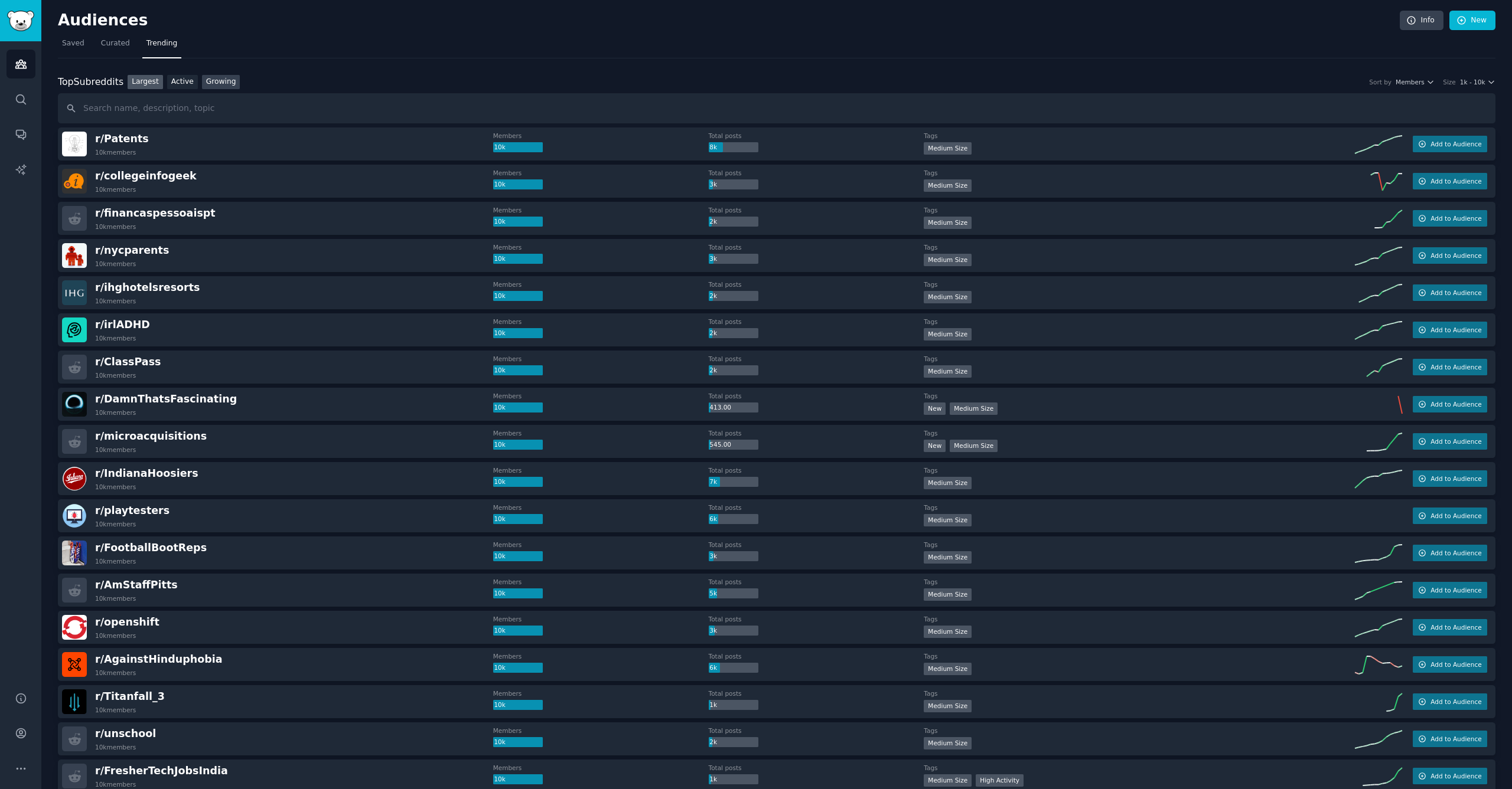
click at [223, 87] on link "Growing" at bounding box center [221, 82] width 39 height 15
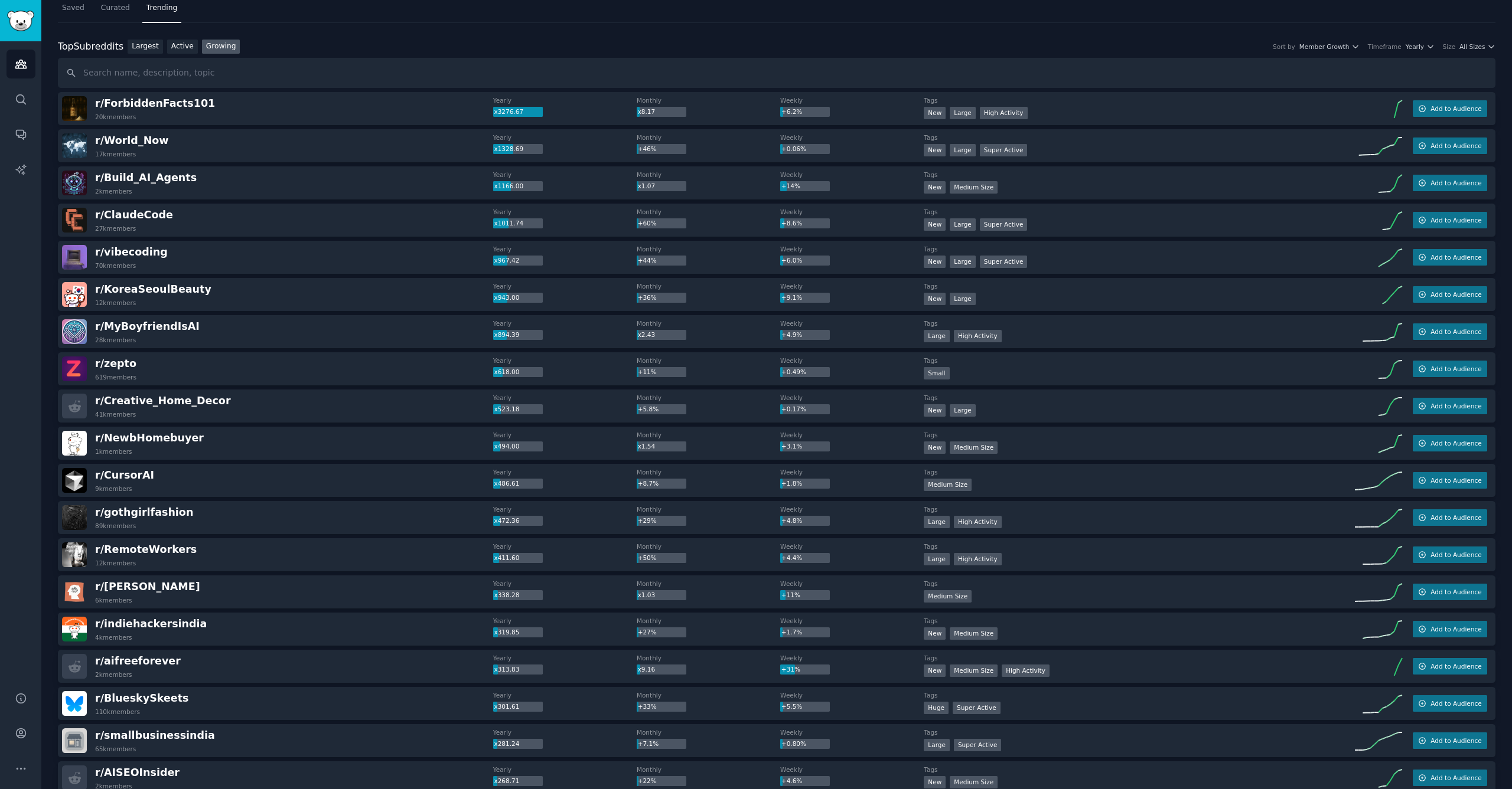
scroll to position [40, 0]
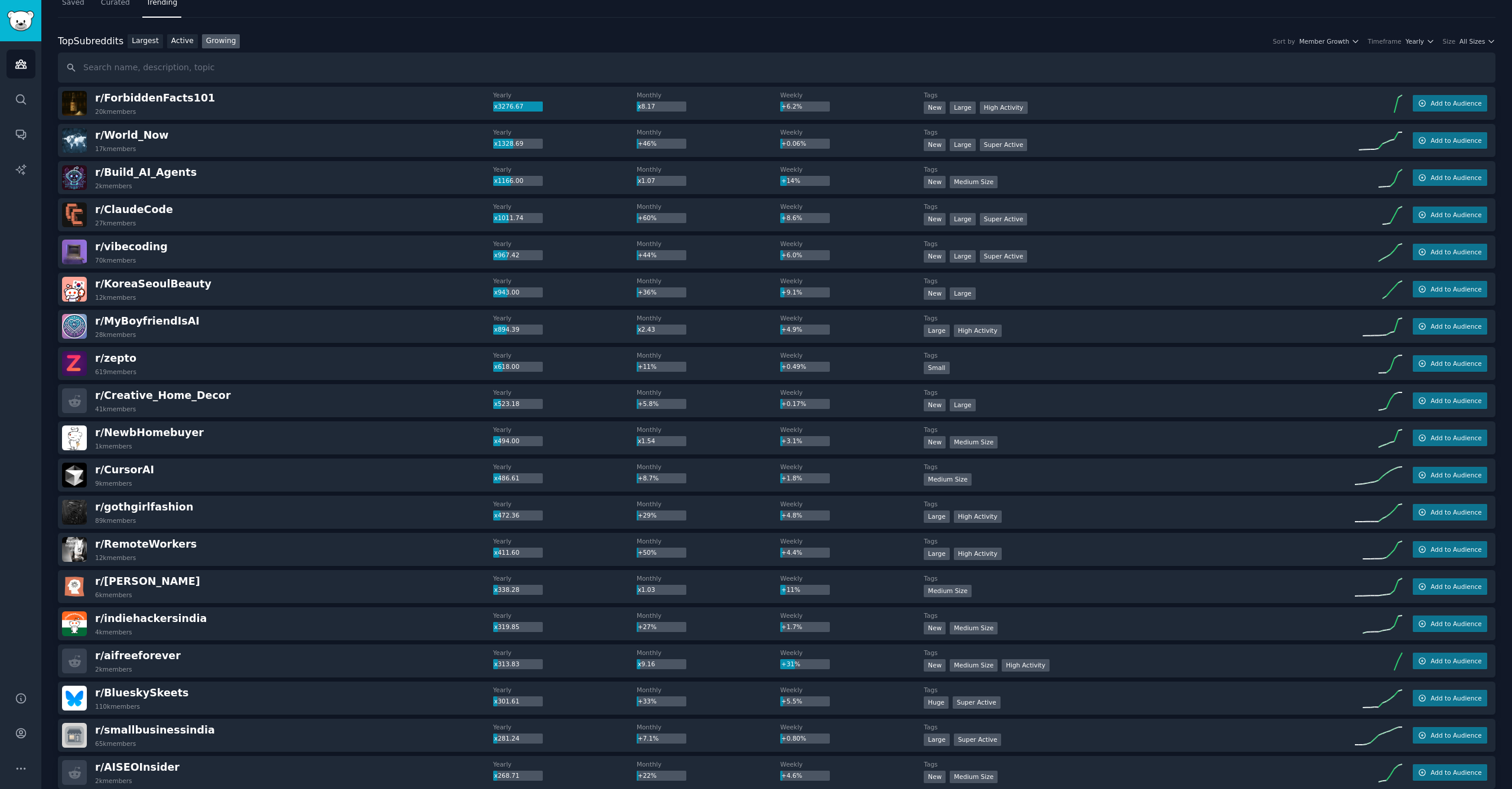
click at [230, 238] on div "r/ vibecoding 70k members Yearly x967.42 Monthly +44% Weekly +6.0% Tags New Lar…" at bounding box center [777, 252] width 1437 height 33
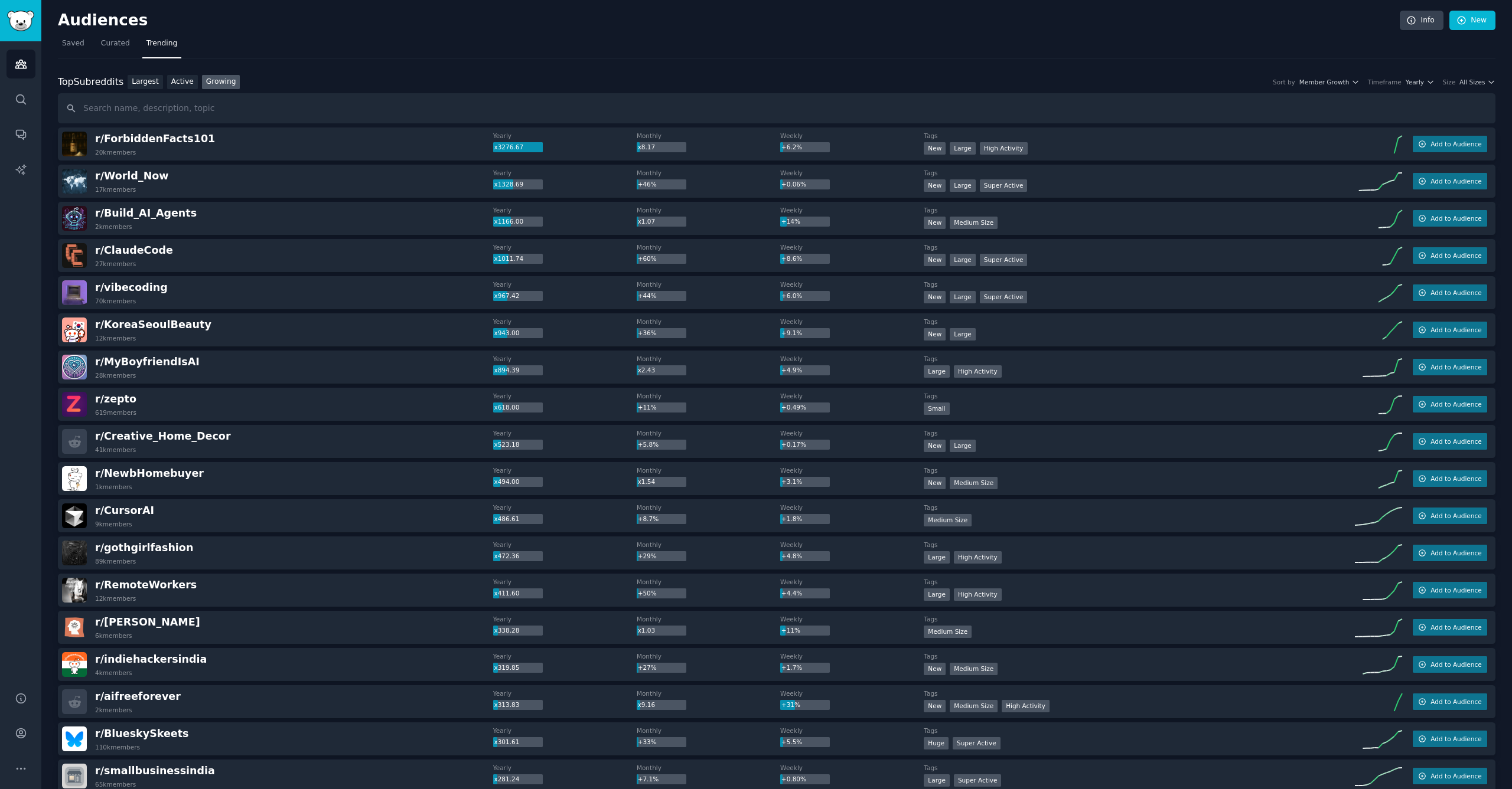
scroll to position [0, 0]
click at [186, 84] on link "Active" at bounding box center [183, 82] width 31 height 15
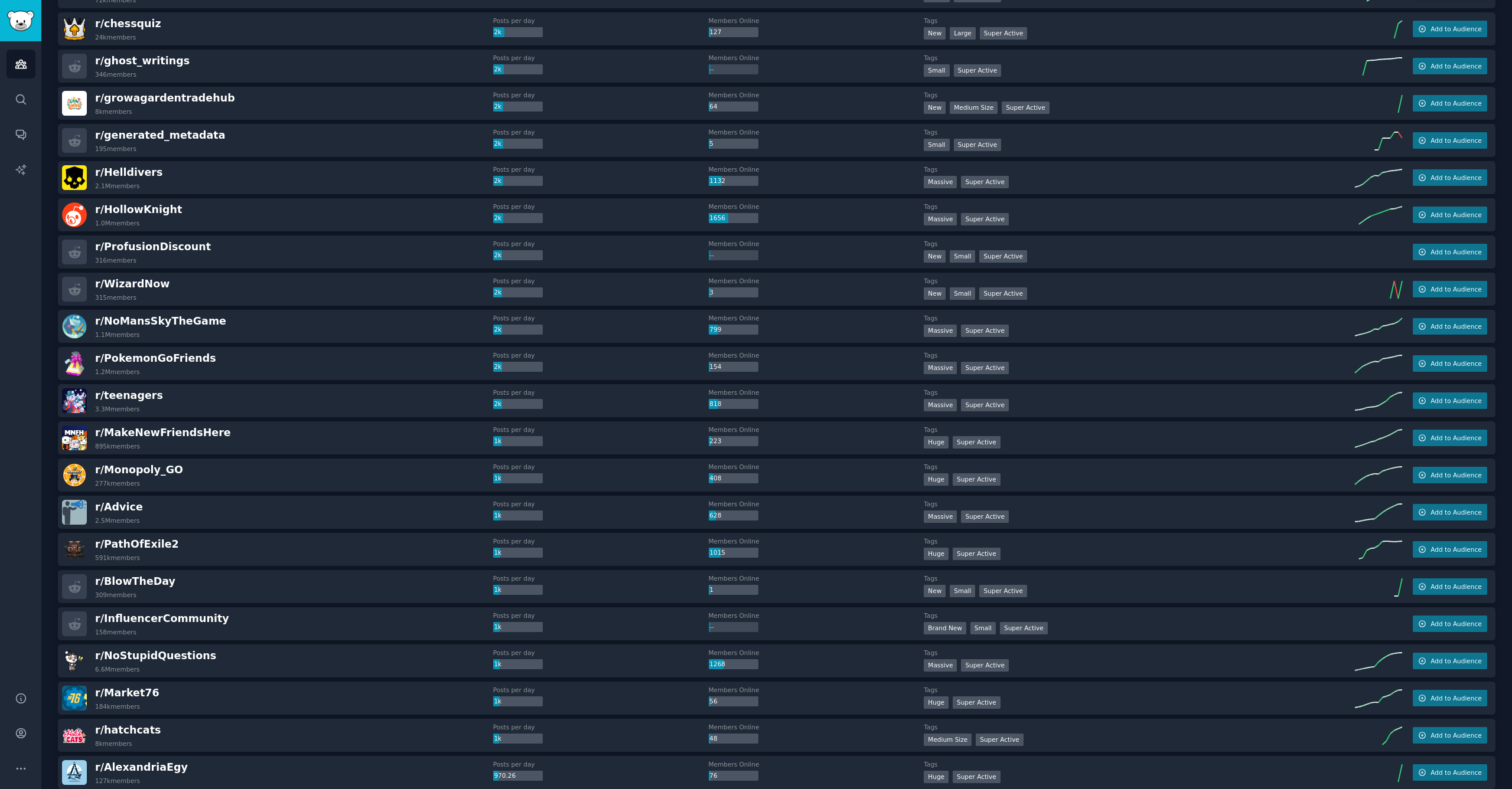
scroll to position [285, 0]
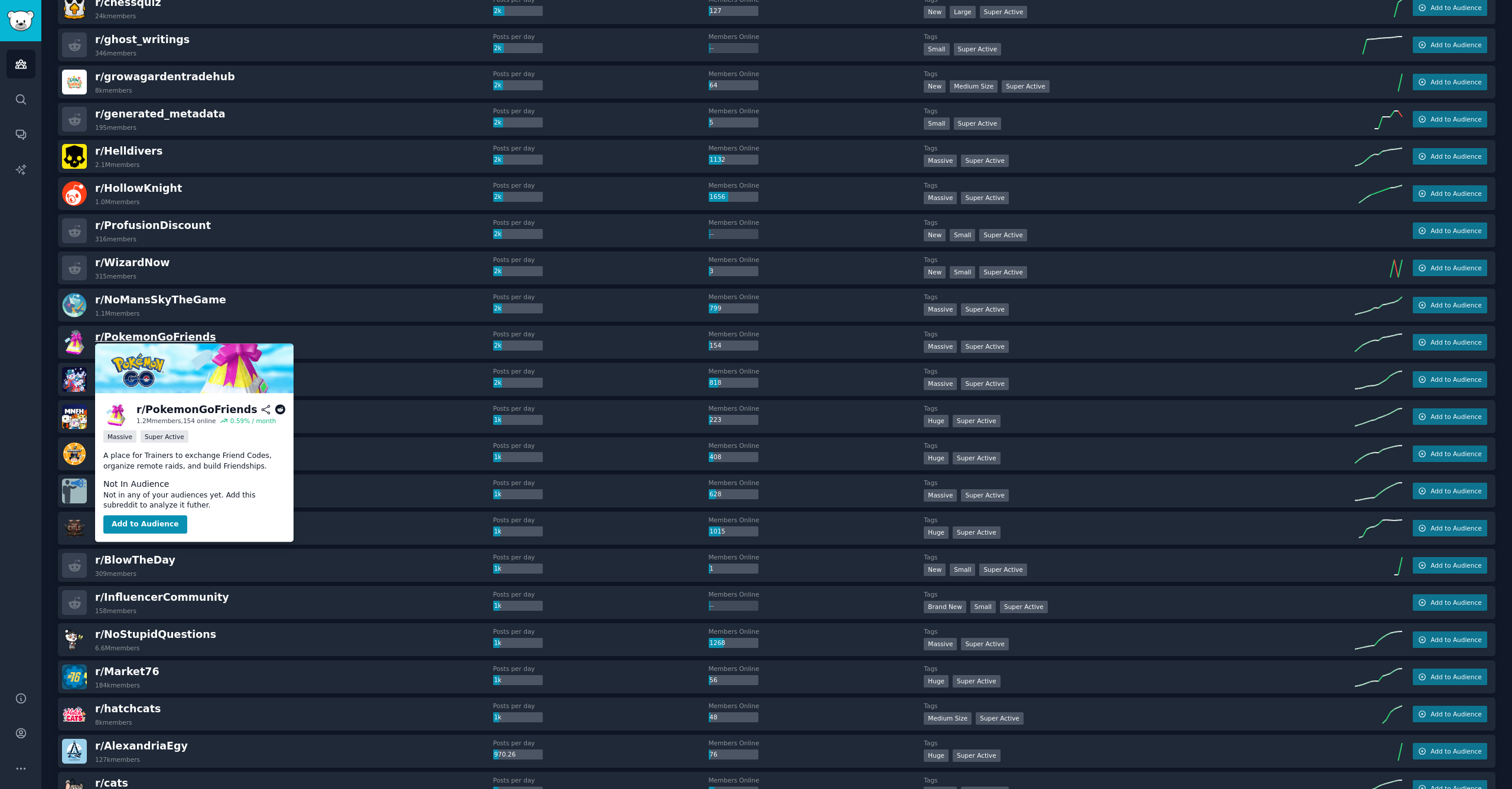
click at [168, 338] on span "r/ PokemonGoFriends" at bounding box center [156, 337] width 121 height 12
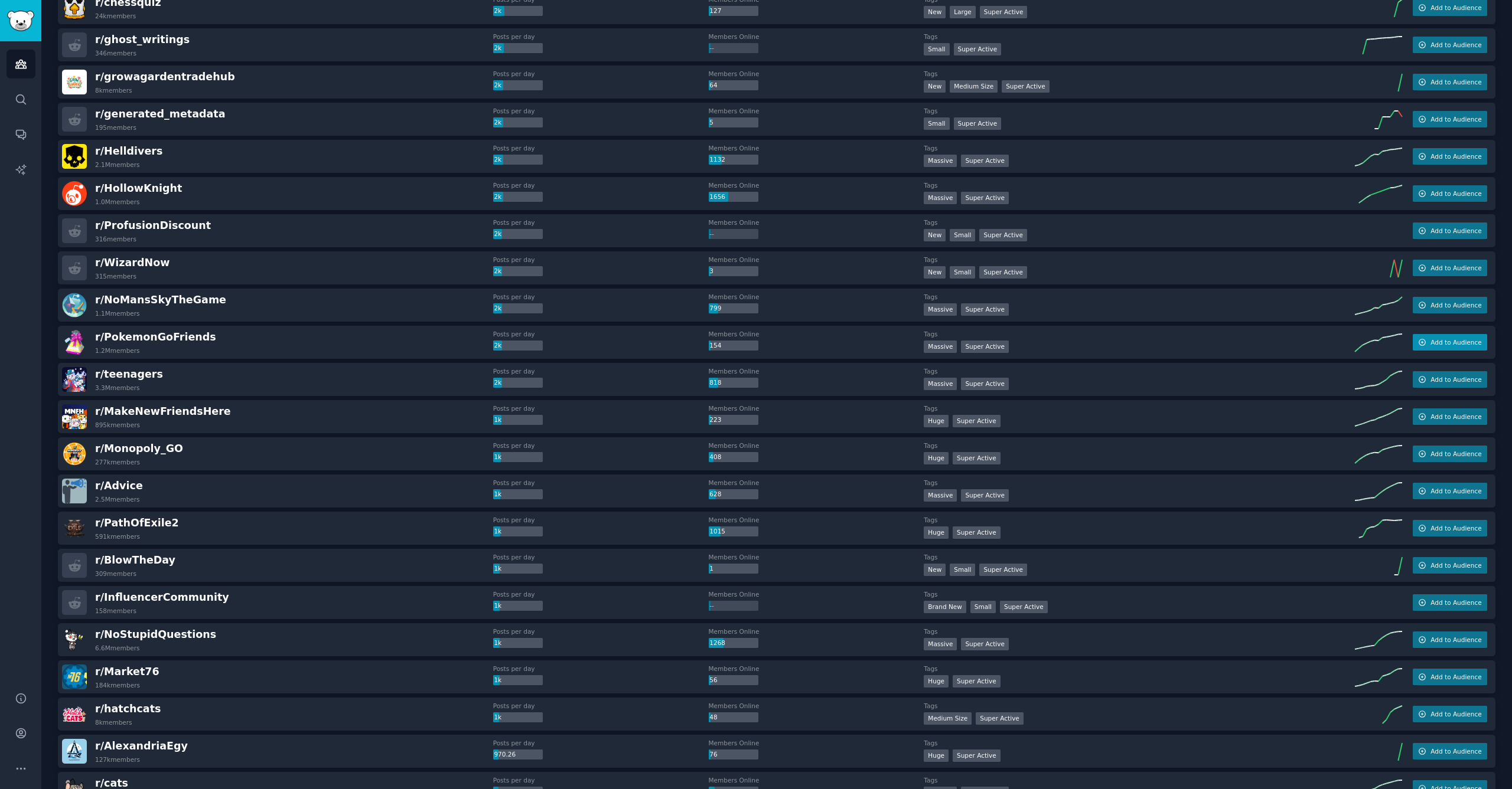
click at [1419, 344] on icon "button" at bounding box center [1423, 342] width 6 height 6
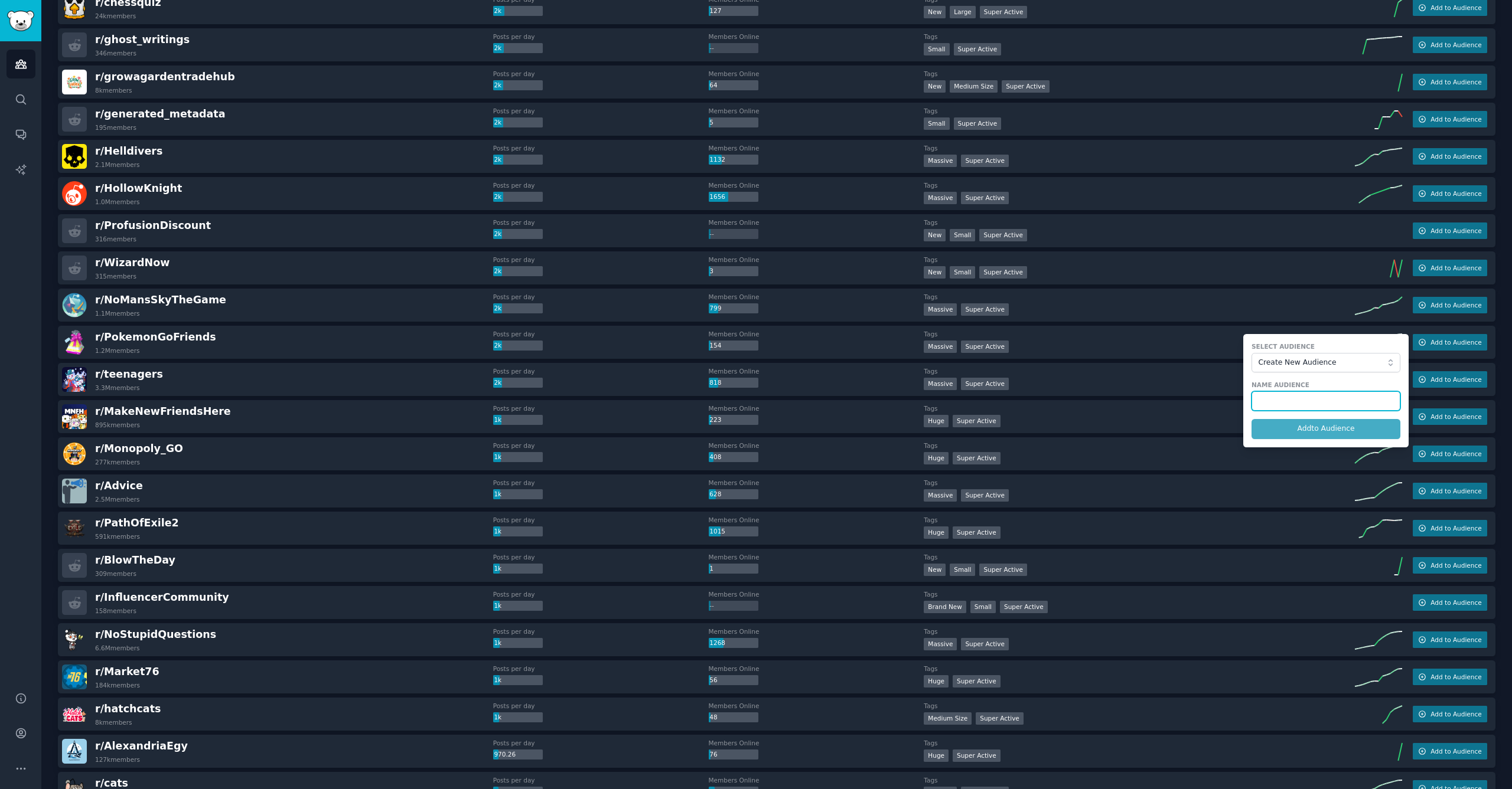
click at [1293, 403] on input "text" at bounding box center [1326, 401] width 149 height 20
click at [1310, 363] on span "Create New Audience" at bounding box center [1323, 363] width 129 height 11
click at [1318, 353] on button "Create New Audience" at bounding box center [1326, 362] width 149 height 20
click at [1305, 362] on span "Create New Audience" at bounding box center [1323, 363] width 129 height 11
click at [1302, 367] on button "Create New Audience" at bounding box center [1326, 362] width 149 height 20
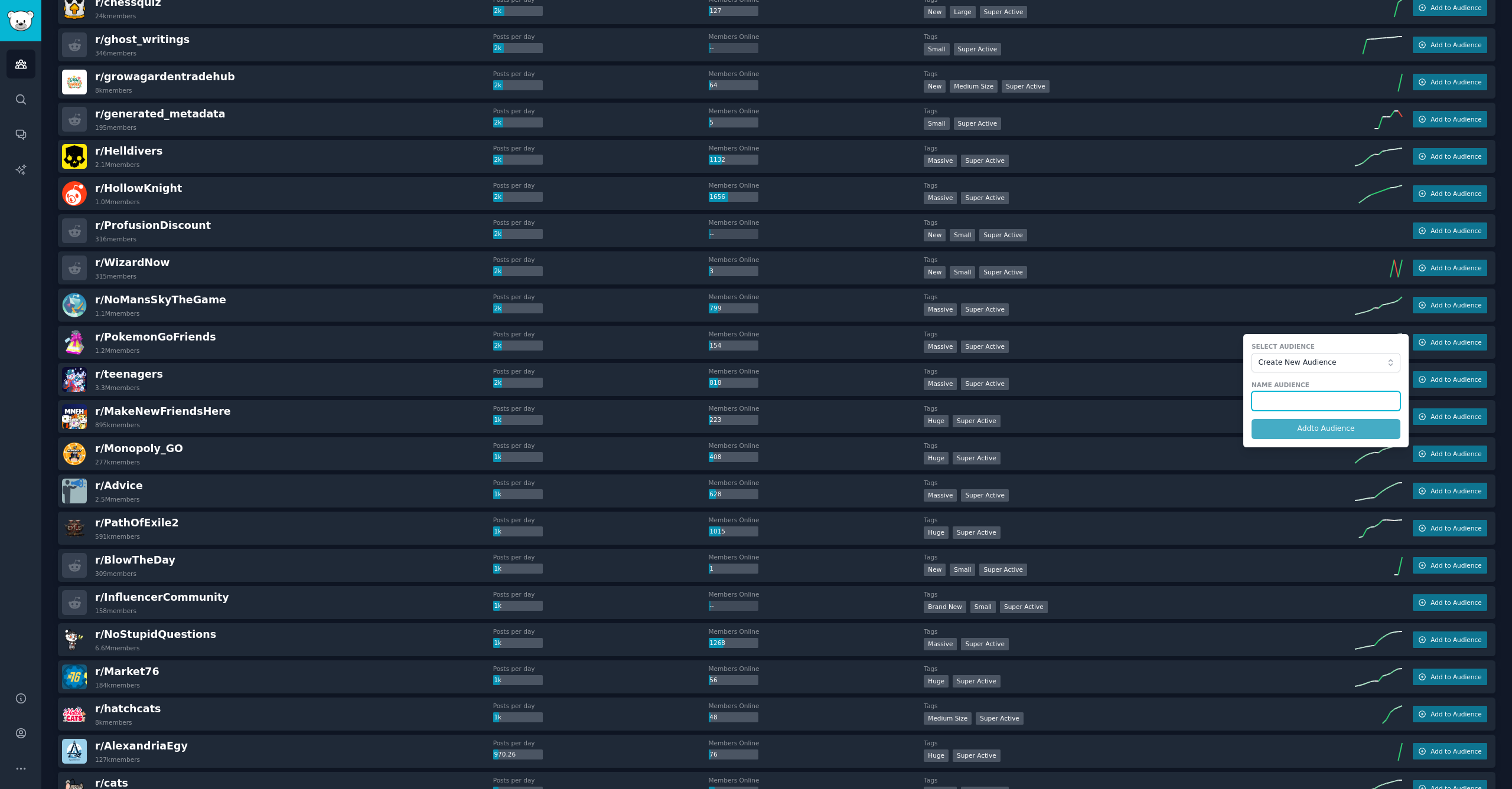
click at [1293, 397] on input "text" at bounding box center [1326, 401] width 149 height 20
type input "1 Star Idea"
click at [1357, 432] on button "Add to Audience" at bounding box center [1326, 427] width 149 height 20
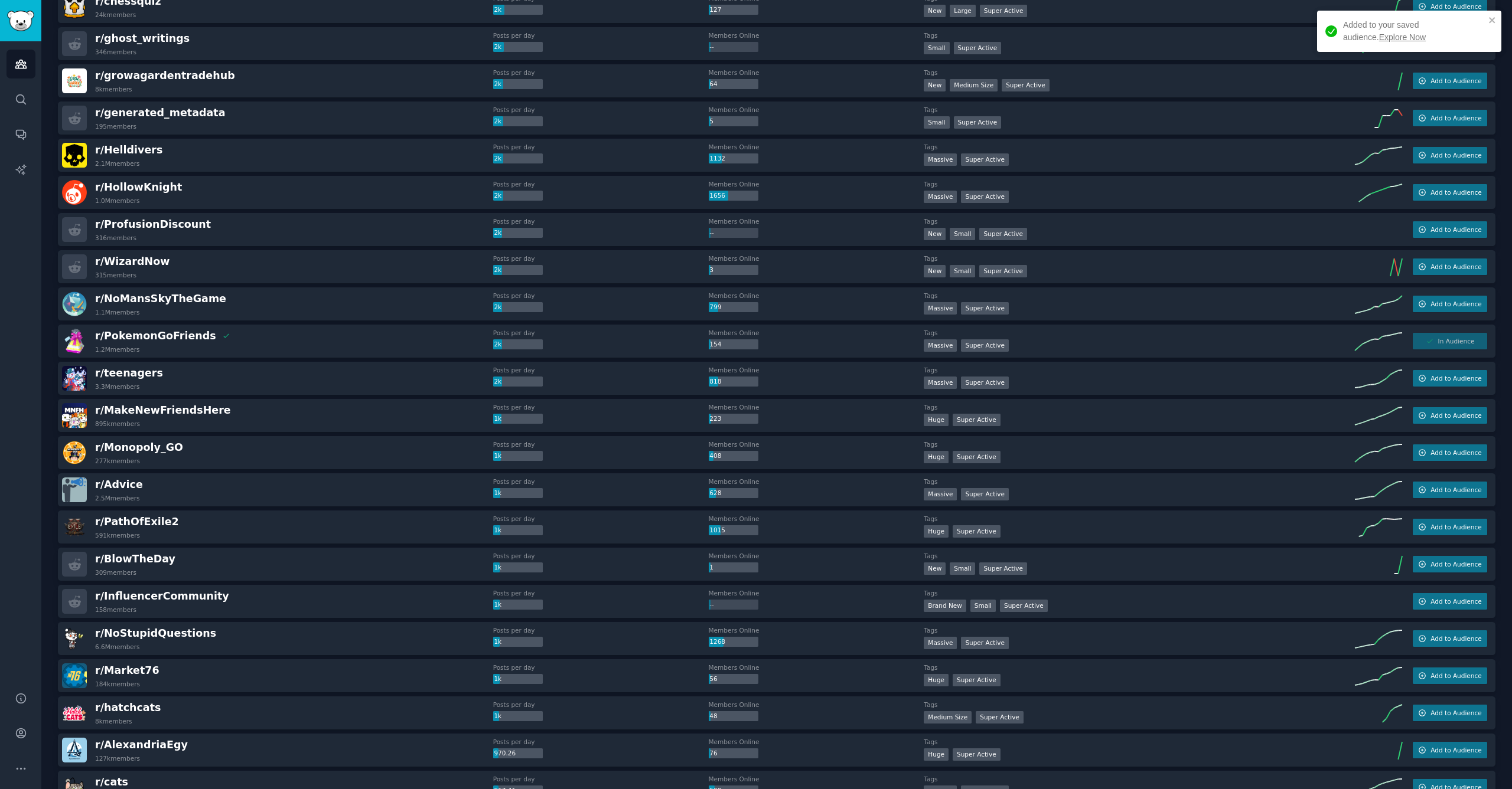
click at [1379, 34] on link "Explore Now" at bounding box center [1402, 37] width 47 height 10
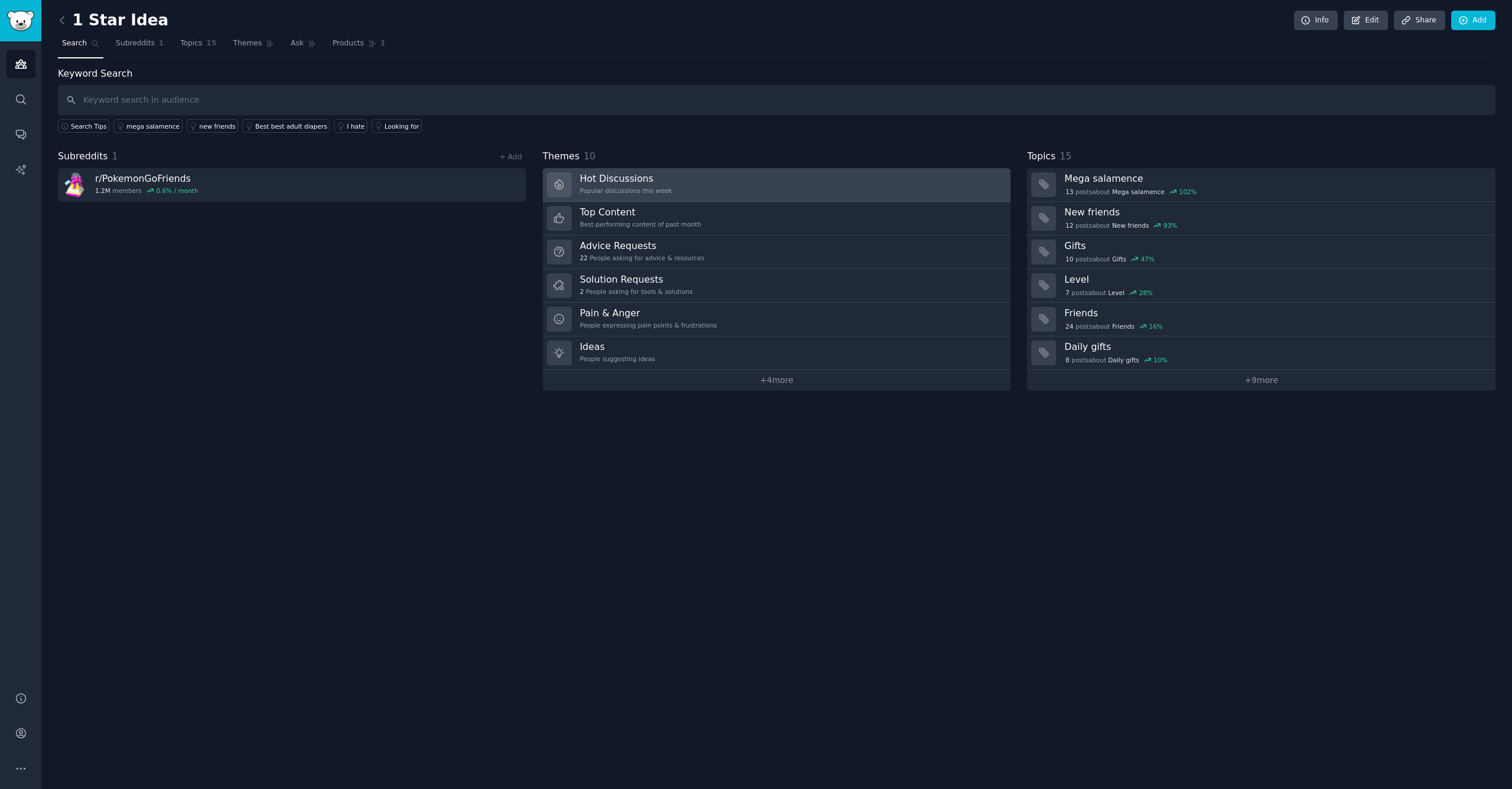
click at [642, 180] on h3 "Hot Discussions" at bounding box center [626, 178] width 92 height 12
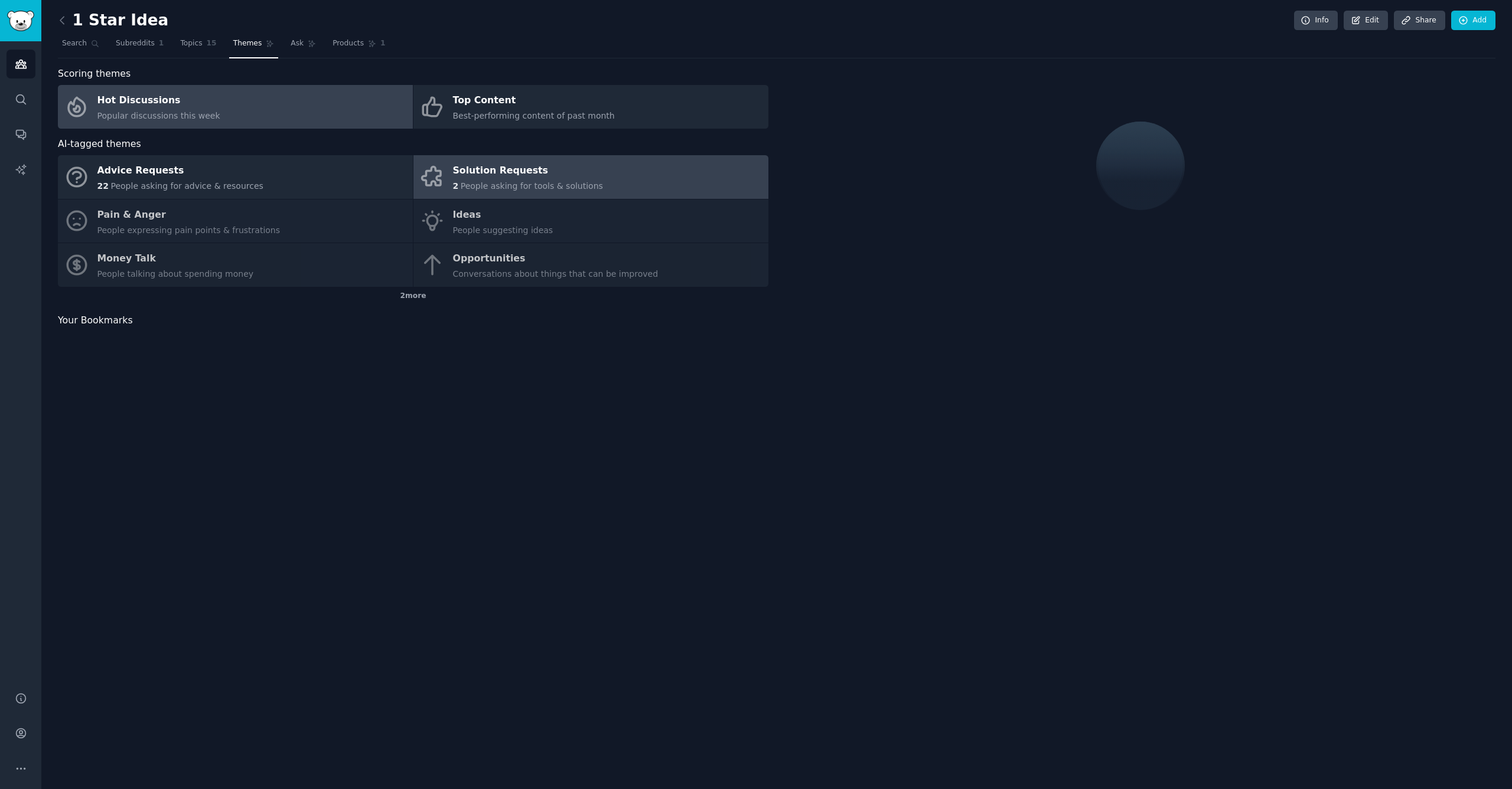
click at [500, 172] on div "Solution Requests" at bounding box center [528, 171] width 150 height 19
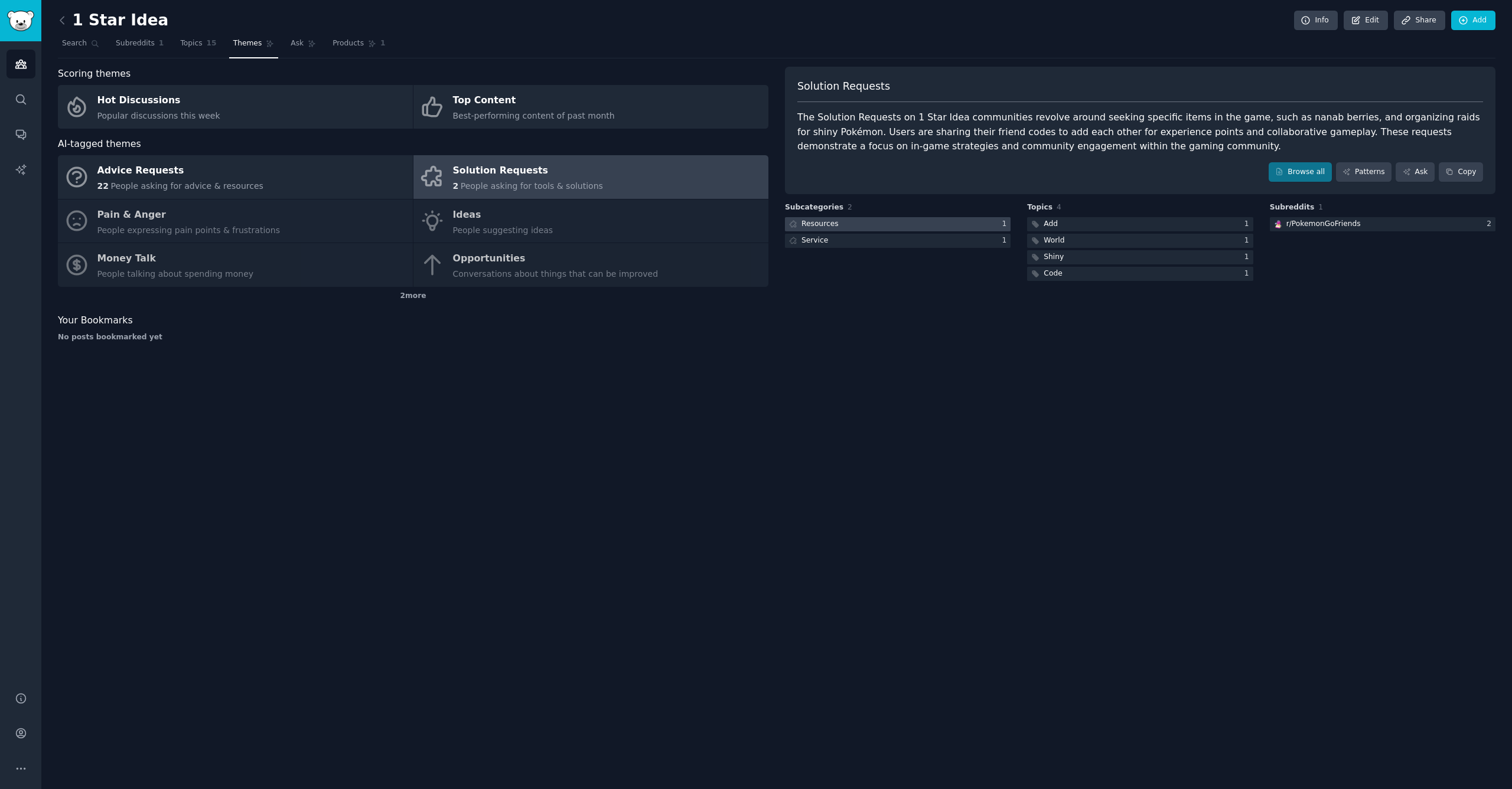
click at [895, 222] on div at bounding box center [897, 224] width 226 height 15
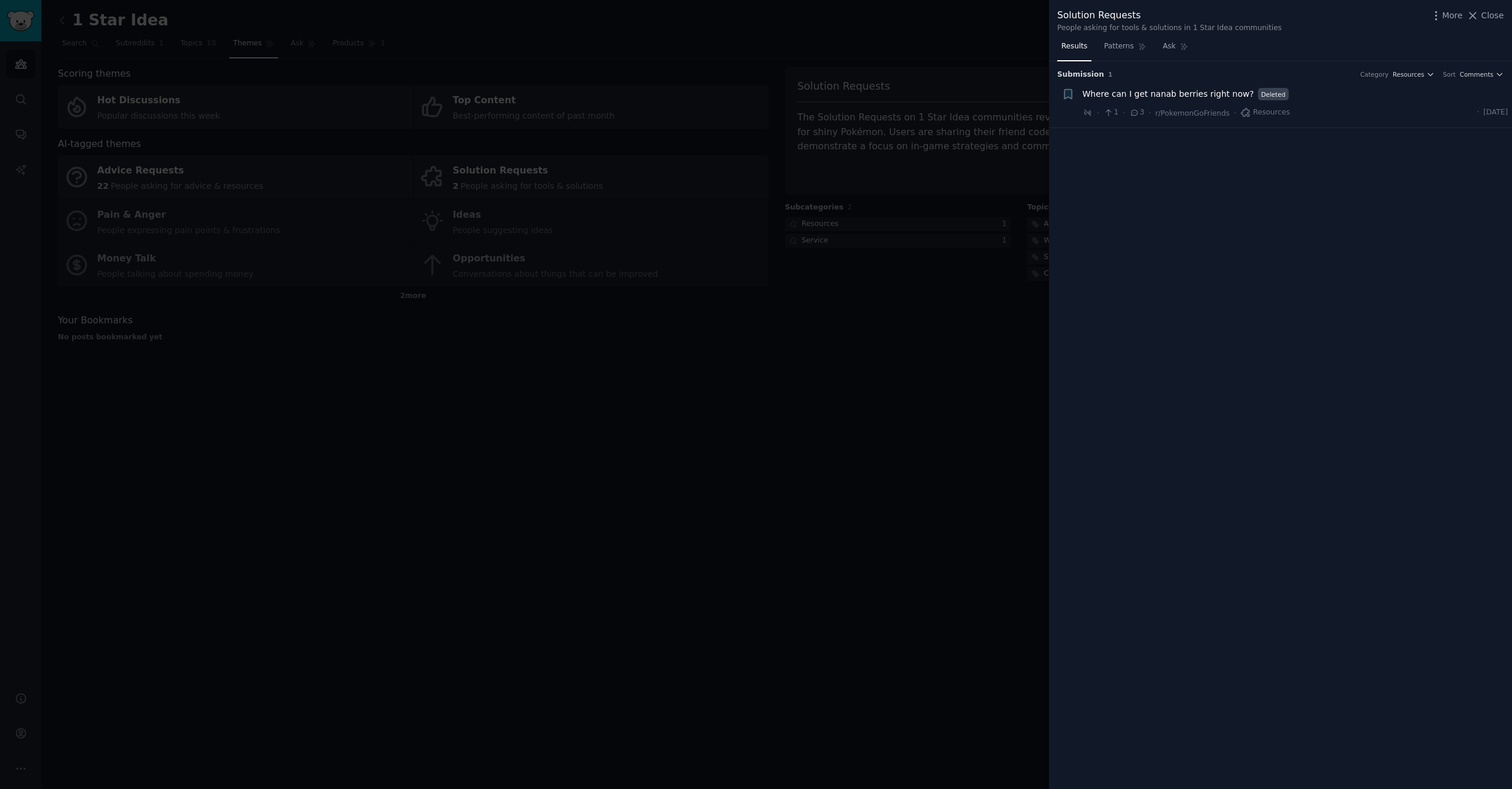
click at [279, 339] on div at bounding box center [756, 394] width 1512 height 789
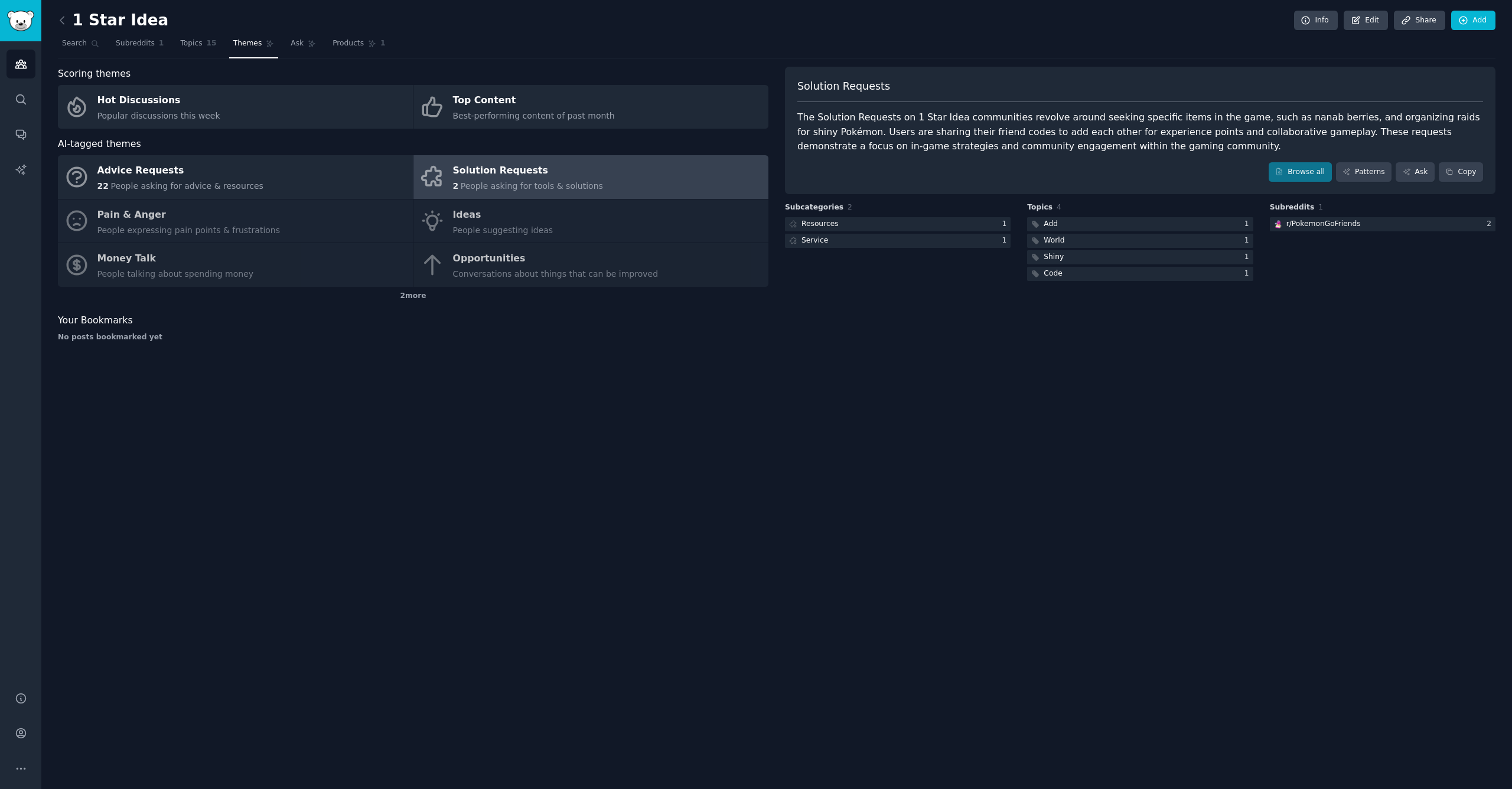
click at [186, 220] on div "Advice Requests 22 People asking for advice & resources Solution Requests 2 Peo…" at bounding box center [413, 221] width 710 height 132
click at [68, 20] on icon at bounding box center [62, 20] width 12 height 12
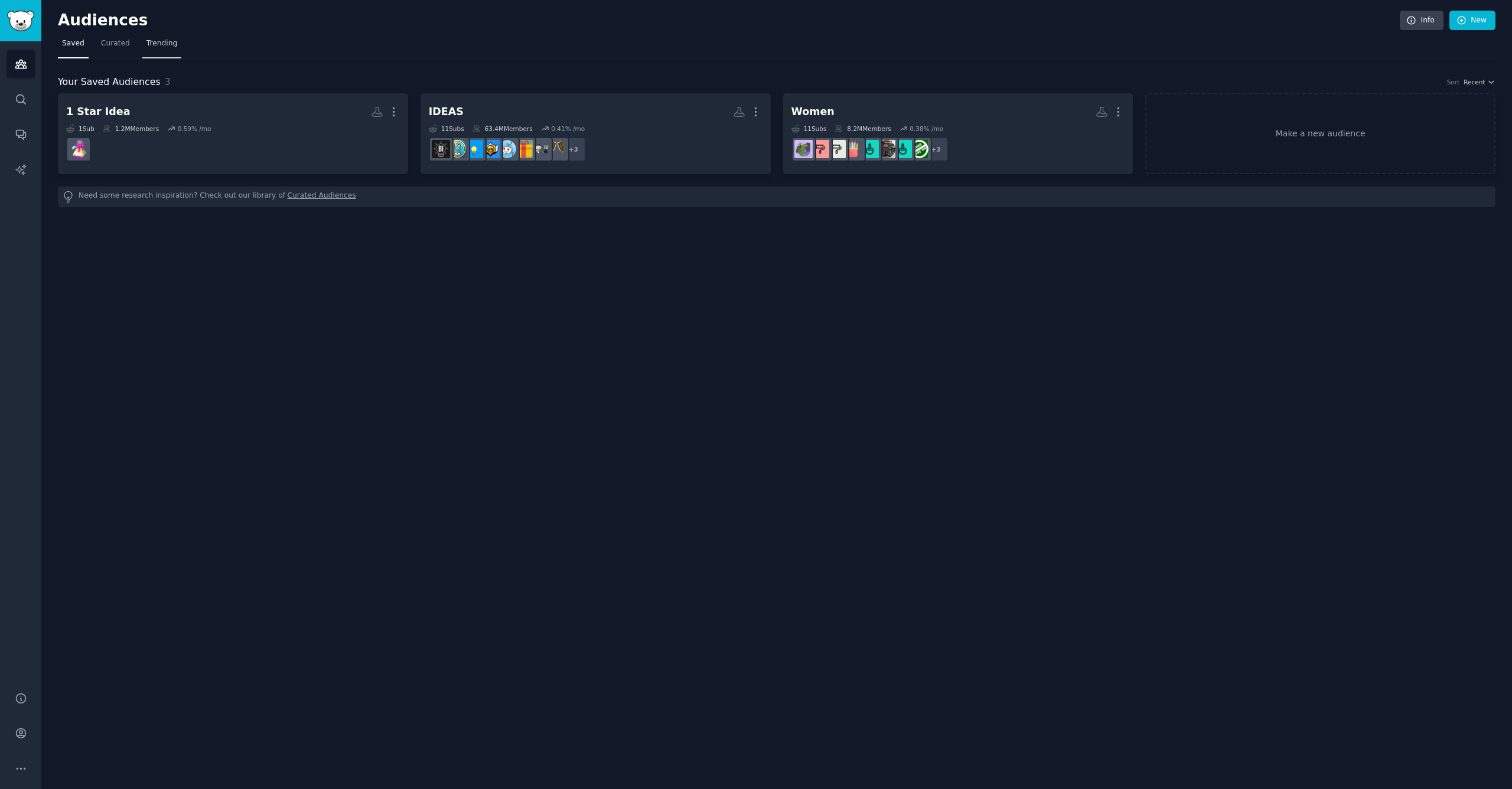
click at [142, 47] on link "Trending" at bounding box center [161, 46] width 39 height 24
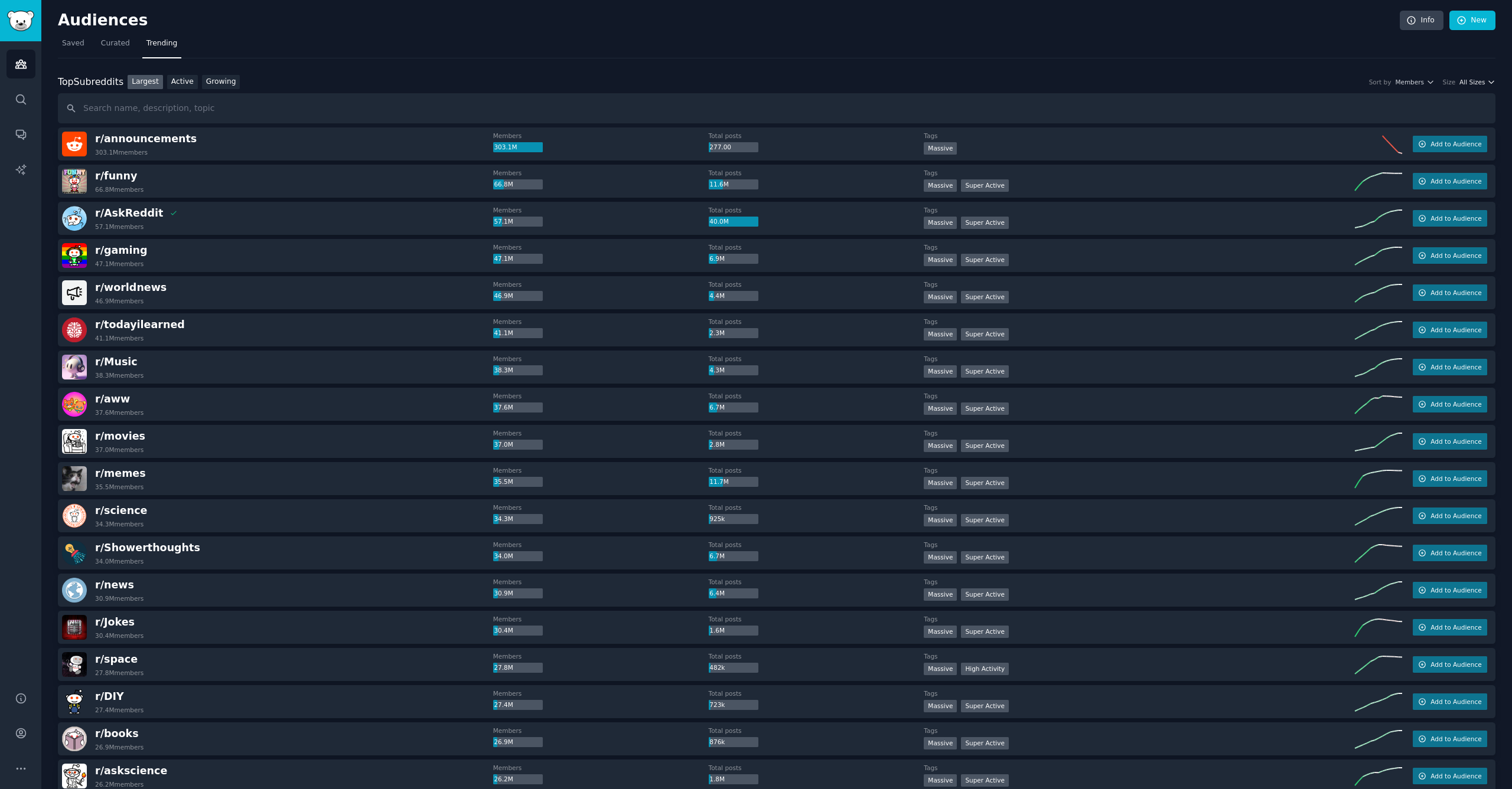
click at [1470, 78] on span "All Sizes" at bounding box center [1472, 82] width 26 height 8
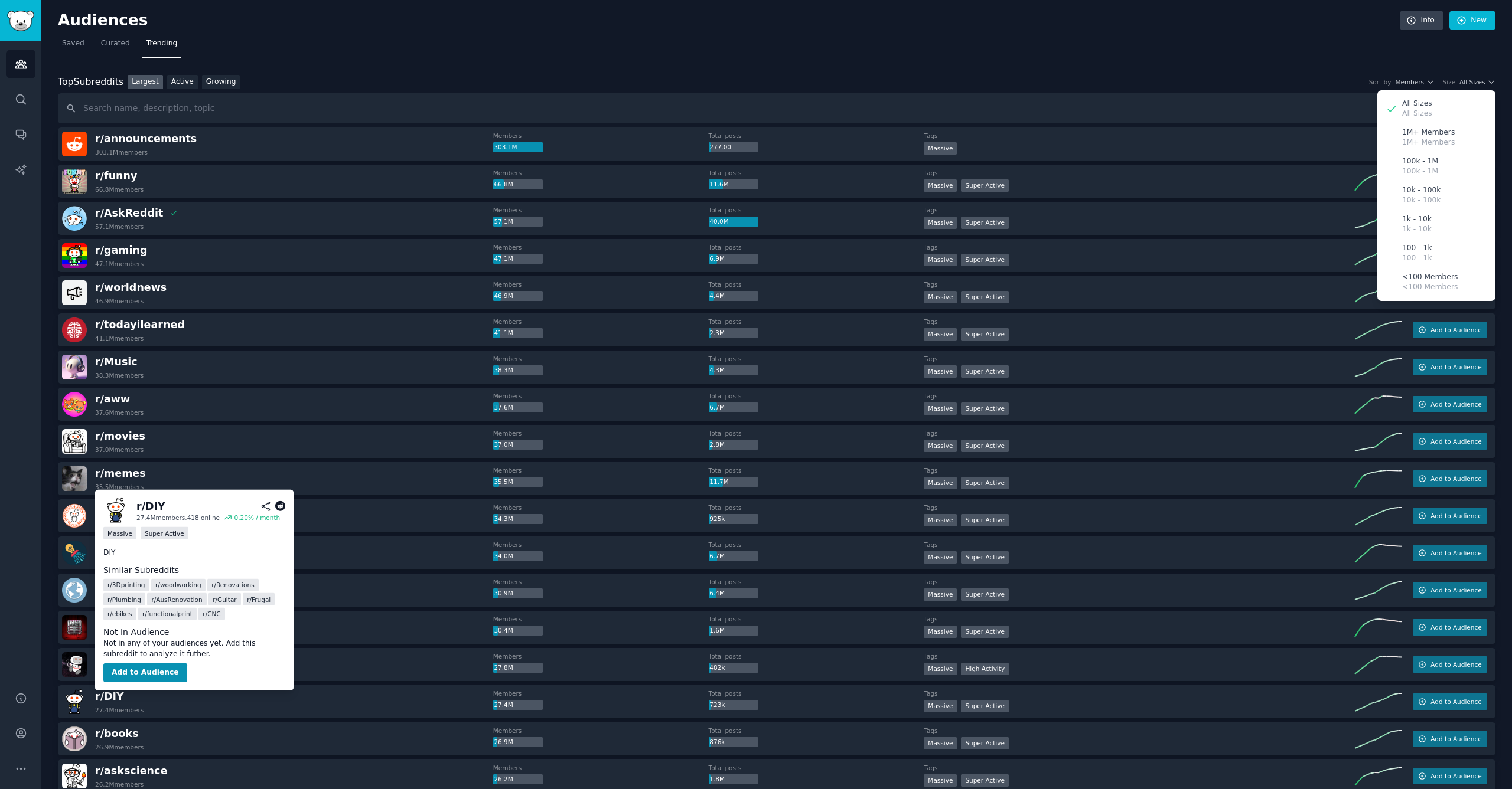
click at [116, 703] on span "r/ DIY" at bounding box center [109, 696] width 29 height 15
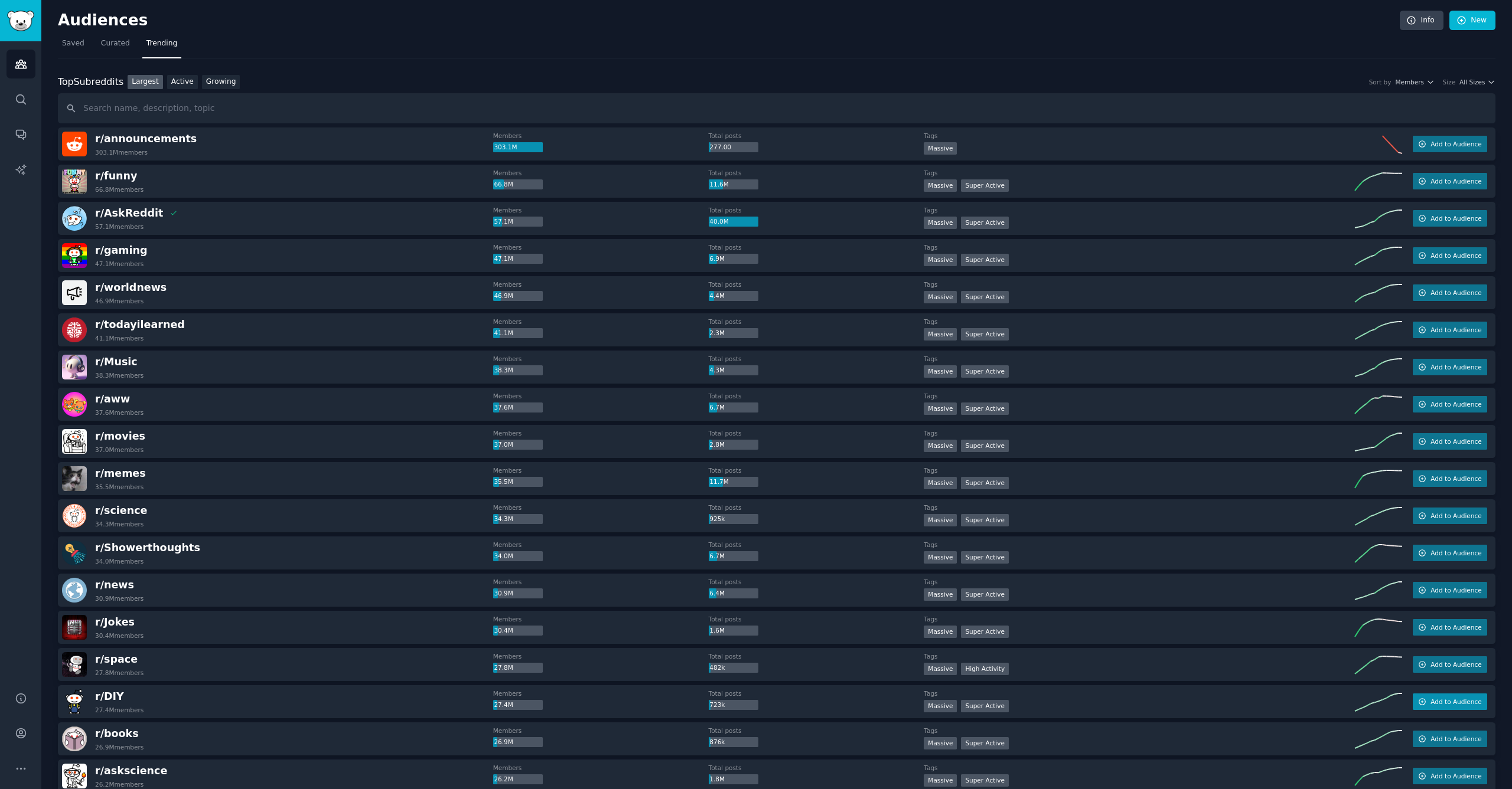
click at [1449, 700] on span "Add to Audience" at bounding box center [1455, 702] width 51 height 8
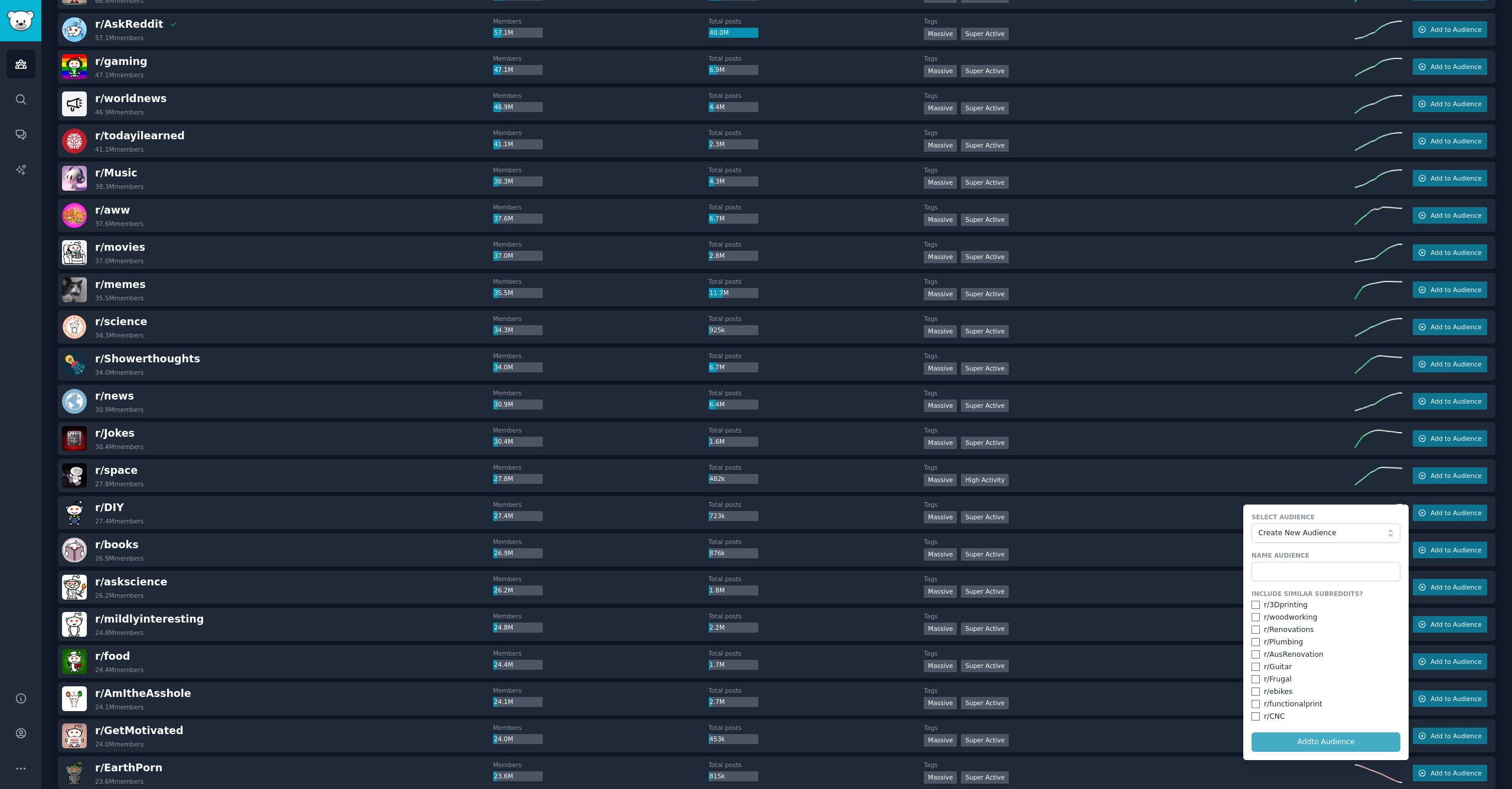
scroll to position [190, 0]
click at [1254, 616] on input "checkbox" at bounding box center [1256, 617] width 8 height 8
checkbox input "true"
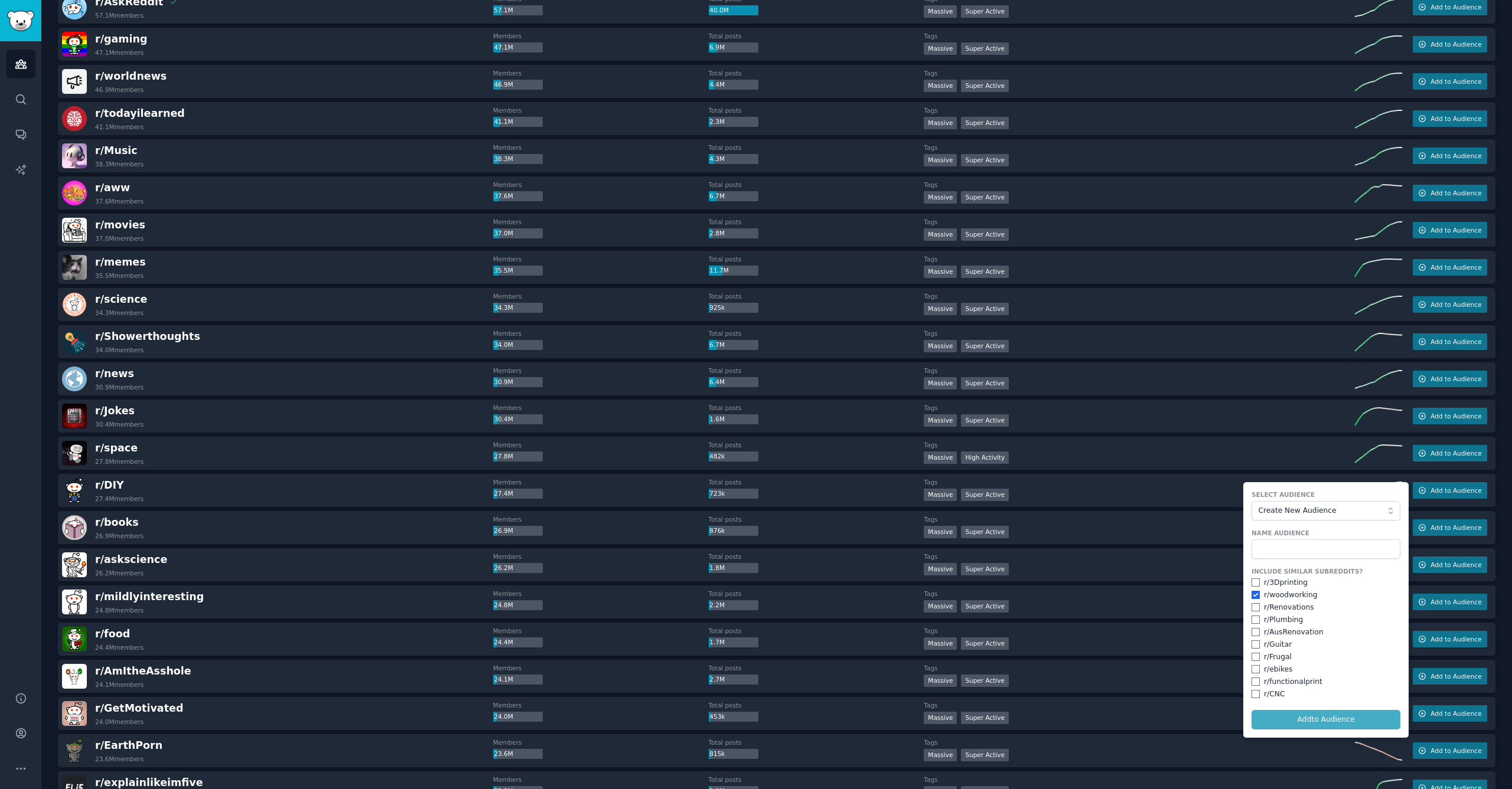
scroll to position [213, 0]
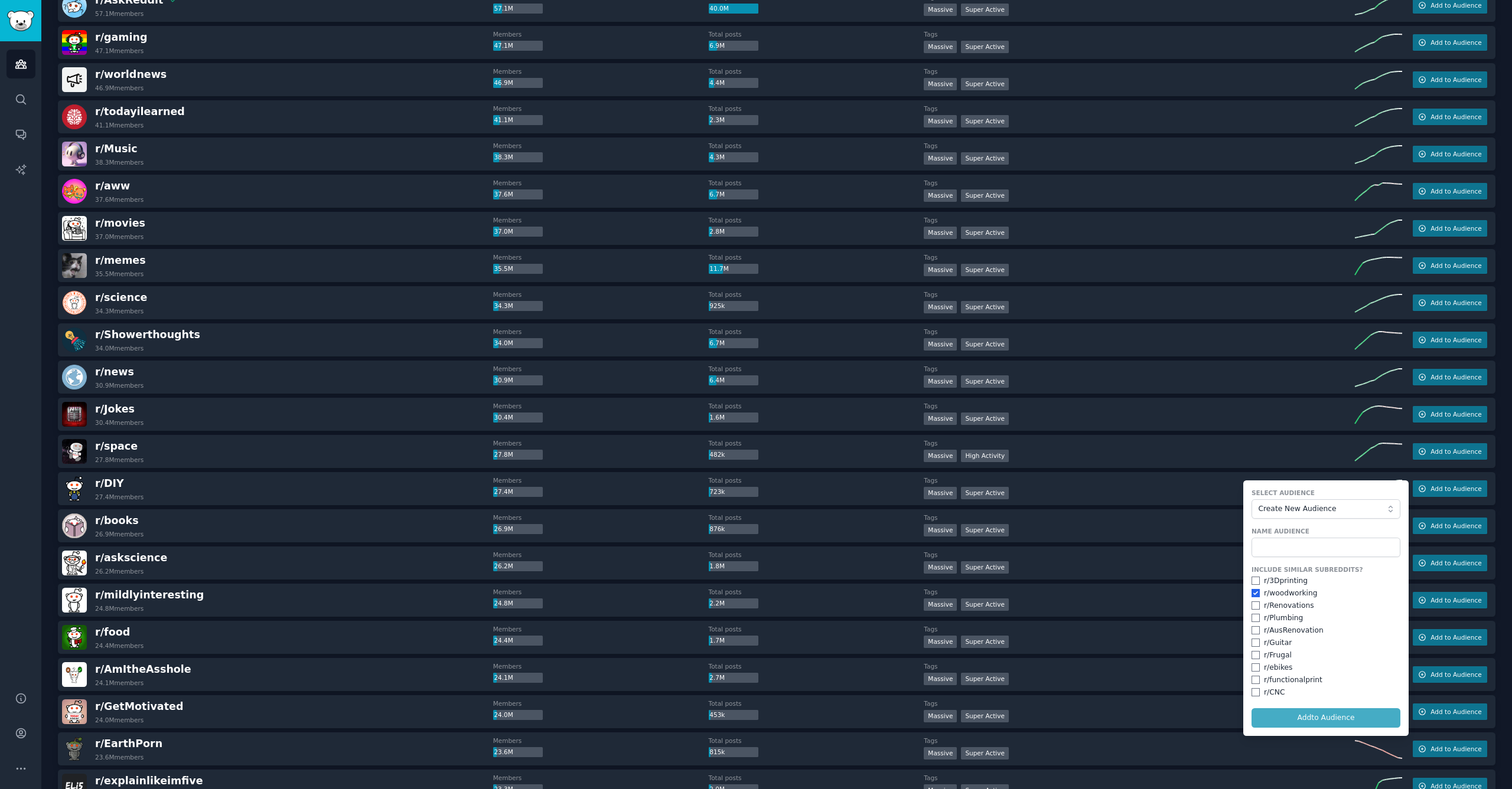
click at [1254, 688] on input "checkbox" at bounding box center [1256, 692] width 8 height 8
checkbox input "true"
click at [1254, 678] on input "checkbox" at bounding box center [1256, 680] width 8 height 8
checkbox input "true"
click at [1254, 617] on input "checkbox" at bounding box center [1256, 618] width 8 height 8
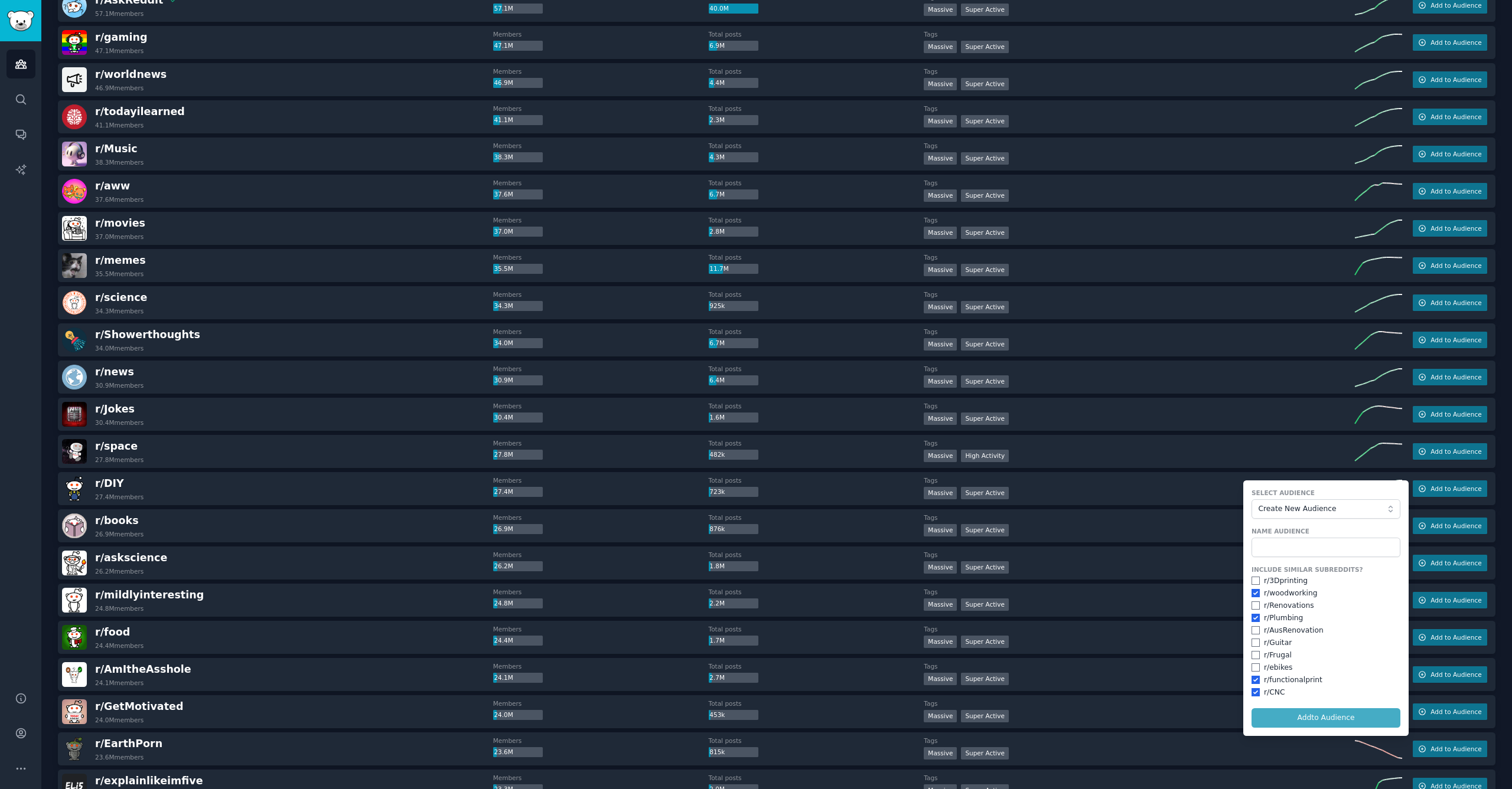
checkbox input "true"
click at [1253, 603] on input "checkbox" at bounding box center [1256, 605] width 8 height 8
checkbox input "true"
click at [1312, 552] on input "text" at bounding box center [1326, 547] width 149 height 20
type input "DIY"
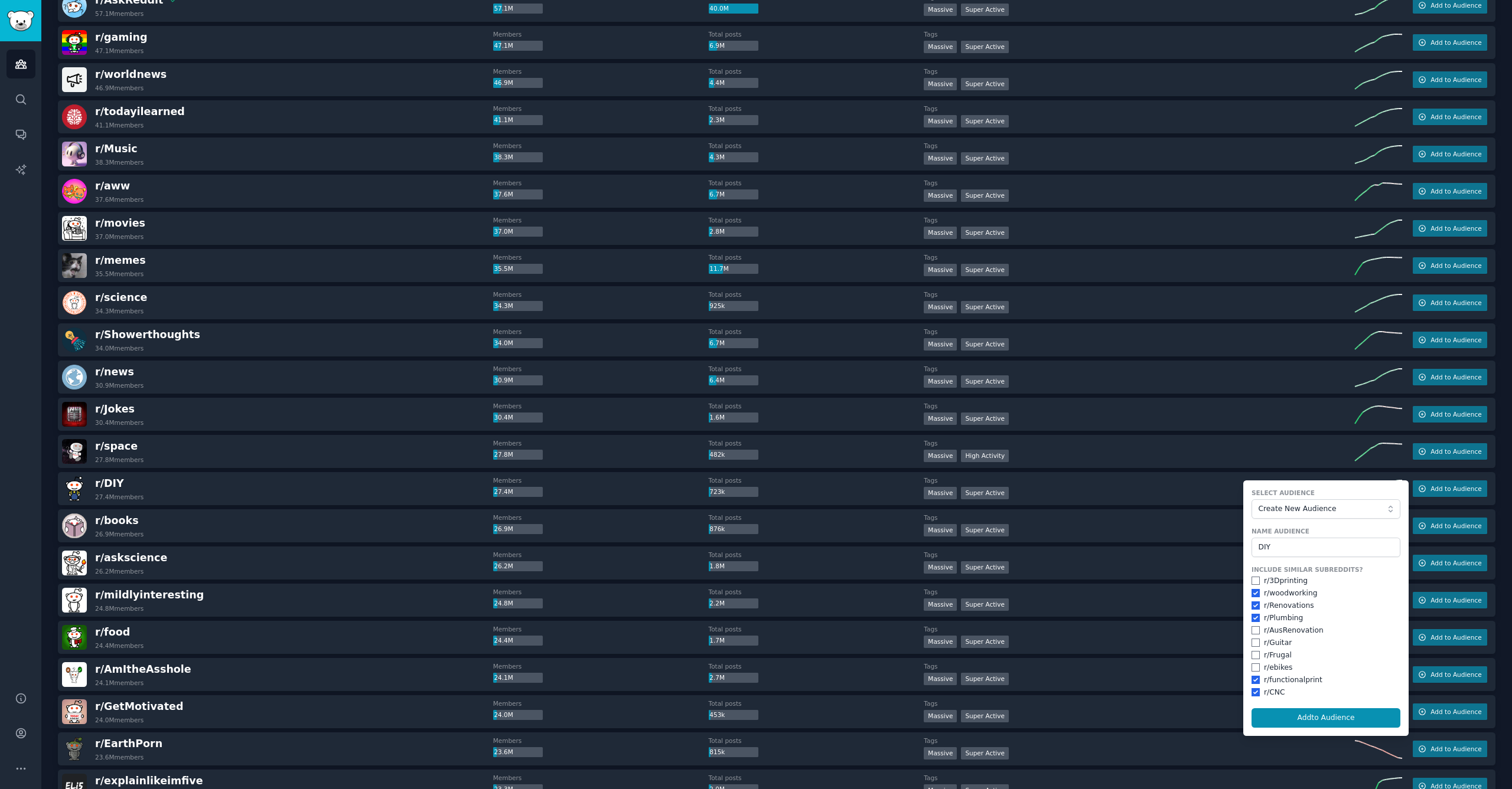
click at [1254, 581] on input "checkbox" at bounding box center [1256, 581] width 8 height 8
checkbox input "true"
click at [1252, 628] on input "checkbox" at bounding box center [1256, 630] width 8 height 8
checkbox input "true"
drag, startPoint x: 1250, startPoint y: 638, endPoint x: 1254, endPoint y: 648, distance: 10.8
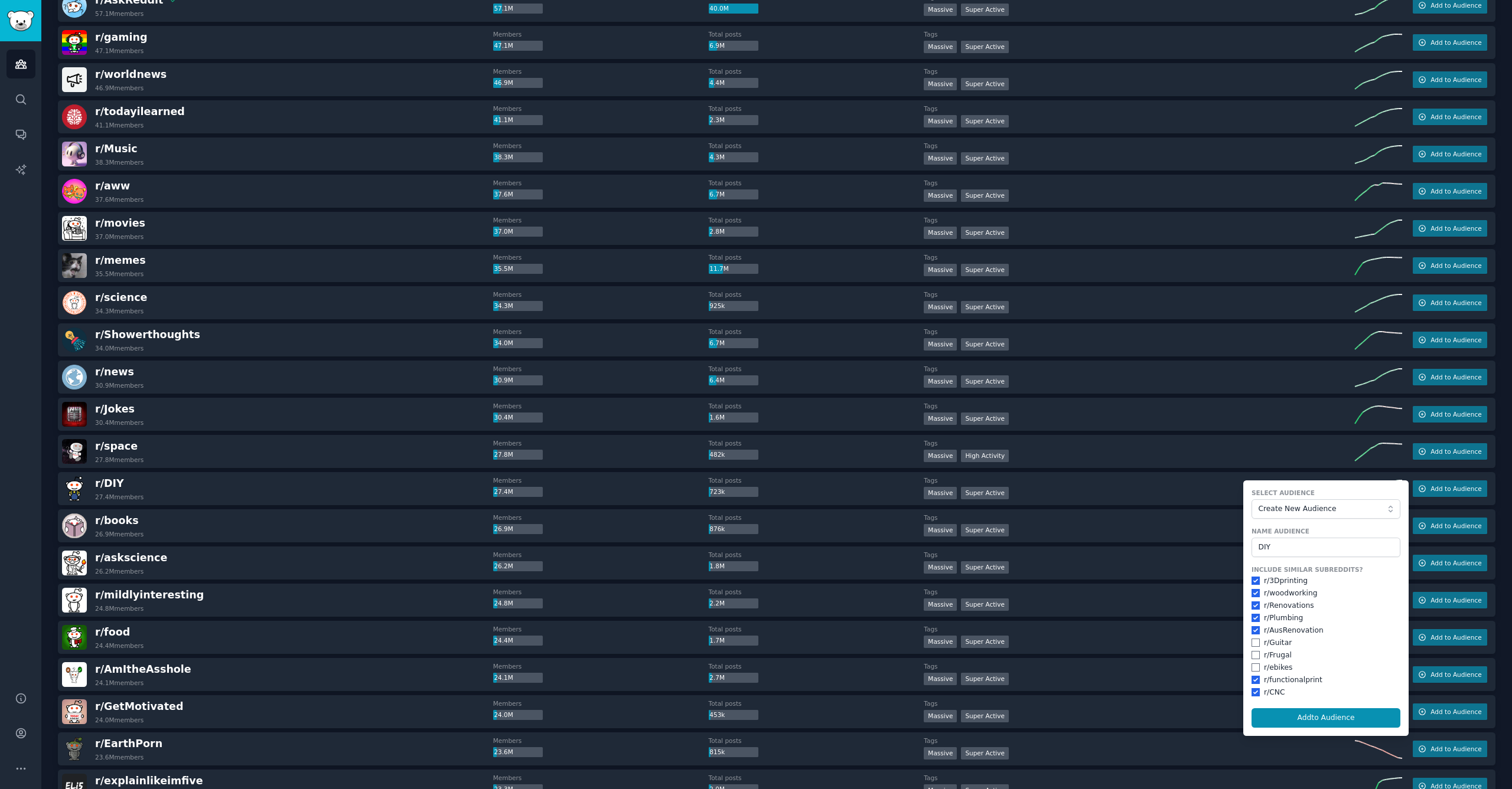
click at [1252, 639] on input "checkbox" at bounding box center [1256, 643] width 8 height 8
checkbox input "true"
click at [1254, 651] on input "checkbox" at bounding box center [1256, 655] width 8 height 8
checkbox input "true"
click at [1252, 664] on input "checkbox" at bounding box center [1256, 668] width 8 height 8
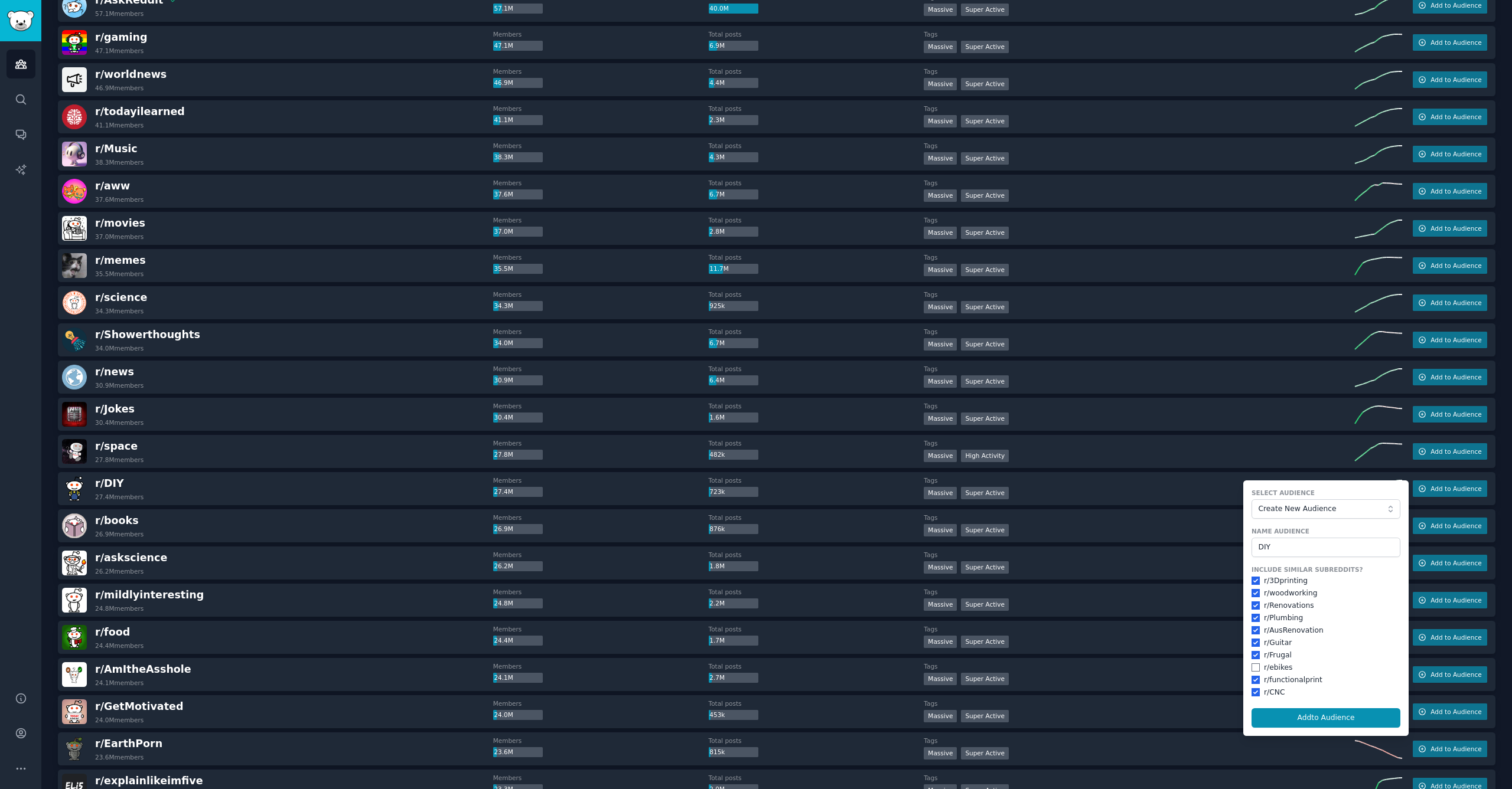
checkbox input "true"
click at [1333, 714] on button "Add to Audience" at bounding box center [1326, 718] width 149 height 20
checkbox input "false"
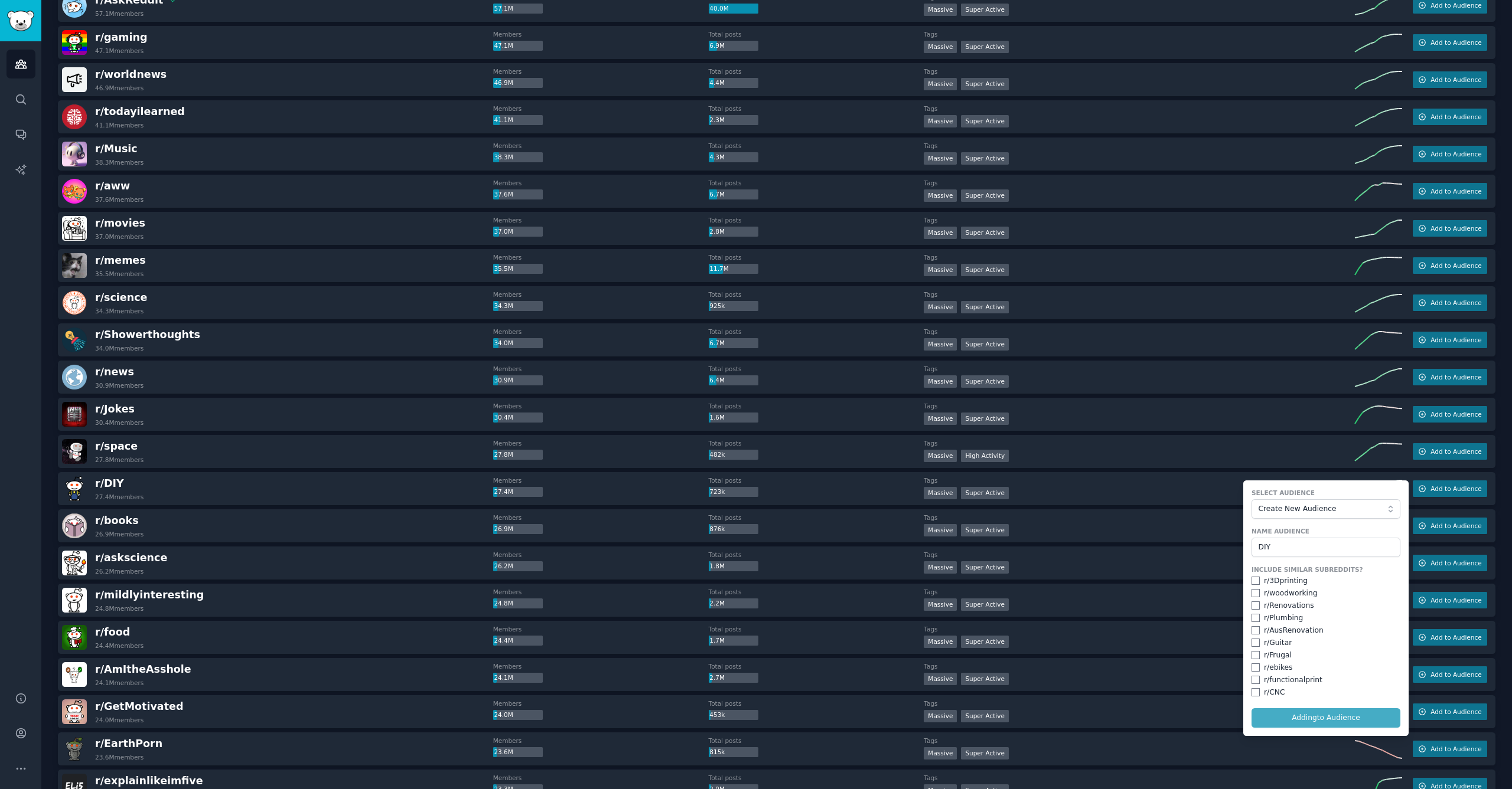
checkbox input "false"
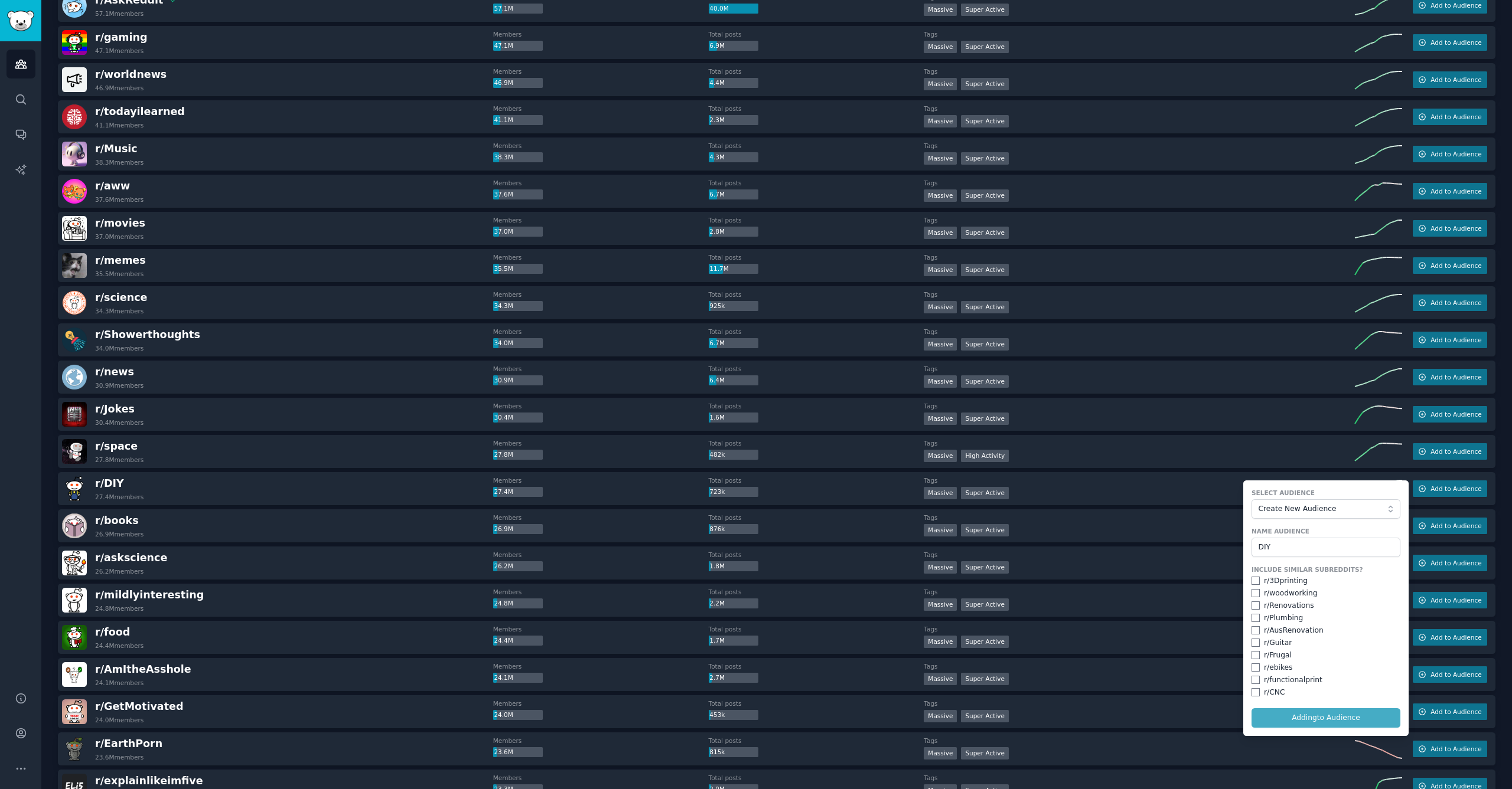
checkbox input "false"
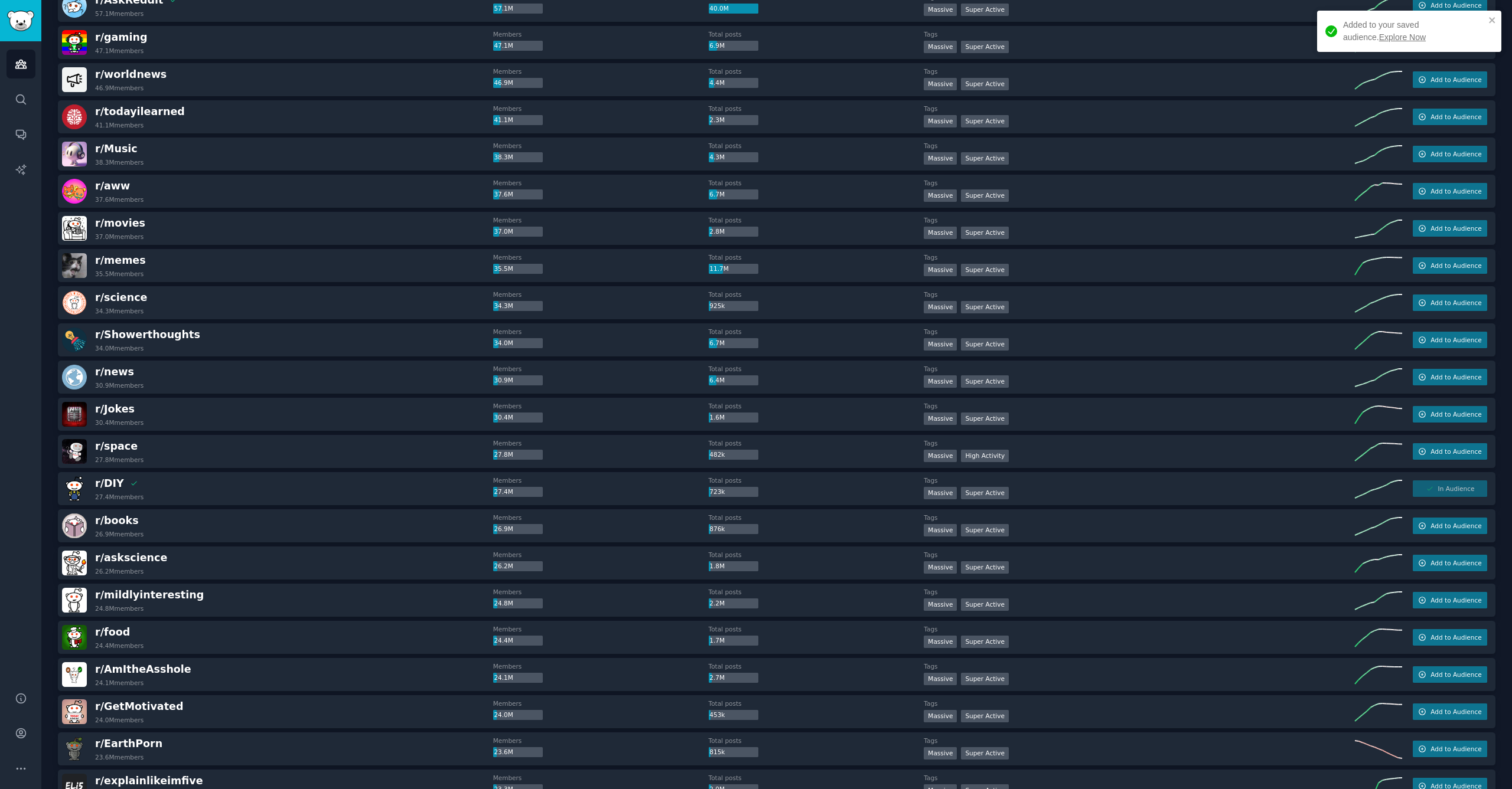
click at [1379, 36] on link "Explore Now" at bounding box center [1402, 37] width 47 height 10
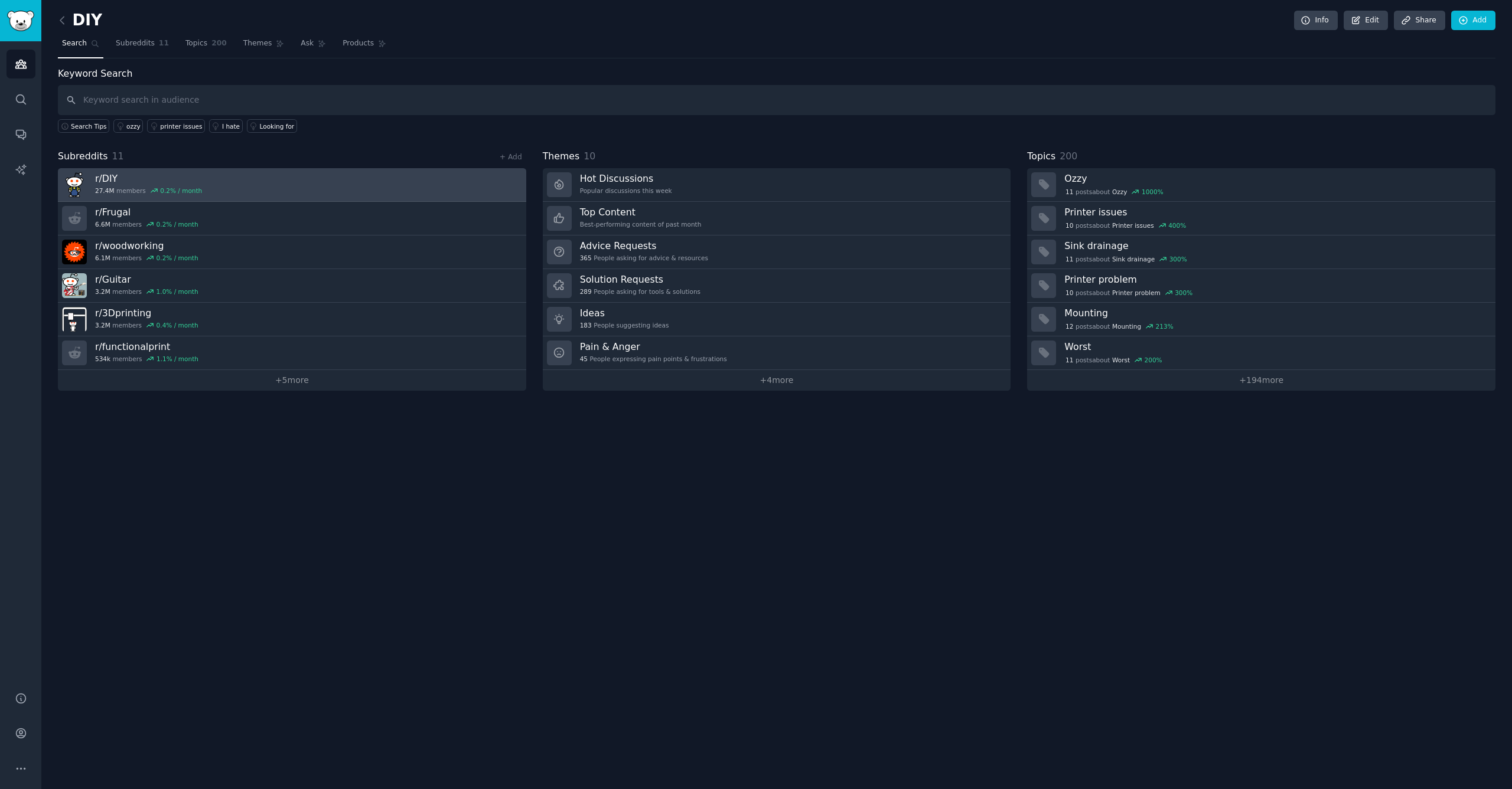
click at [233, 188] on link "r/ DIY 27.4M members 0.2 % / month" at bounding box center [292, 185] width 469 height 33
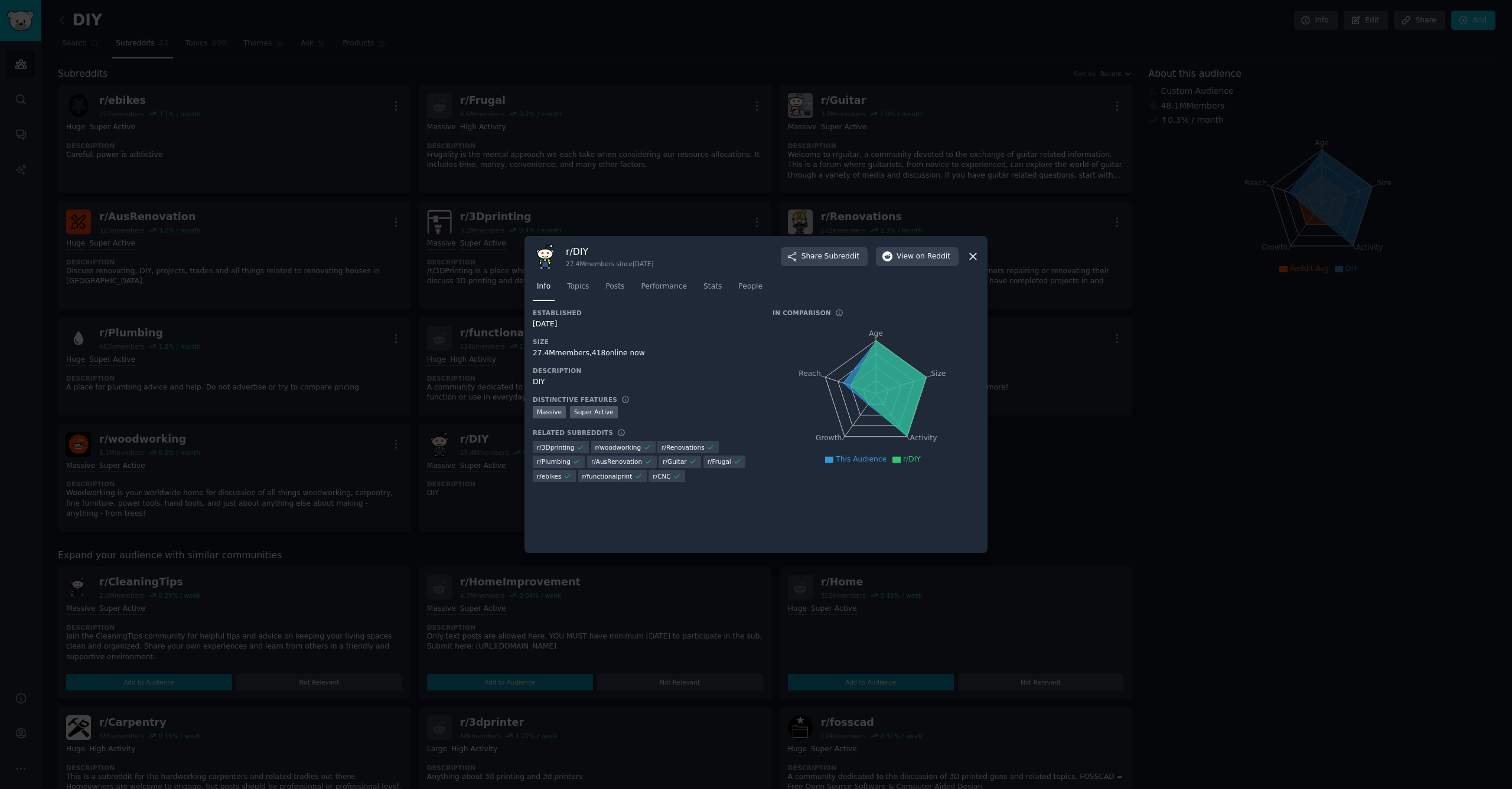
click at [973, 258] on icon at bounding box center [973, 257] width 6 height 6
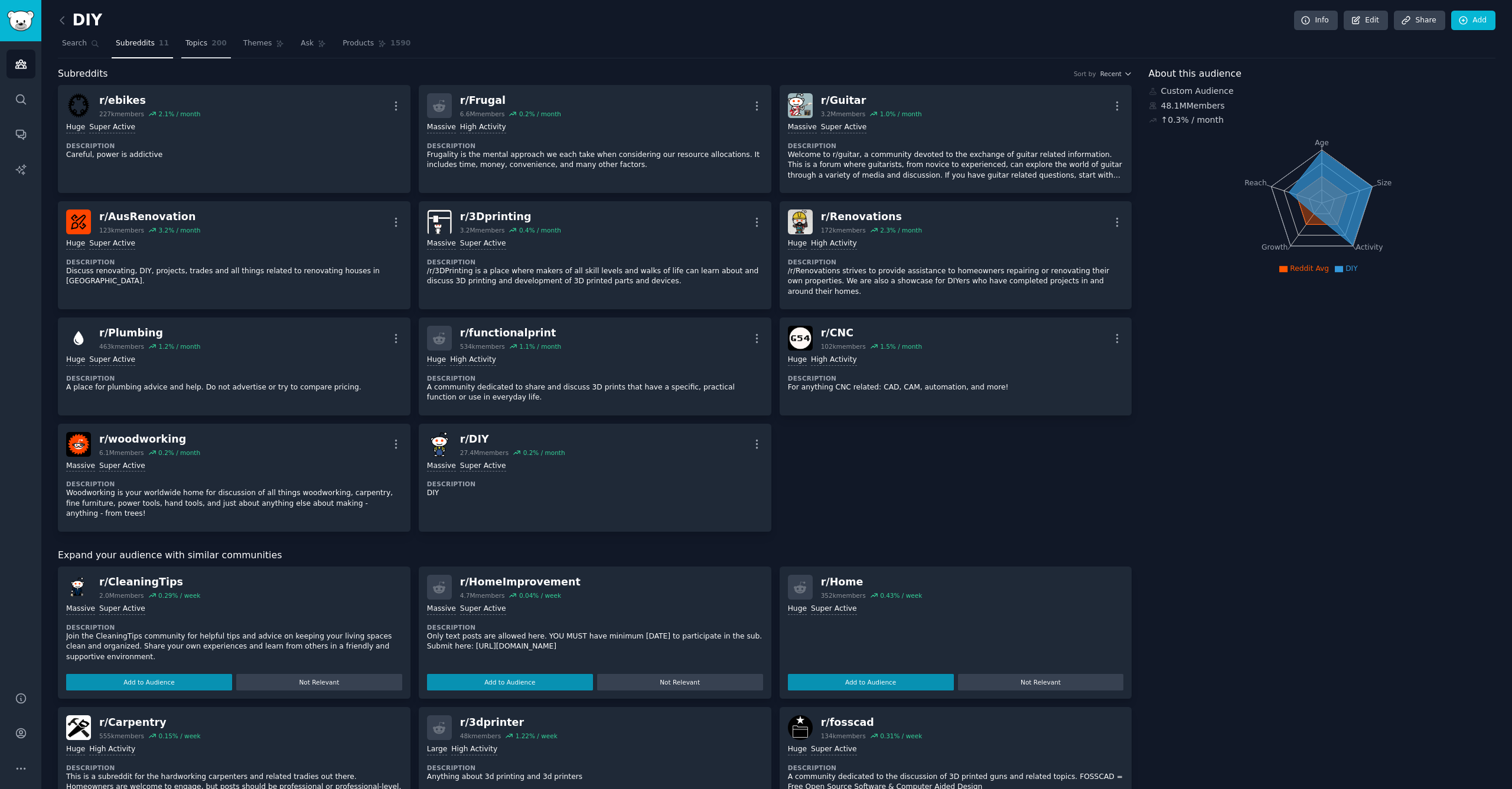
click at [196, 48] on span "Topics" at bounding box center [196, 44] width 22 height 11
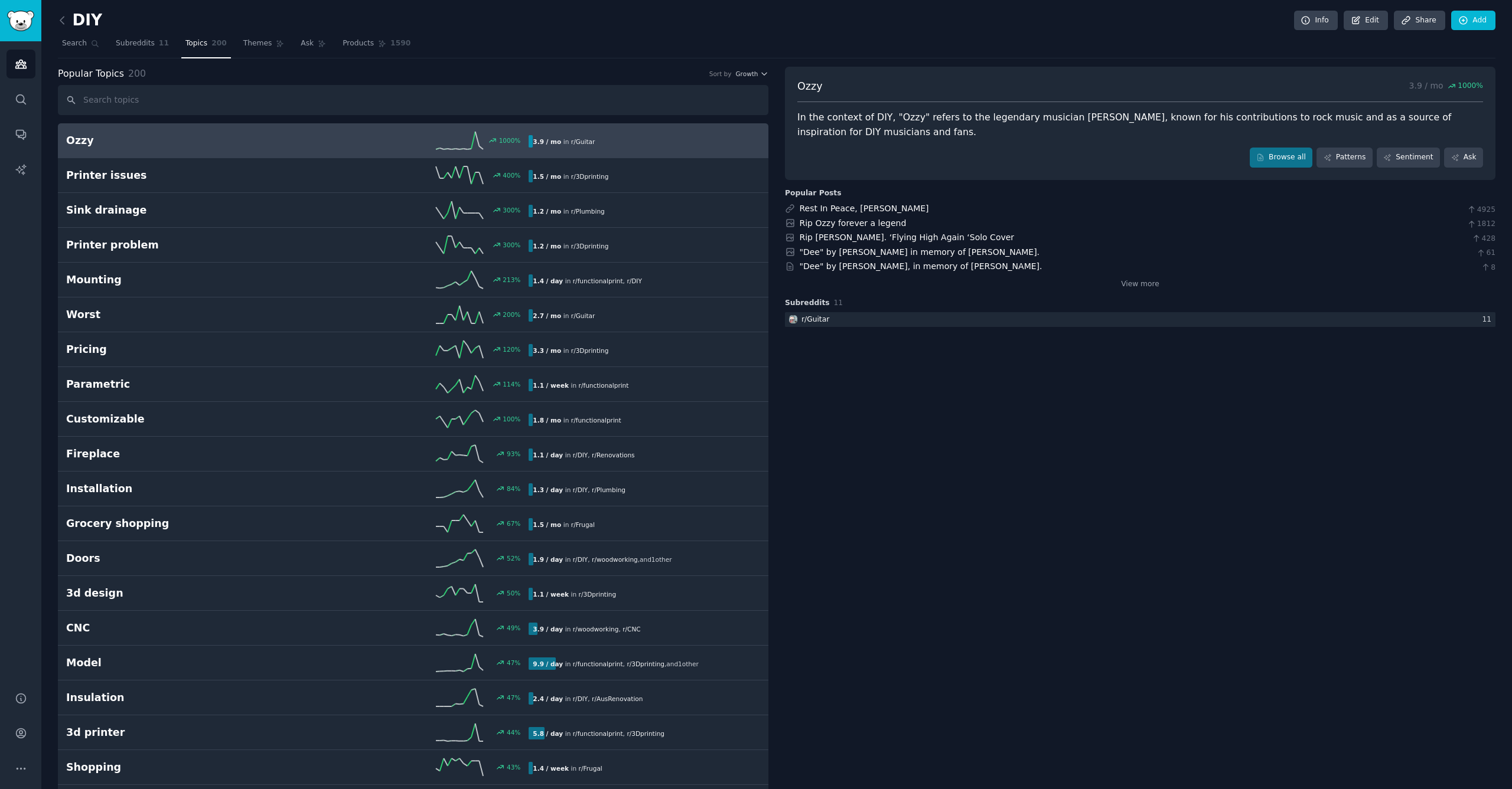
click at [116, 140] on h2 "Ozzy" at bounding box center [182, 141] width 231 height 15
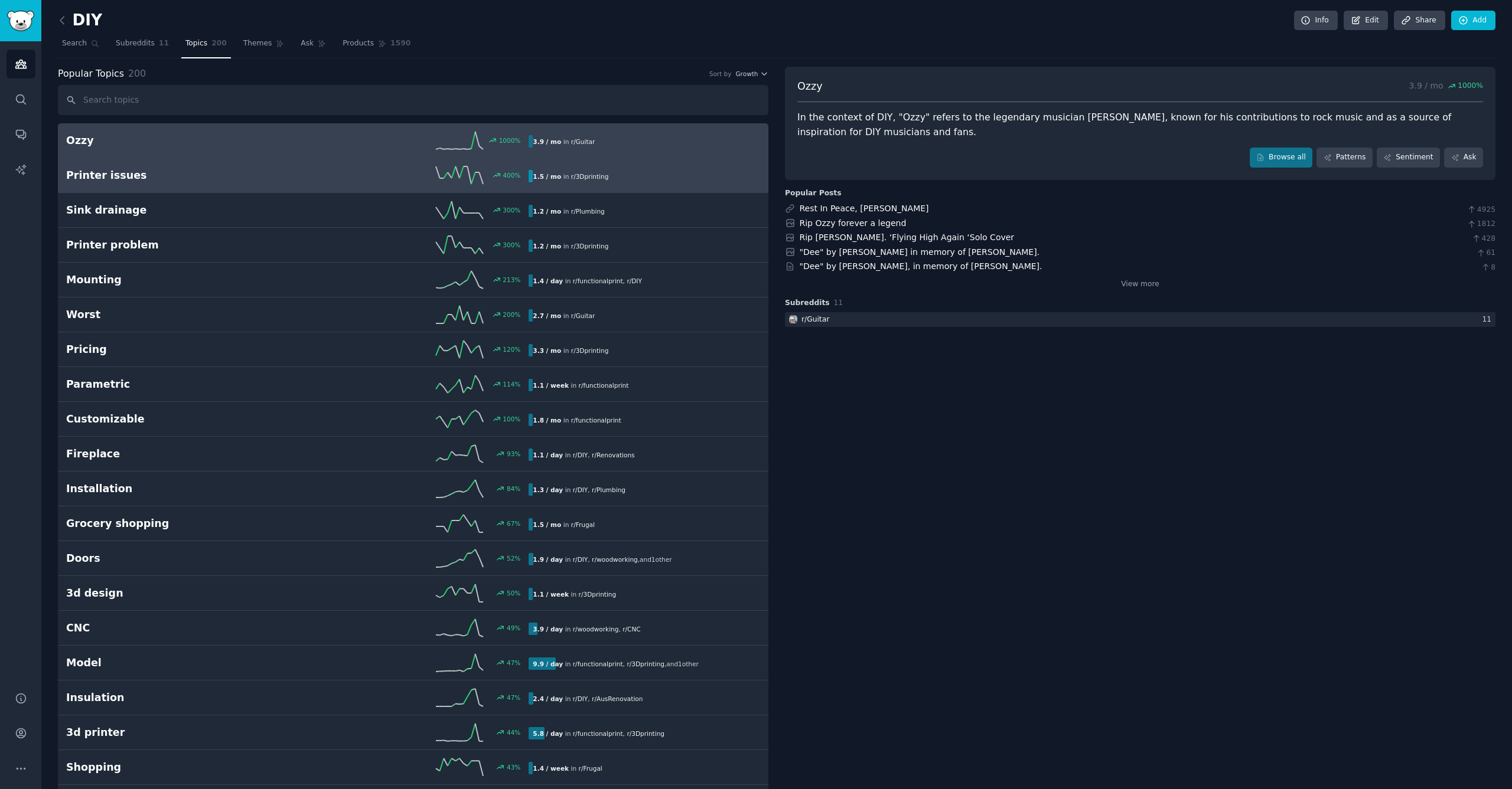
click at [208, 182] on div "Printer issues 400 % 1.5 / mo in r/ 3Dprinting" at bounding box center [413, 175] width 694 height 18
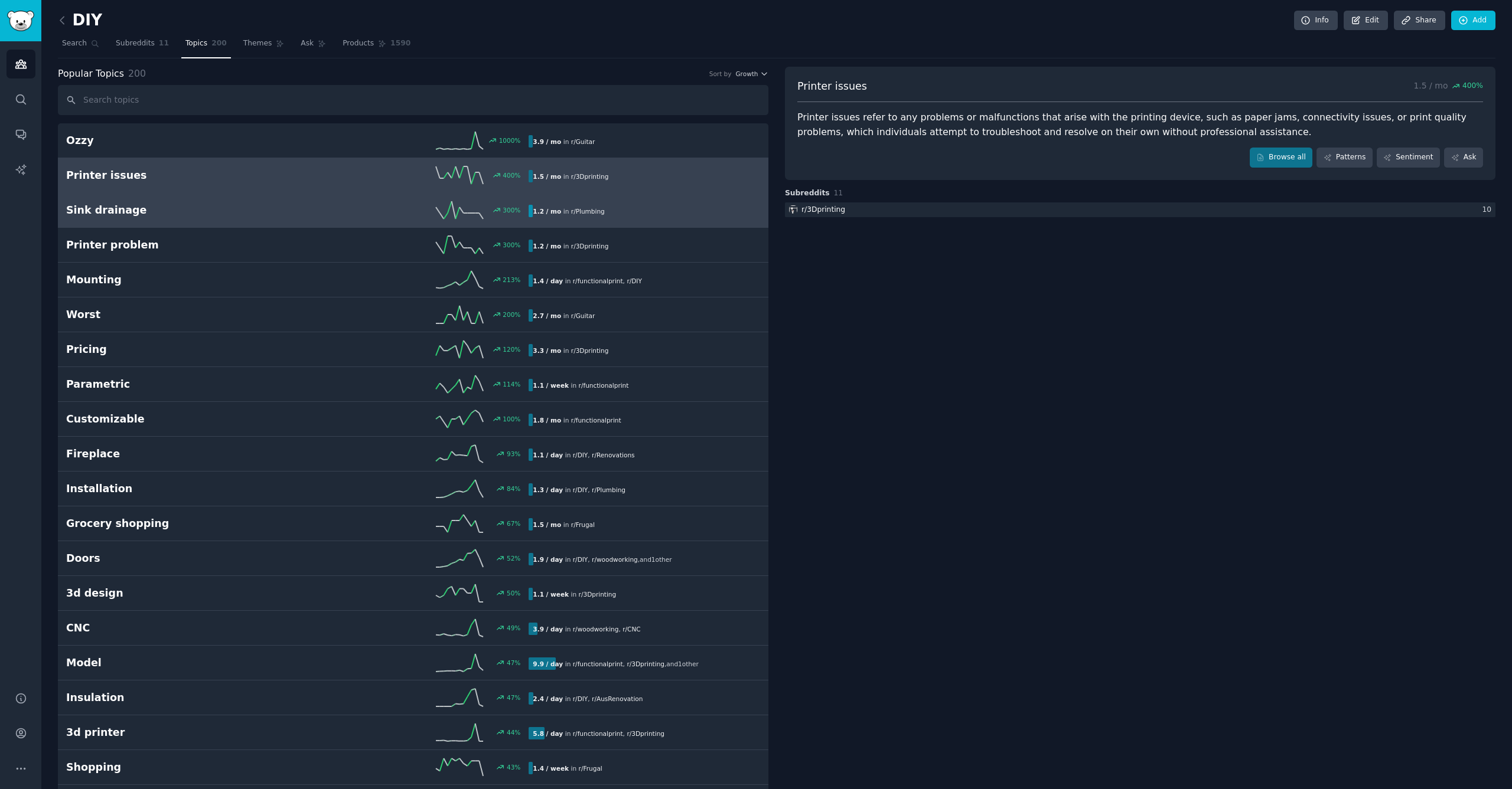
click at [138, 207] on h2 "Sink drainage" at bounding box center [182, 210] width 231 height 15
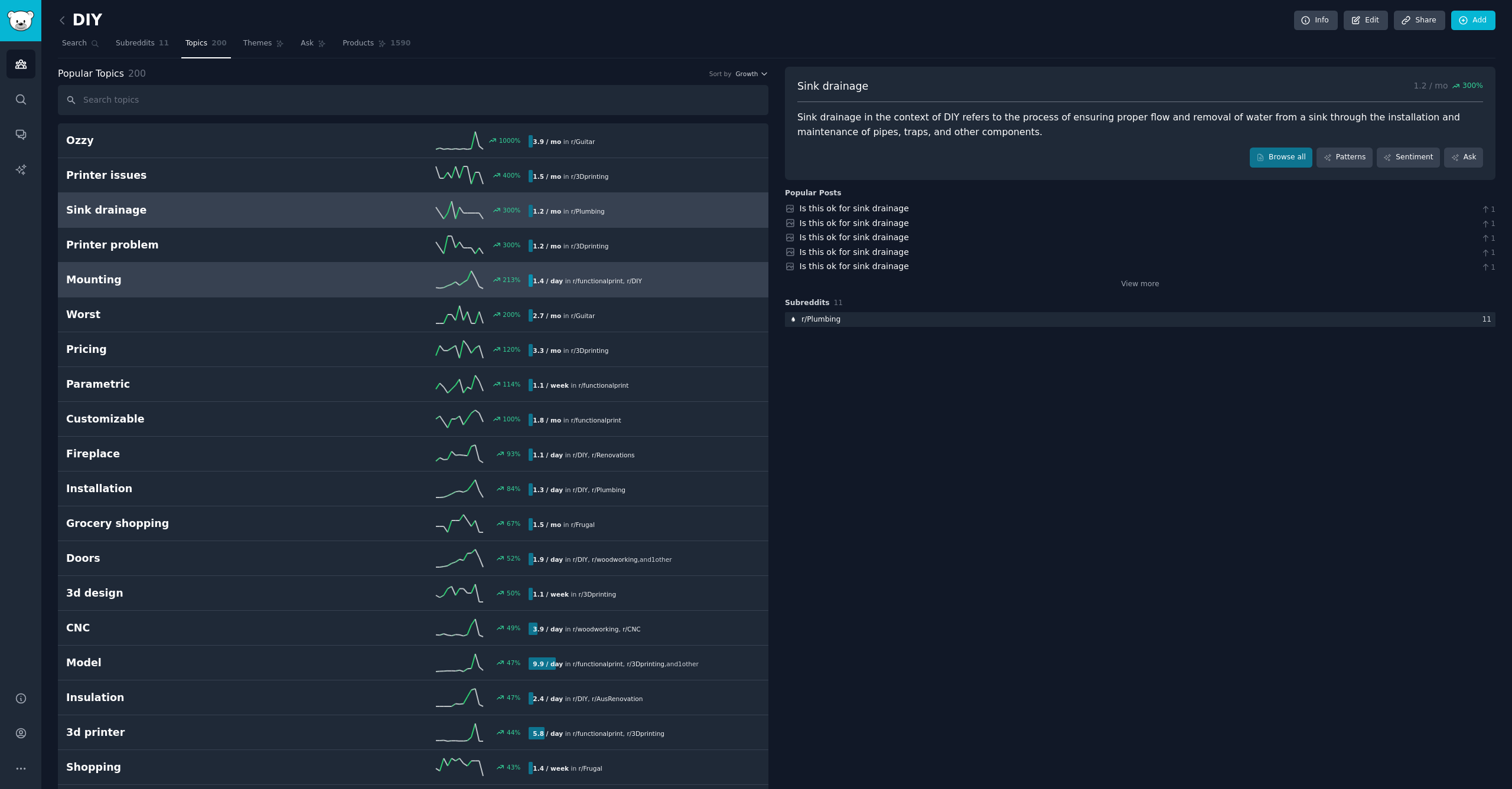
click at [138, 285] on h2 "Mounting" at bounding box center [182, 279] width 231 height 15
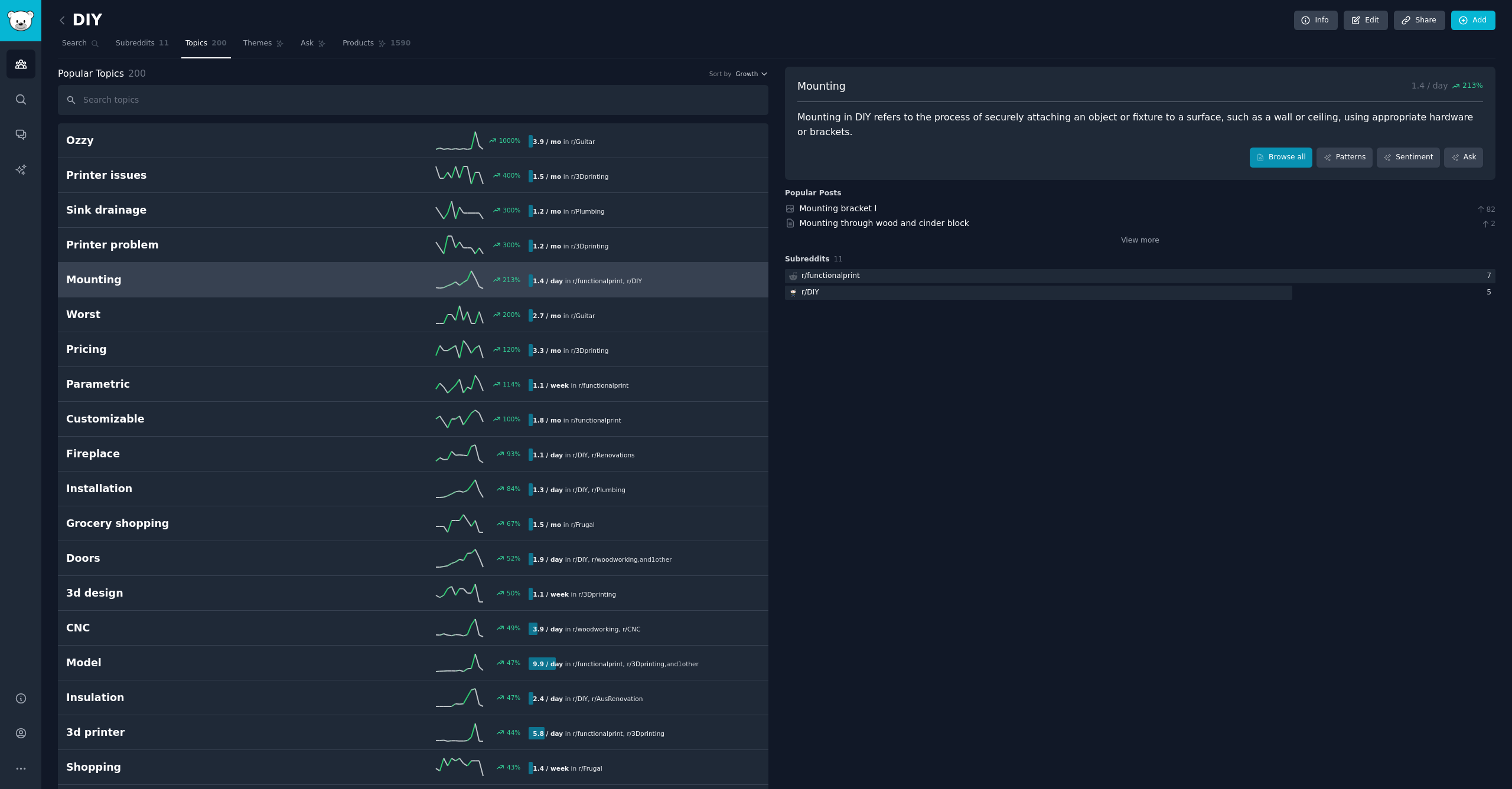
click at [1285, 148] on link "Browse all" at bounding box center [1281, 157] width 63 height 20
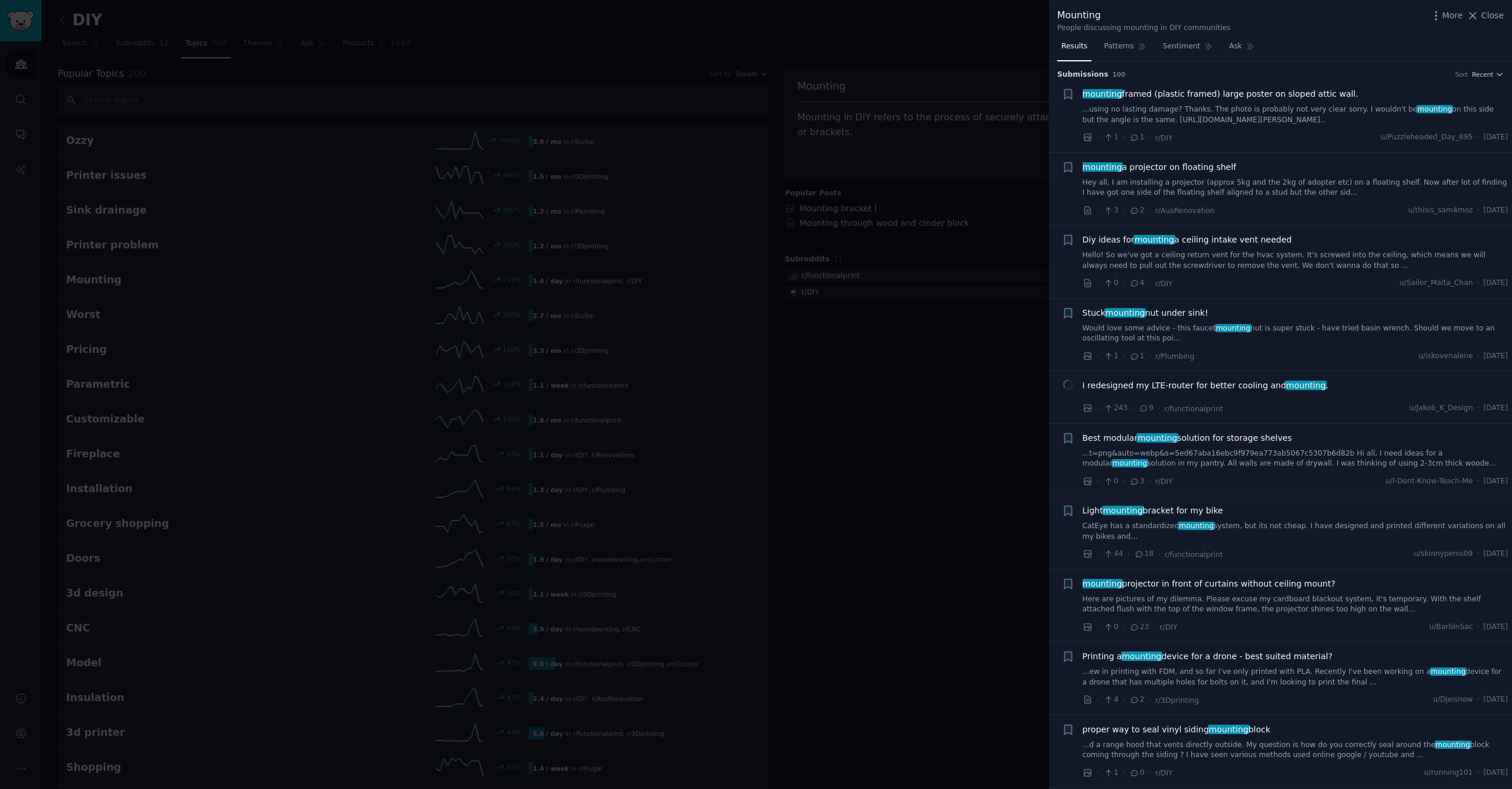
click at [1214, 438] on span "Best modular mounting solution for storage shelves" at bounding box center [1187, 438] width 210 height 12
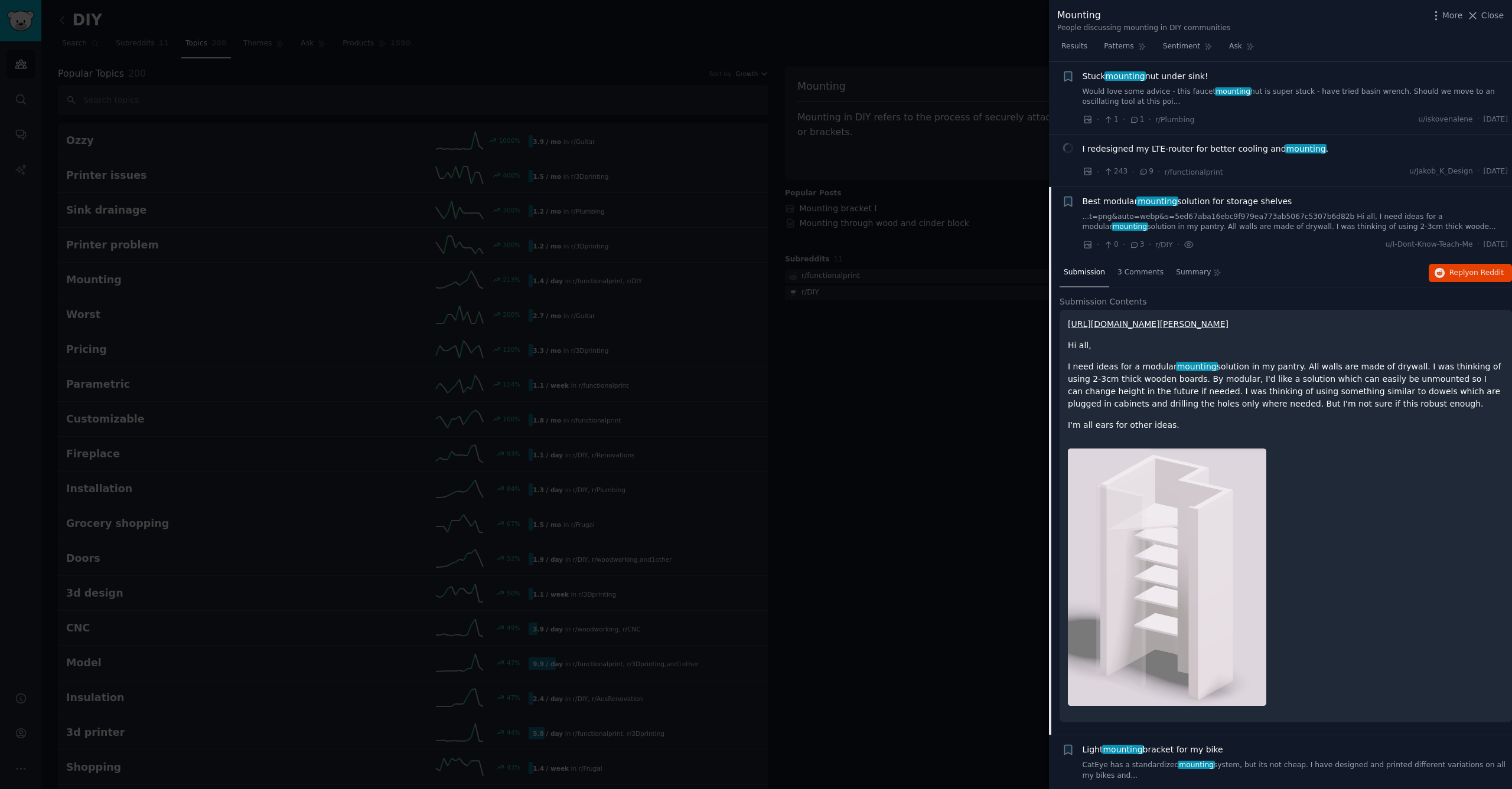
scroll to position [235, 0]
click at [1195, 197] on span "Best modular mounting solution for storage shelves" at bounding box center [1187, 203] width 210 height 12
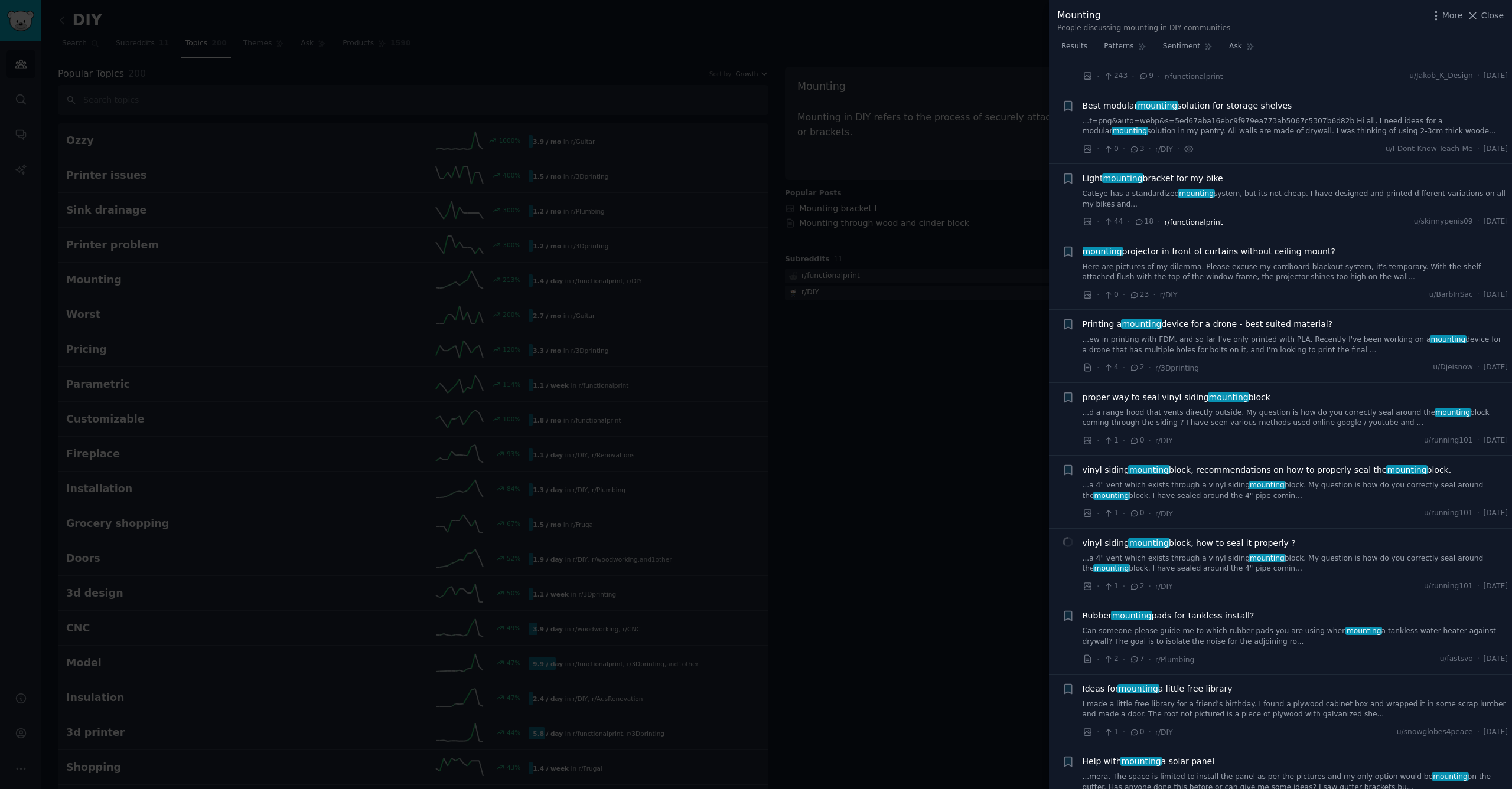
scroll to position [360, 0]
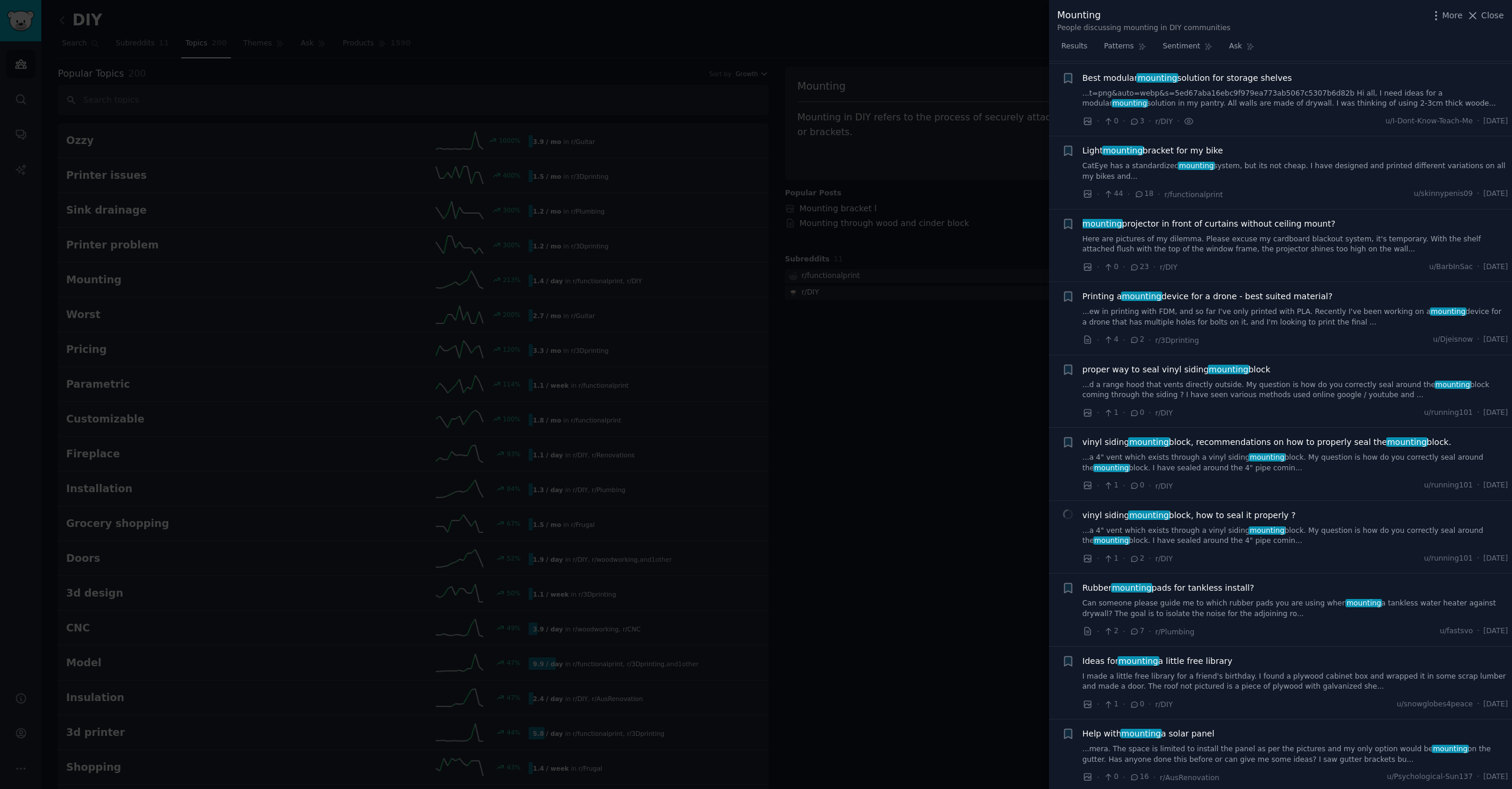
click at [1205, 222] on span "mounting projector in front of curtains without ceiling mount?" at bounding box center [1209, 224] width 253 height 12
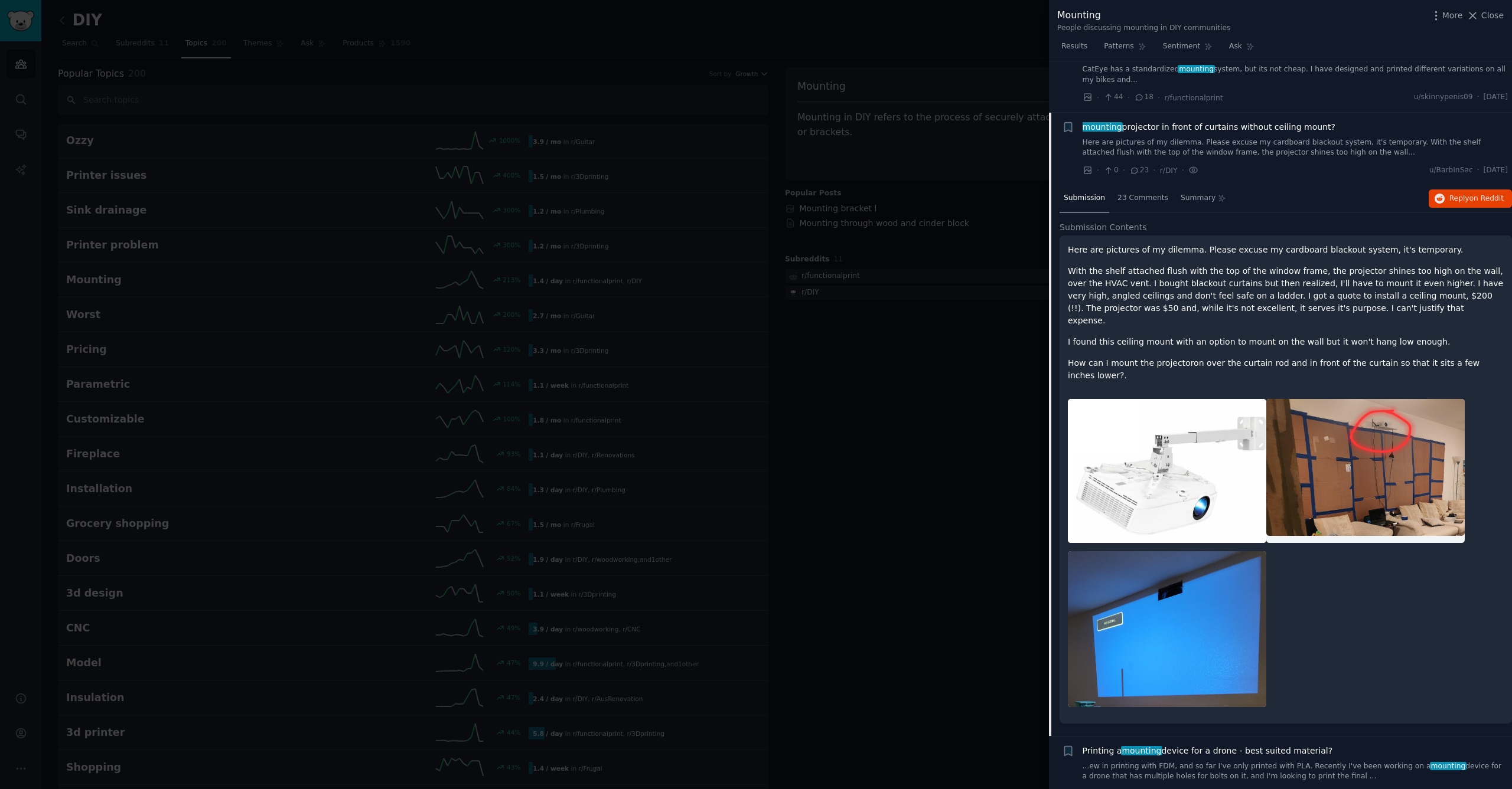
scroll to position [454, 0]
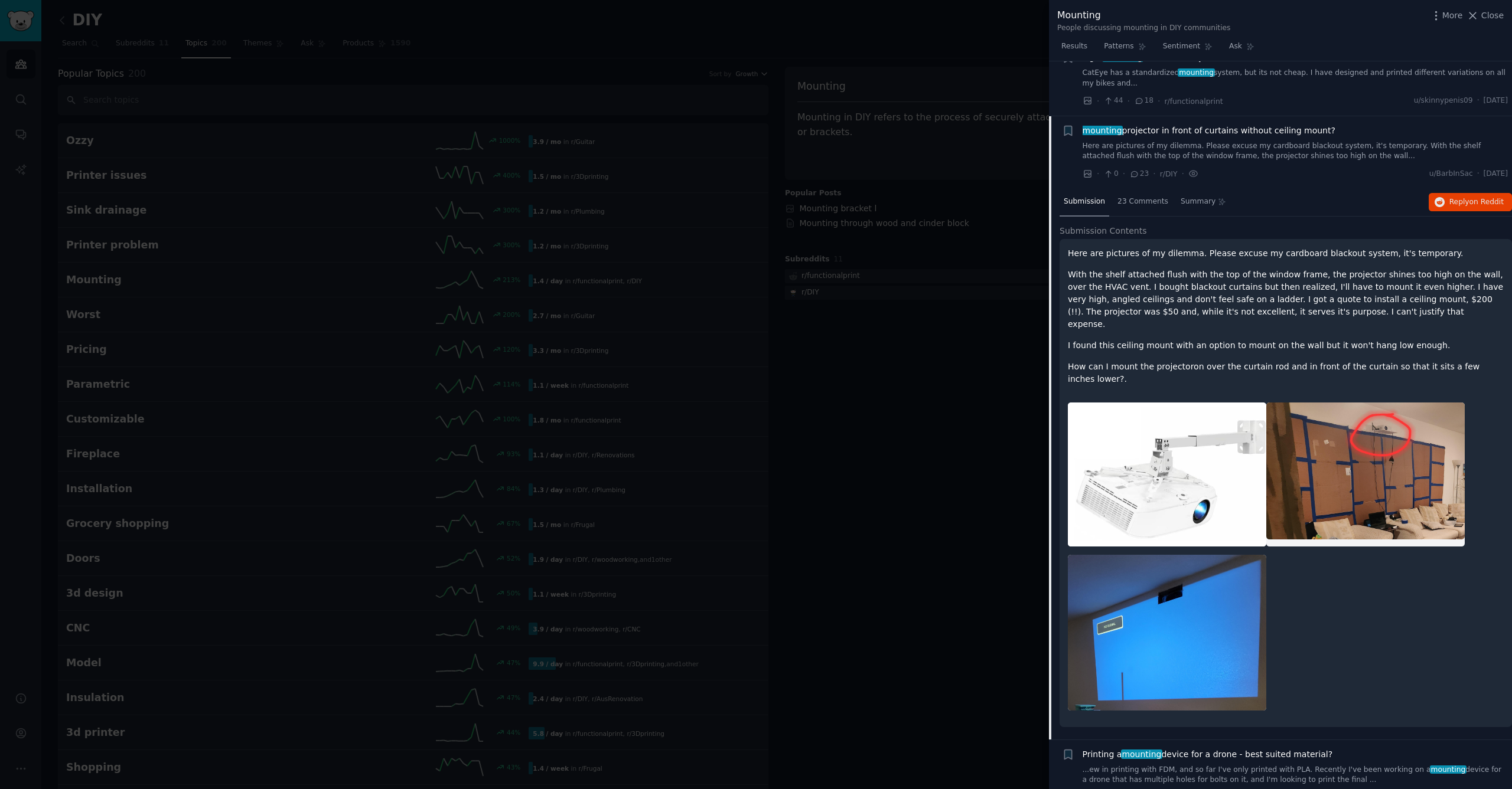
click at [1201, 130] on span "mounting projector in front of curtains without ceiling mount?" at bounding box center [1209, 130] width 253 height 12
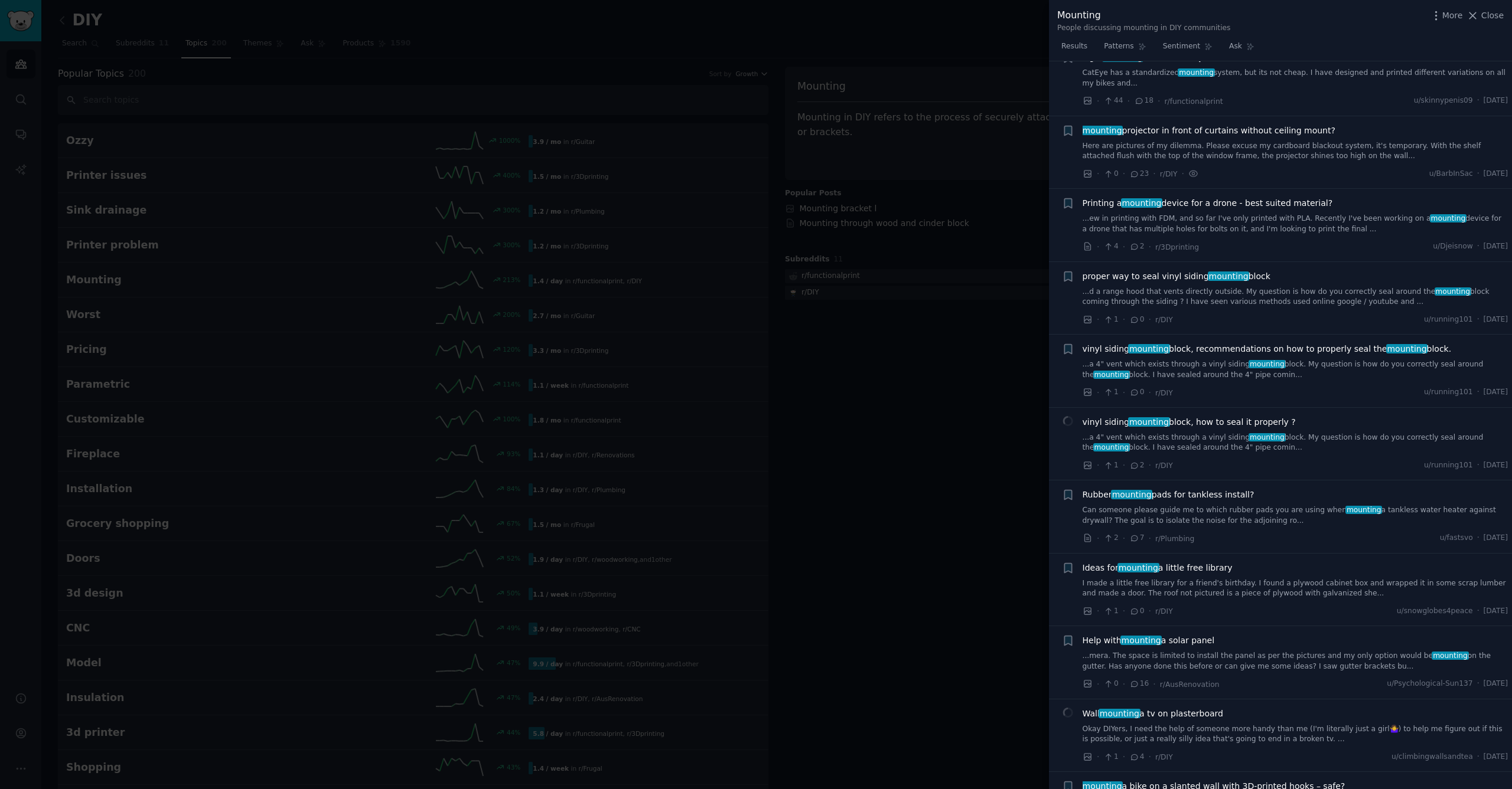
scroll to position [505, 0]
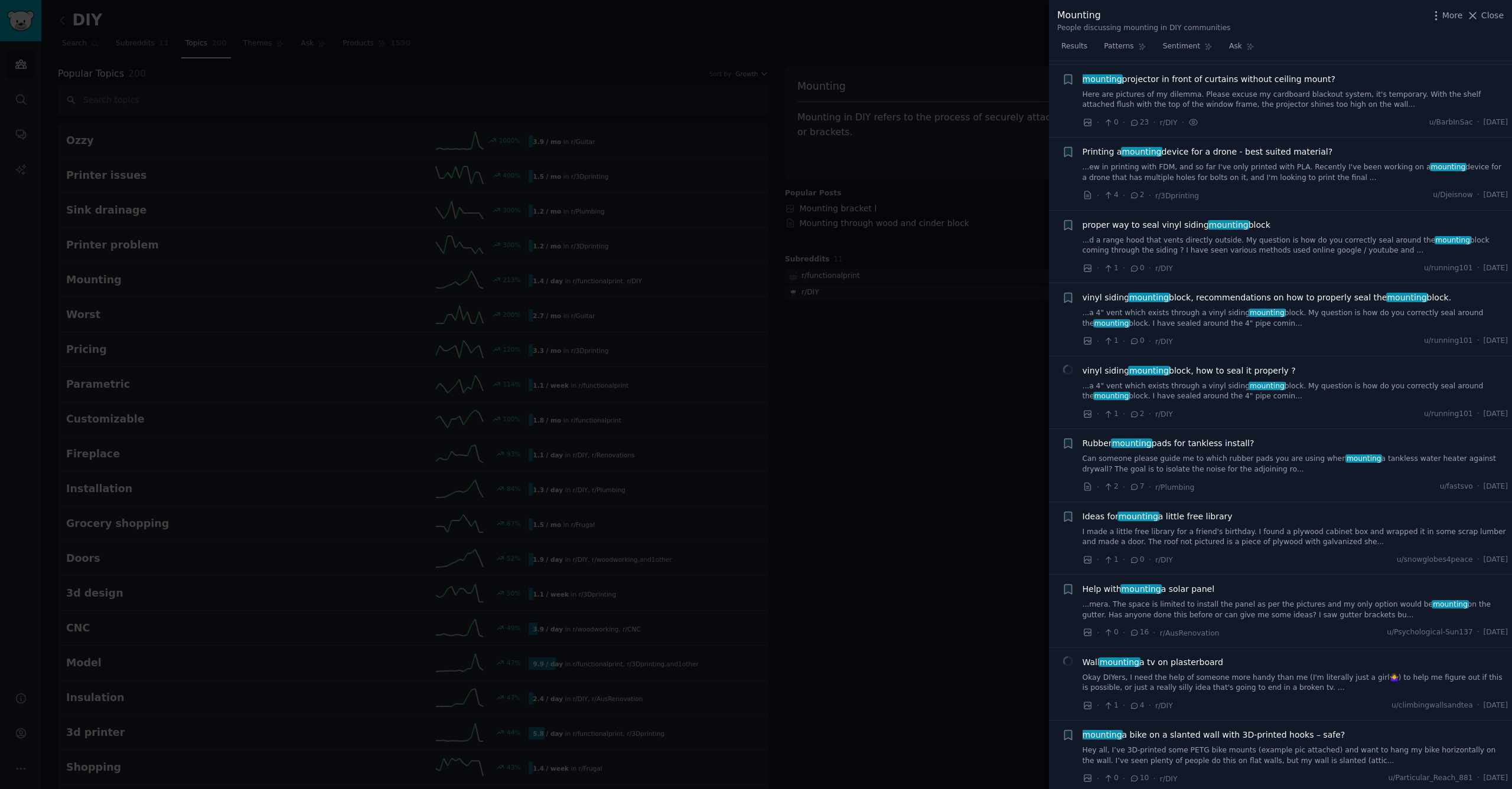
click at [1173, 223] on span "proper way to seal vinyl siding mounting block" at bounding box center [1176, 225] width 188 height 12
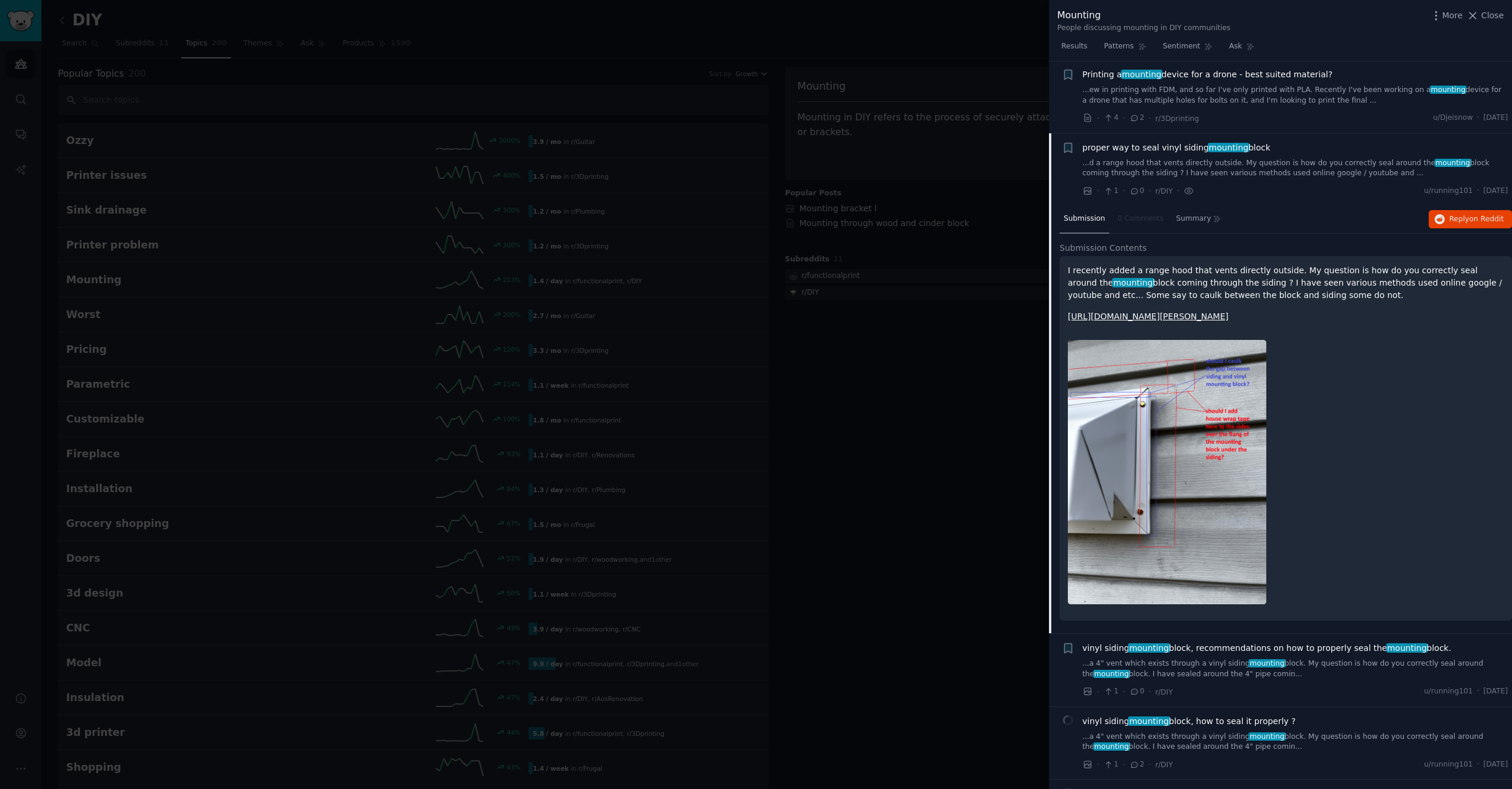
scroll to position [578, 0]
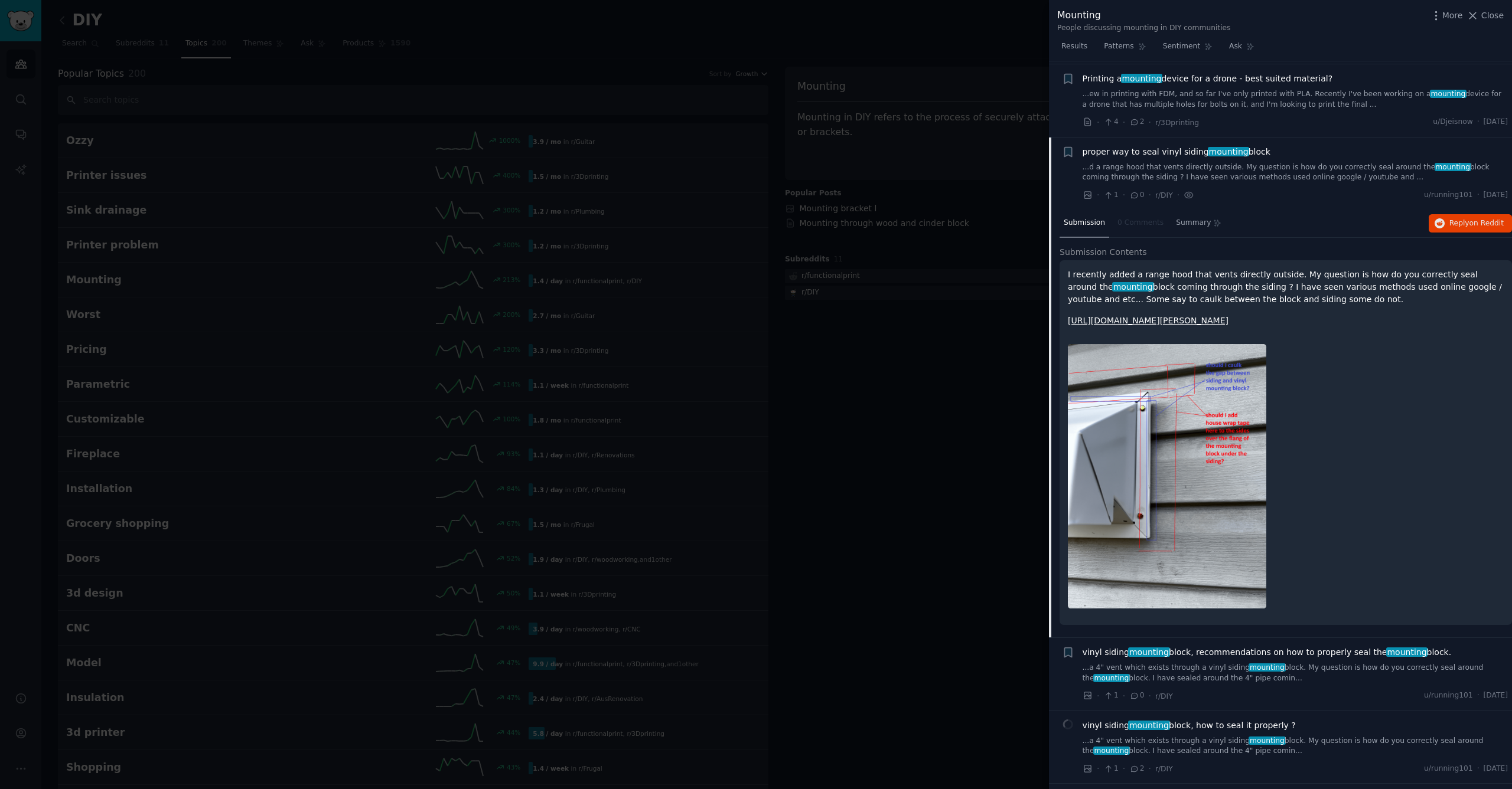
click at [1174, 146] on span "proper way to seal vinyl siding mounting block" at bounding box center [1176, 152] width 188 height 12
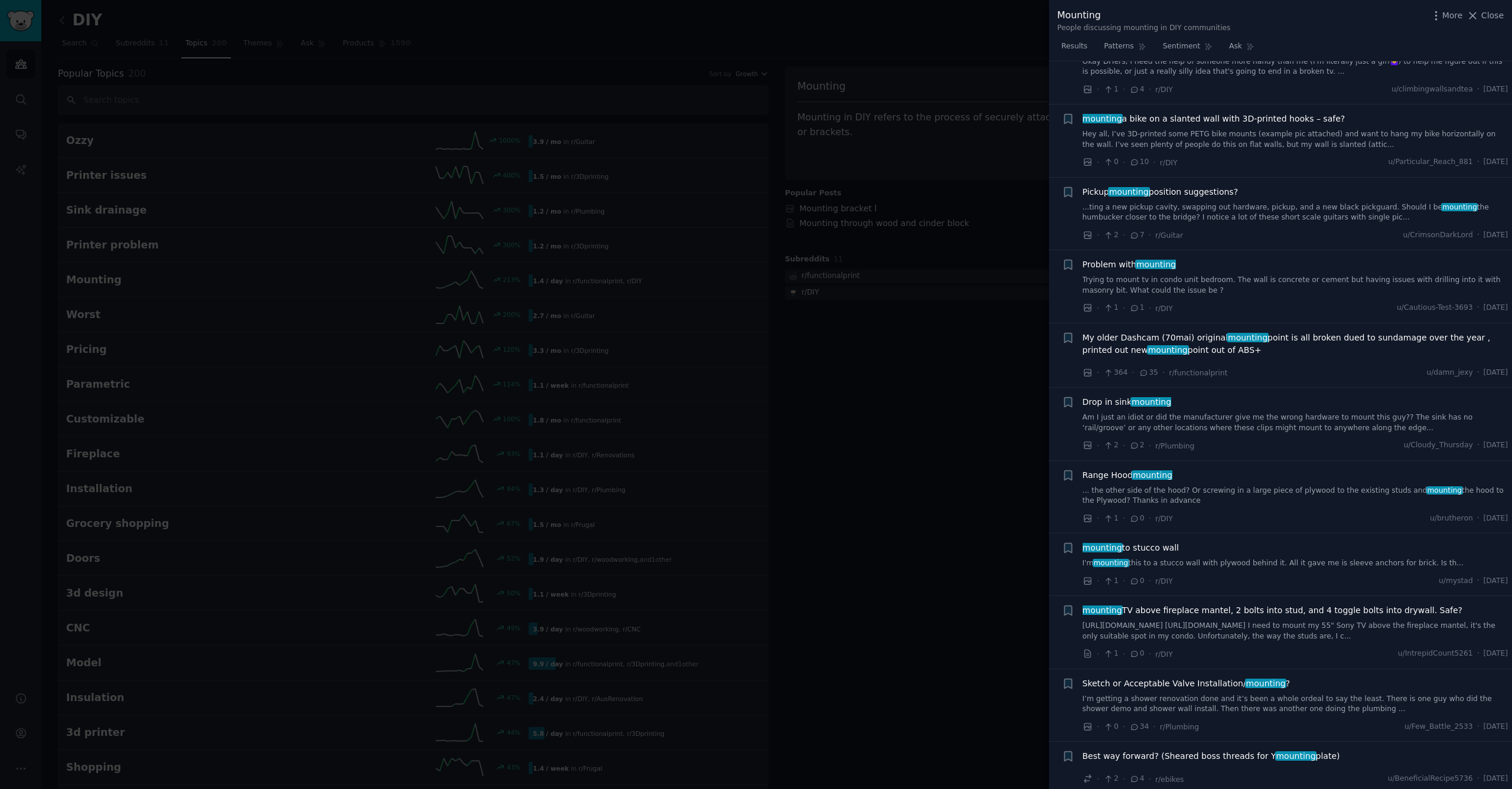
scroll to position [1122, 0]
click at [1126, 258] on span "Problem with mounting" at bounding box center [1129, 263] width 93 height 12
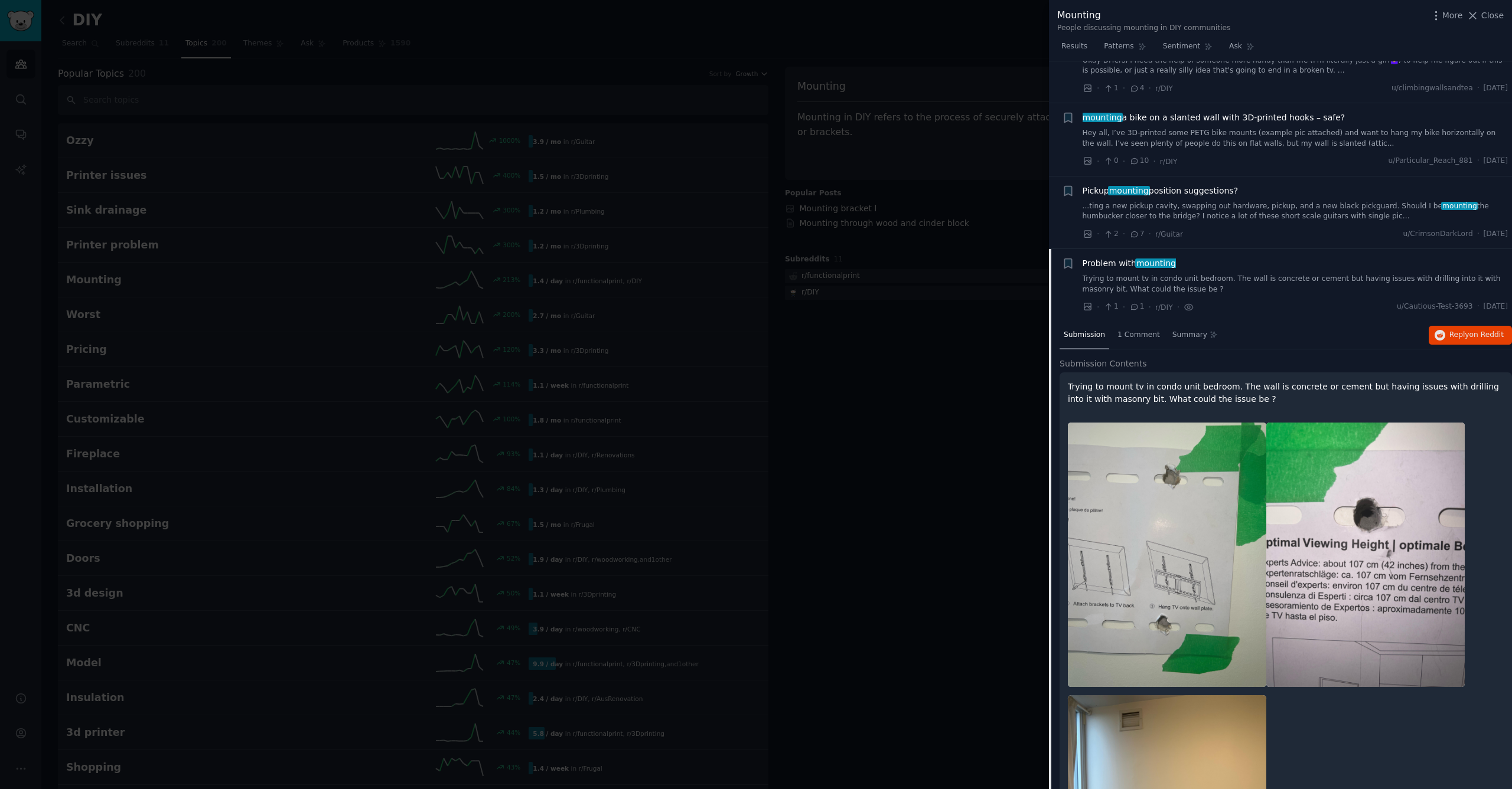
scroll to position [1300, 0]
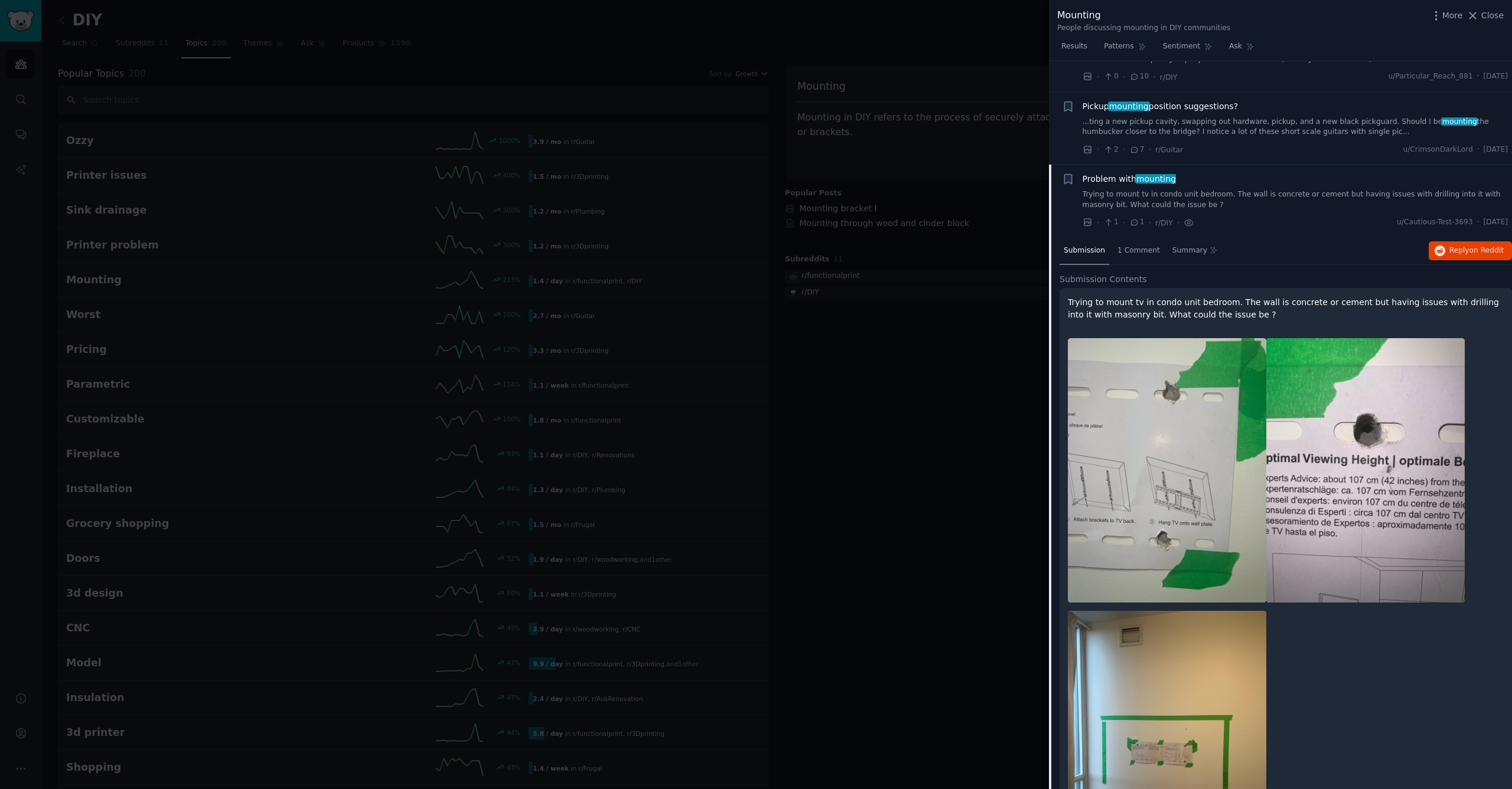
click at [1102, 173] on span "Problem with mounting" at bounding box center [1129, 179] width 93 height 12
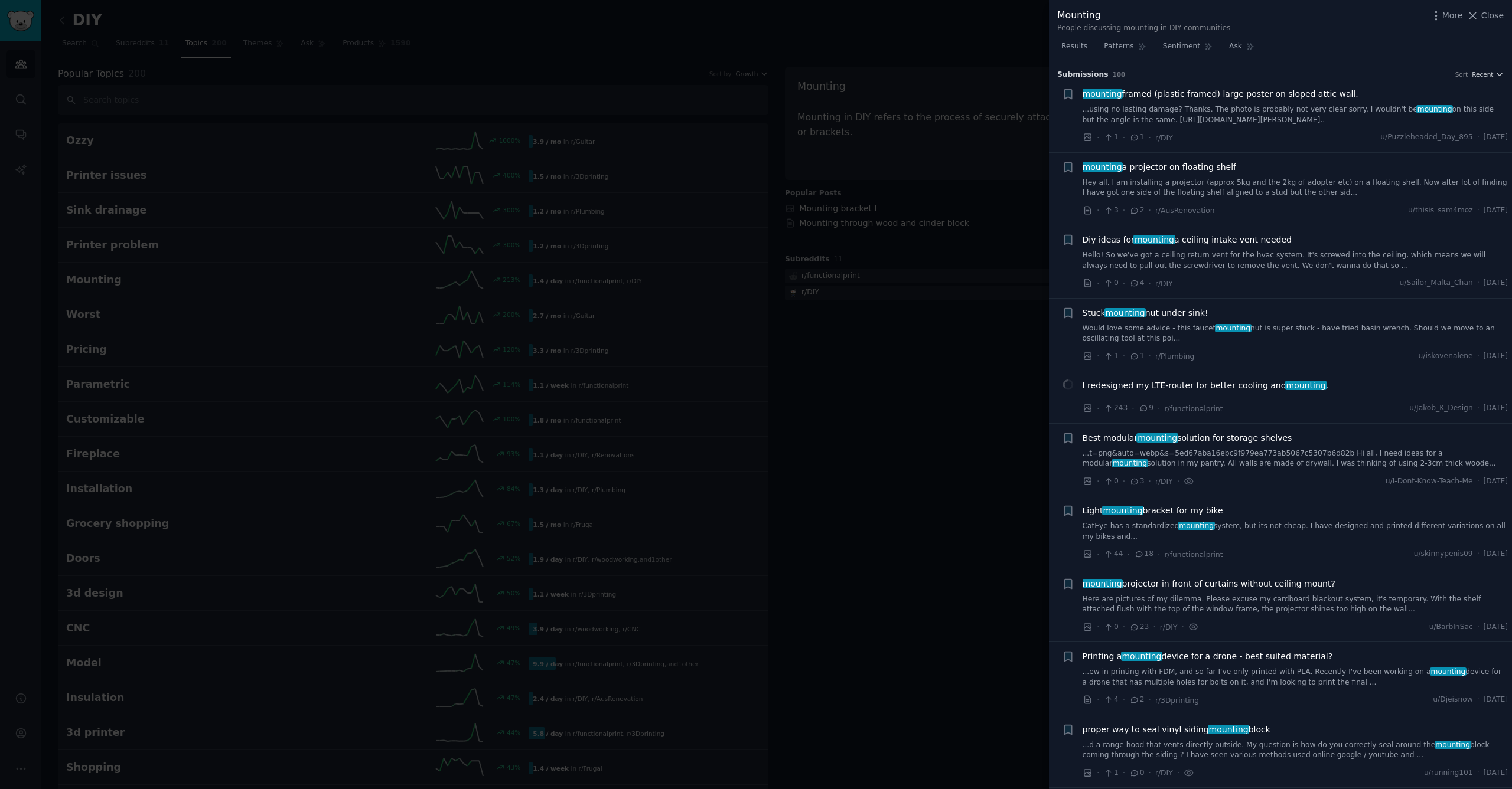
click at [855, 355] on div at bounding box center [756, 394] width 1512 height 789
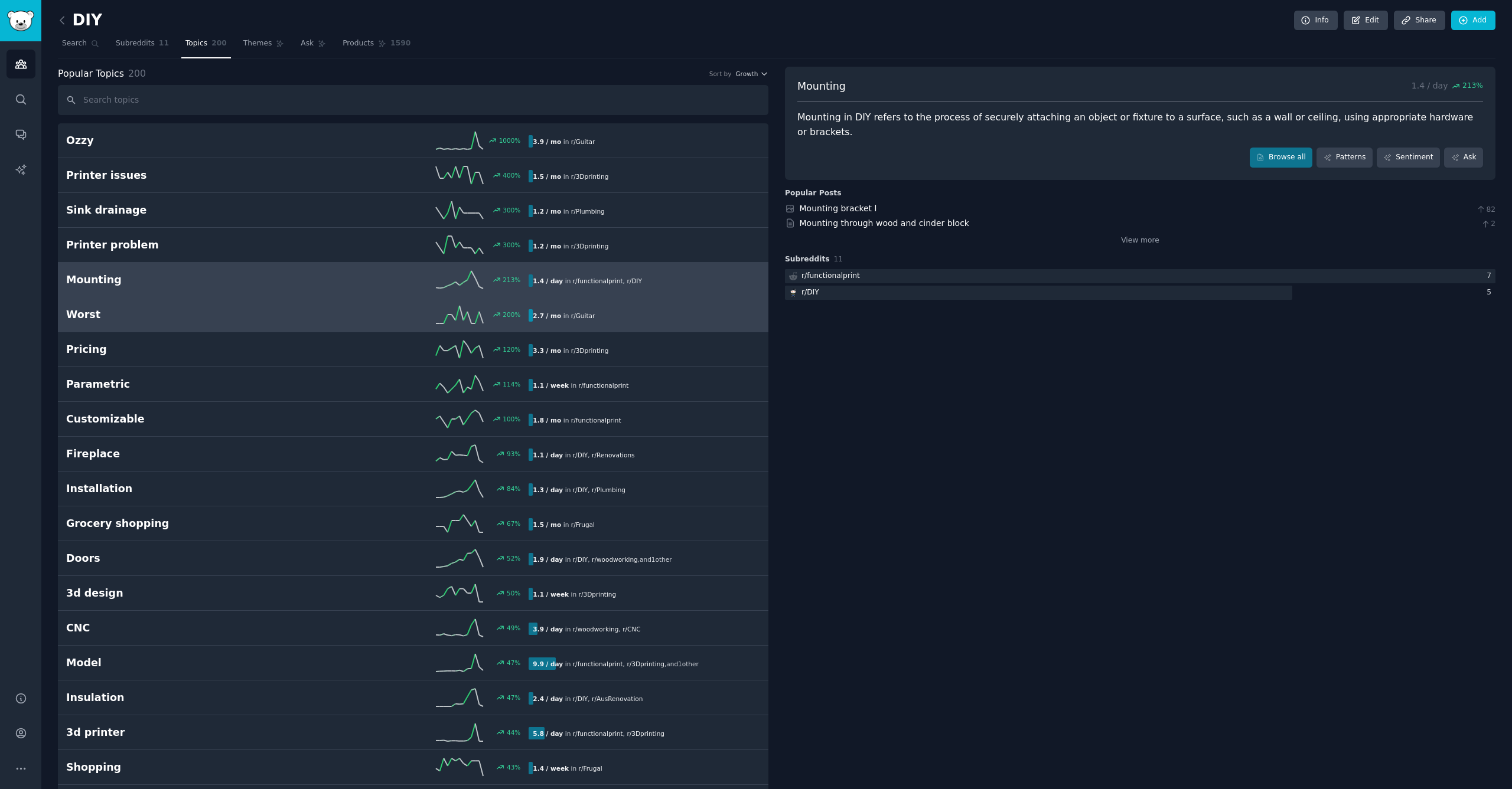
click at [216, 321] on div "Worst 200 % 2.7 / mo in r/ Guitar" at bounding box center [413, 315] width 694 height 18
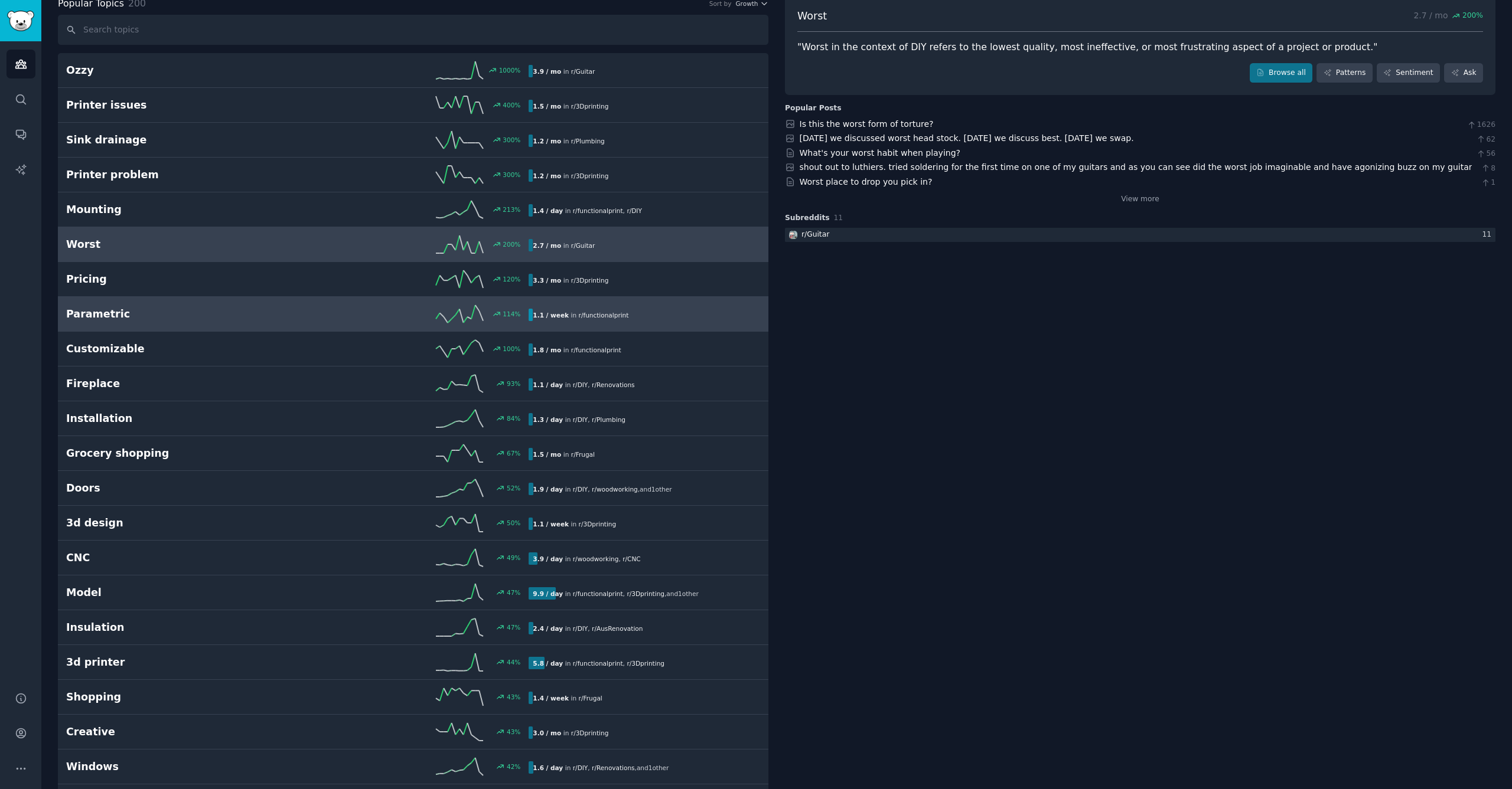
scroll to position [71, 0]
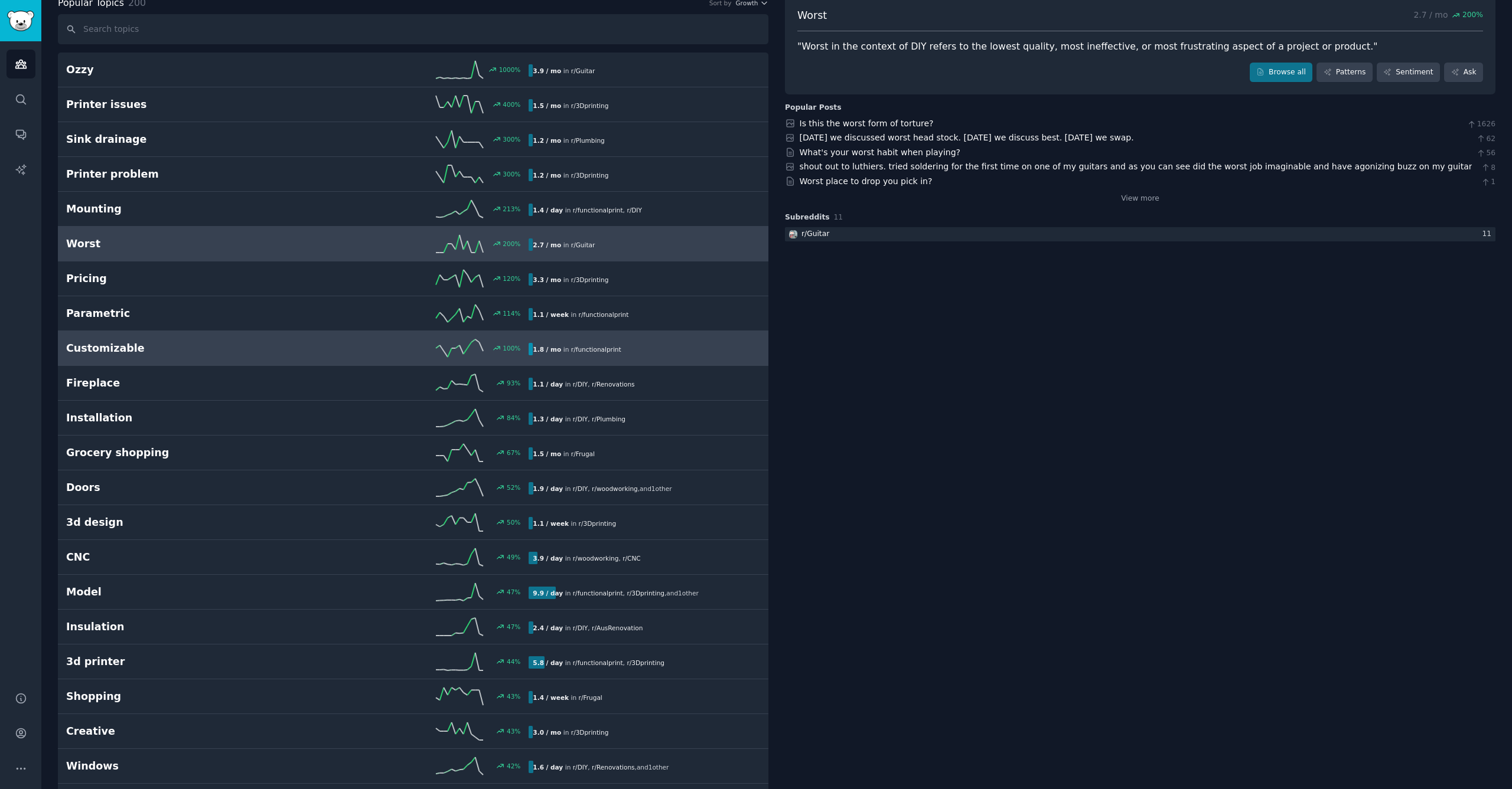
click at [132, 348] on h2 "Customizable" at bounding box center [182, 348] width 231 height 15
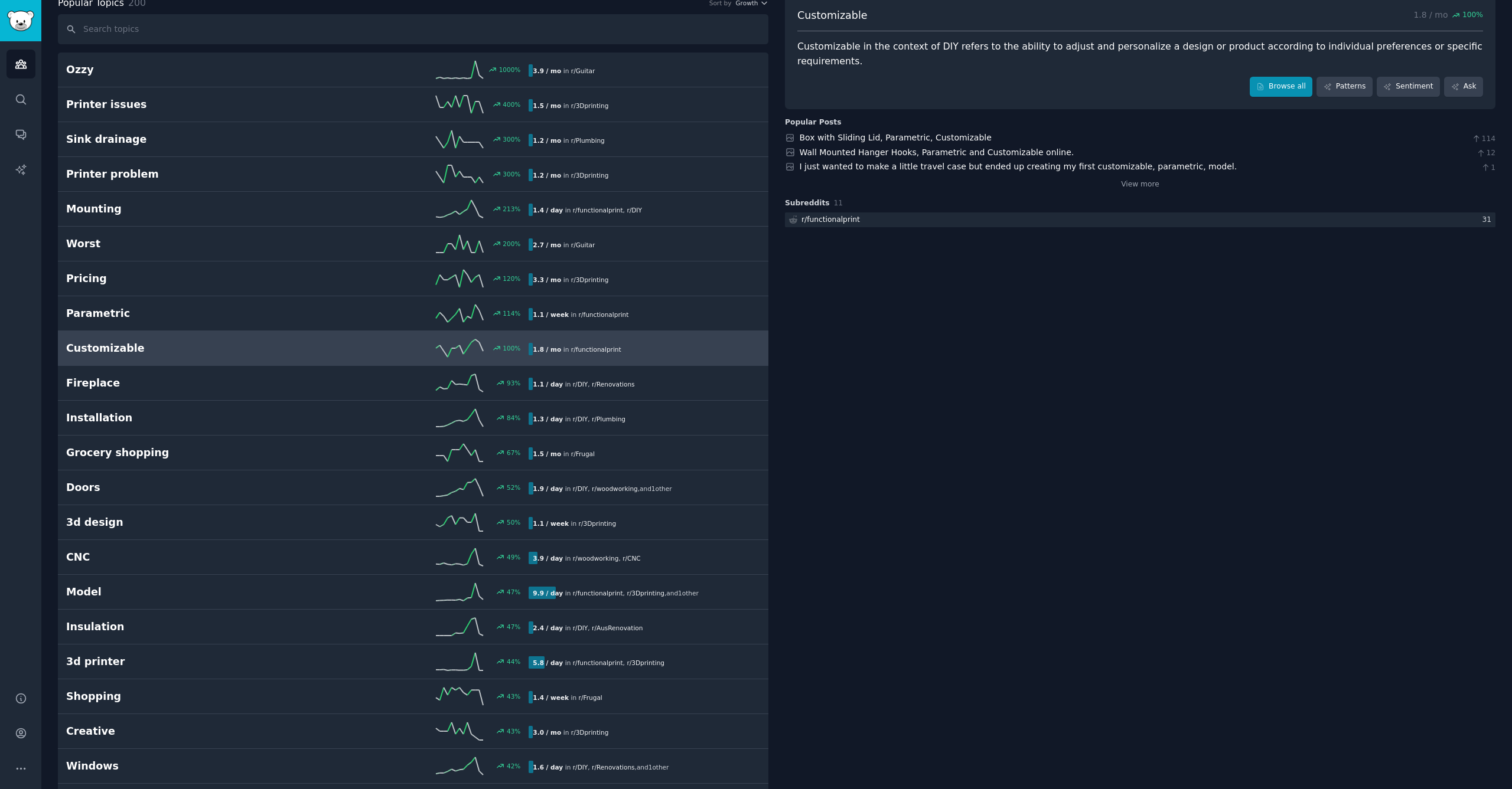
click at [1294, 76] on link "Browse all" at bounding box center [1281, 86] width 63 height 20
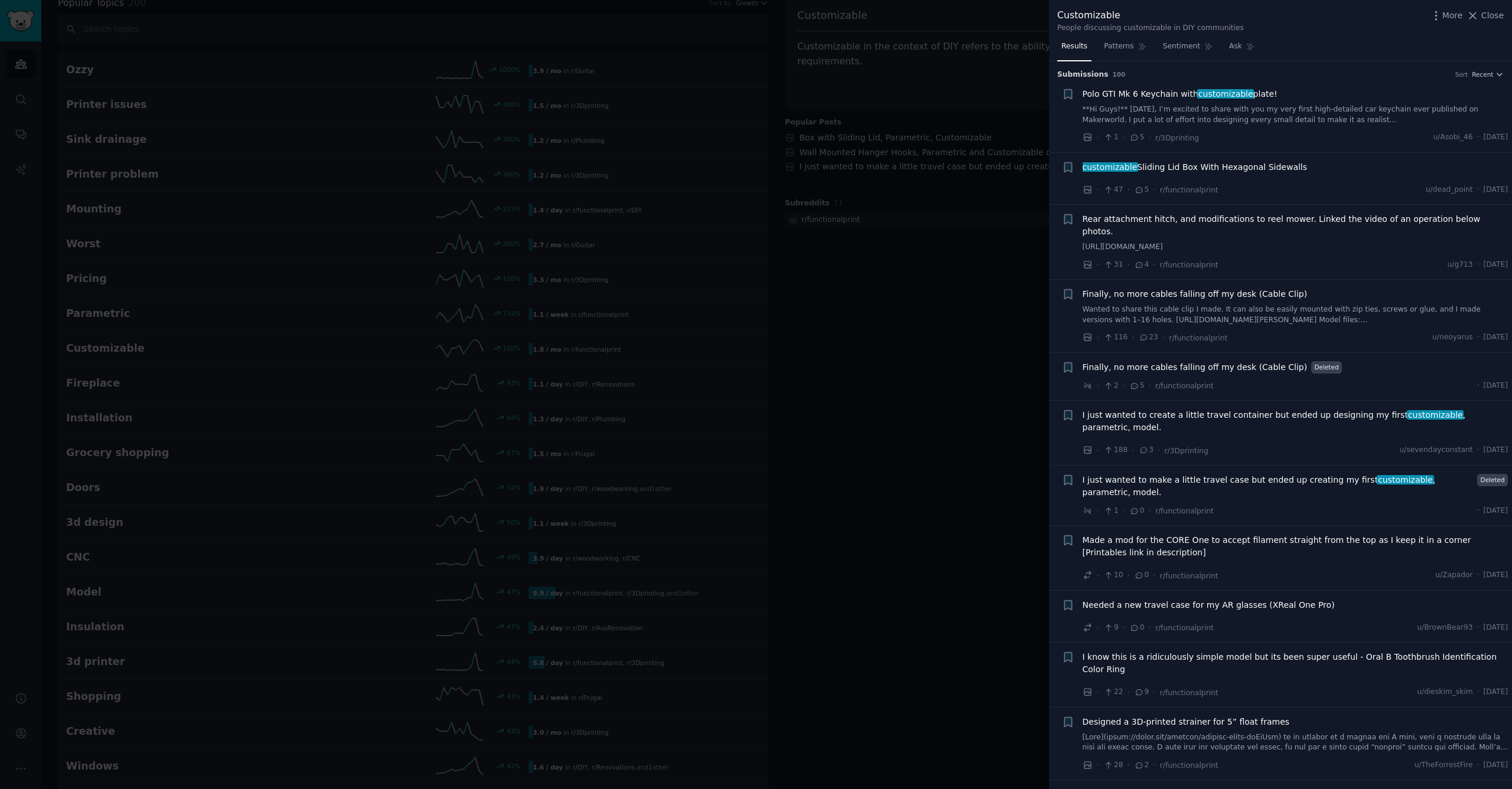
click at [1202, 288] on span "Finally, no more cables falling off my desk (Cable Clip)" at bounding box center [1195, 294] width 225 height 12
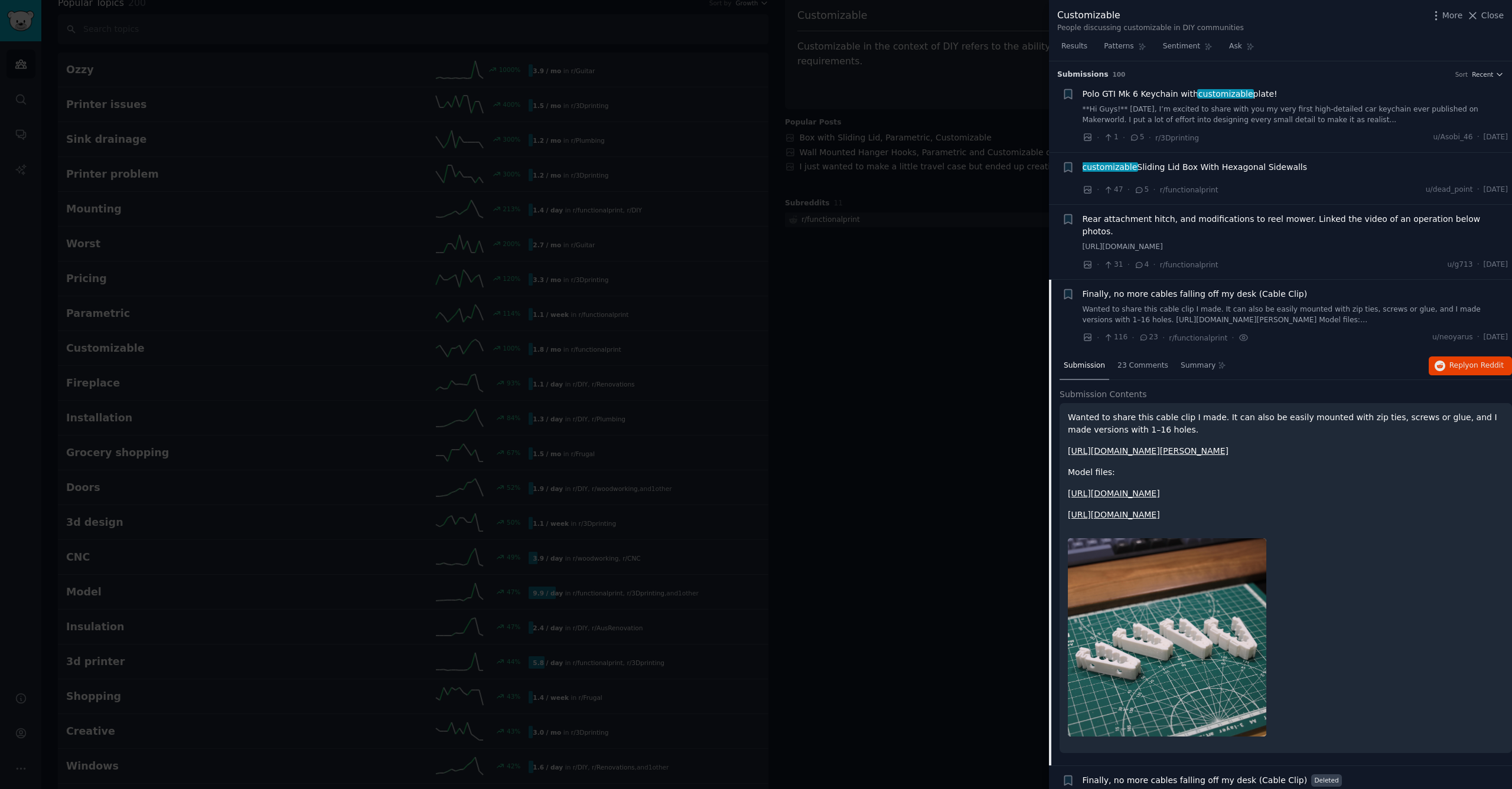
scroll to position [206, 0]
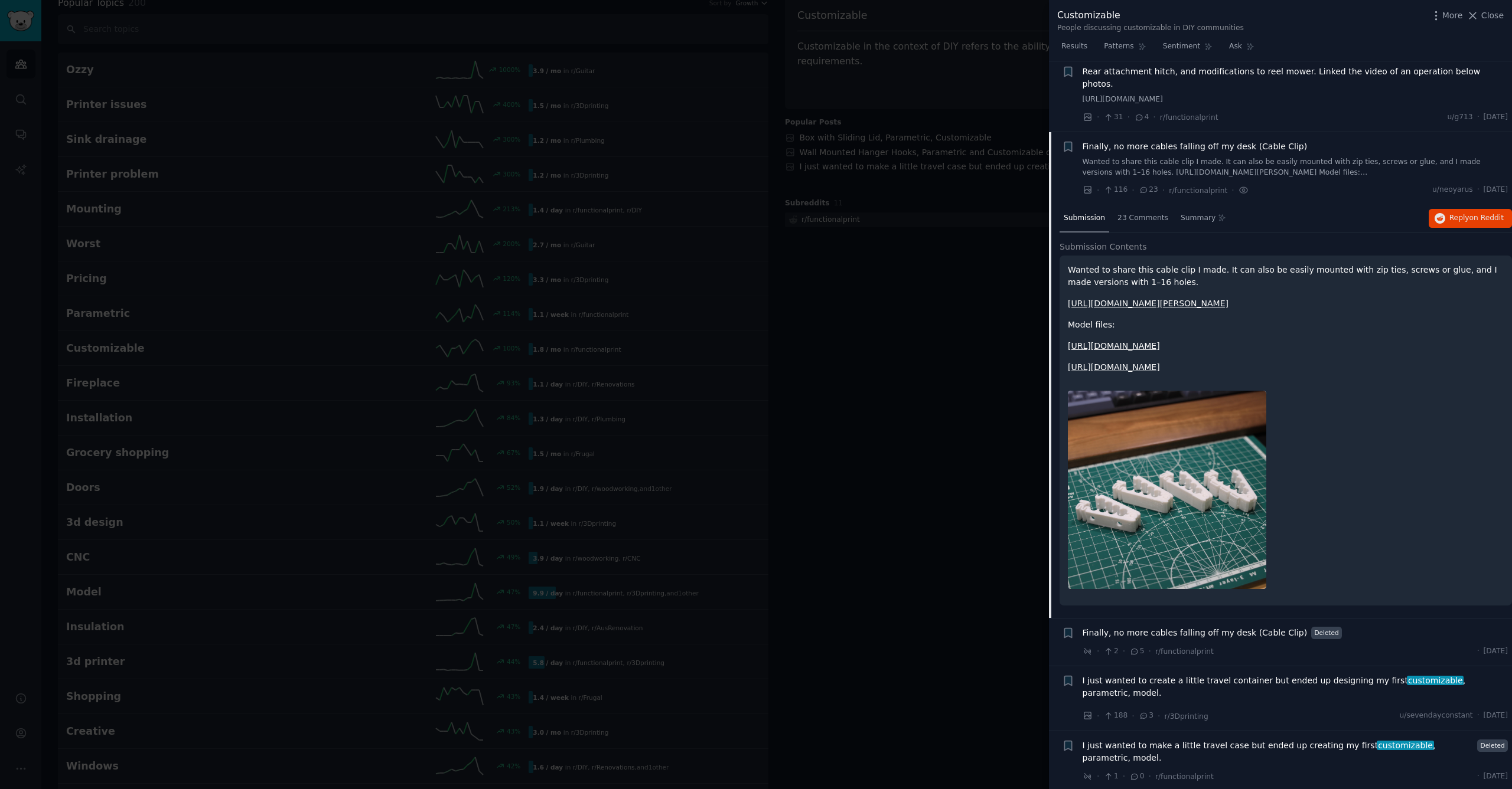
click at [1203, 141] on span "Finally, no more cables falling off my desk (Cable Clip)" at bounding box center [1195, 146] width 225 height 12
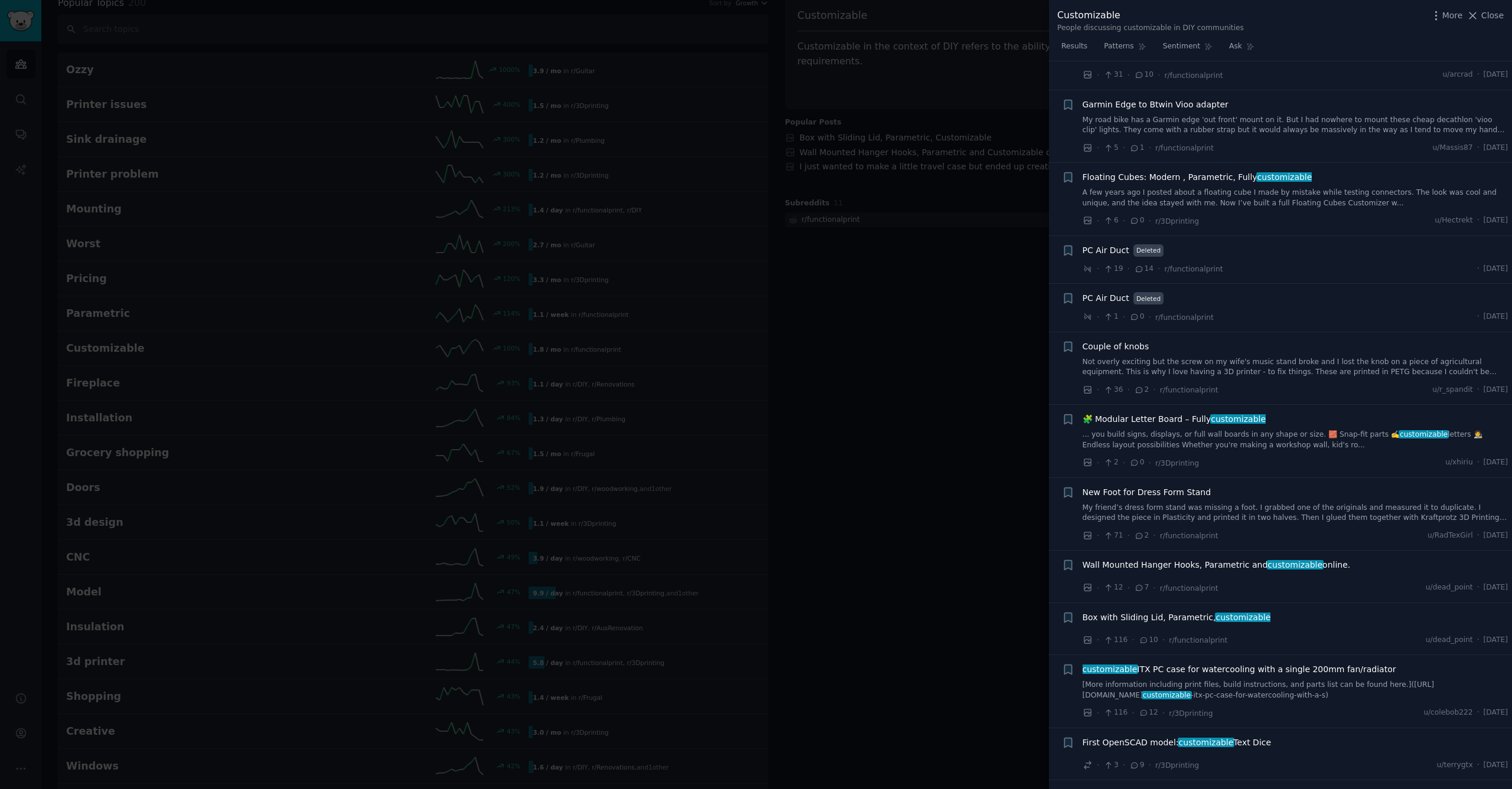
scroll to position [1340, 0]
click at [802, 413] on div at bounding box center [756, 394] width 1512 height 789
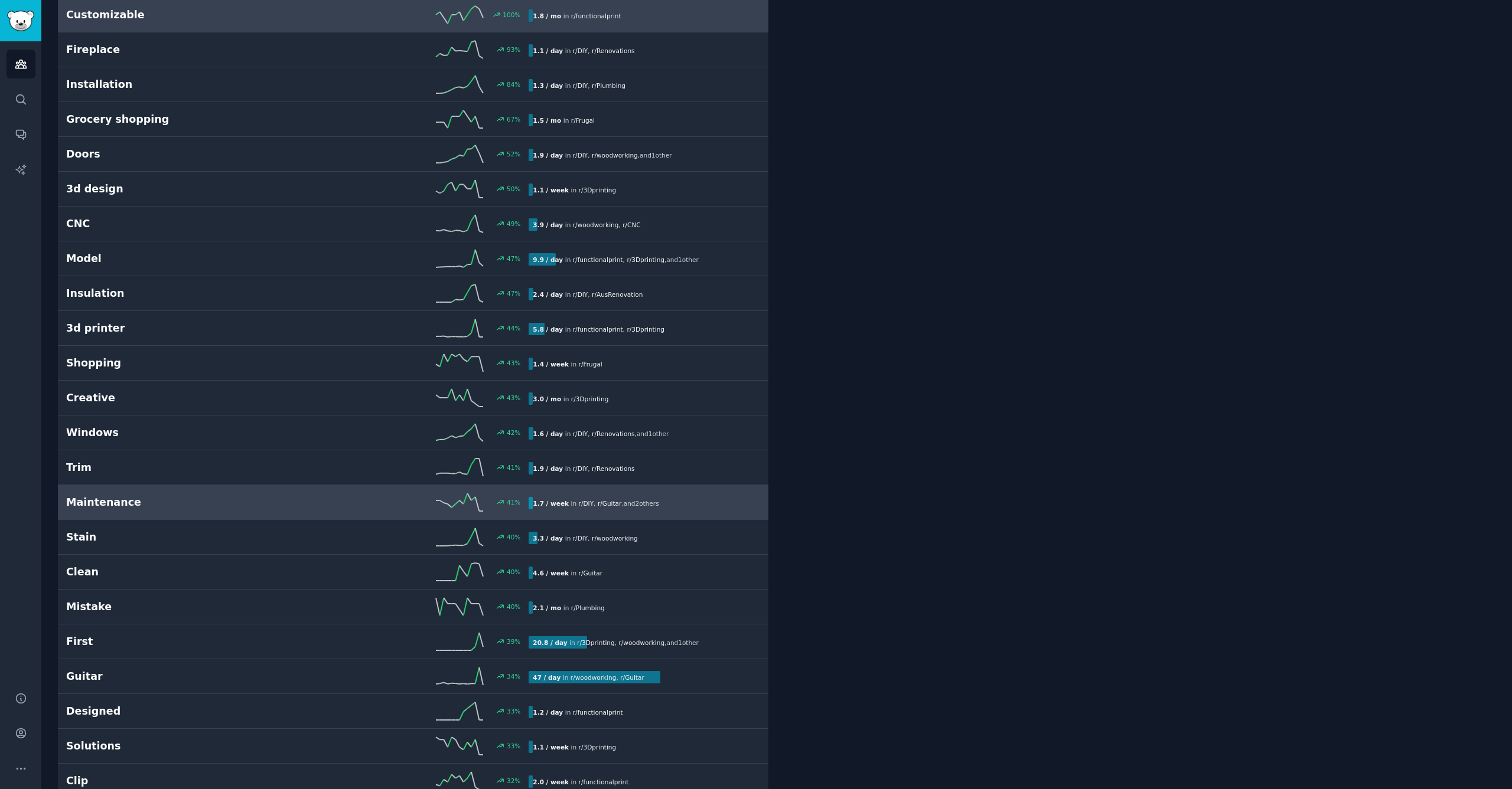
scroll to position [433, 0]
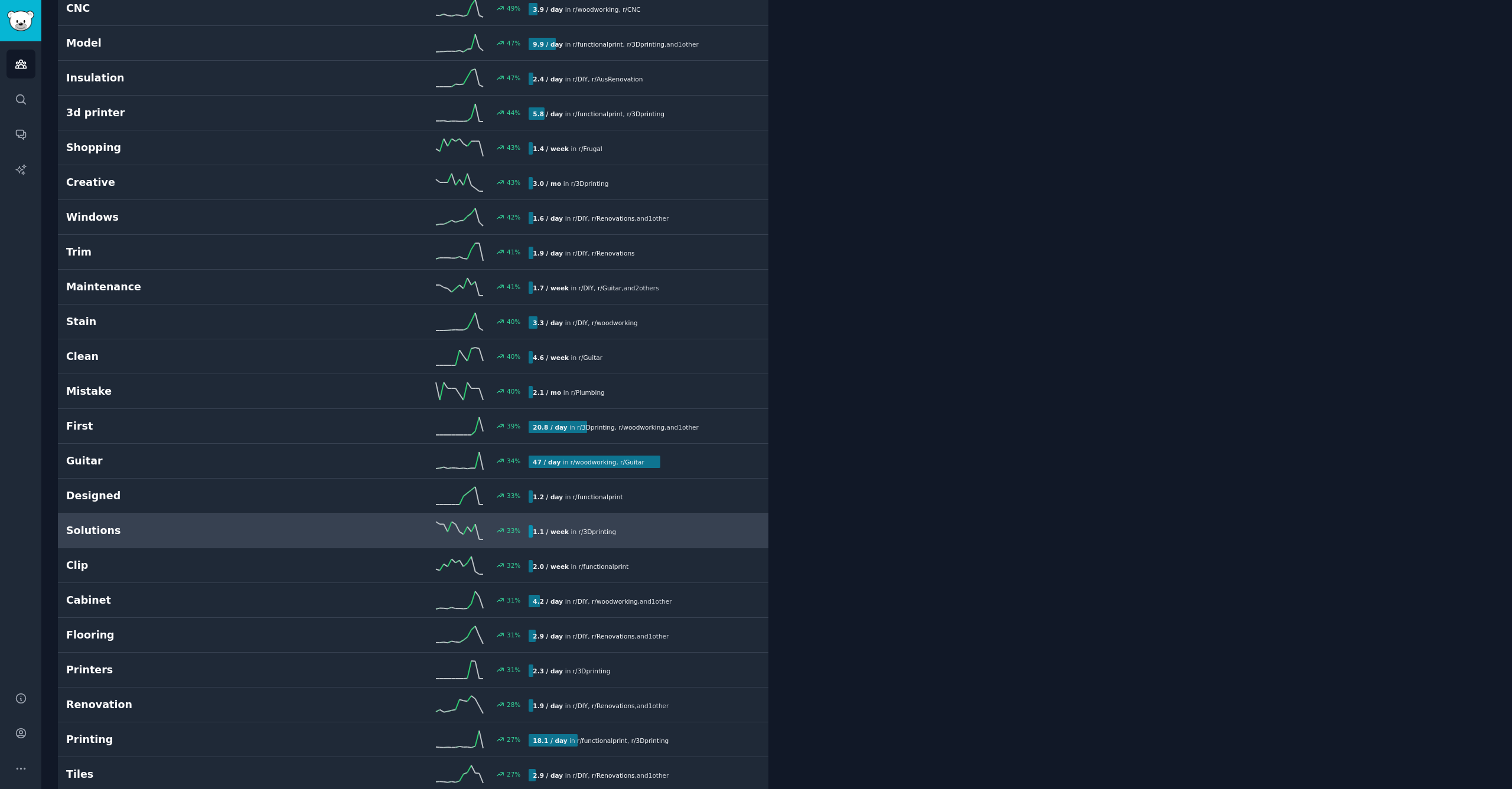
click at [105, 529] on h2 "Solutions" at bounding box center [182, 531] width 231 height 15
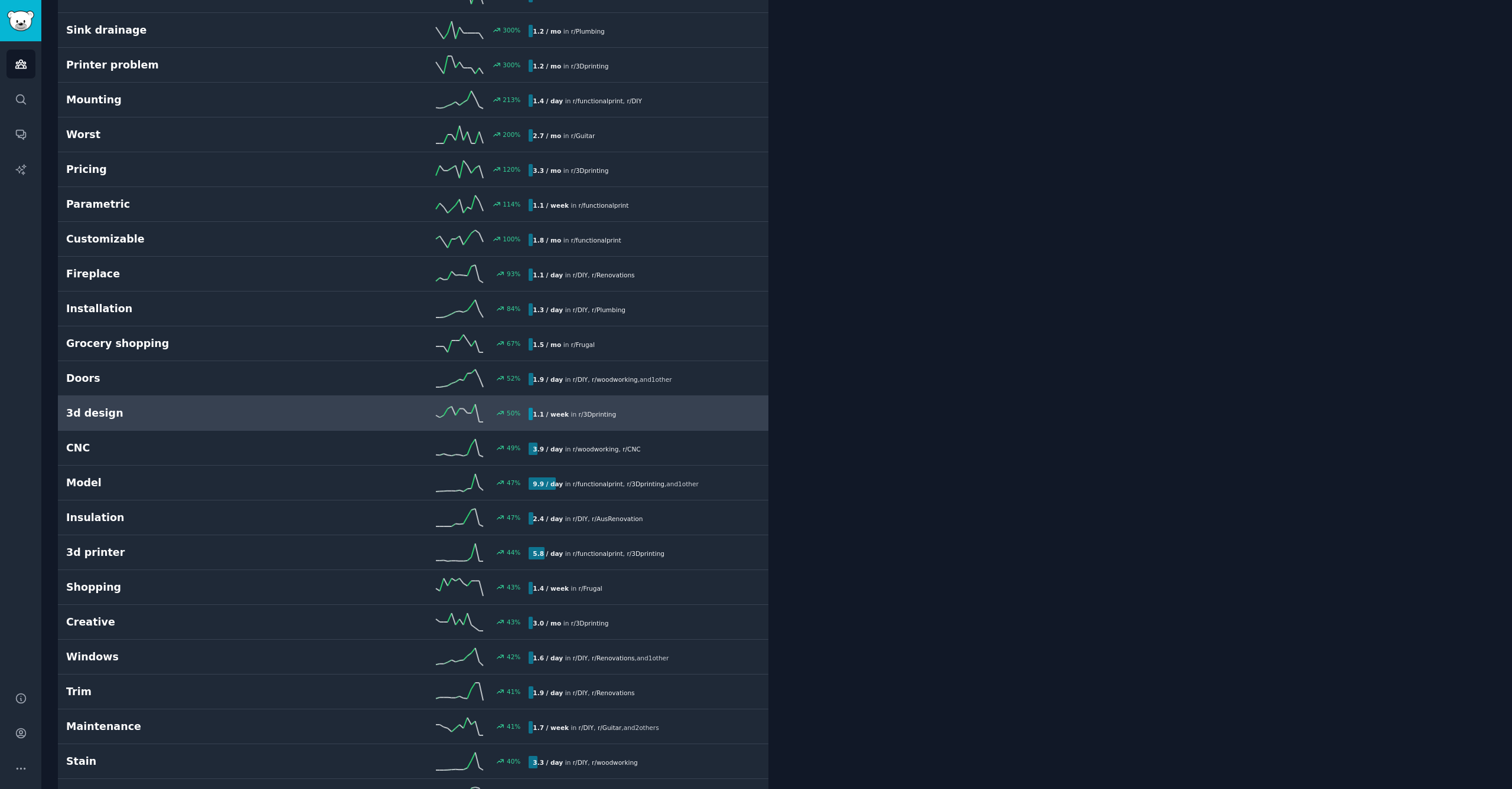
scroll to position [66, 0]
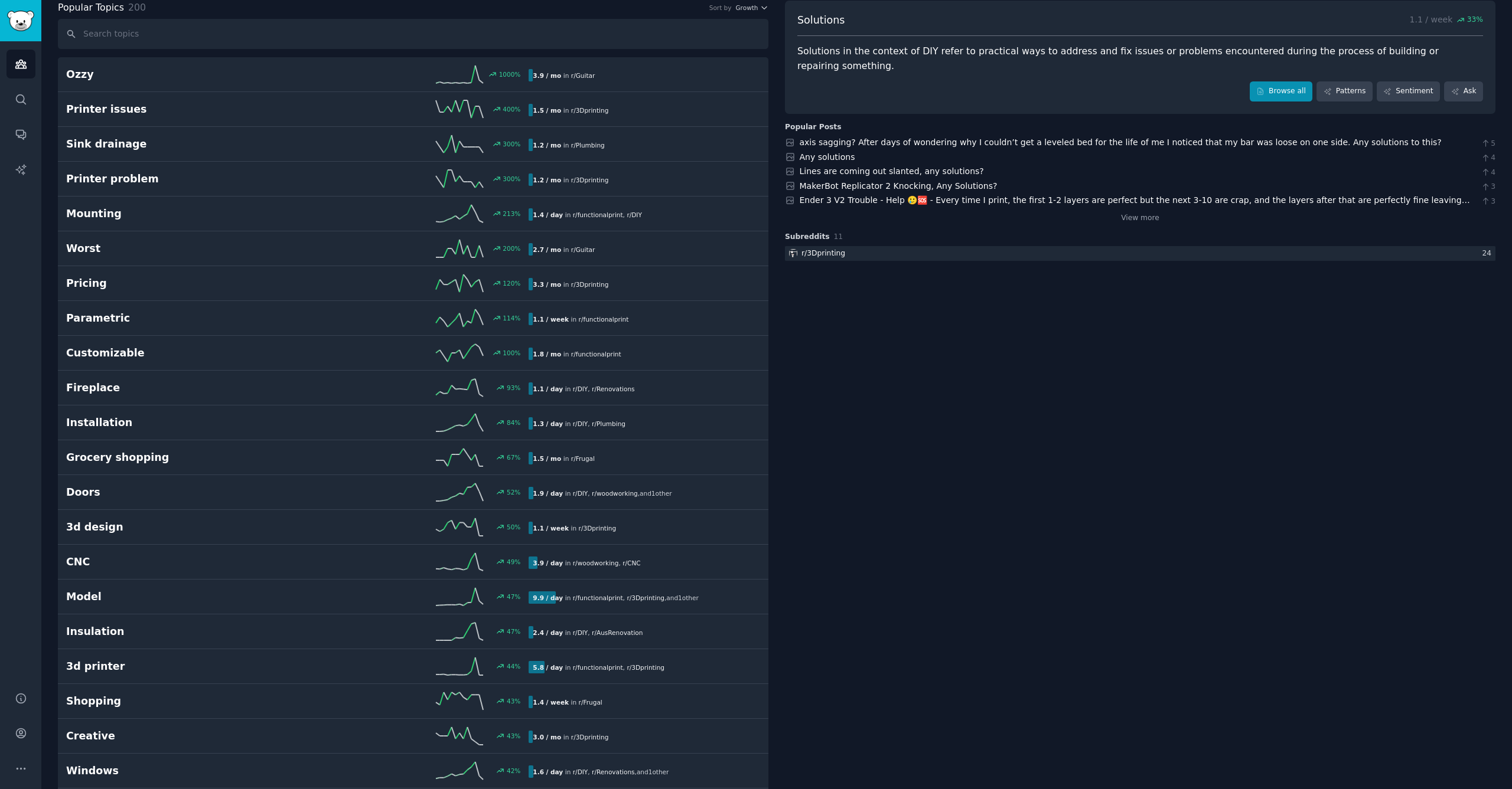
click at [1279, 82] on link "Browse all" at bounding box center [1281, 91] width 63 height 20
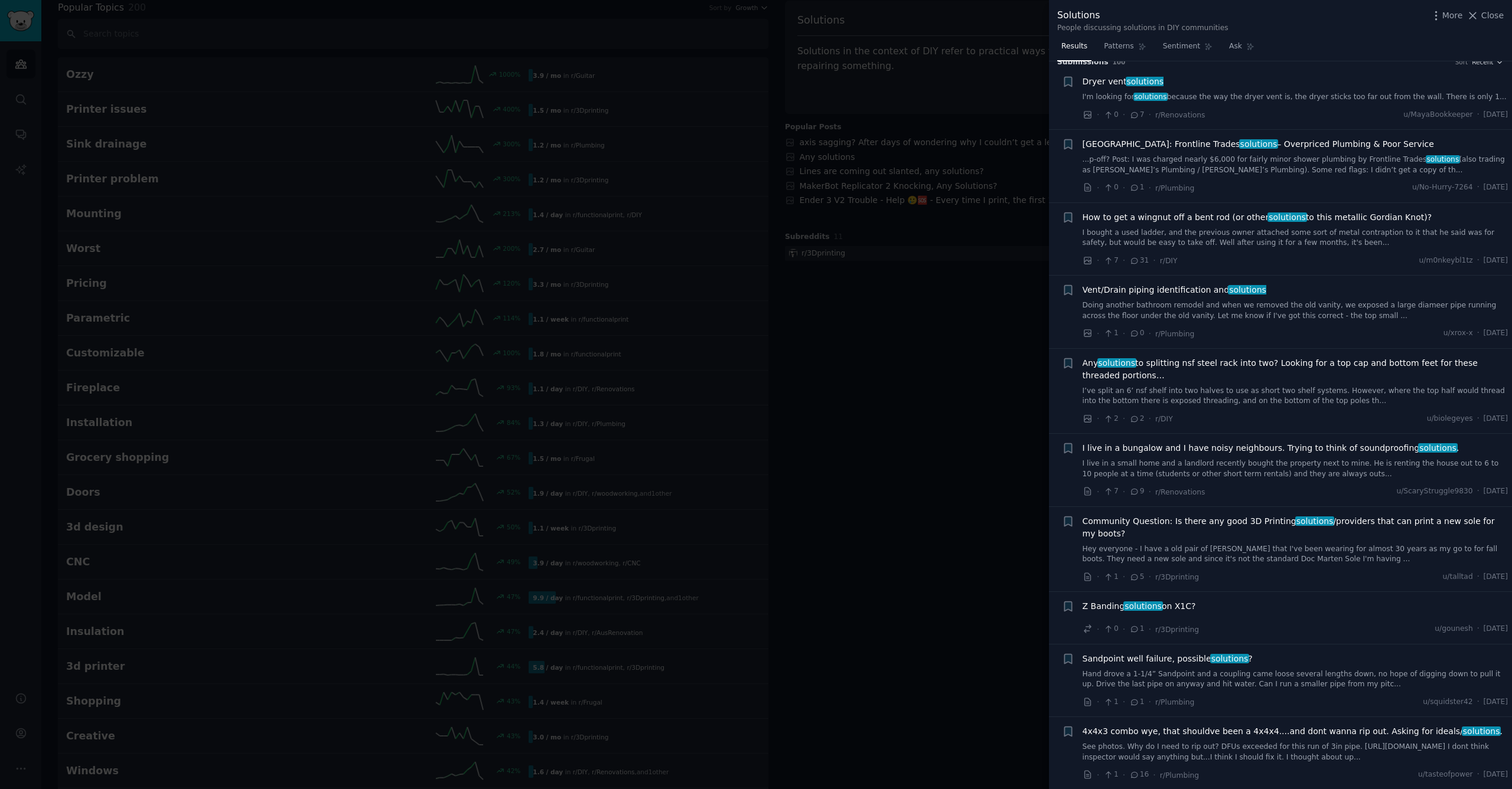
scroll to position [13, 0]
click at [1242, 91] on link "I'm looking for solutions because the way the dryer vent is, the dryer sticks t…" at bounding box center [1295, 96] width 426 height 11
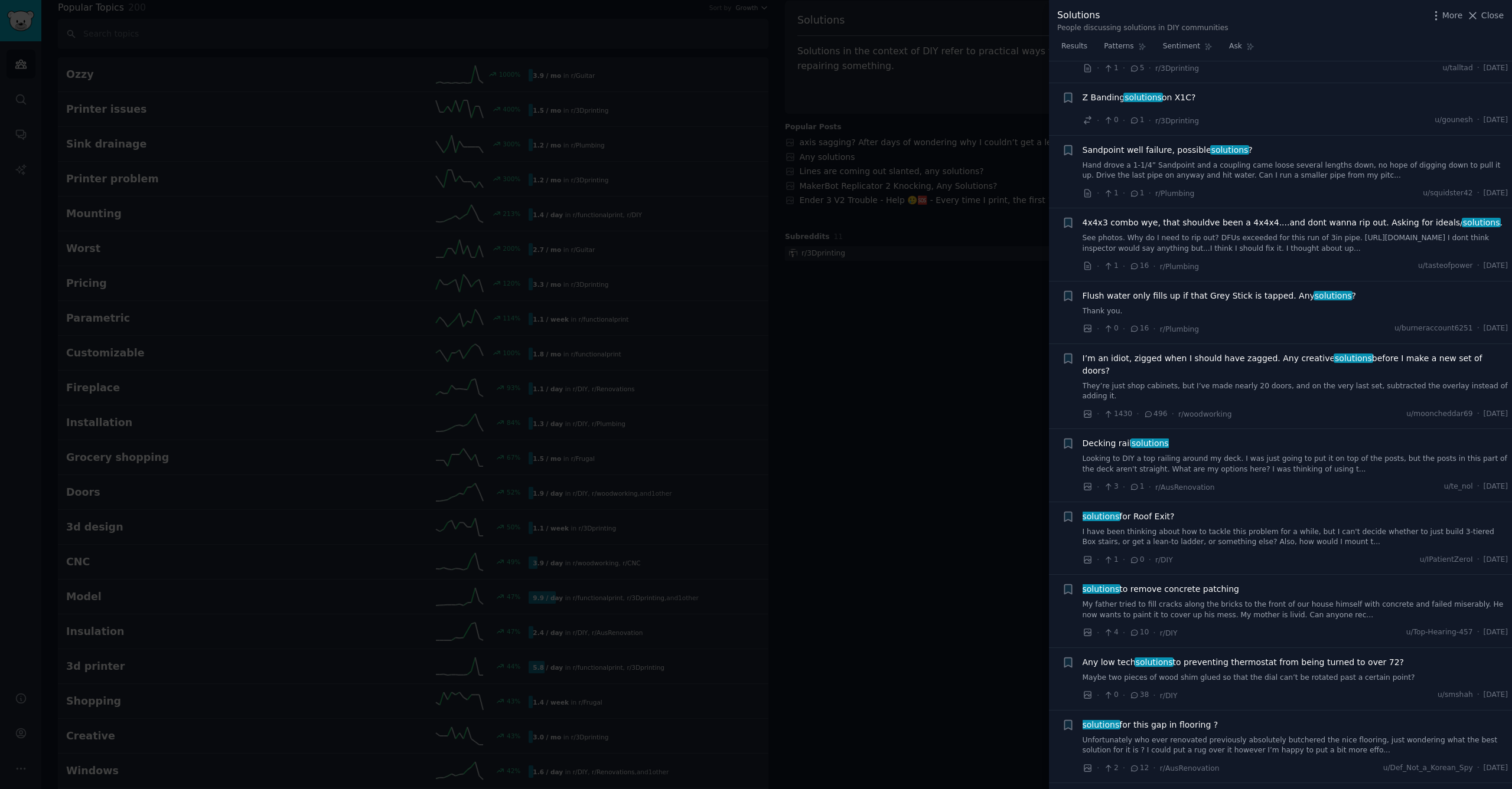
scroll to position [1097, 0]
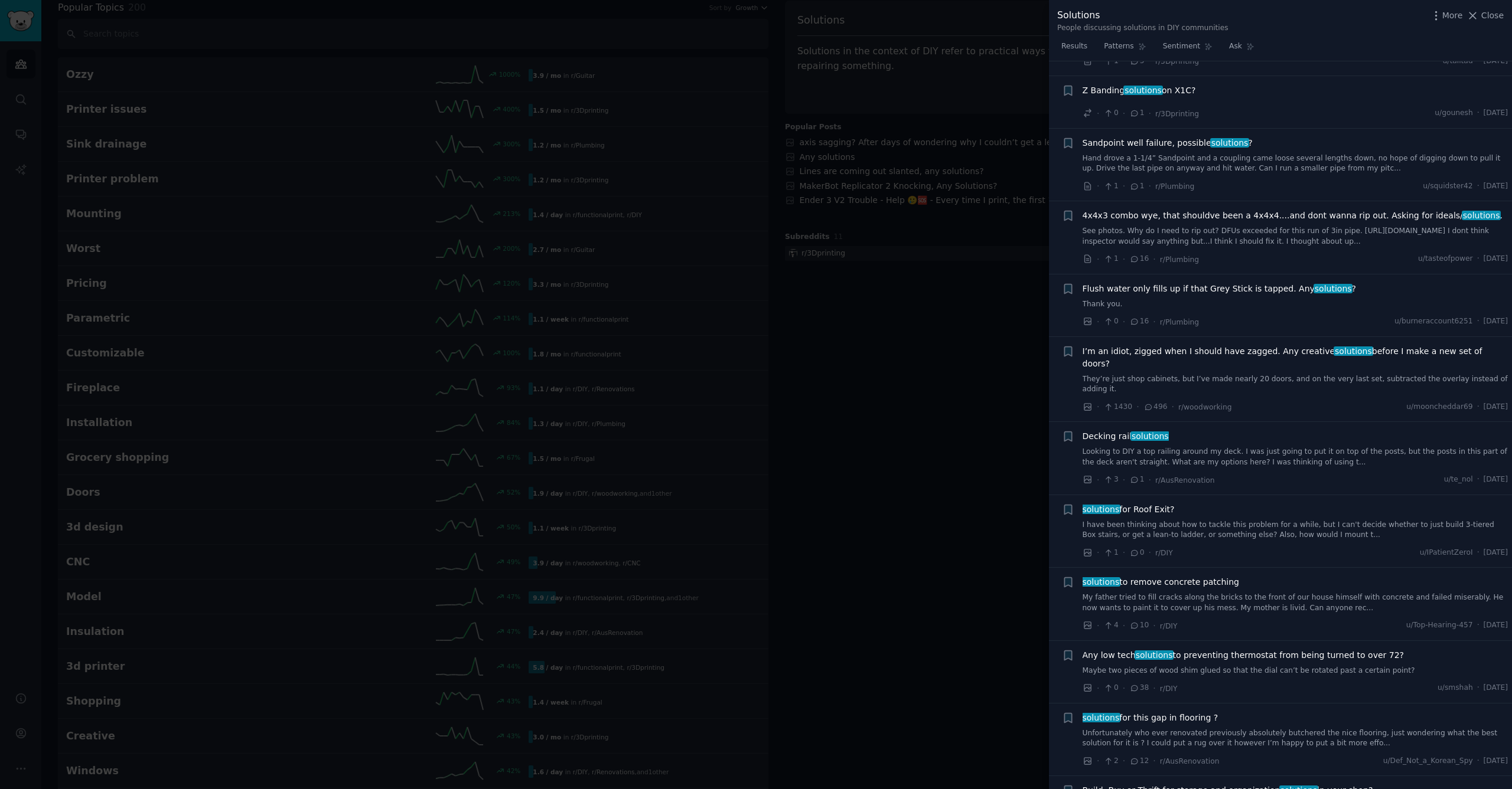
click at [1205, 215] on span "4x4x3 combo wye, that shouldve been a 4x4x4....and dont wanna rip out. Asking f…" at bounding box center [1292, 215] width 420 height 12
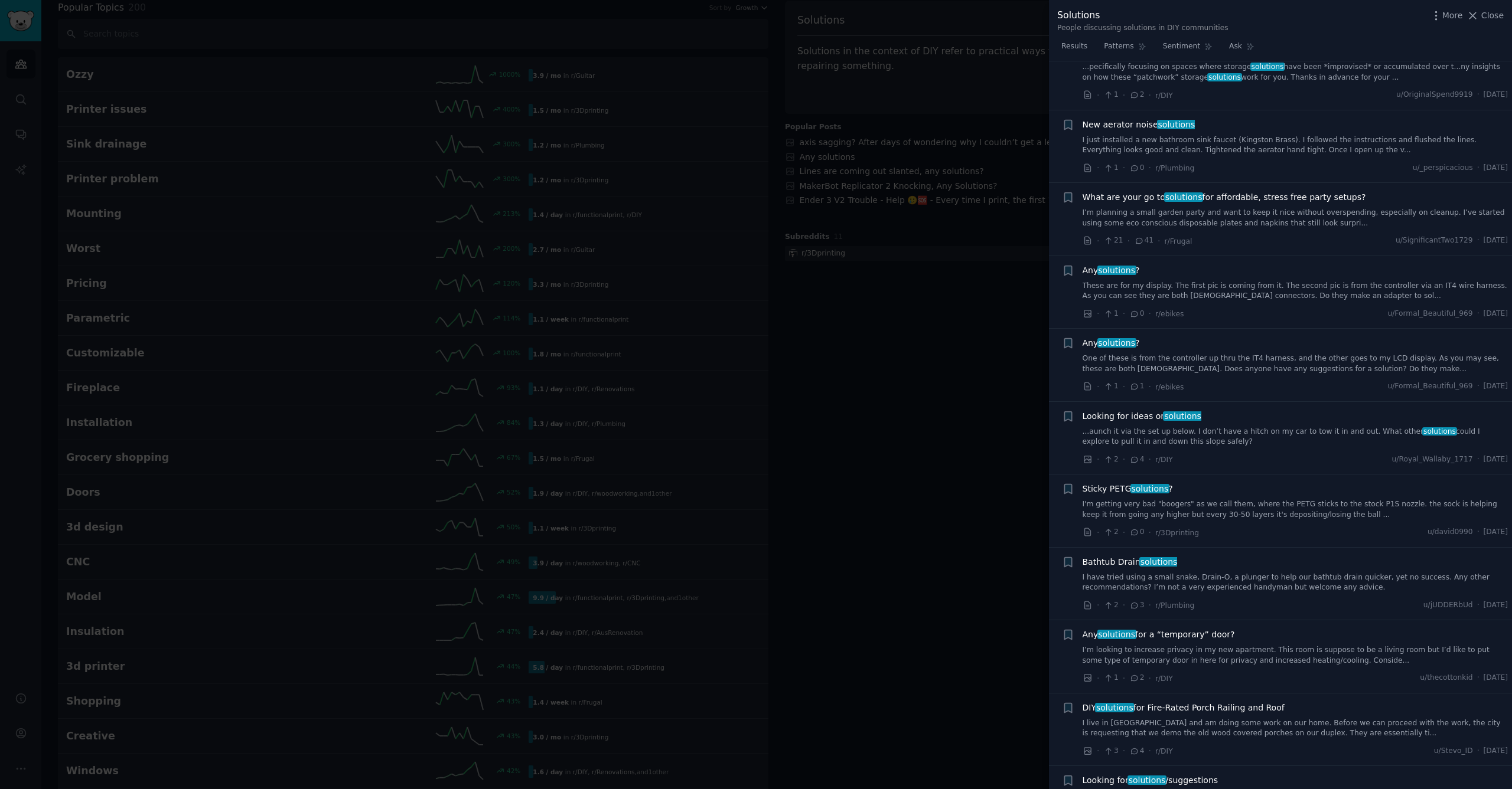
scroll to position [1949, 0]
click at [800, 336] on div at bounding box center [756, 394] width 1512 height 789
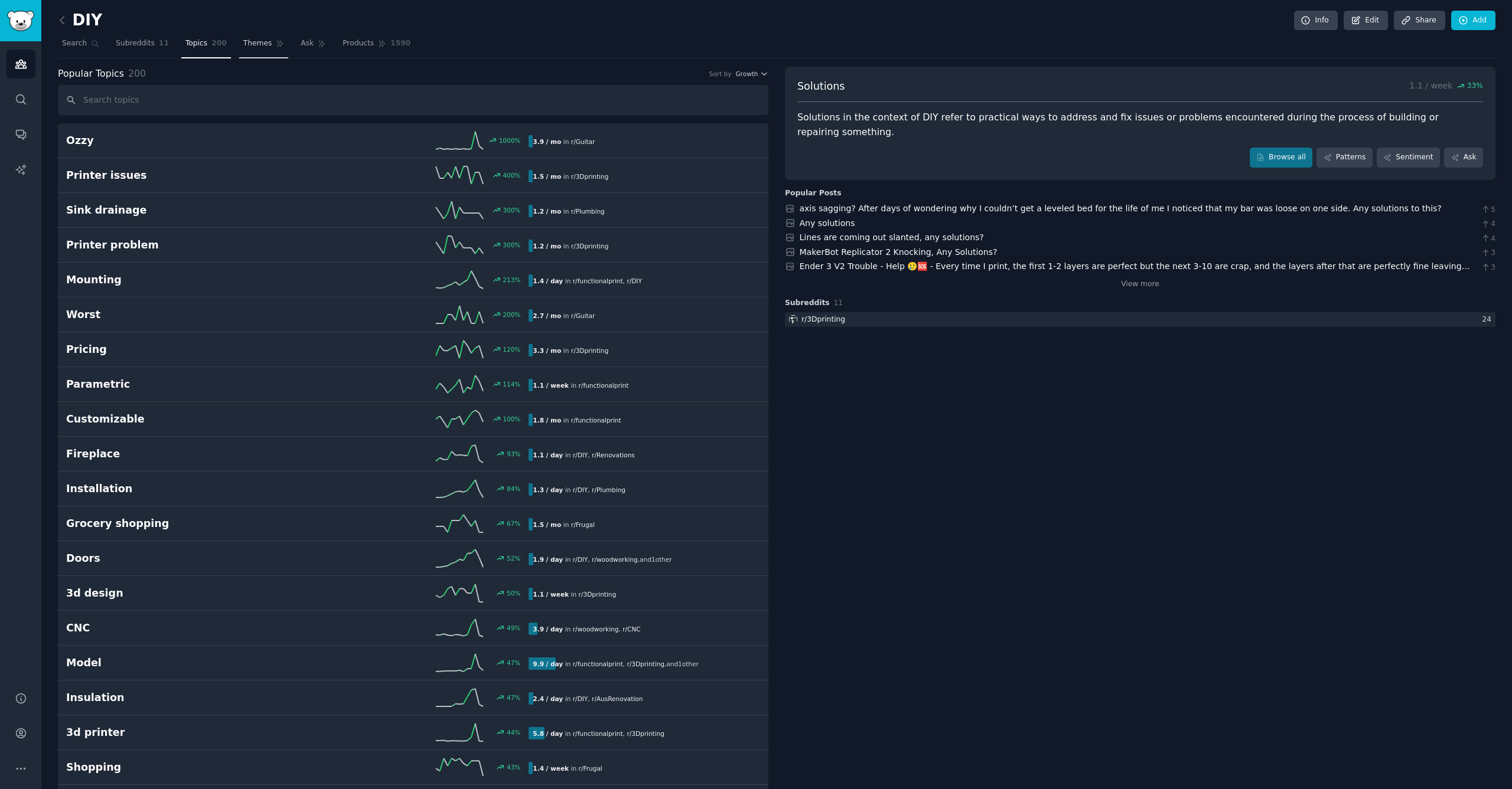
click at [249, 44] on span "Themes" at bounding box center [258, 44] width 29 height 11
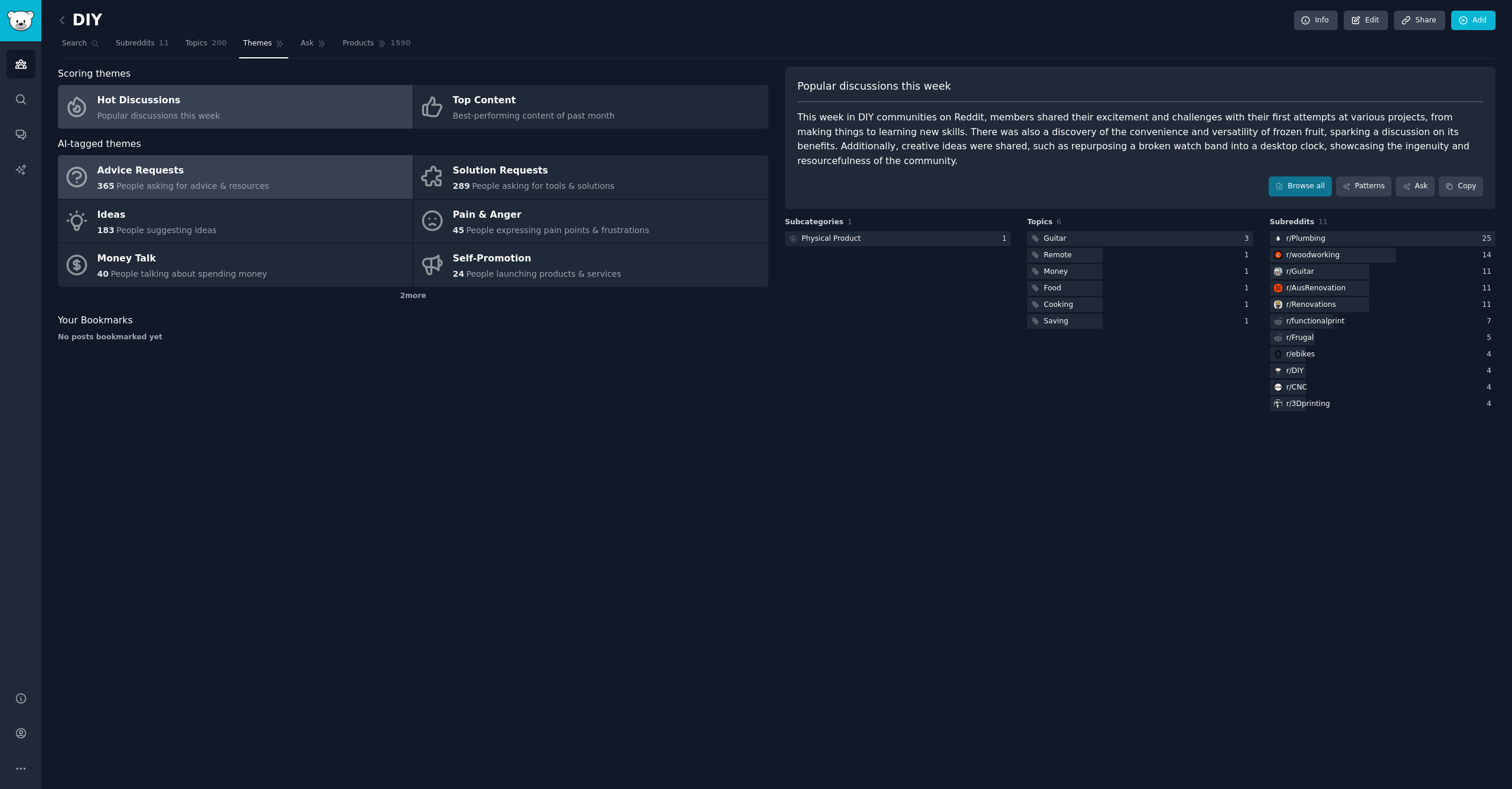
click at [207, 182] on span "People asking for advice & resources" at bounding box center [192, 186] width 152 height 10
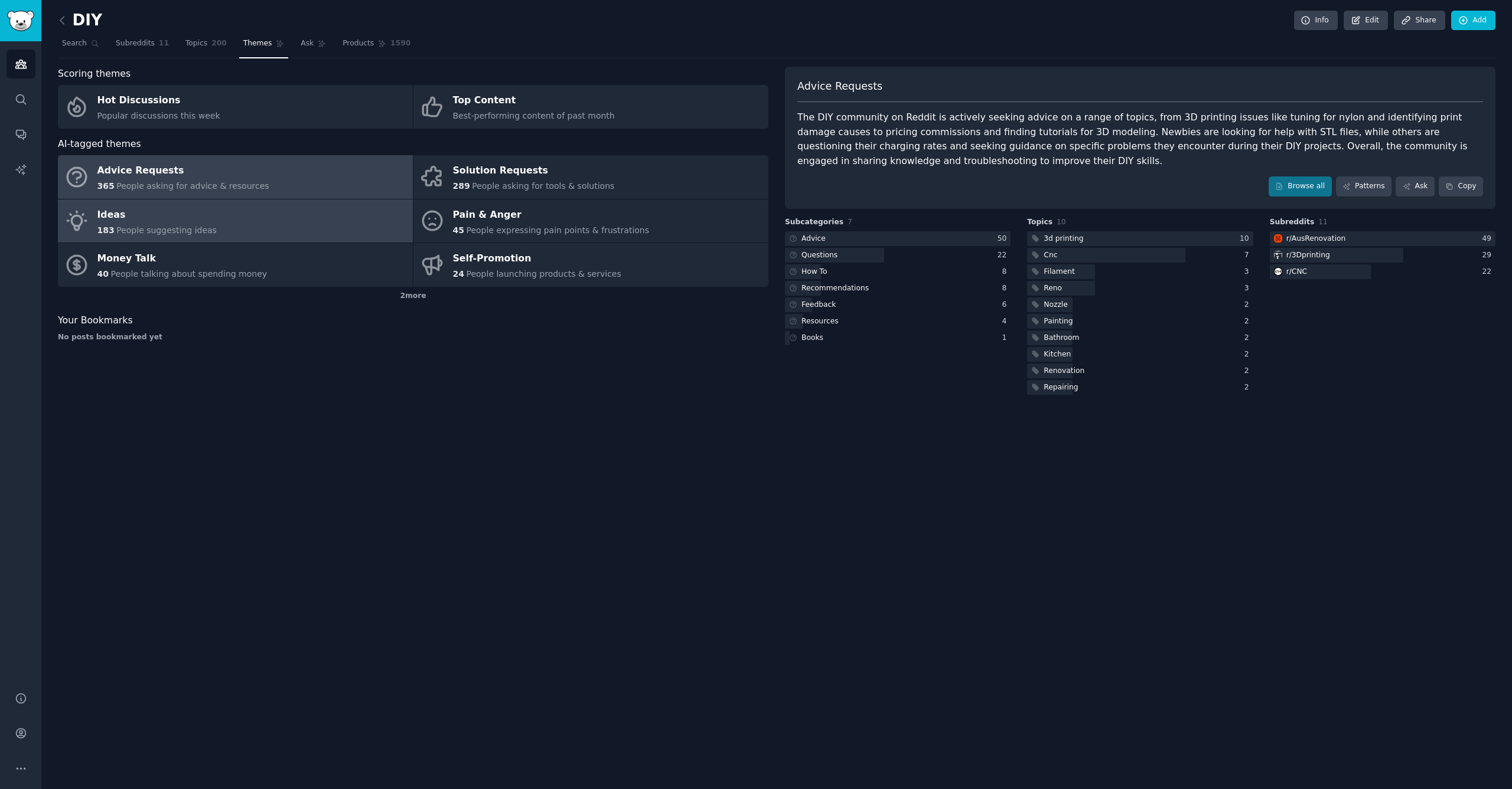
click at [276, 231] on link "Ideas 183 People suggesting ideas" at bounding box center [235, 222] width 355 height 44
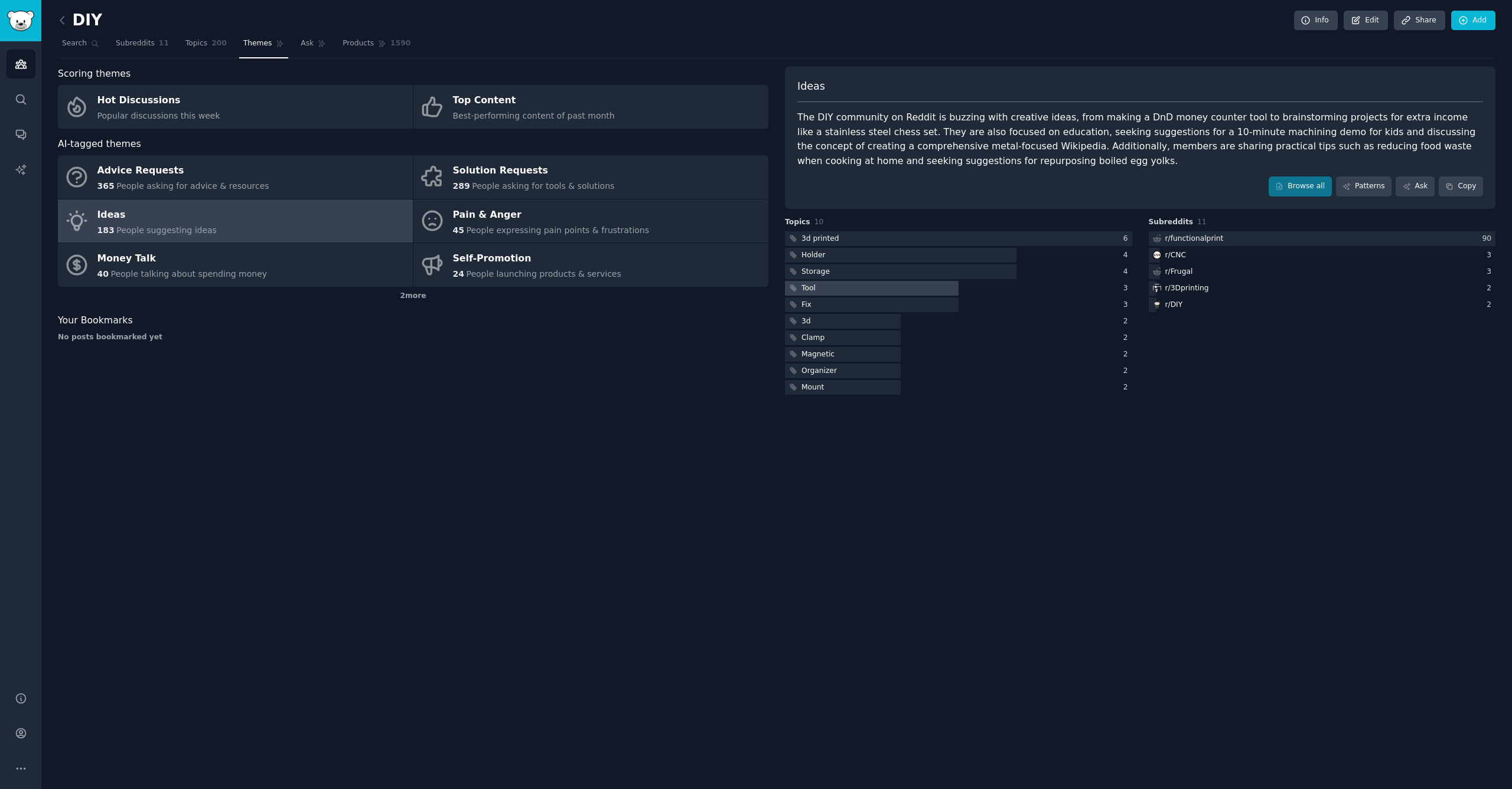
click at [863, 284] on div at bounding box center [872, 288] width 174 height 15
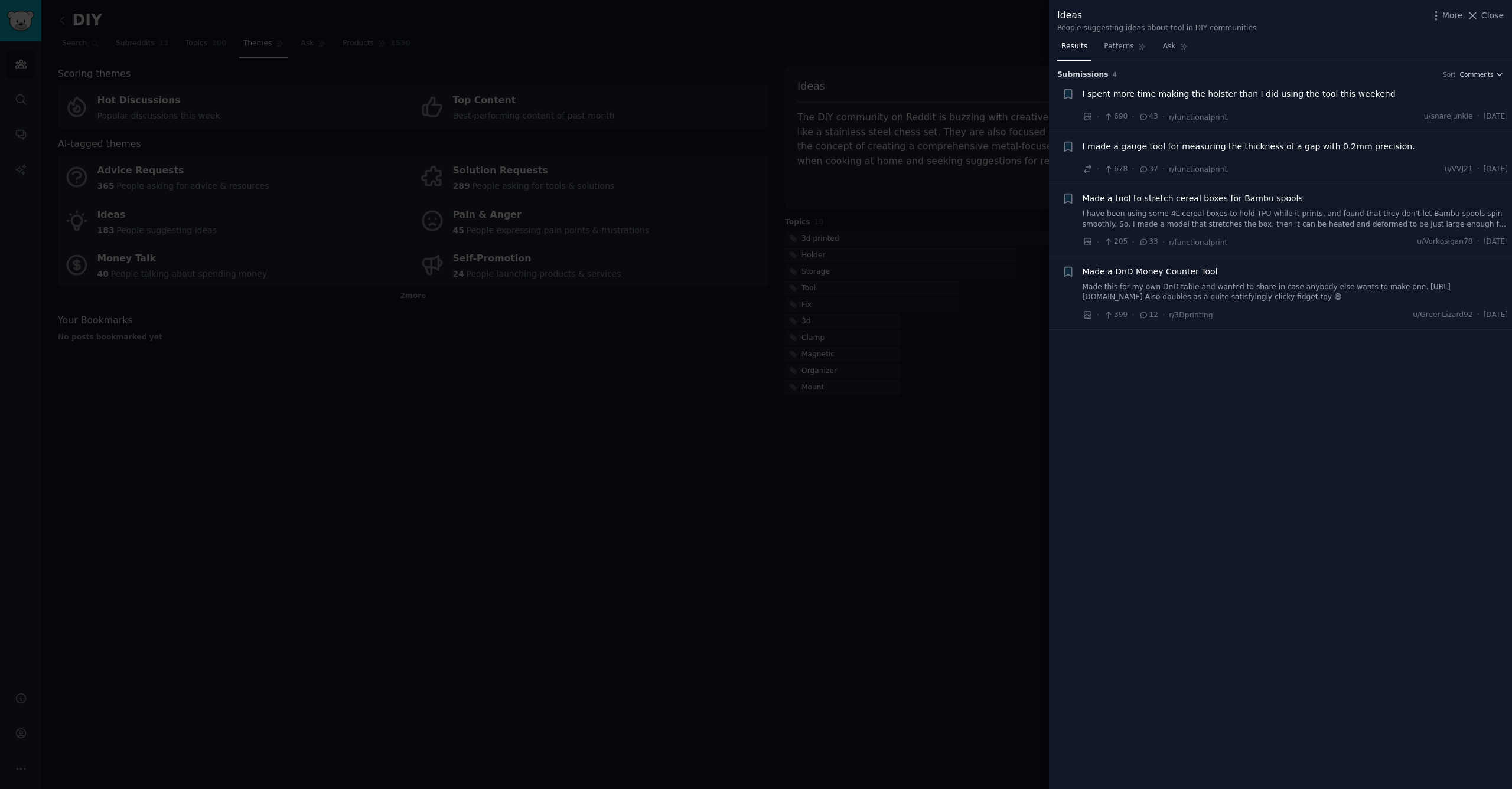
click at [1213, 269] on div "Made a DnD Money Counter Tool" at bounding box center [1295, 271] width 426 height 12
click at [1194, 273] on span "Made a DnD Money Counter Tool" at bounding box center [1150, 271] width 135 height 12
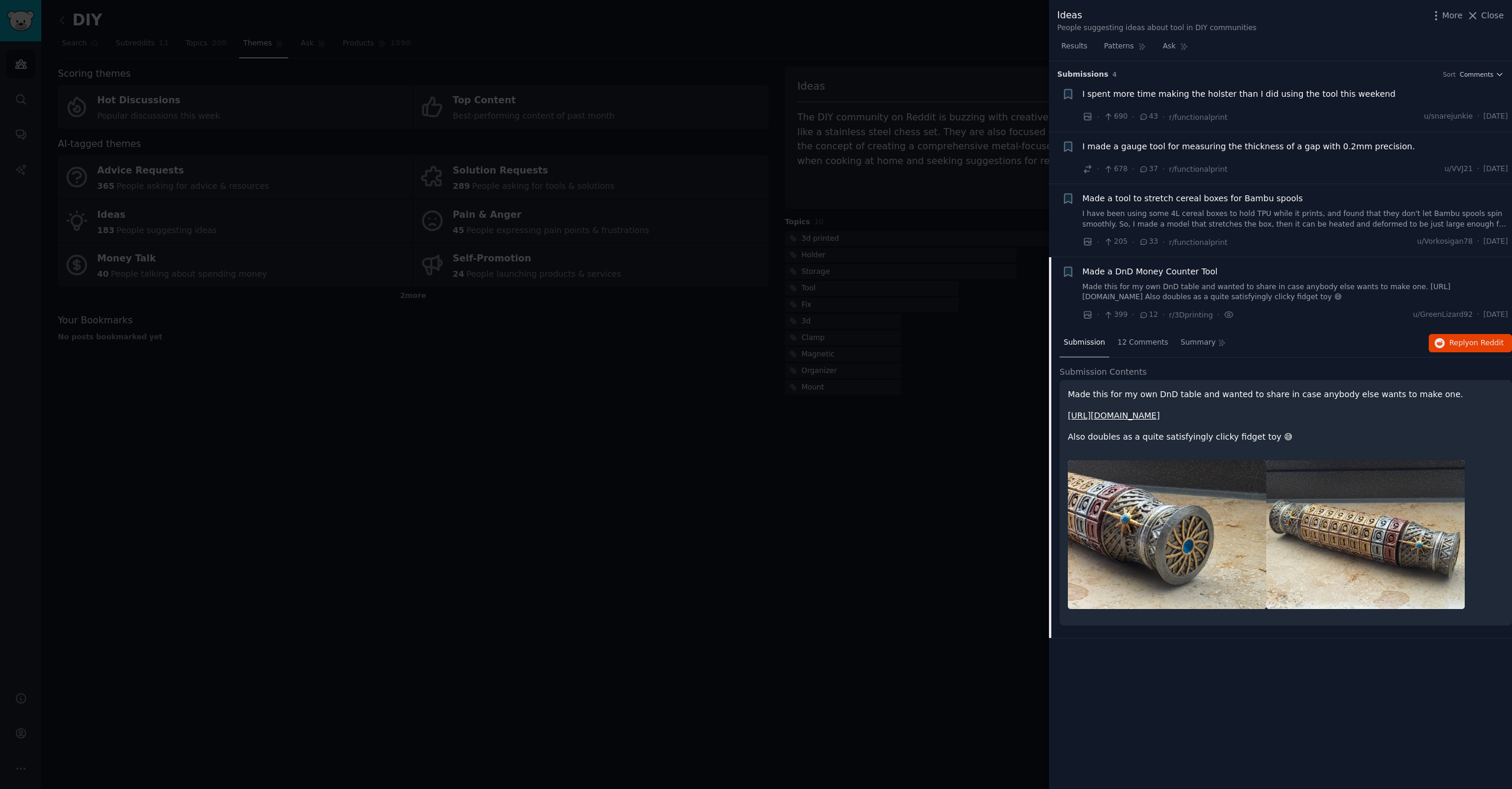
click at [1198, 151] on span "I made a gauge tool for measuring the thickness of a gap with 0.2mm precision." at bounding box center [1248, 146] width 332 height 12
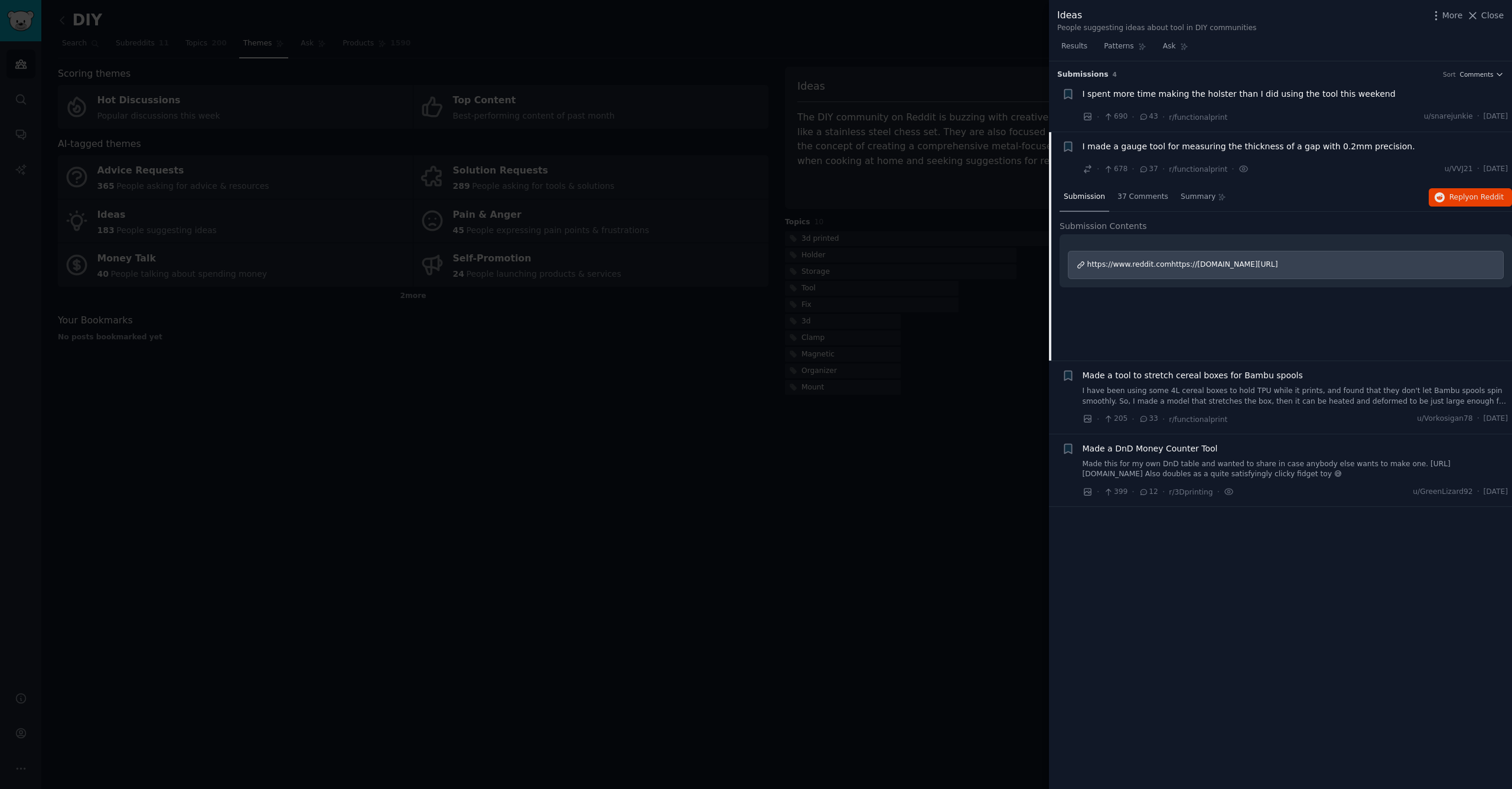
click at [1209, 94] on span "I spent more time making the holster than I did using the tool this weekend" at bounding box center [1239, 94] width 313 height 12
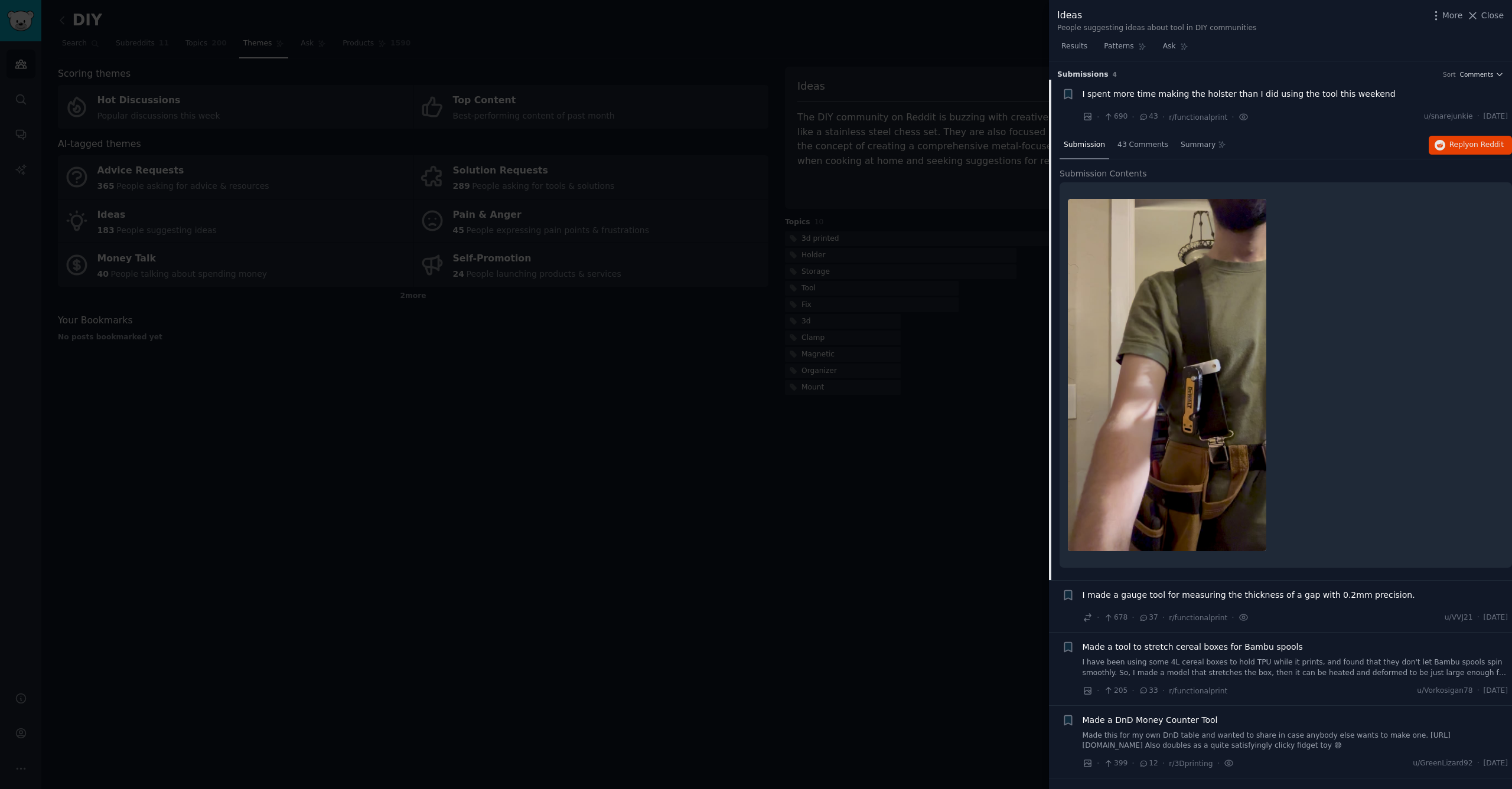
click at [781, 596] on div at bounding box center [756, 394] width 1512 height 789
